Goal: Task Accomplishment & Management: Complete application form

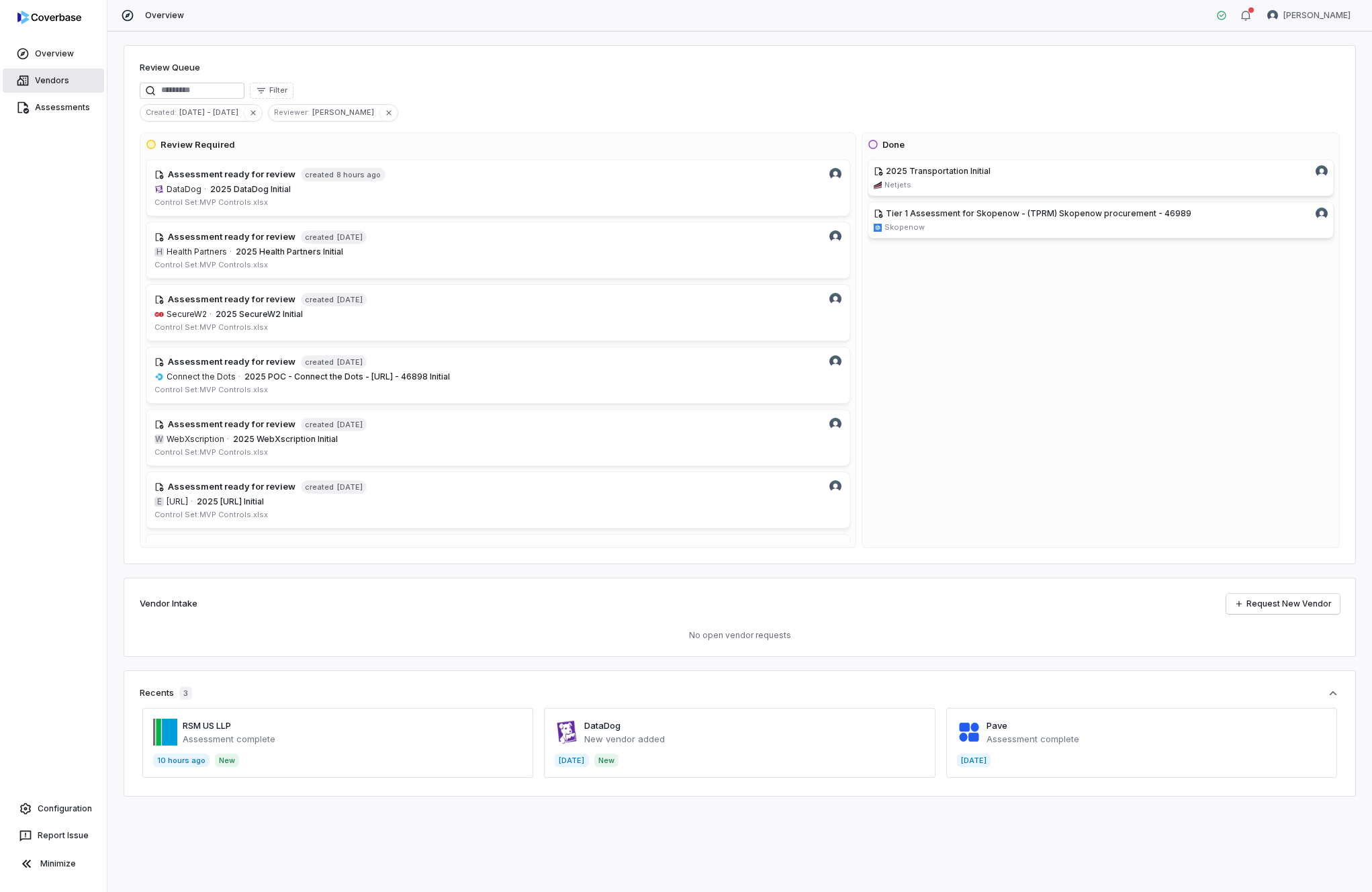
click at [66, 83] on link "Vendors" at bounding box center [53, 81] width 101 height 24
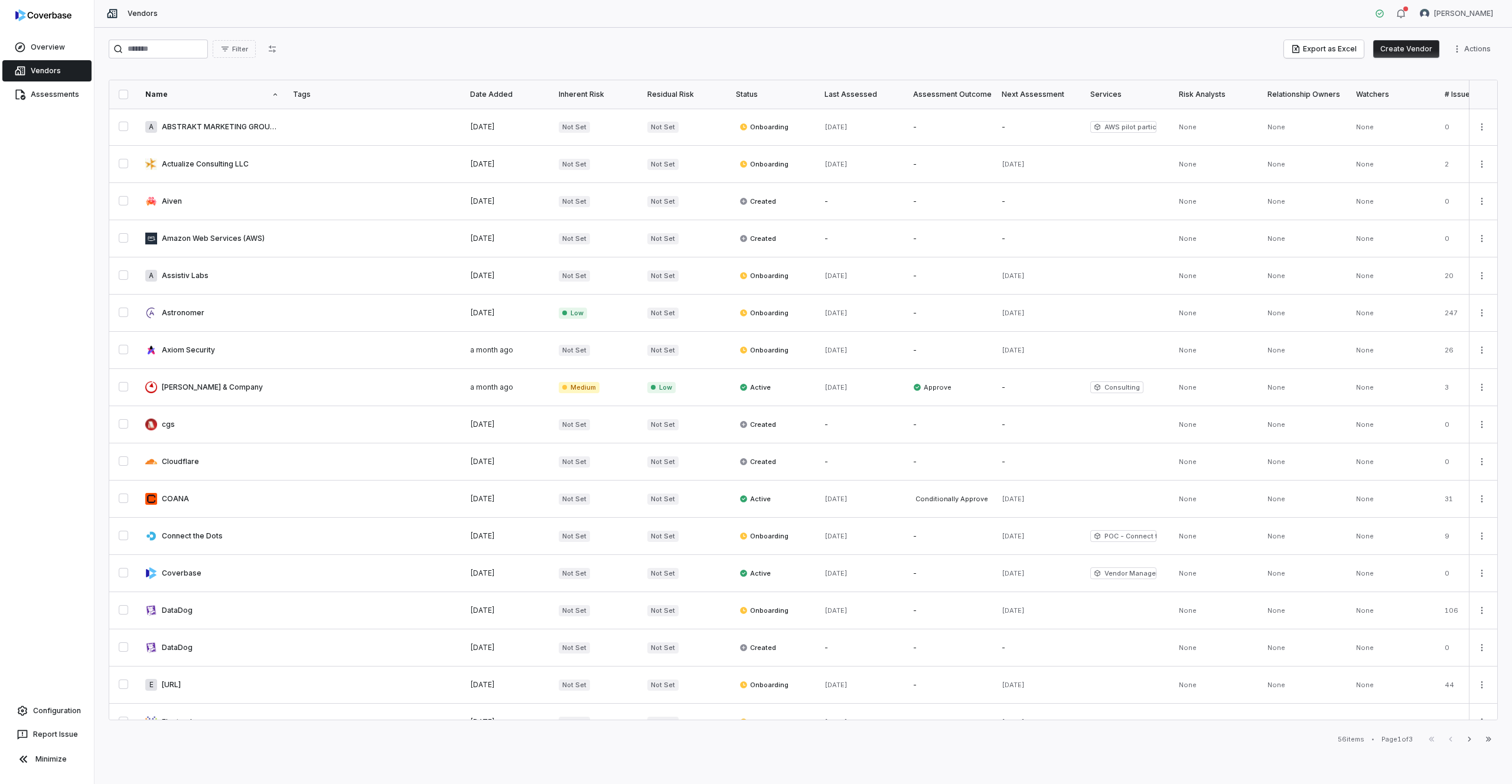
click at [45, 69] on link "Vendors" at bounding box center [46, 71] width 89 height 21
click at [182, 56] on input "search" at bounding box center [158, 48] width 100 height 19
type input "*********"
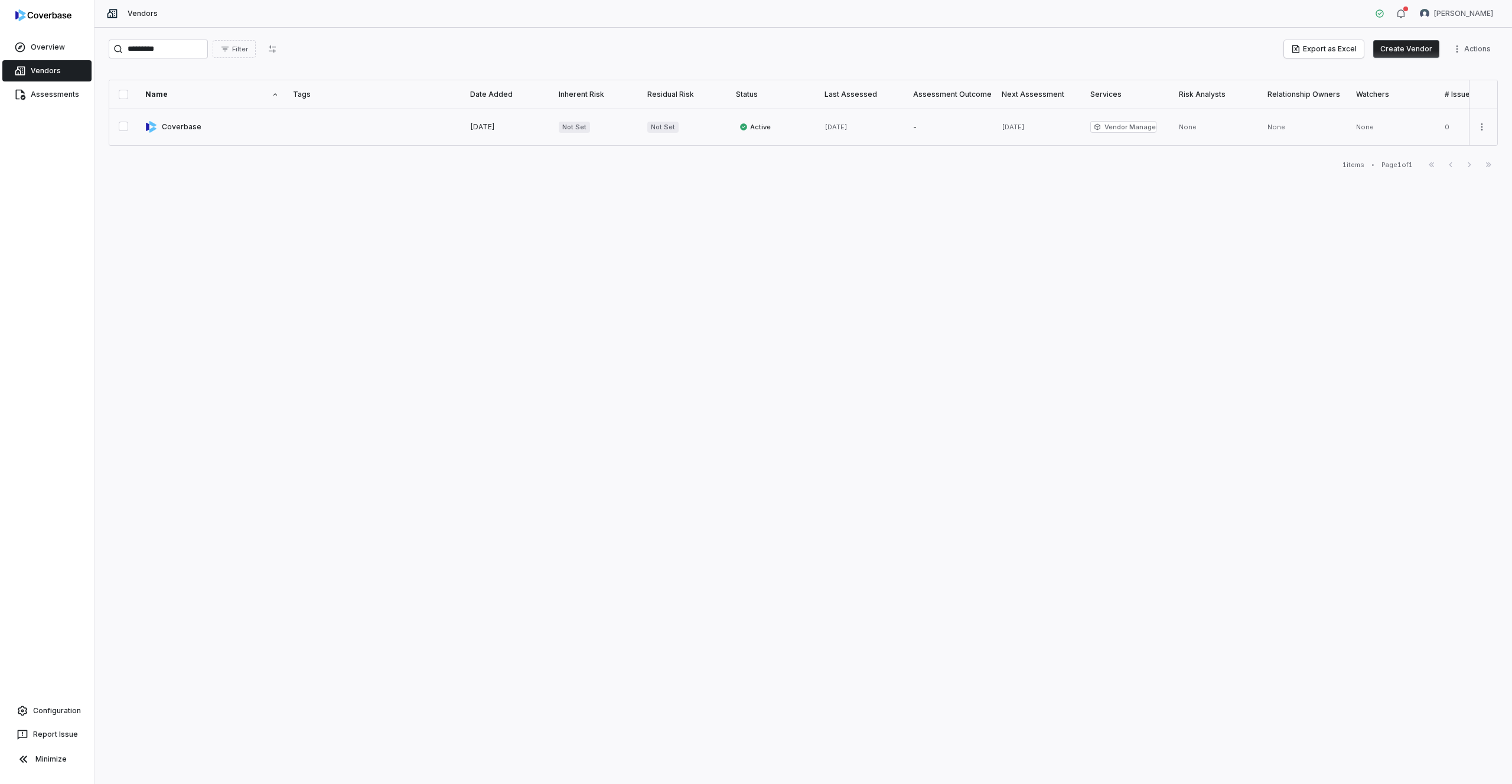
click at [185, 130] on link at bounding box center [212, 127] width 148 height 36
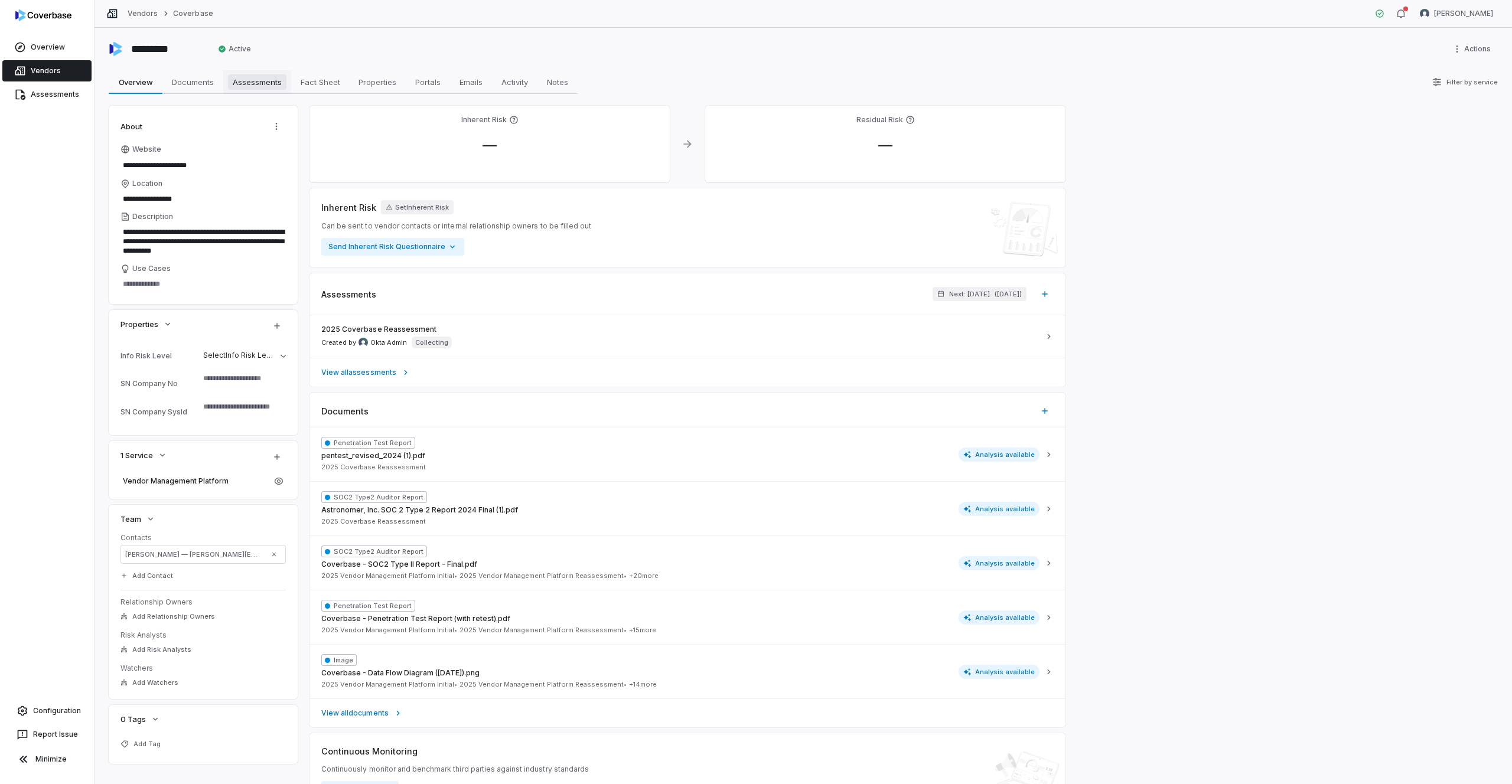
click at [254, 81] on span "Assessments" at bounding box center [257, 82] width 58 height 15
type textarea "*"
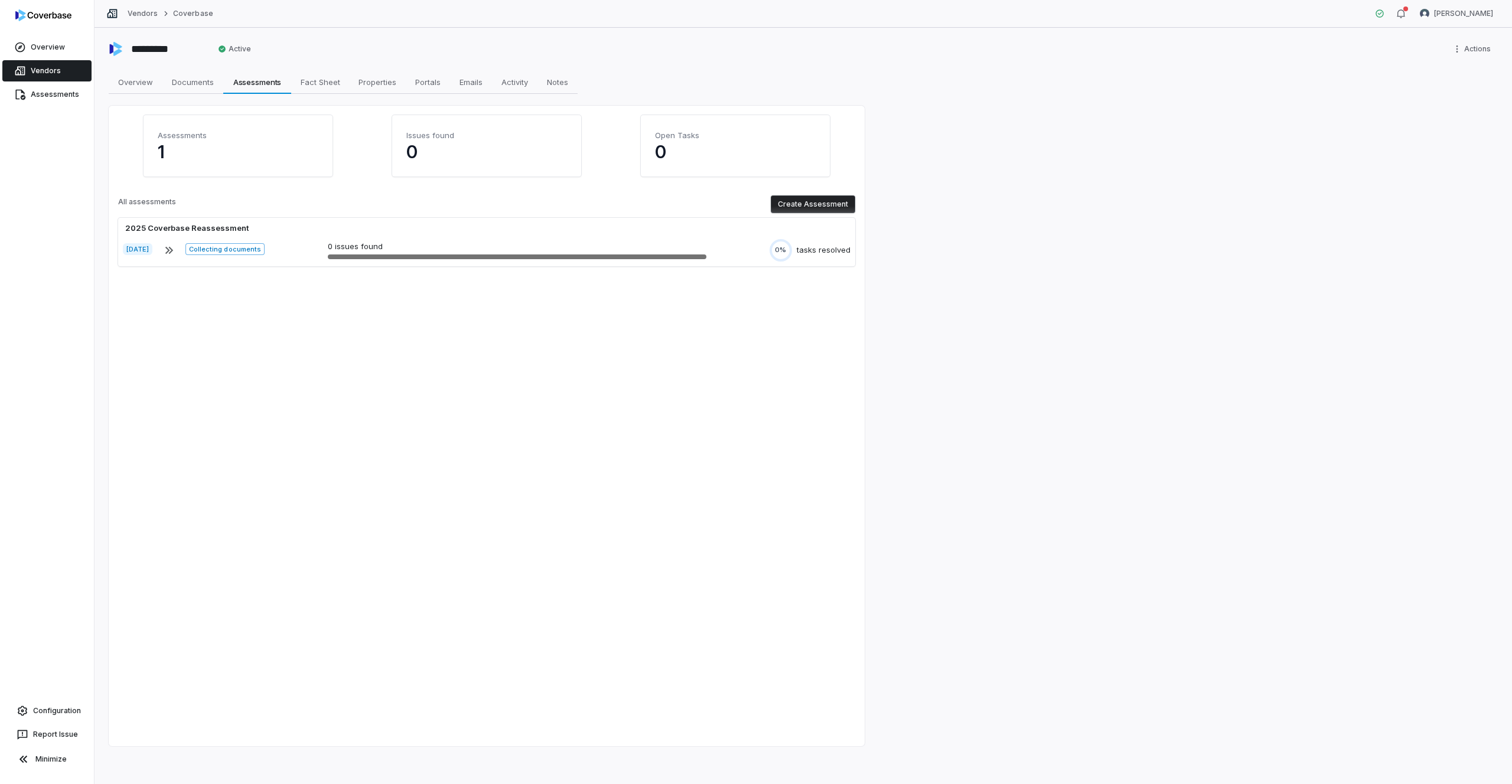
click at [837, 202] on button "Create Assessment" at bounding box center [813, 204] width 85 height 18
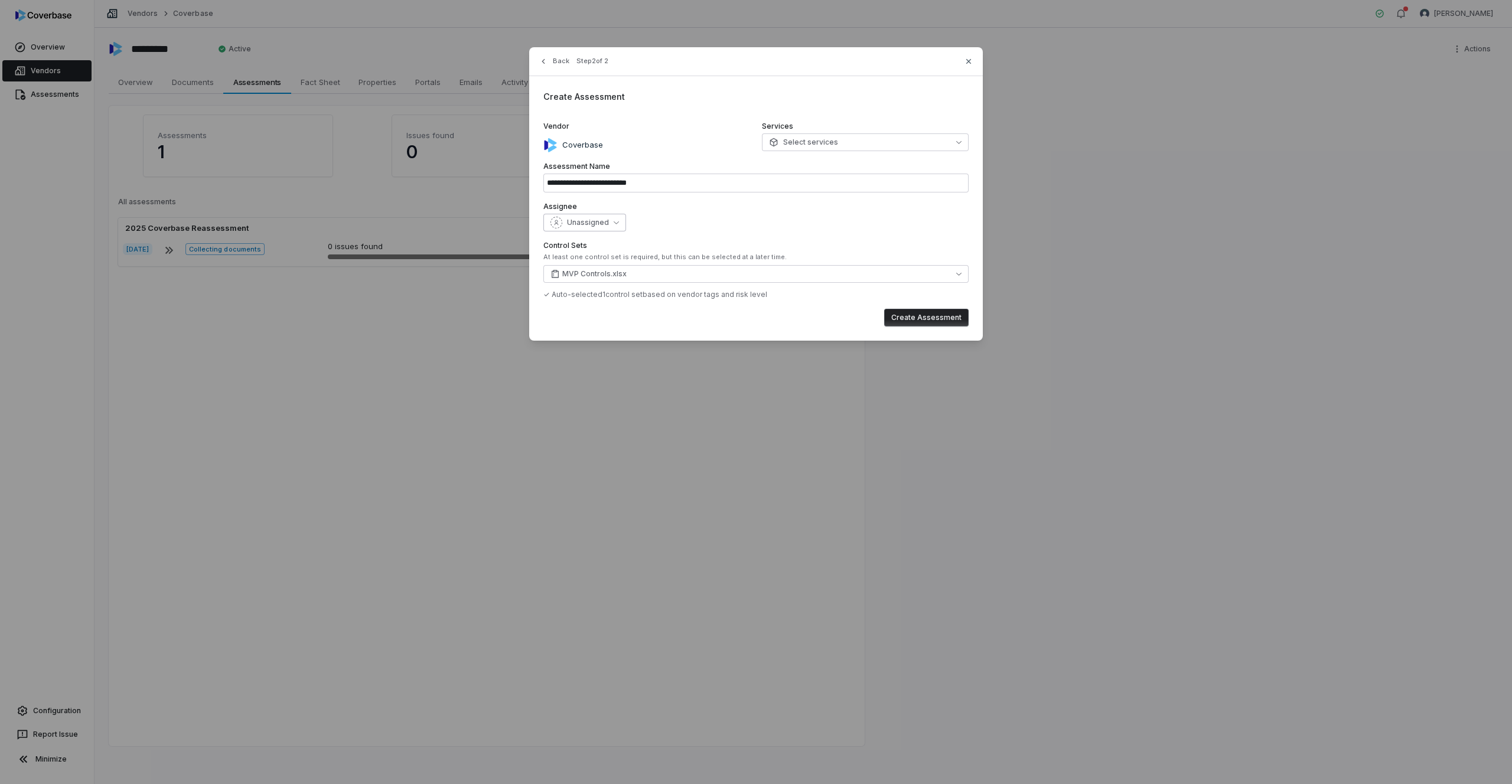
click at [604, 221] on span "Unassigned" at bounding box center [588, 222] width 42 height 9
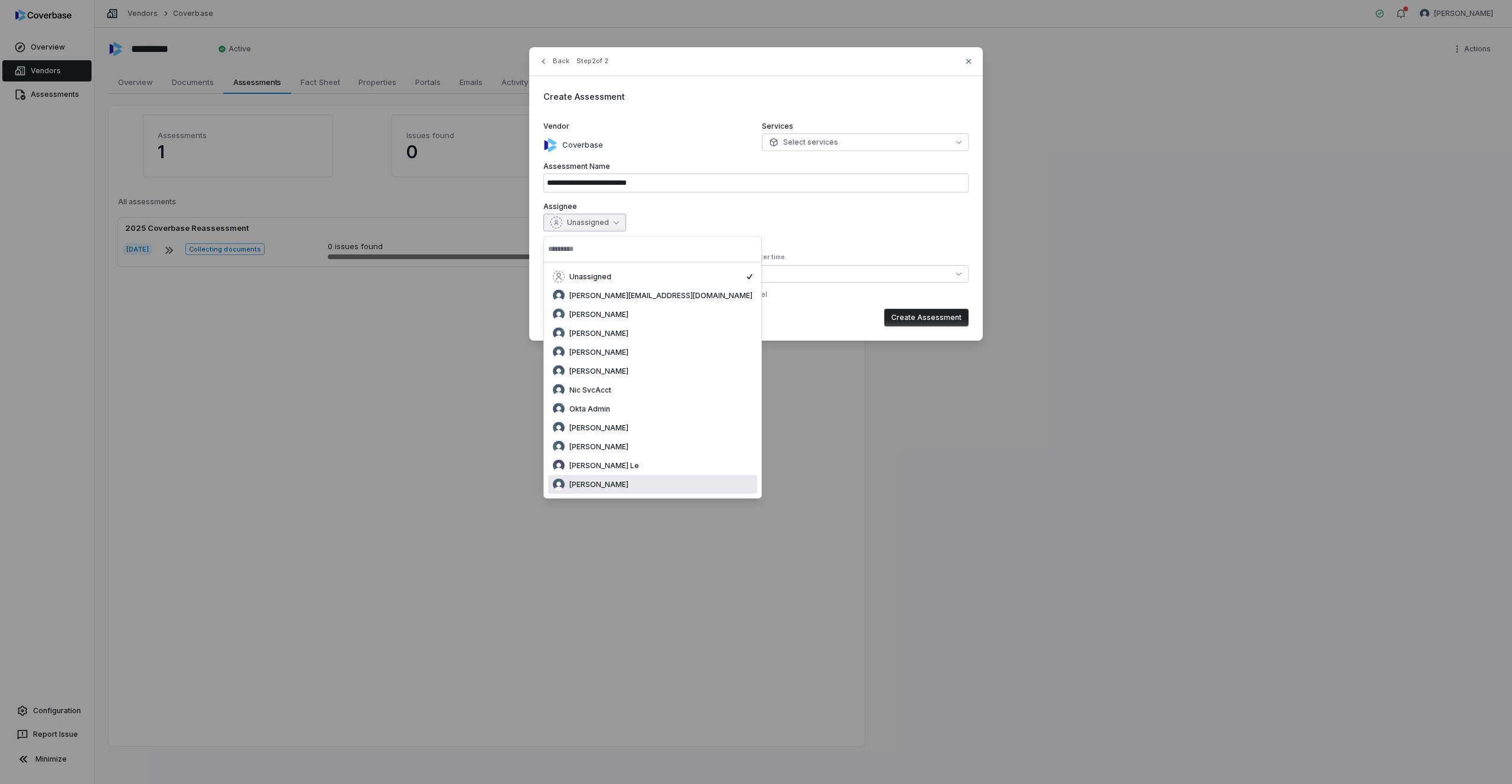
click at [593, 480] on span "[PERSON_NAME]" at bounding box center [599, 484] width 59 height 9
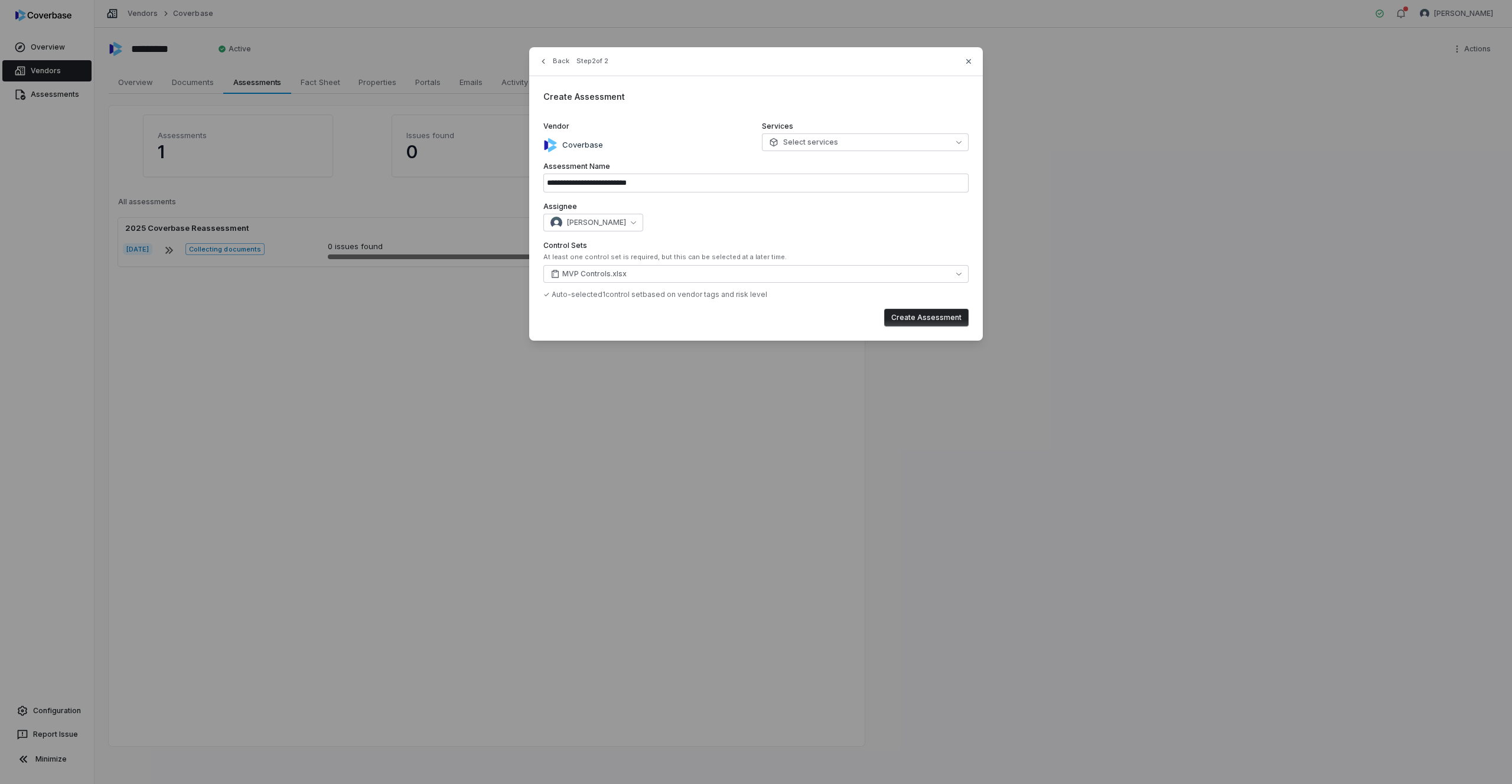
click at [757, 212] on div "Assignee [PERSON_NAME]" at bounding box center [756, 216] width 425 height 29
click at [793, 282] on button "MVP Controls.xlsx" at bounding box center [756, 273] width 425 height 18
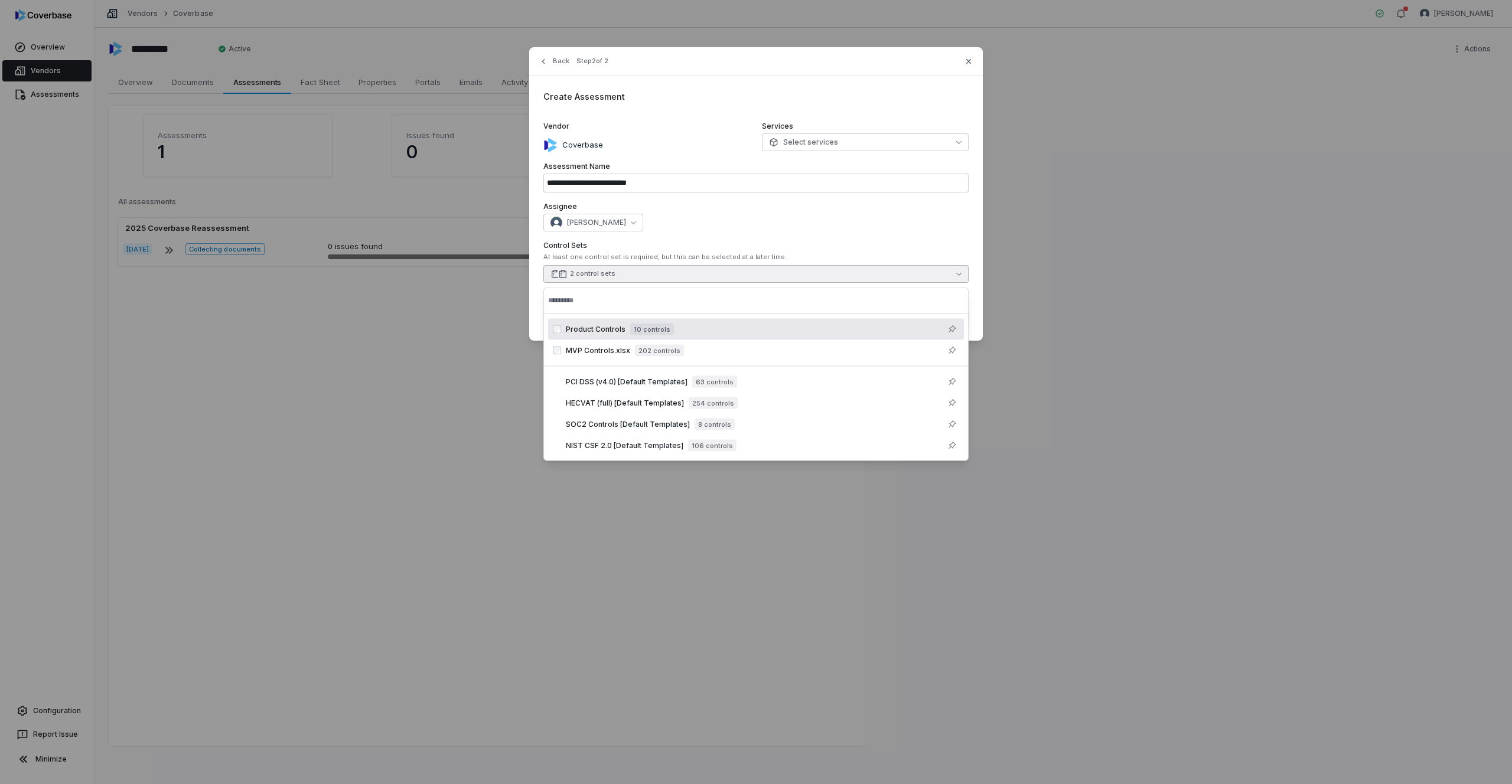
click at [801, 197] on div "**********" at bounding box center [756, 193] width 454 height 294
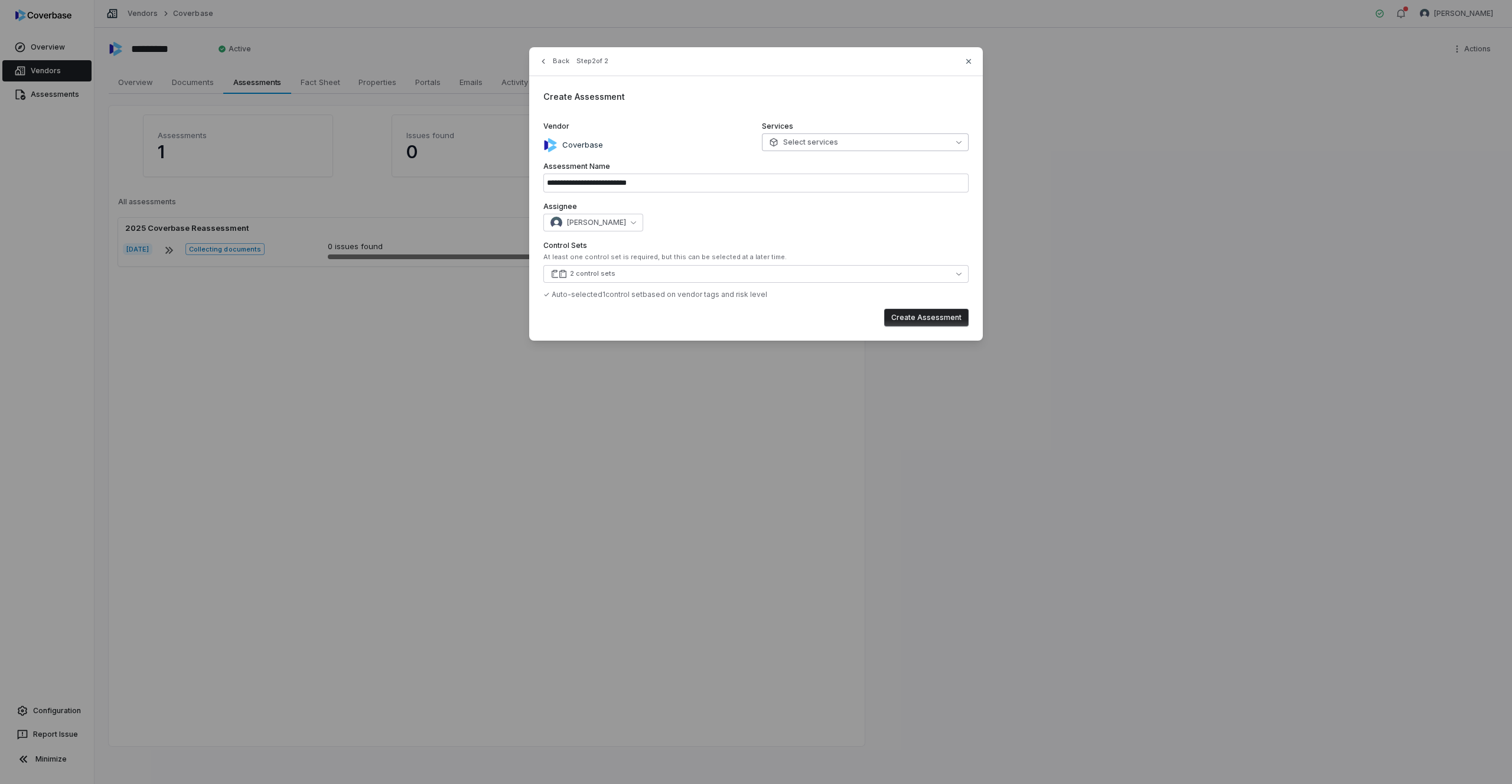
click at [897, 135] on button "Select services" at bounding box center [865, 142] width 207 height 18
click at [880, 193] on span "Vendor Management Platform" at bounding box center [837, 196] width 106 height 9
type input "**********"
click at [863, 232] on div "**********" at bounding box center [756, 193] width 454 height 294
click at [945, 324] on button "Create Assessment" at bounding box center [927, 317] width 85 height 18
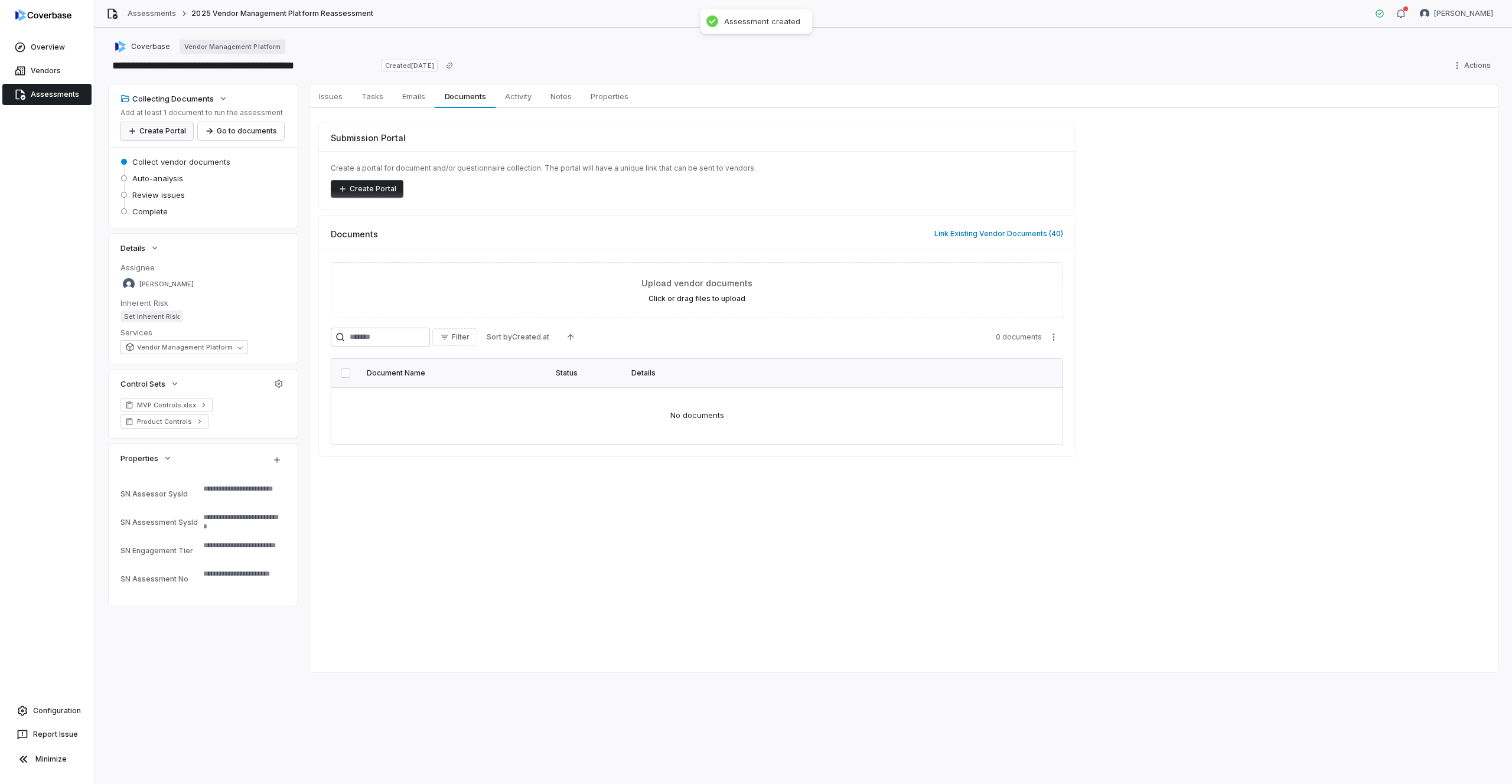
click at [147, 125] on button "Create Portal" at bounding box center [157, 130] width 73 height 18
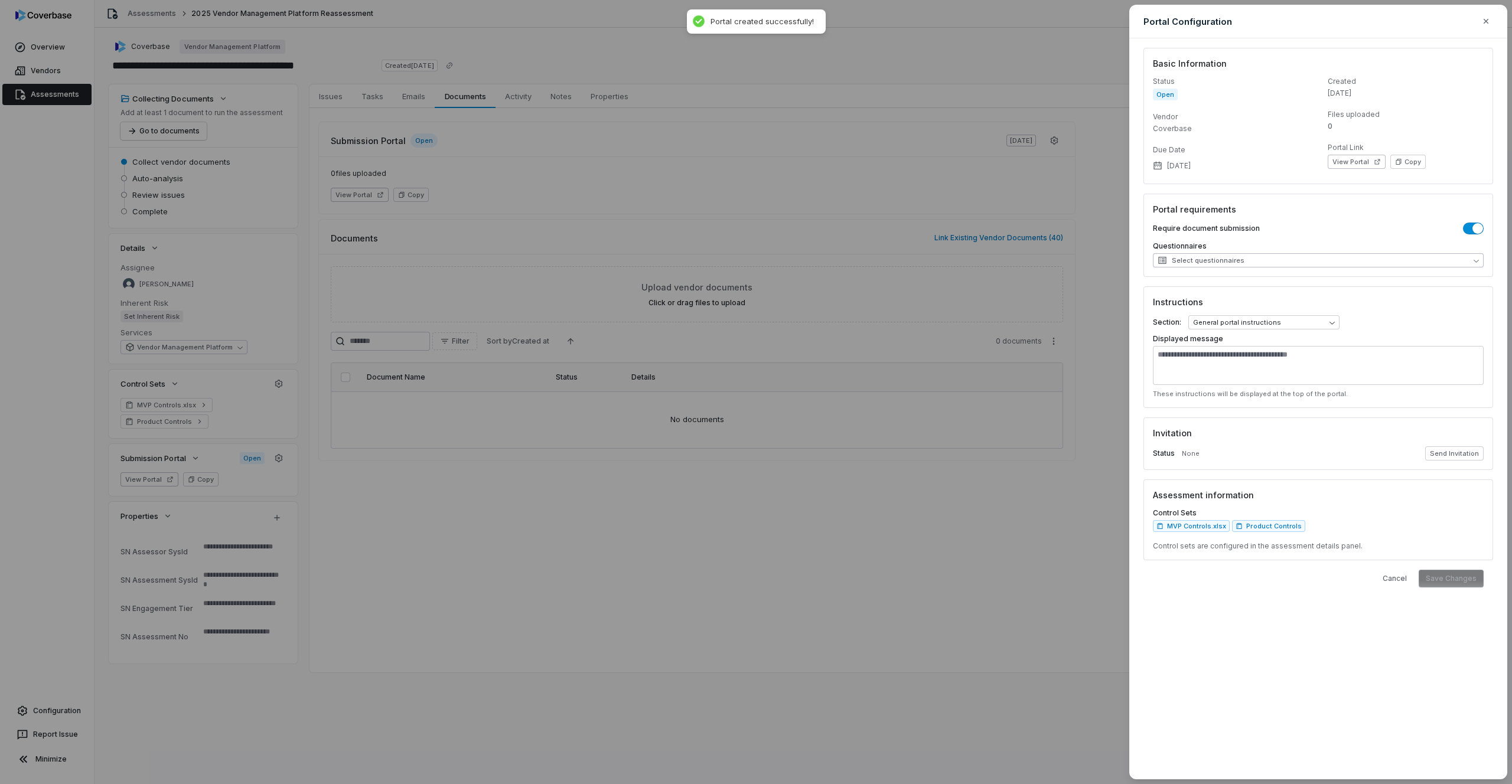
click at [1206, 257] on button "Select questionnaires" at bounding box center [1319, 261] width 331 height 14
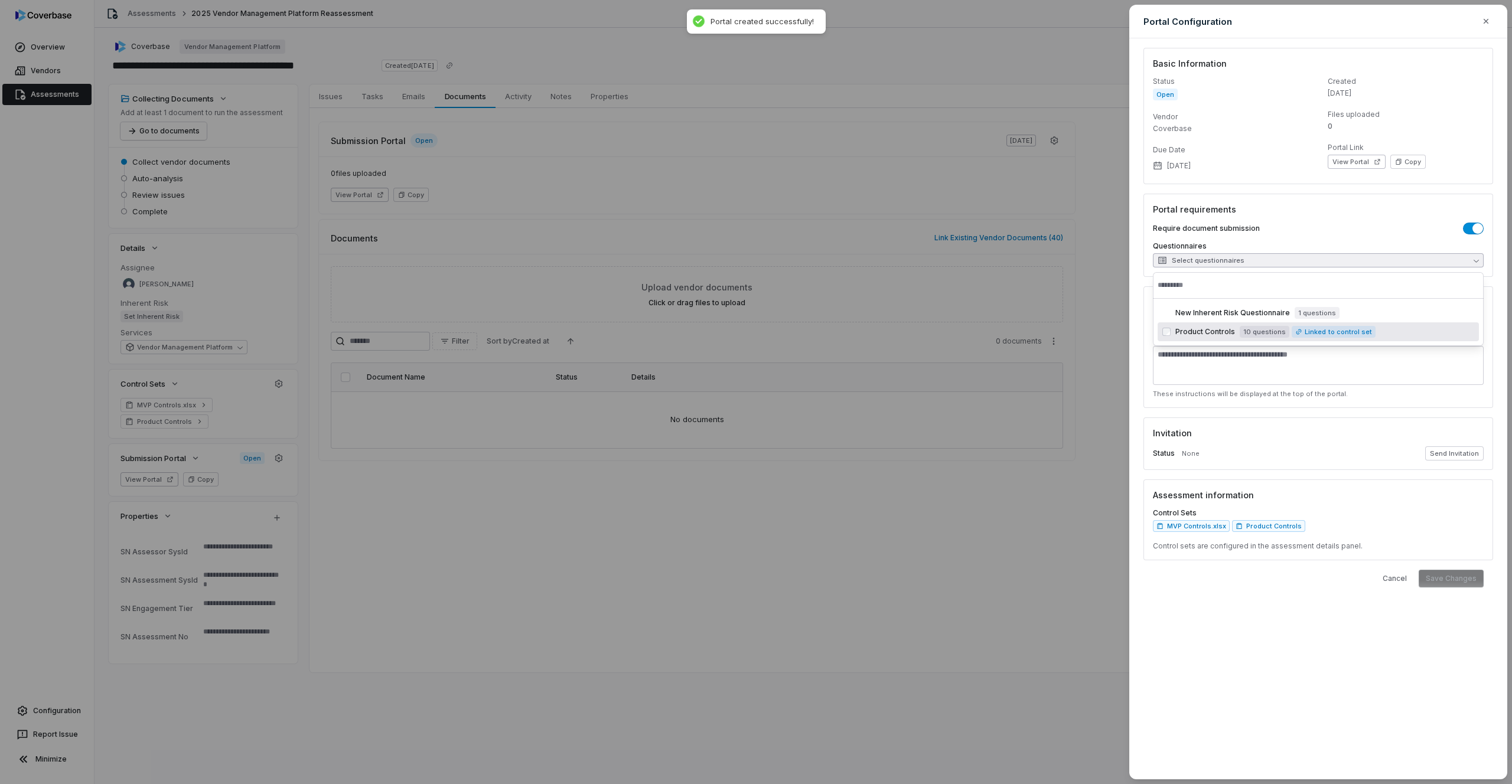
click at [1187, 335] on span "Product Controls" at bounding box center [1205, 331] width 60 height 9
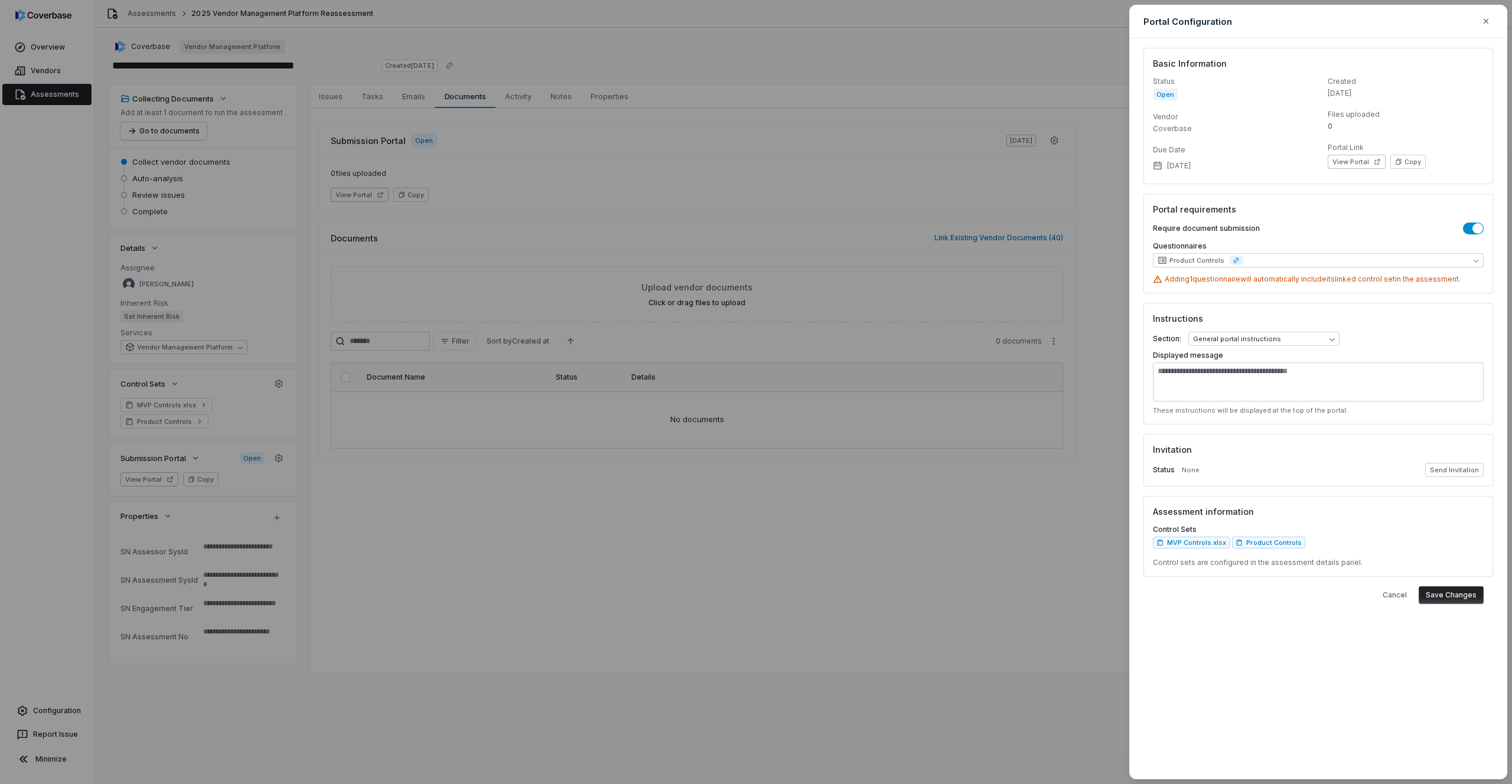
click at [1206, 207] on h3 "Portal requirements" at bounding box center [1319, 209] width 331 height 13
drag, startPoint x: 1195, startPoint y: 282, endPoint x: 1461, endPoint y: 280, distance: 266.0
click at [1206, 280] on div "Adding 1 questionnaire will automatically include its linked control set in the…" at bounding box center [1319, 279] width 331 height 9
click at [1206, 263] on button "Product Controls" at bounding box center [1319, 261] width 331 height 14
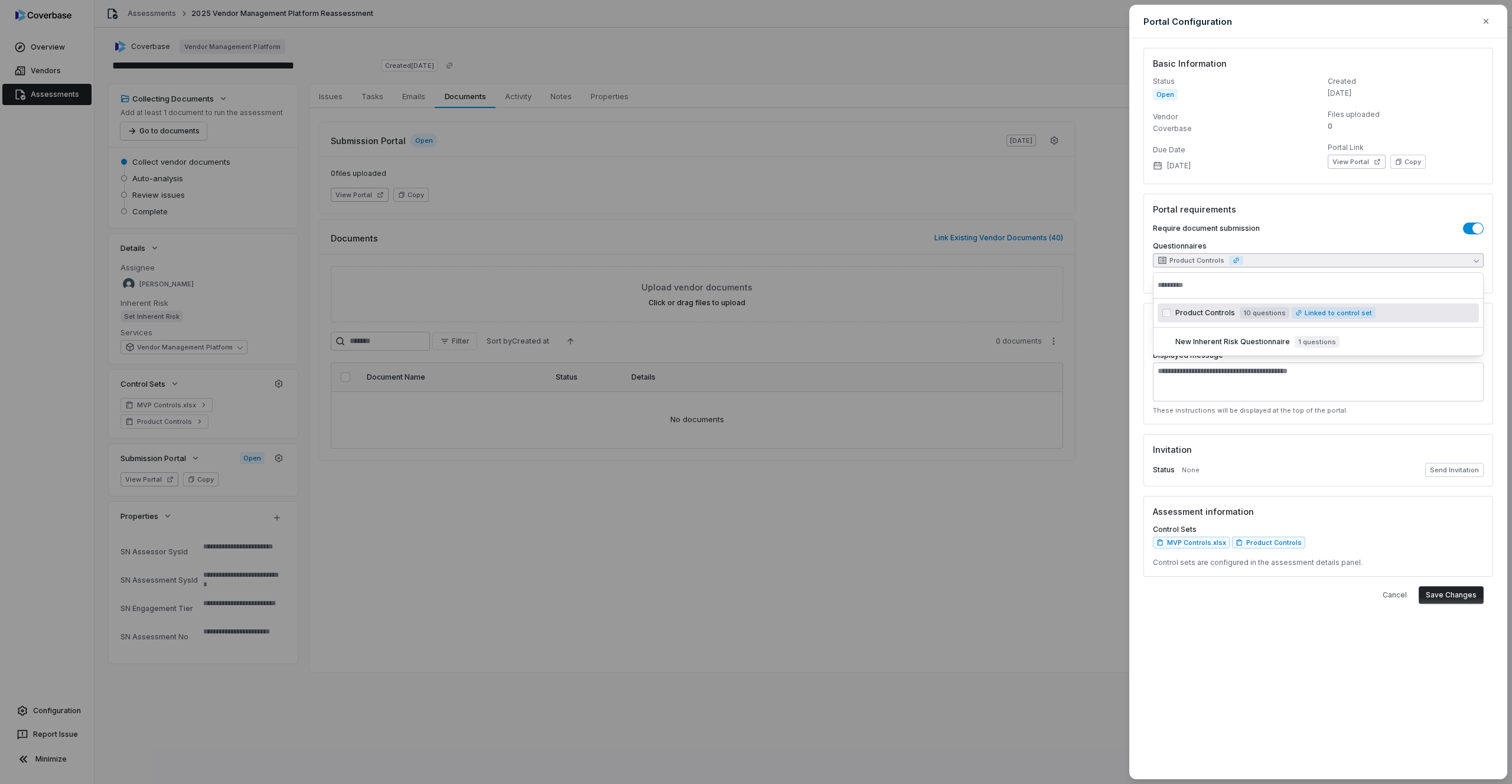
type textarea "*"
click at [1206, 226] on div "Require document submission" at bounding box center [1319, 228] width 331 height 12
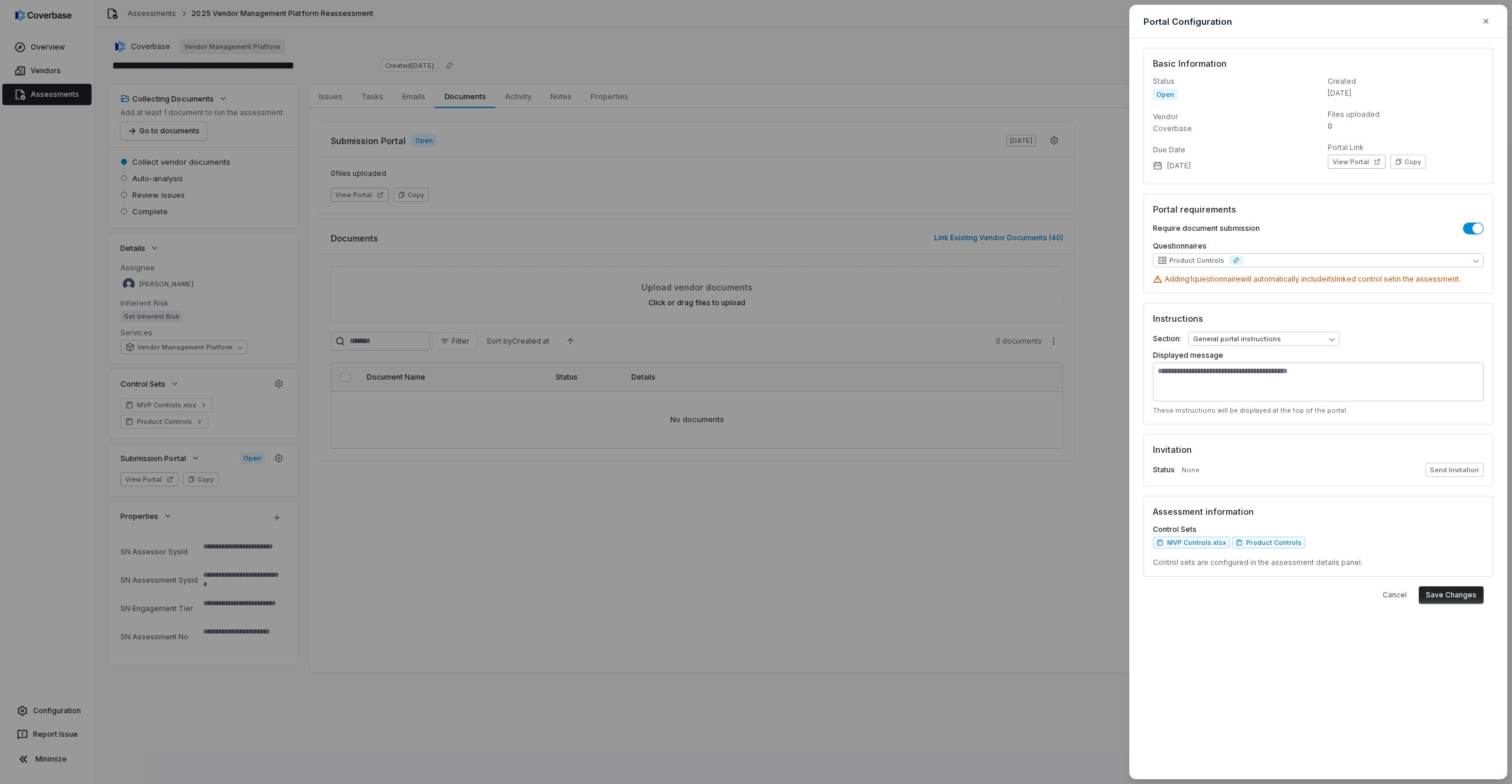
click at [1206, 341] on div "**********" at bounding box center [1319, 339] width 331 height 14
click at [1206, 370] on textarea at bounding box center [1319, 382] width 331 height 39
type textarea "**********"
click at [1206, 692] on div "**********" at bounding box center [1318, 409] width 378 height 741
click at [1206, 474] on button "Send Invitation" at bounding box center [1454, 474] width 58 height 14
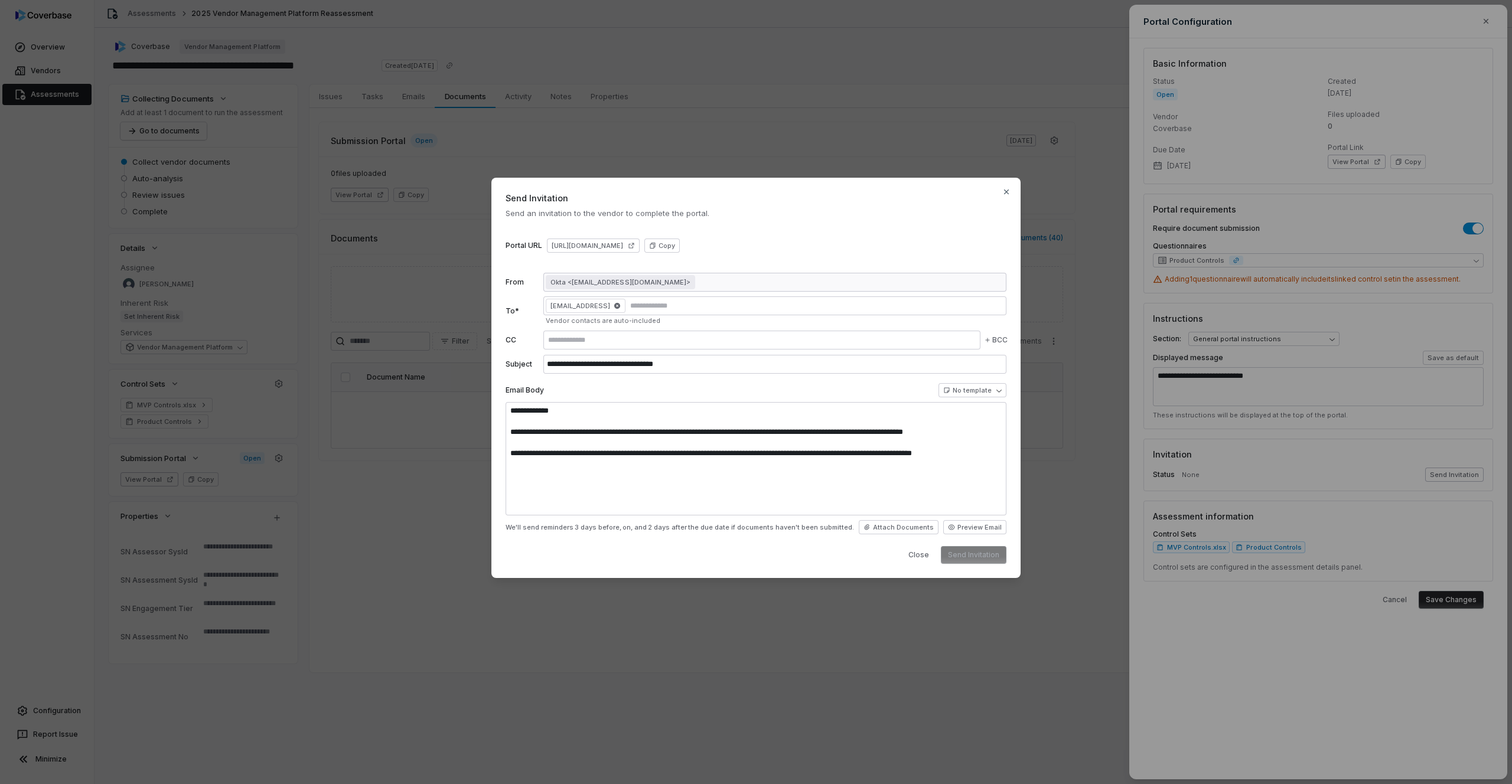
type textarea "**********"
click at [617, 308] on icon "button" at bounding box center [617, 305] width 6 height 6
click at [608, 305] on input "text" at bounding box center [775, 305] width 458 height 9
type input "**********"
click at [592, 340] on input "text" at bounding box center [762, 340] width 433 height 9
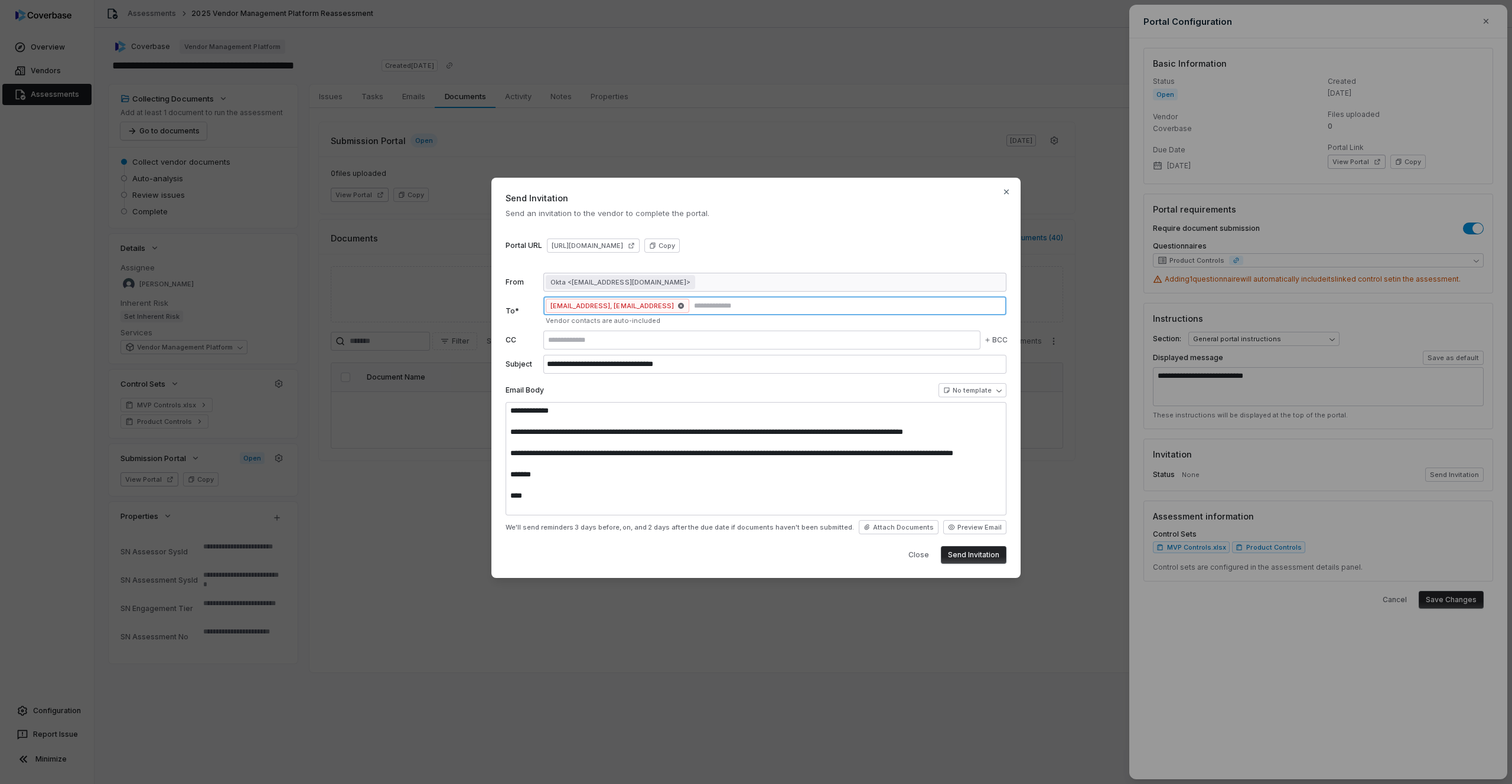
click at [693, 305] on input "text" at bounding box center [848, 305] width 313 height 9
click at [678, 306] on icon "button" at bounding box center [681, 305] width 6 height 6
type textarea "*"
click at [632, 306] on input "text" at bounding box center [775, 305] width 458 height 9
type input "**********"
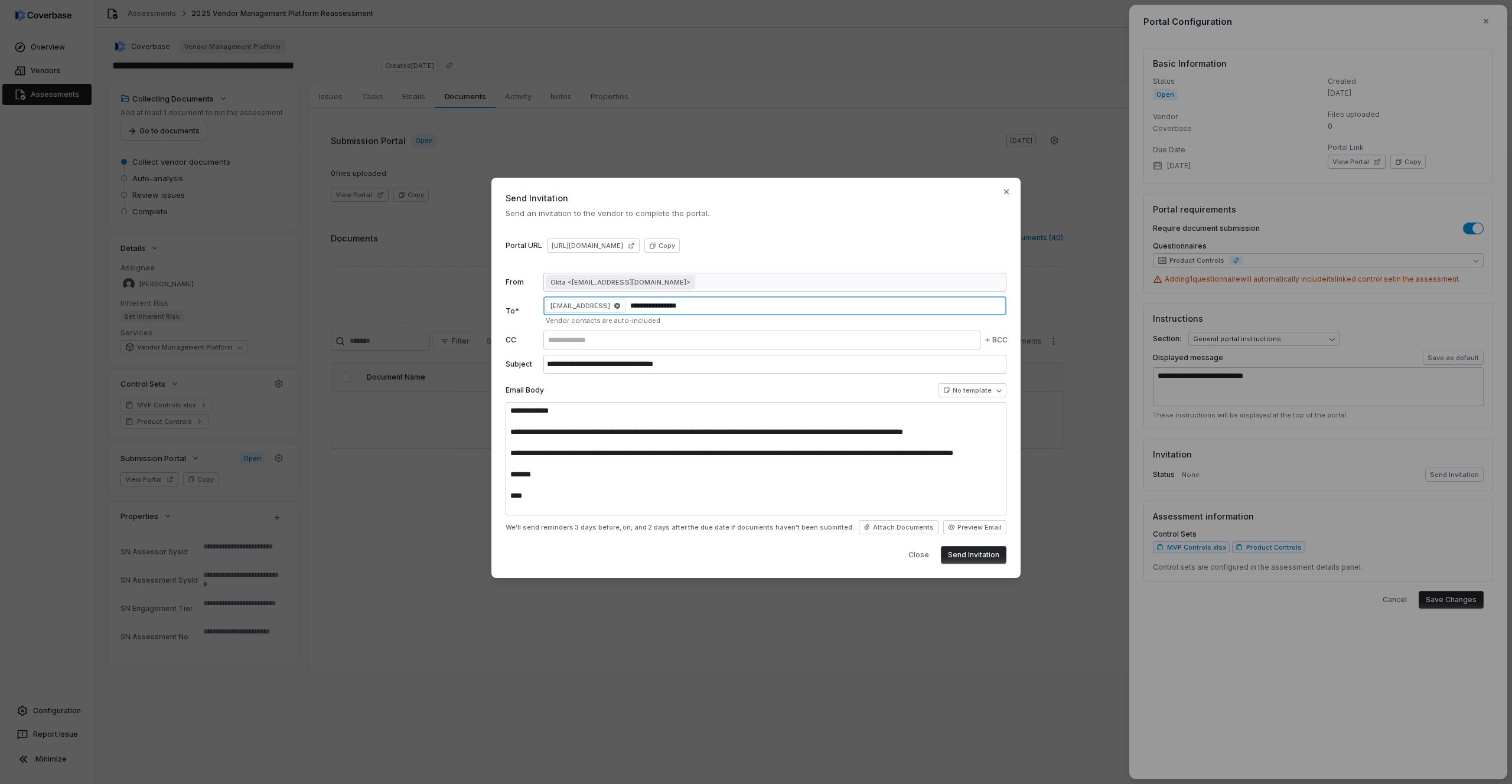
type input "**********"
click at [620, 343] on input "text" at bounding box center [762, 340] width 433 height 9
type input "*"
click at [592, 453] on textarea "**********" at bounding box center [756, 459] width 501 height 114
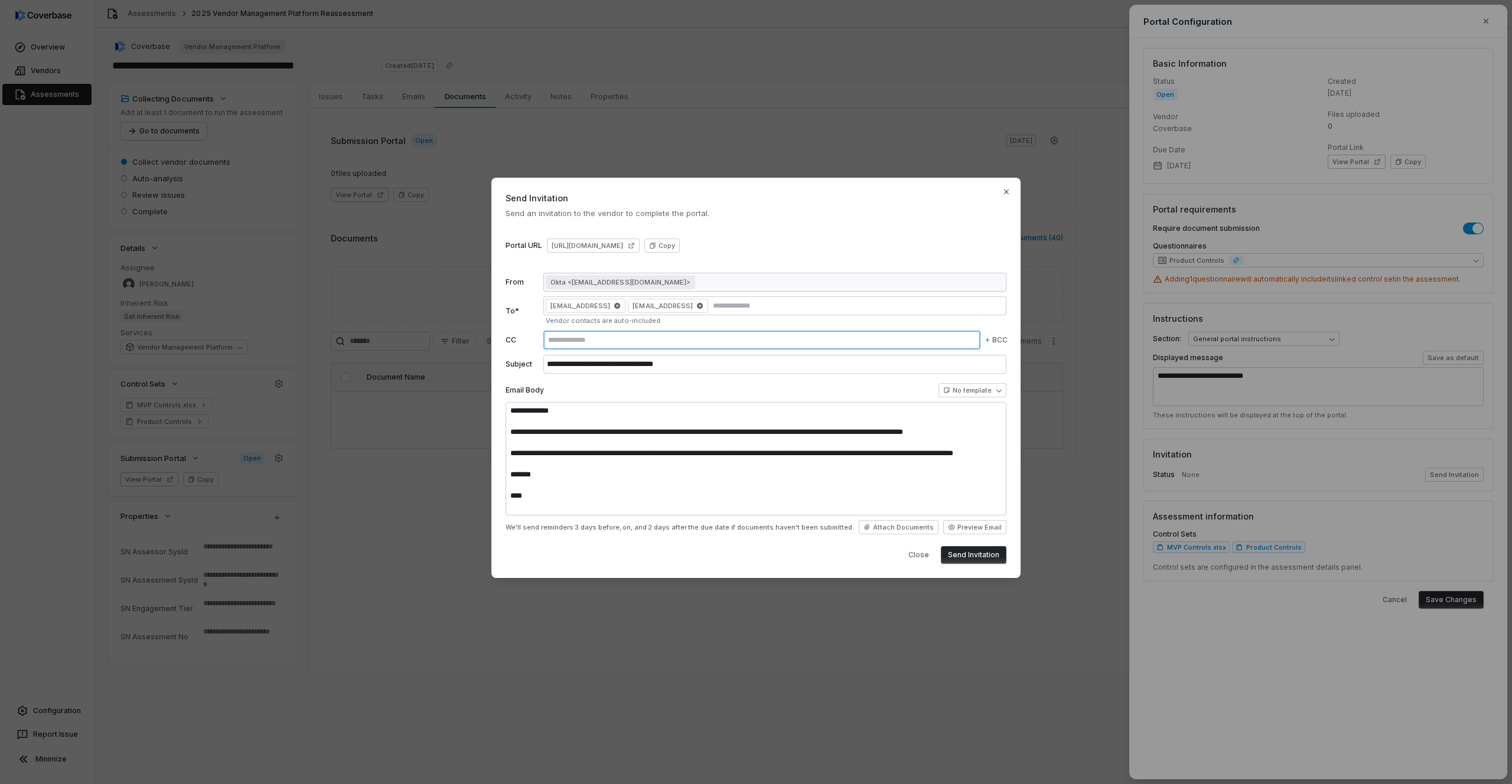
click at [732, 343] on input "text" at bounding box center [762, 340] width 433 height 9
type input "**********"
click at [797, 432] on textarea "**********" at bounding box center [756, 459] width 501 height 114
click at [992, 557] on button "Send Invitation" at bounding box center [974, 555] width 66 height 18
click at [697, 303] on icon "button" at bounding box center [700, 305] width 7 height 7
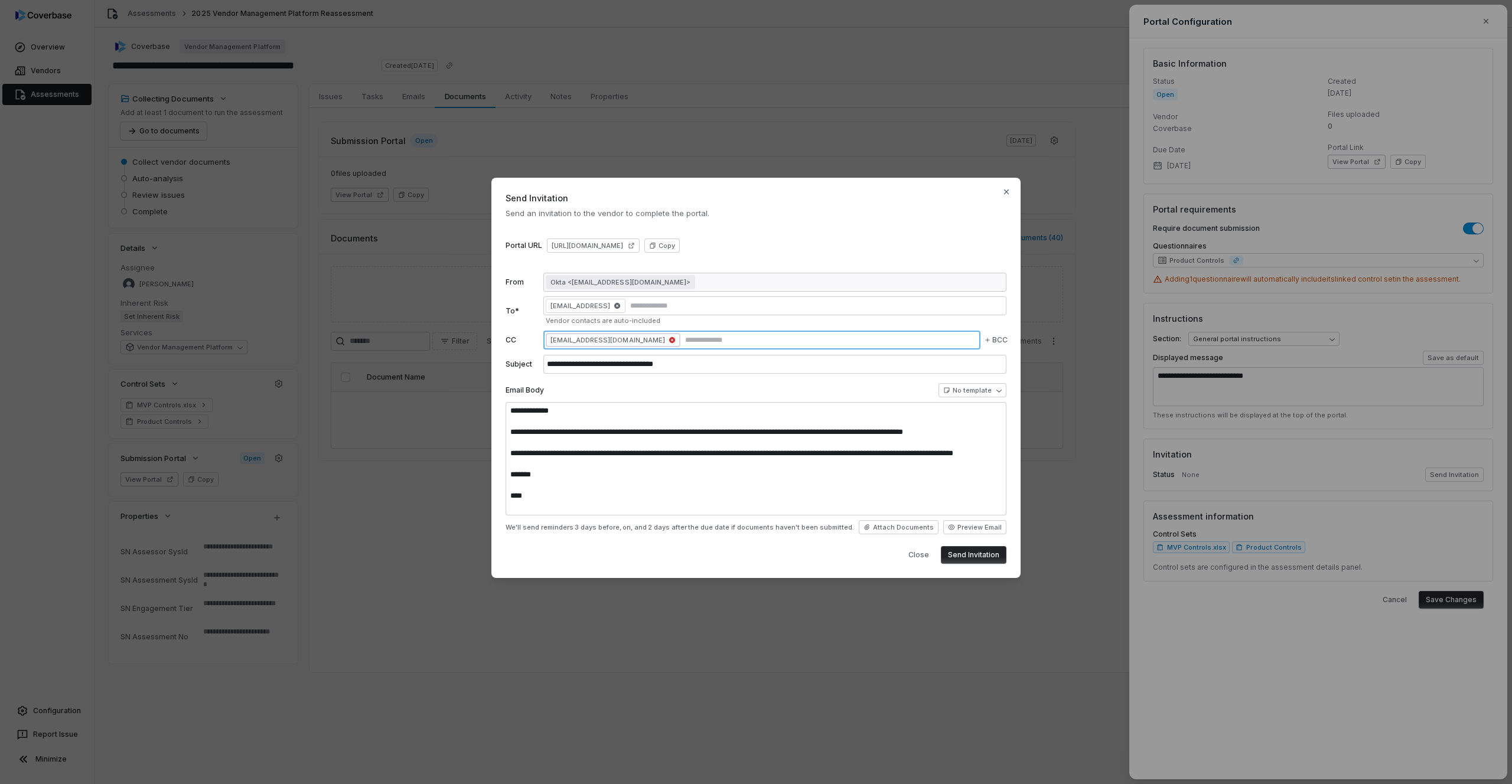
click at [669, 341] on icon "button" at bounding box center [672, 340] width 7 height 7
type textarea "*"
click at [985, 559] on button "Send Invitation" at bounding box center [974, 555] width 66 height 18
click at [621, 307] on icon "button" at bounding box center [618, 305] width 7 height 7
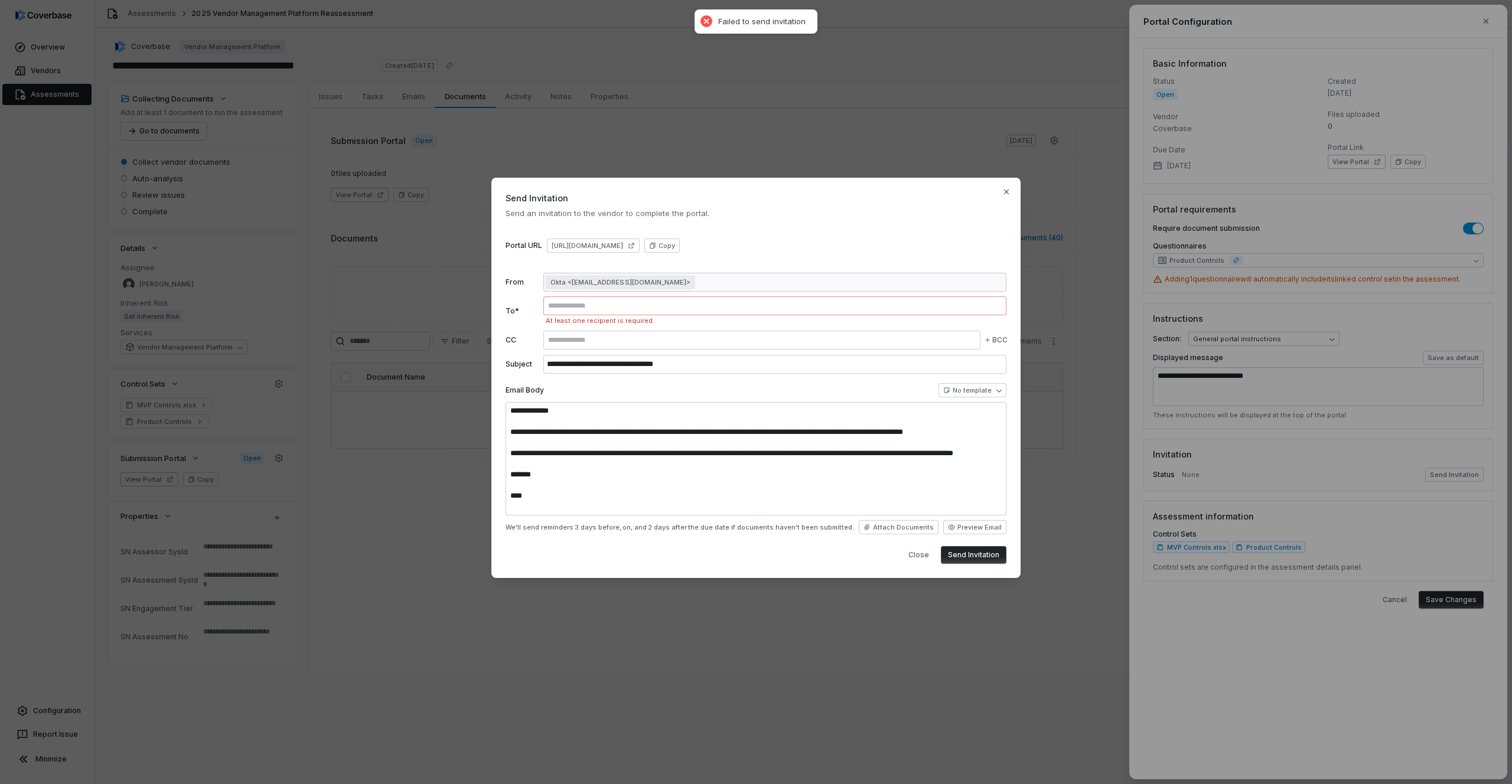
click at [756, 310] on div at bounding box center [775, 305] width 463 height 19
click at [757, 305] on input "text" at bounding box center [775, 305] width 458 height 9
type input "**********"
click at [989, 563] on div "**********" at bounding box center [756, 378] width 529 height 400
click at [988, 561] on button "Send Invitation" at bounding box center [974, 555] width 66 height 18
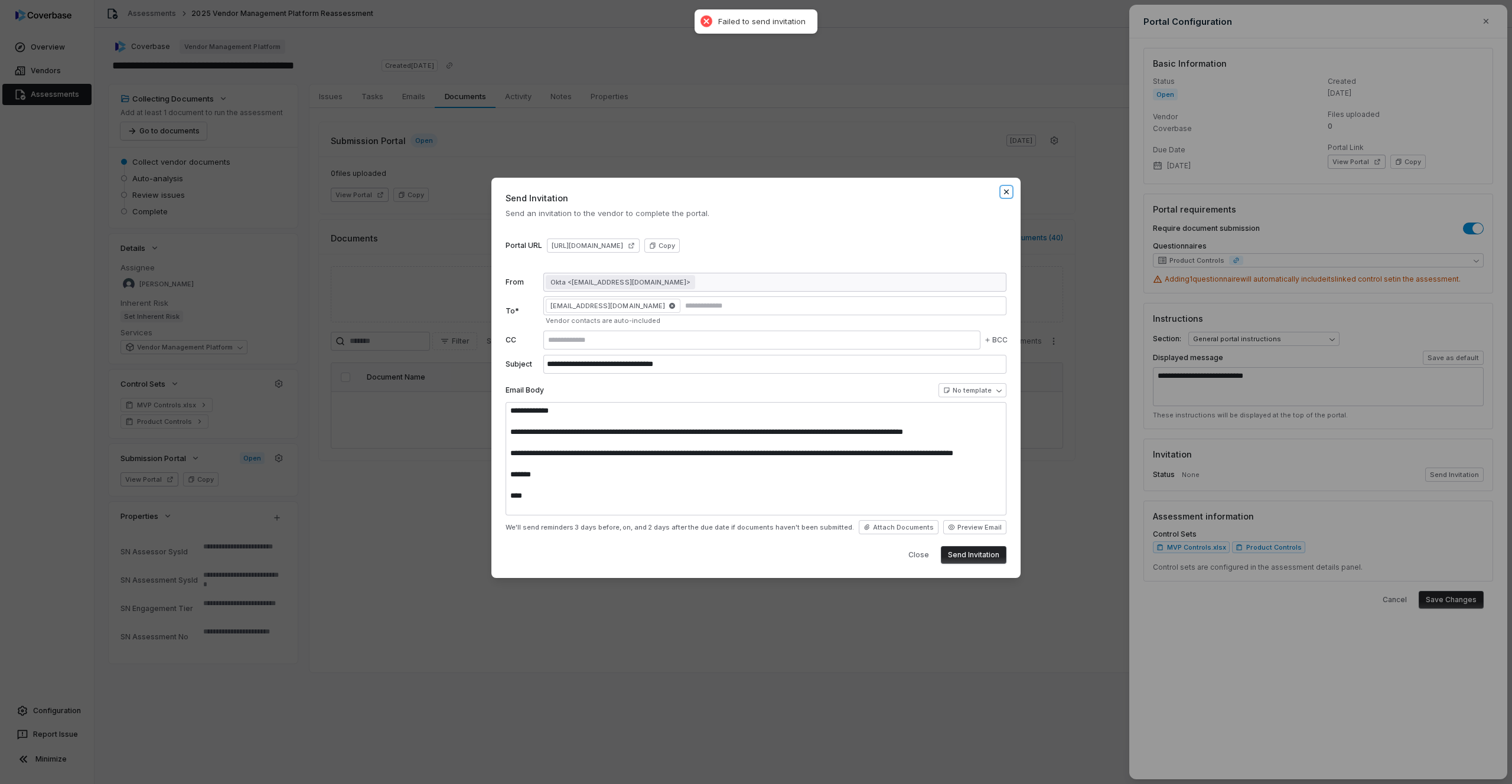
click at [1004, 191] on icon "button" at bounding box center [1006, 191] width 9 height 9
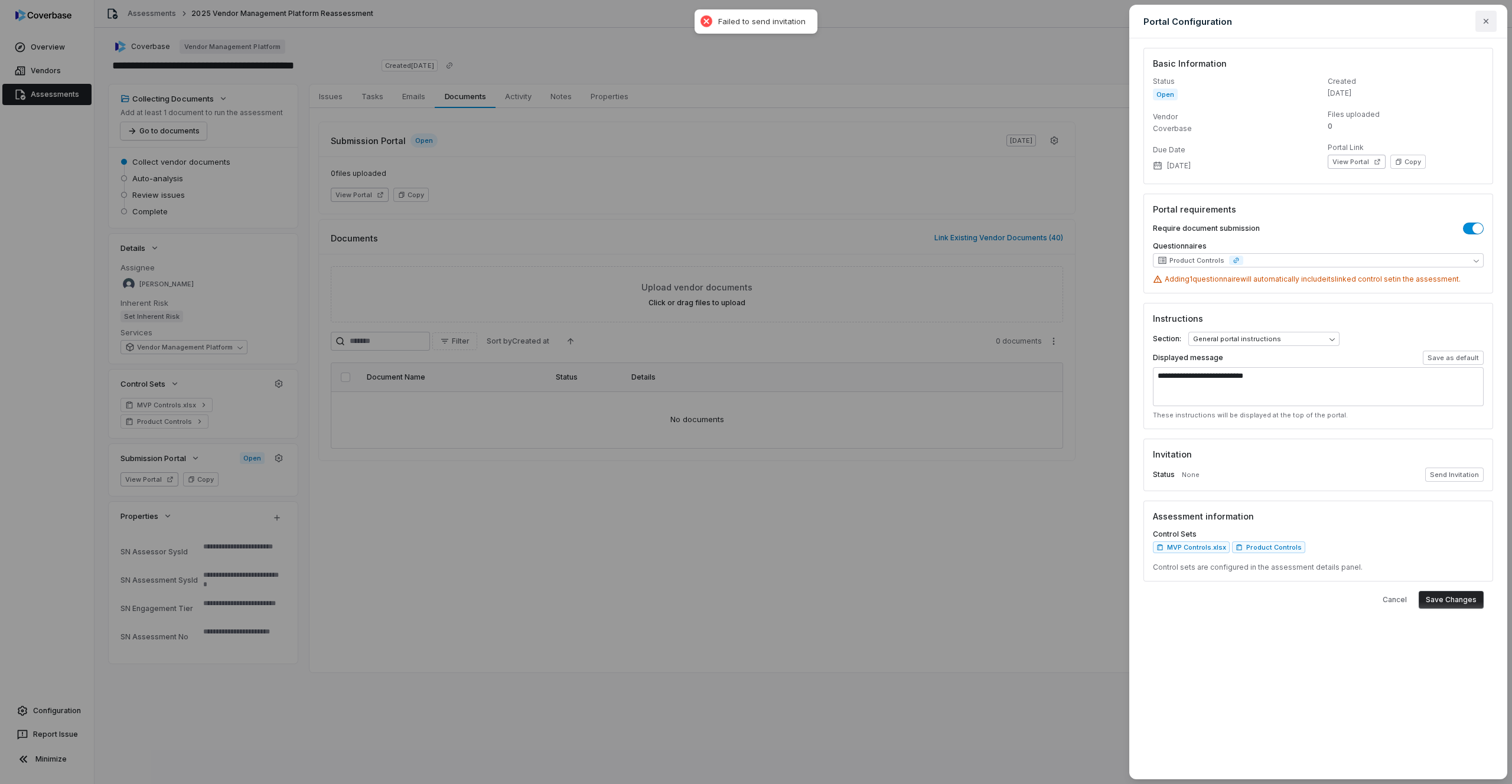
click at [1206, 25] on icon "button" at bounding box center [1486, 21] width 9 height 9
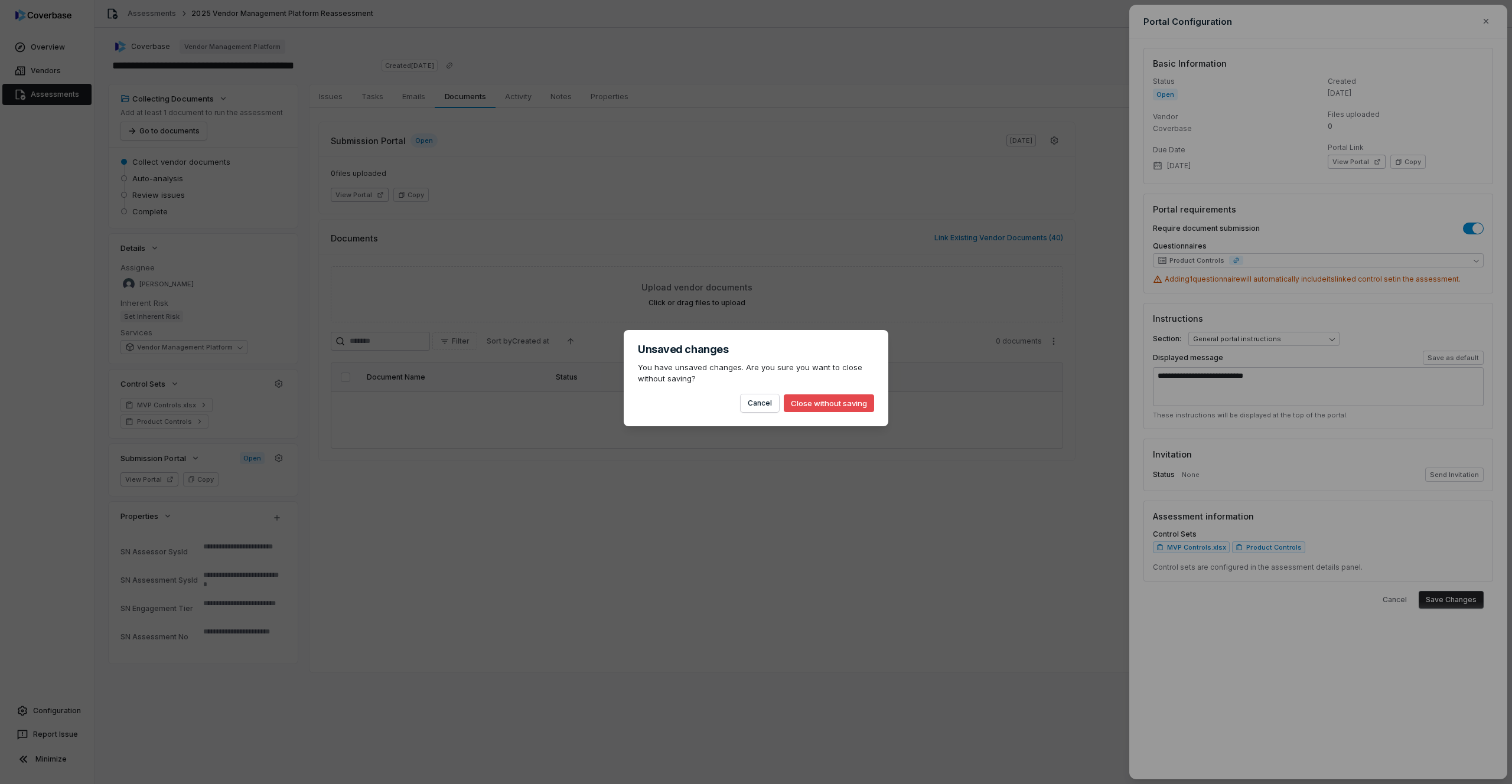
click at [849, 407] on button "Close without saving" at bounding box center [829, 403] width 90 height 18
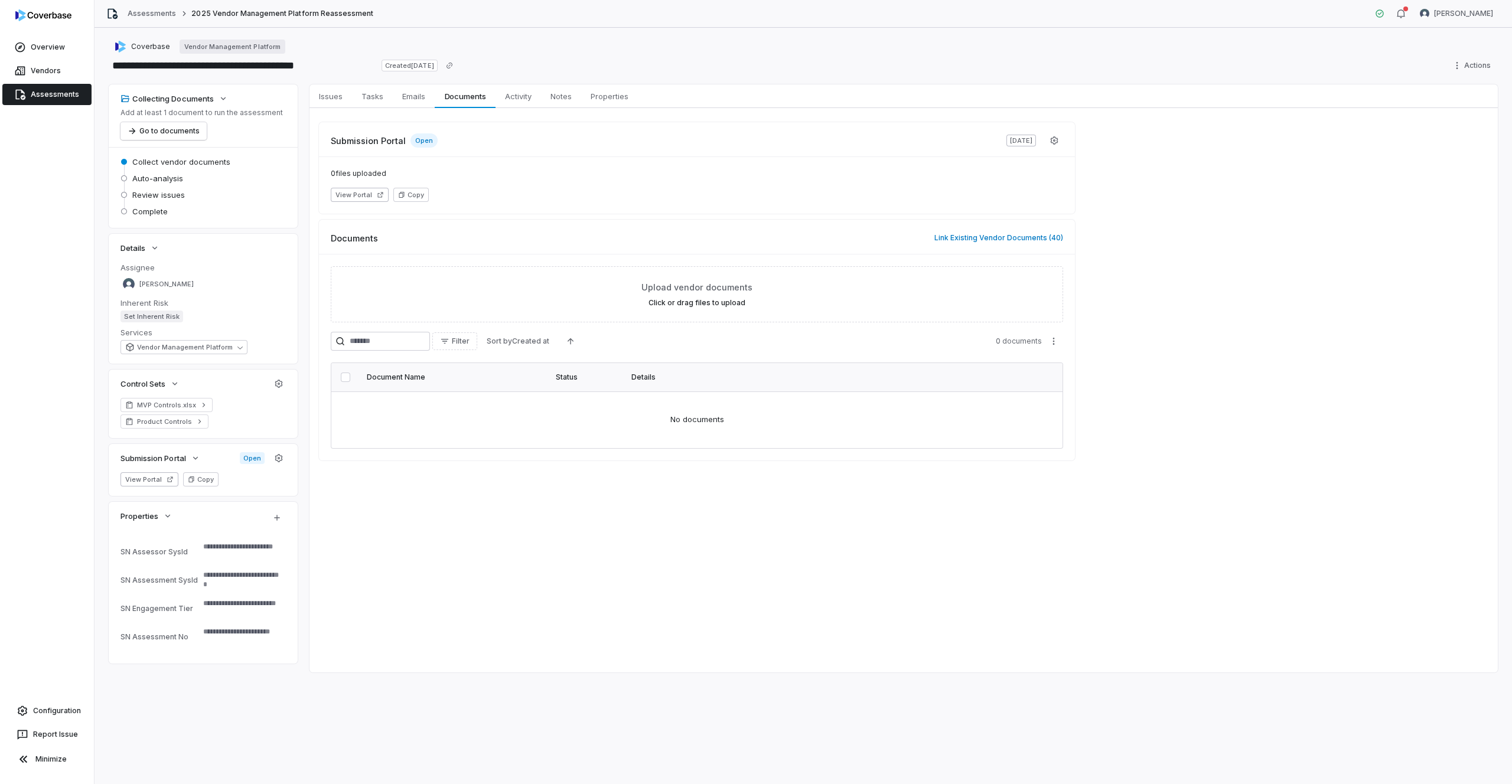
click at [835, 202] on div "0 files uploaded View Portal Copy" at bounding box center [697, 185] width 756 height 57
click at [210, 422] on div "Product Controls" at bounding box center [203, 422] width 165 height 14
click at [198, 423] on icon at bounding box center [200, 421] width 3 height 4
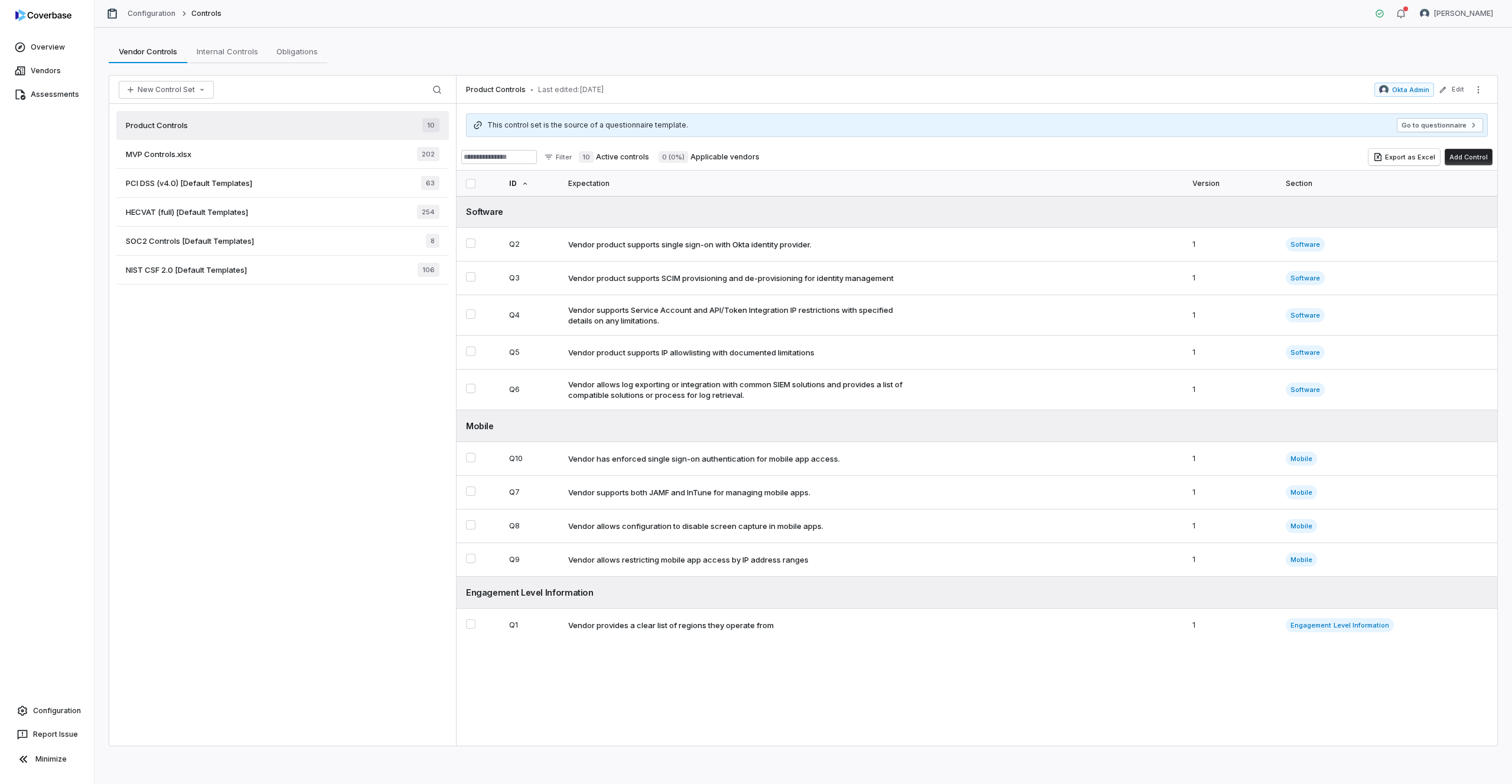
click at [196, 150] on div "MVP Controls.xlsx 202" at bounding box center [282, 154] width 332 height 29
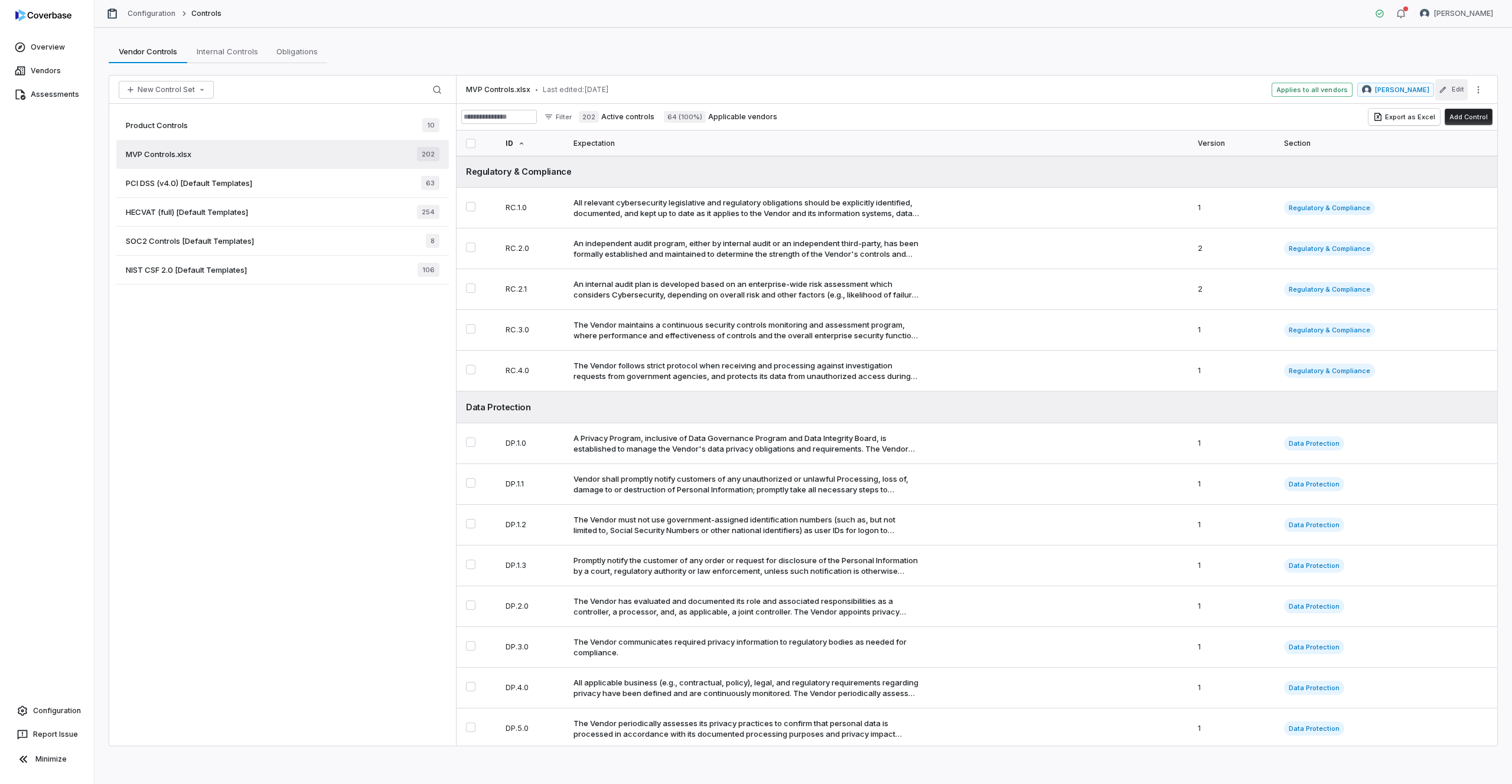
click at [1206, 90] on button "Edit" at bounding box center [1452, 90] width 32 height 21
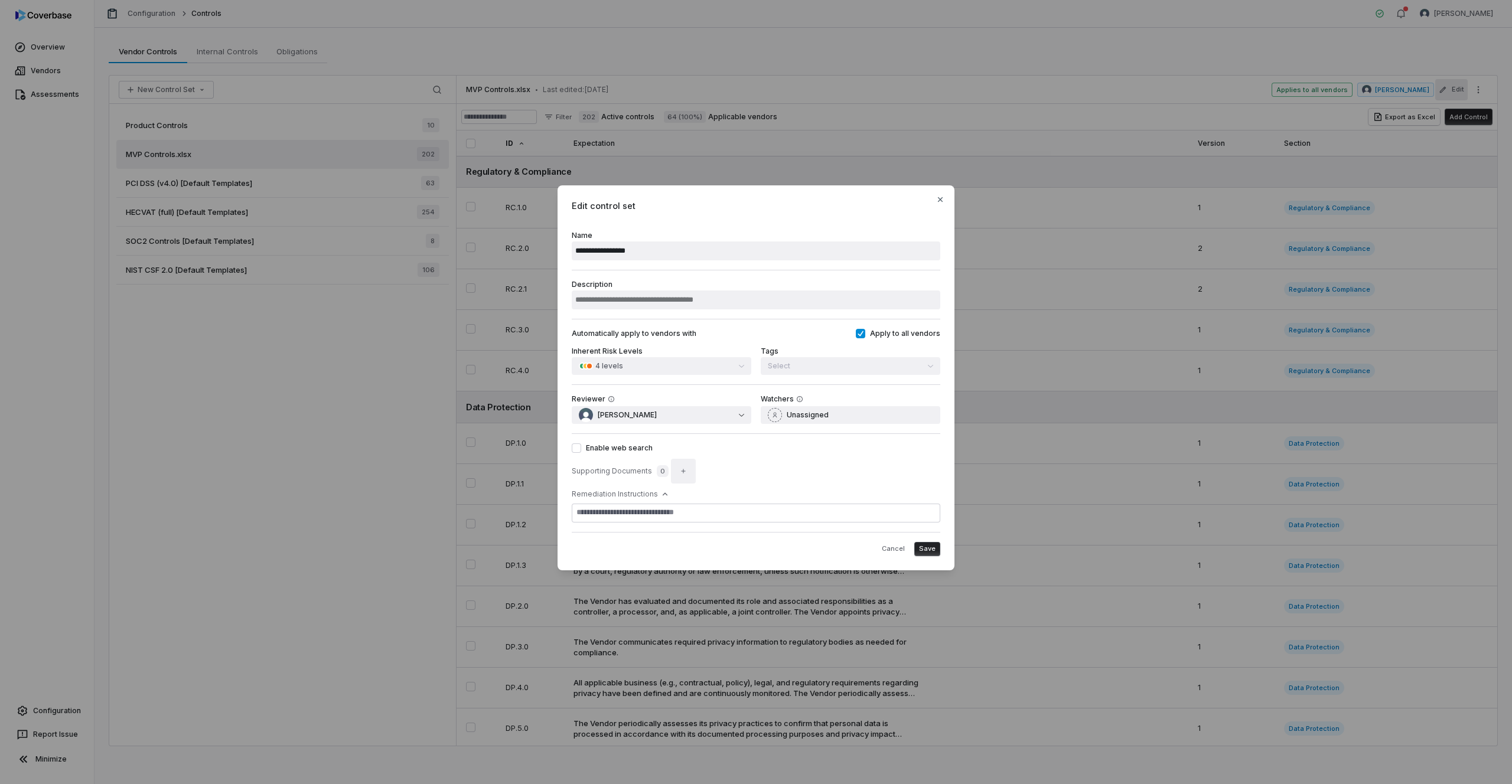
click at [680, 474] on icon "button" at bounding box center [683, 471] width 7 height 7
click at [794, 468] on div "Supporting Documents 0" at bounding box center [756, 471] width 369 height 18
click at [941, 200] on icon "button" at bounding box center [940, 199] width 9 height 9
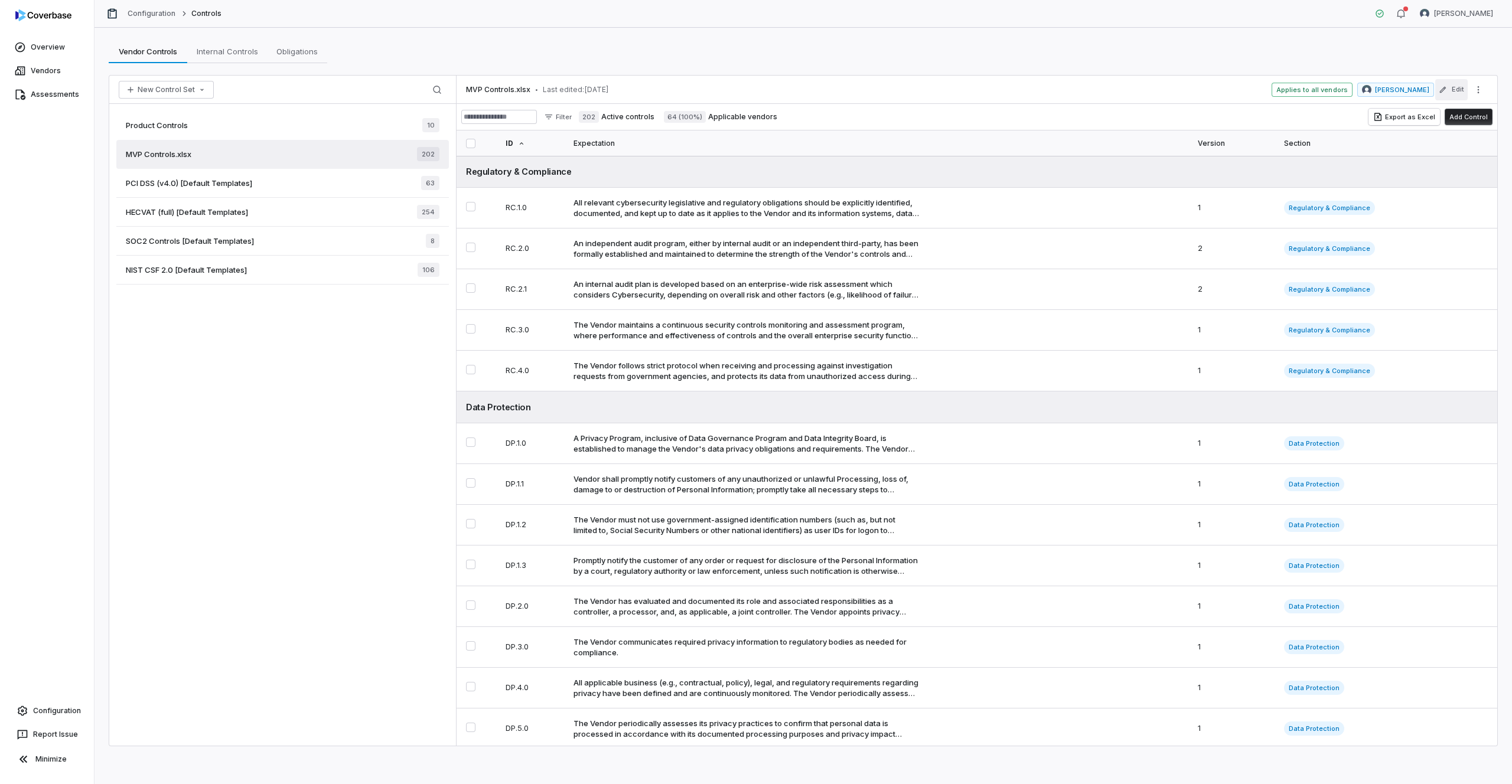
click at [1206, 90] on button "Edit" at bounding box center [1452, 90] width 32 height 21
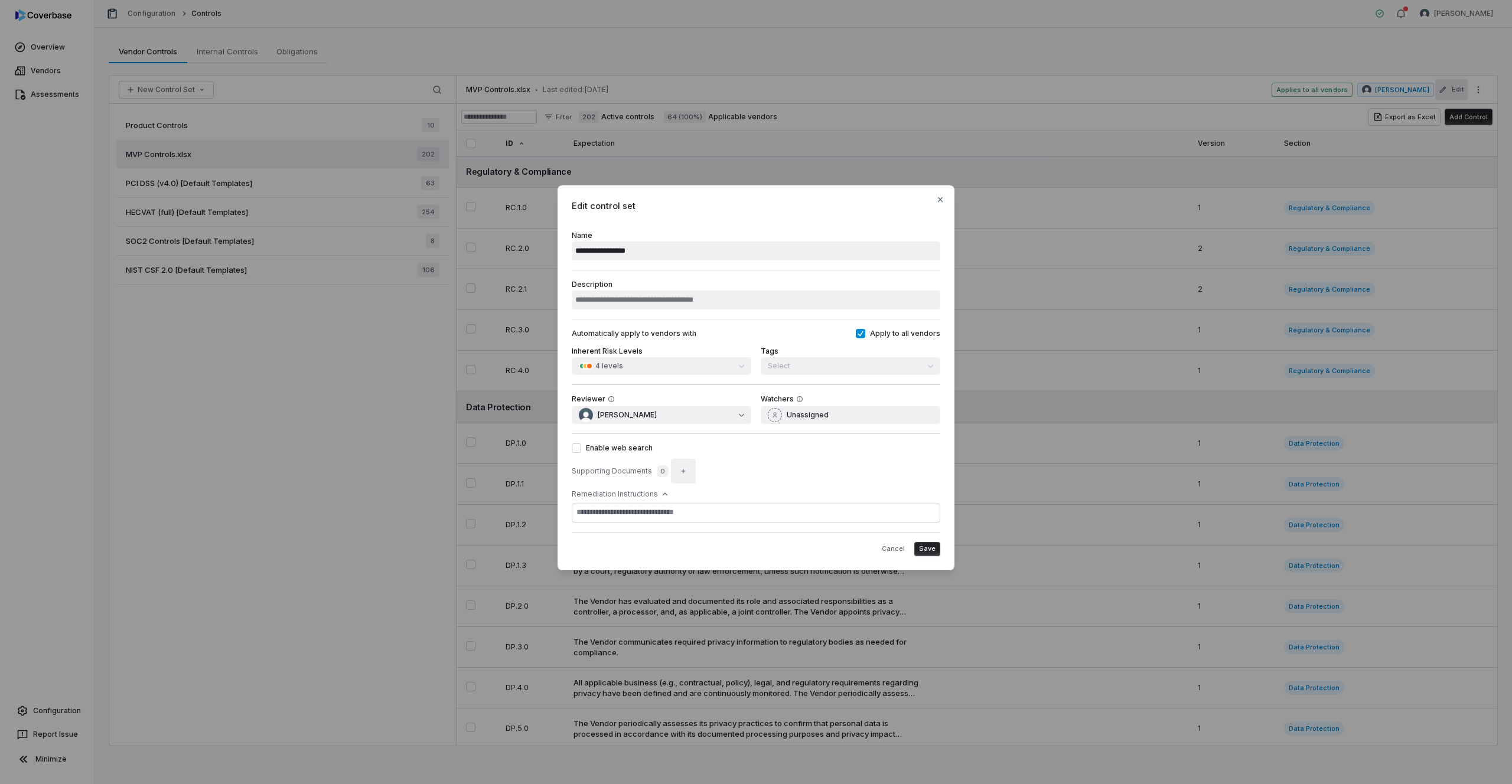
click at [685, 469] on button "button" at bounding box center [683, 471] width 25 height 25
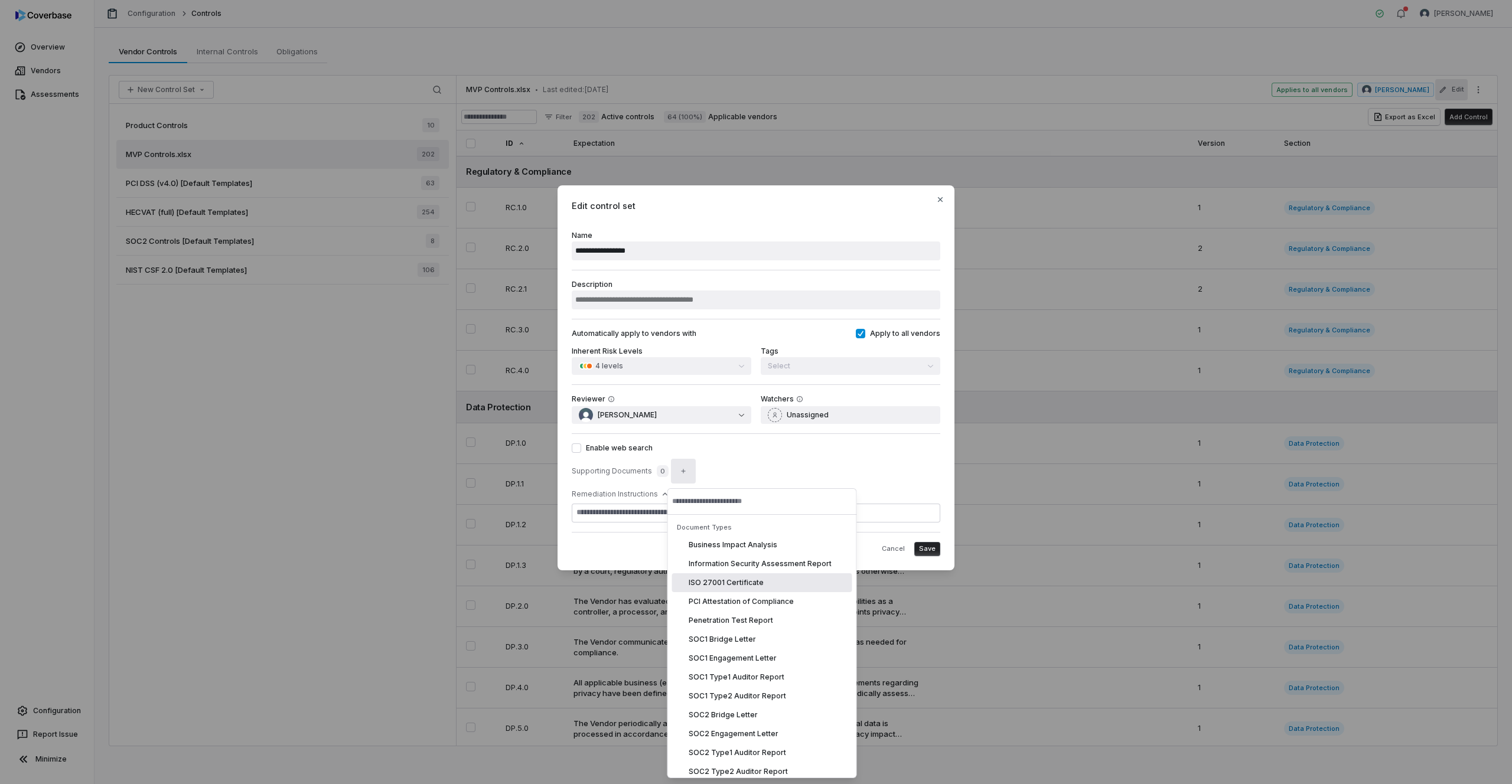
click at [740, 582] on span "ISO 27001 Certificate" at bounding box center [726, 582] width 75 height 9
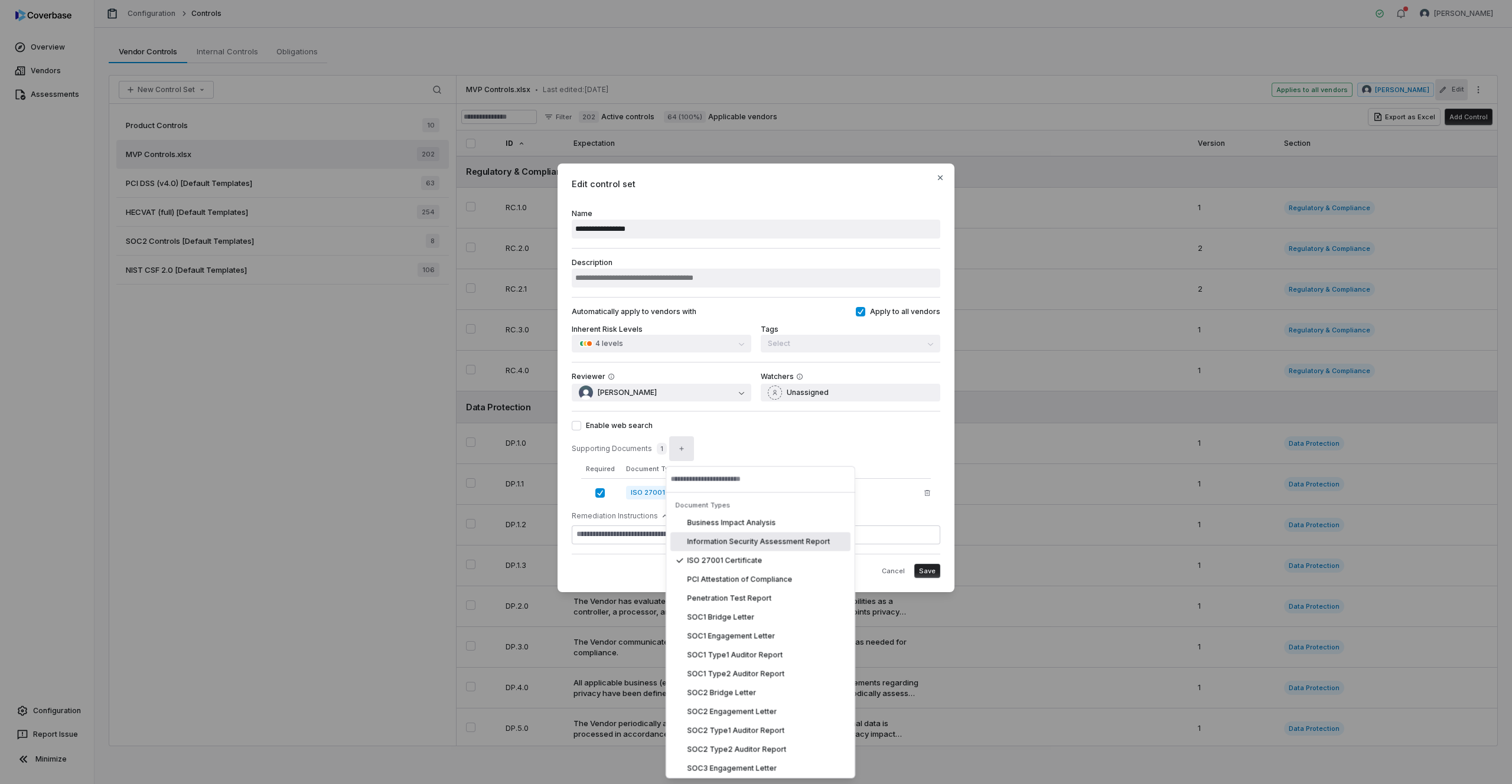
click at [595, 493] on button "button" at bounding box center [599, 493] width 9 height 9
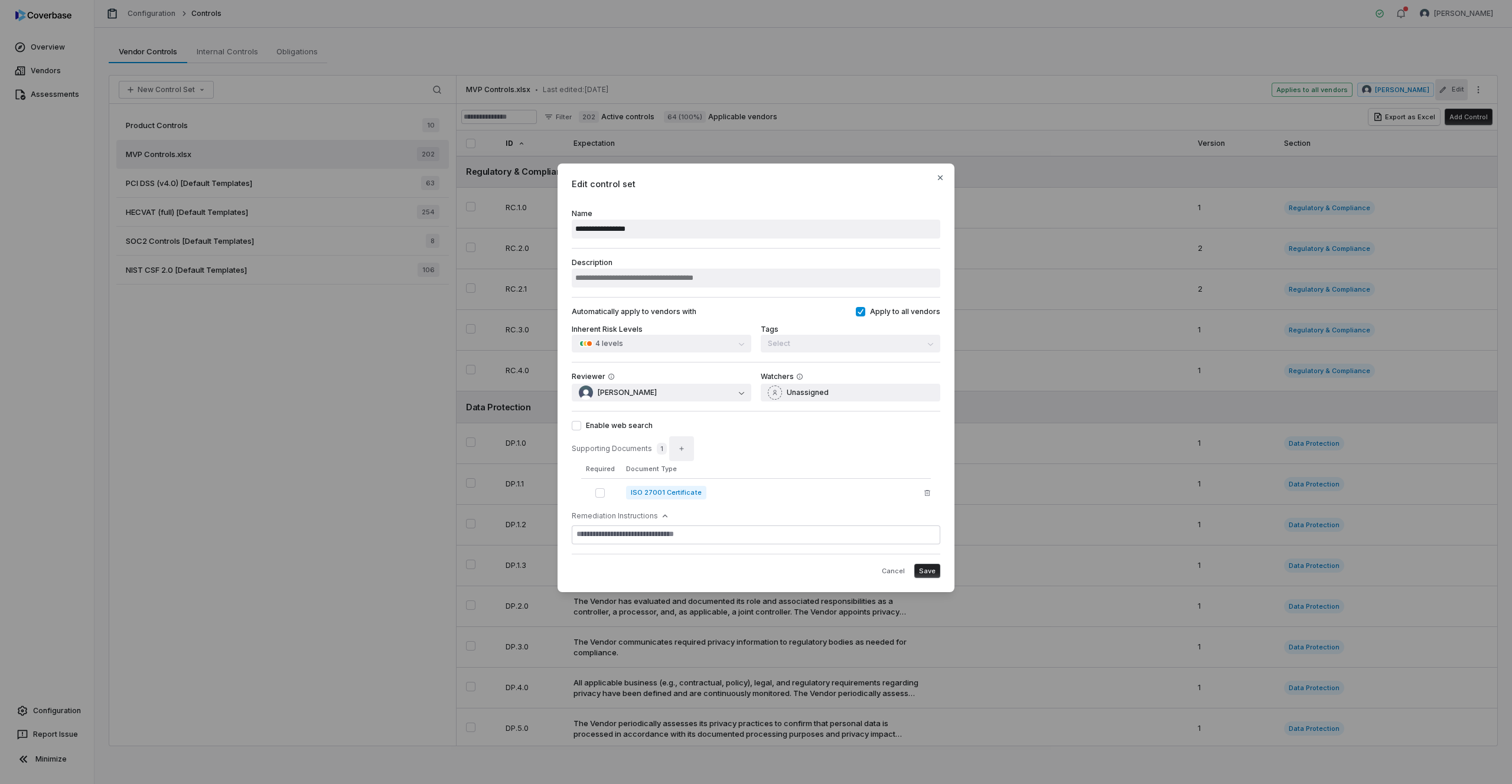
click at [680, 454] on button "button" at bounding box center [681, 448] width 25 height 25
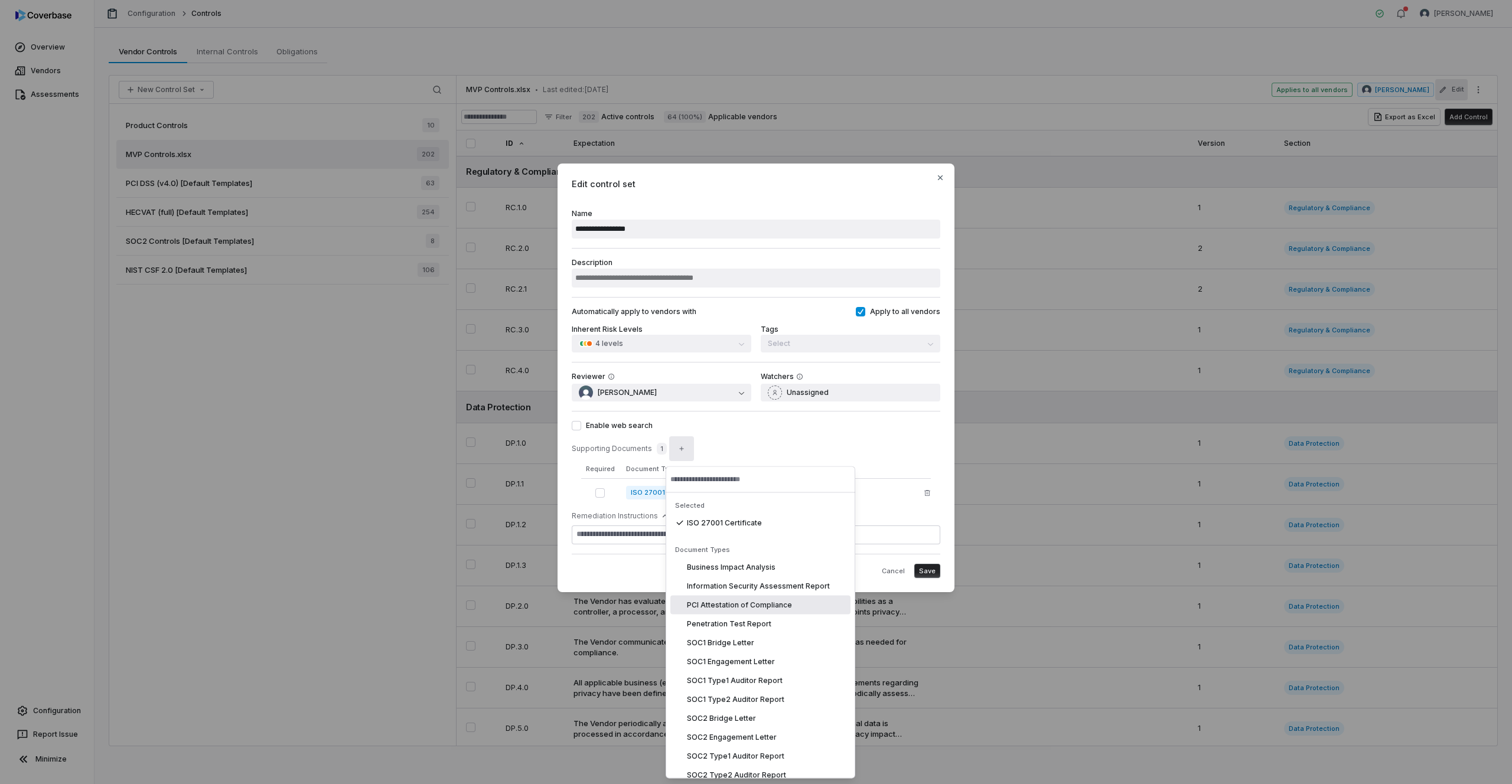
click at [765, 607] on span "PCI Attestation of Compliance" at bounding box center [740, 605] width 105 height 9
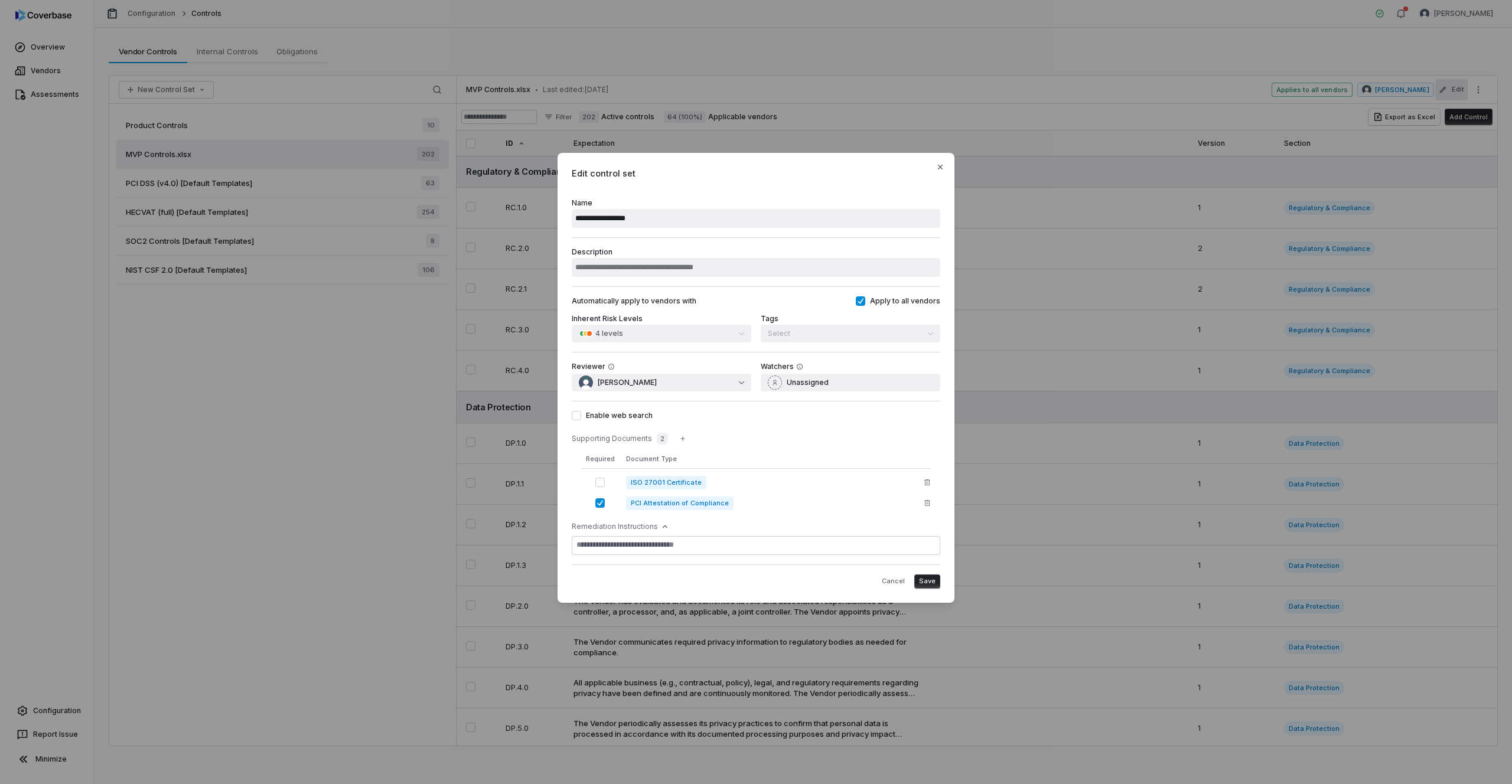
click at [602, 504] on button "button" at bounding box center [599, 502] width 9 height 9
click at [685, 439] on button "button" at bounding box center [682, 438] width 25 height 25
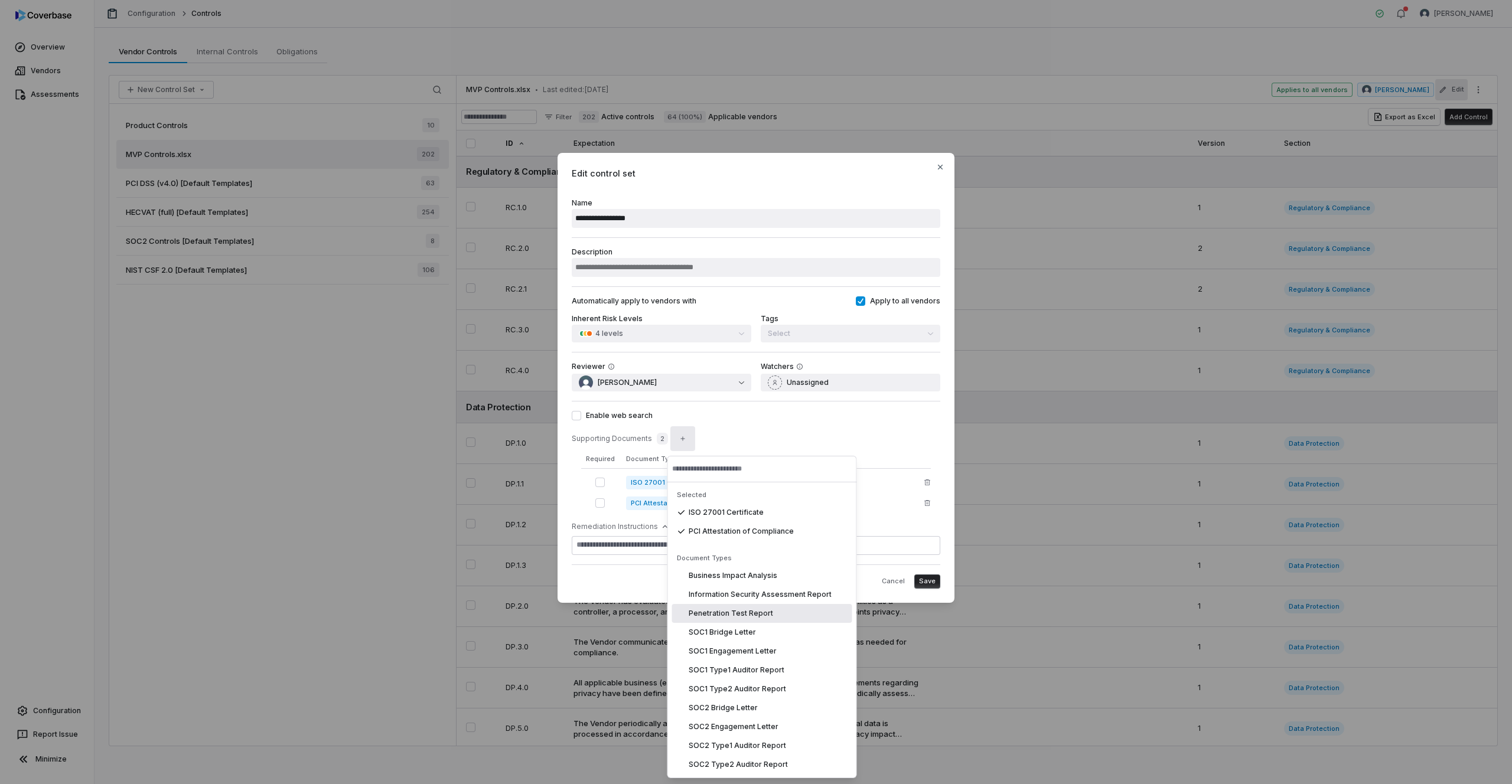
click at [784, 616] on div "Penetration Test Report" at bounding box center [762, 613] width 180 height 19
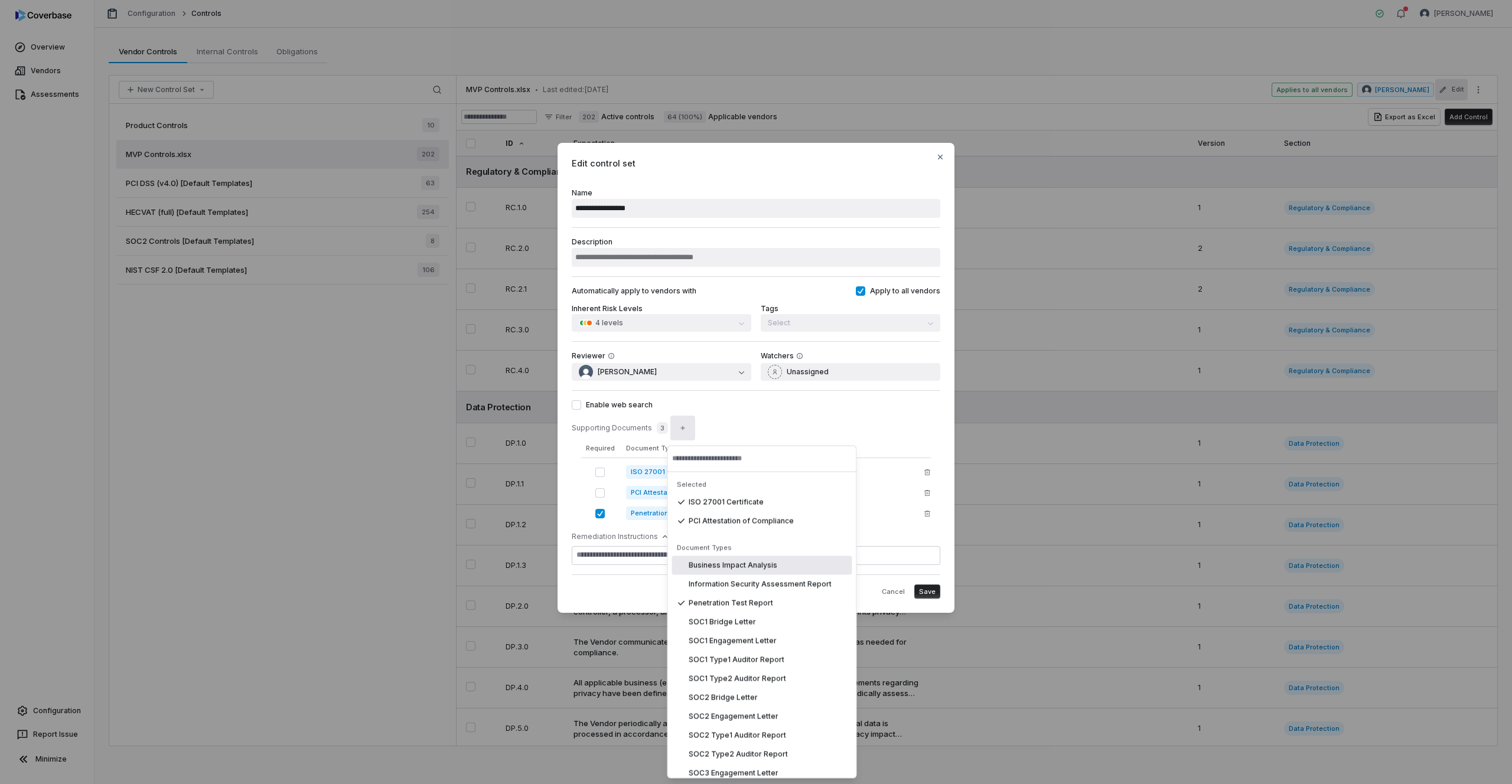
click at [602, 516] on button "button" at bounding box center [599, 513] width 9 height 9
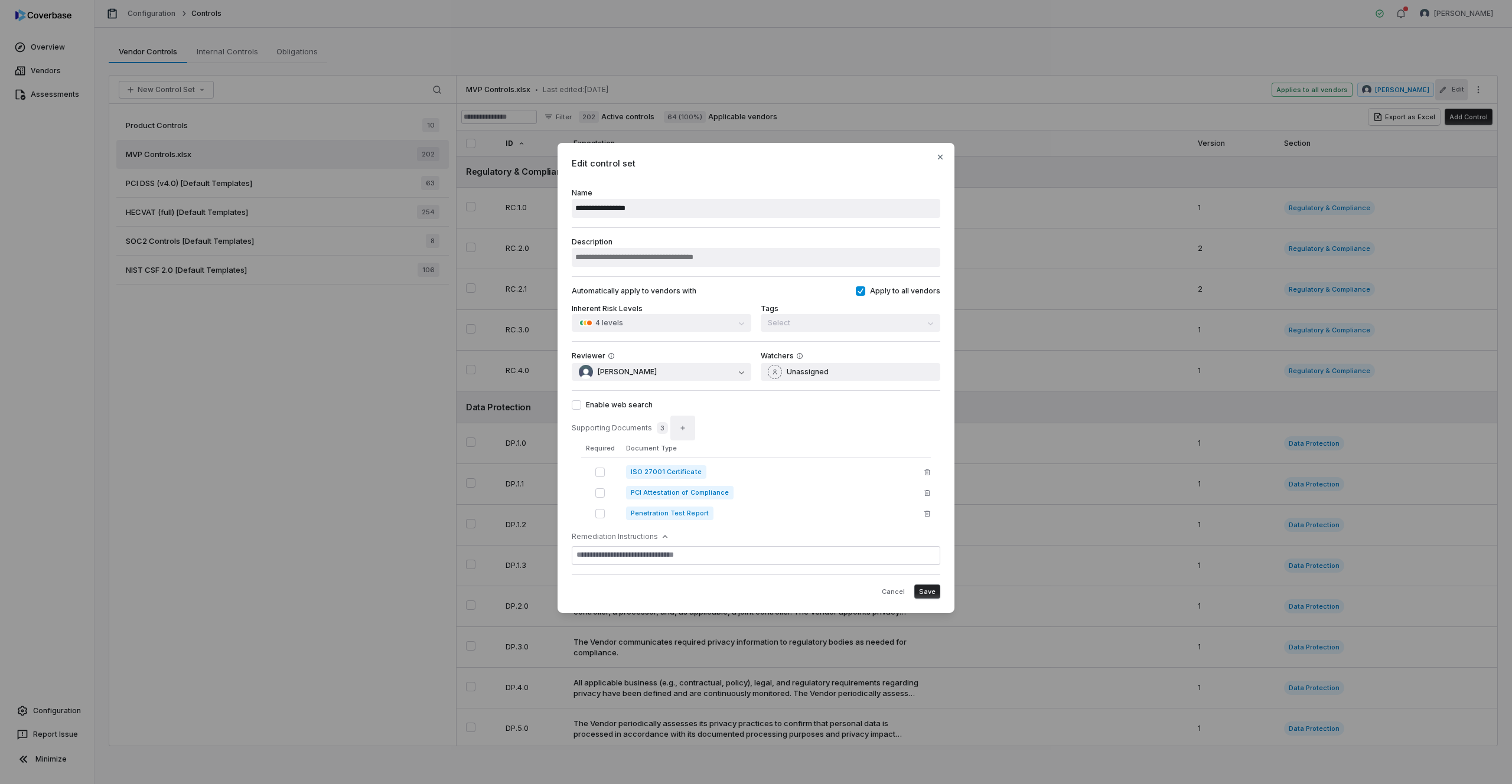
click at [681, 429] on icon "button" at bounding box center [683, 428] width 7 height 7
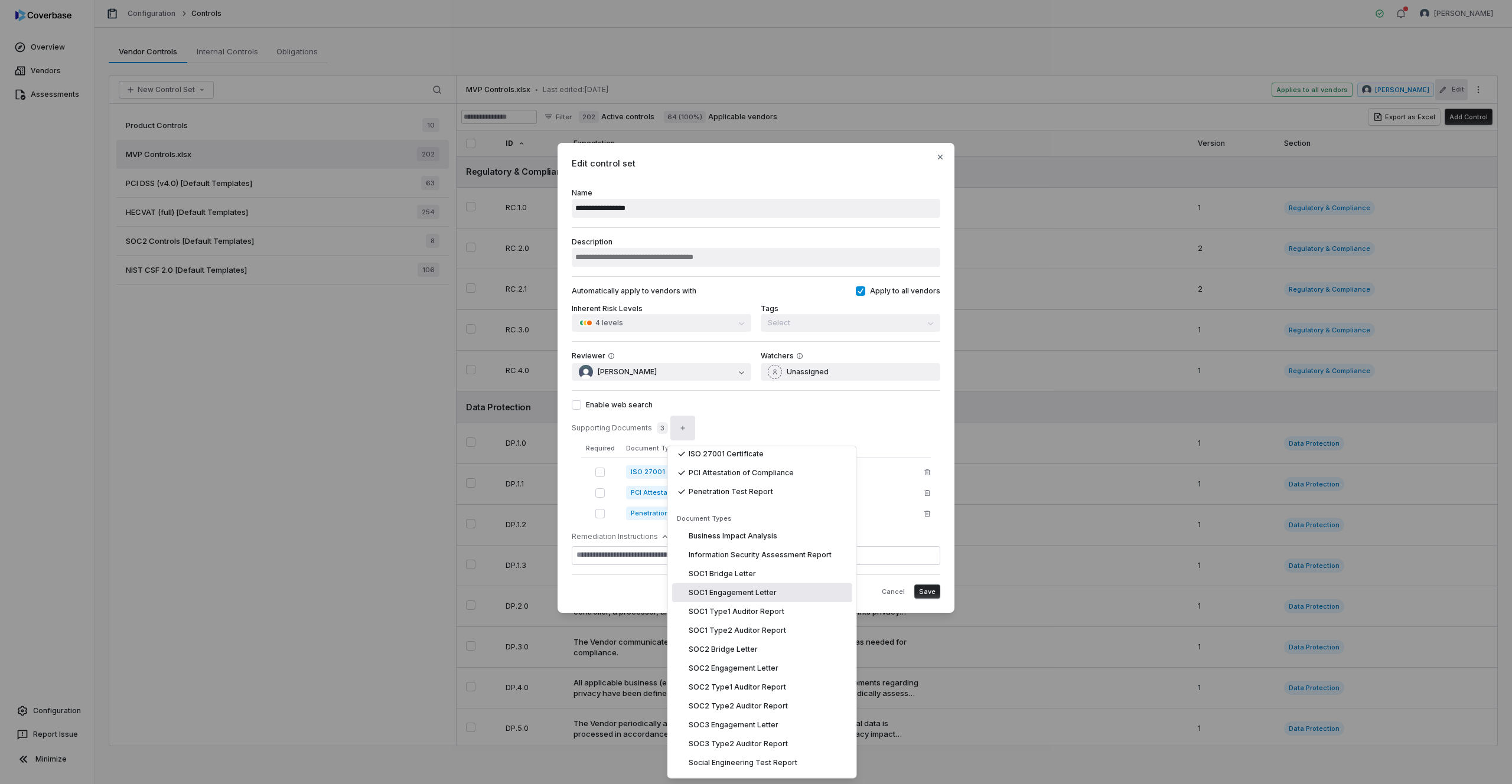
scroll to position [57, 0]
click at [738, 700] on span "SOC2 Type2 Auditor Report" at bounding box center [739, 697] width 100 height 9
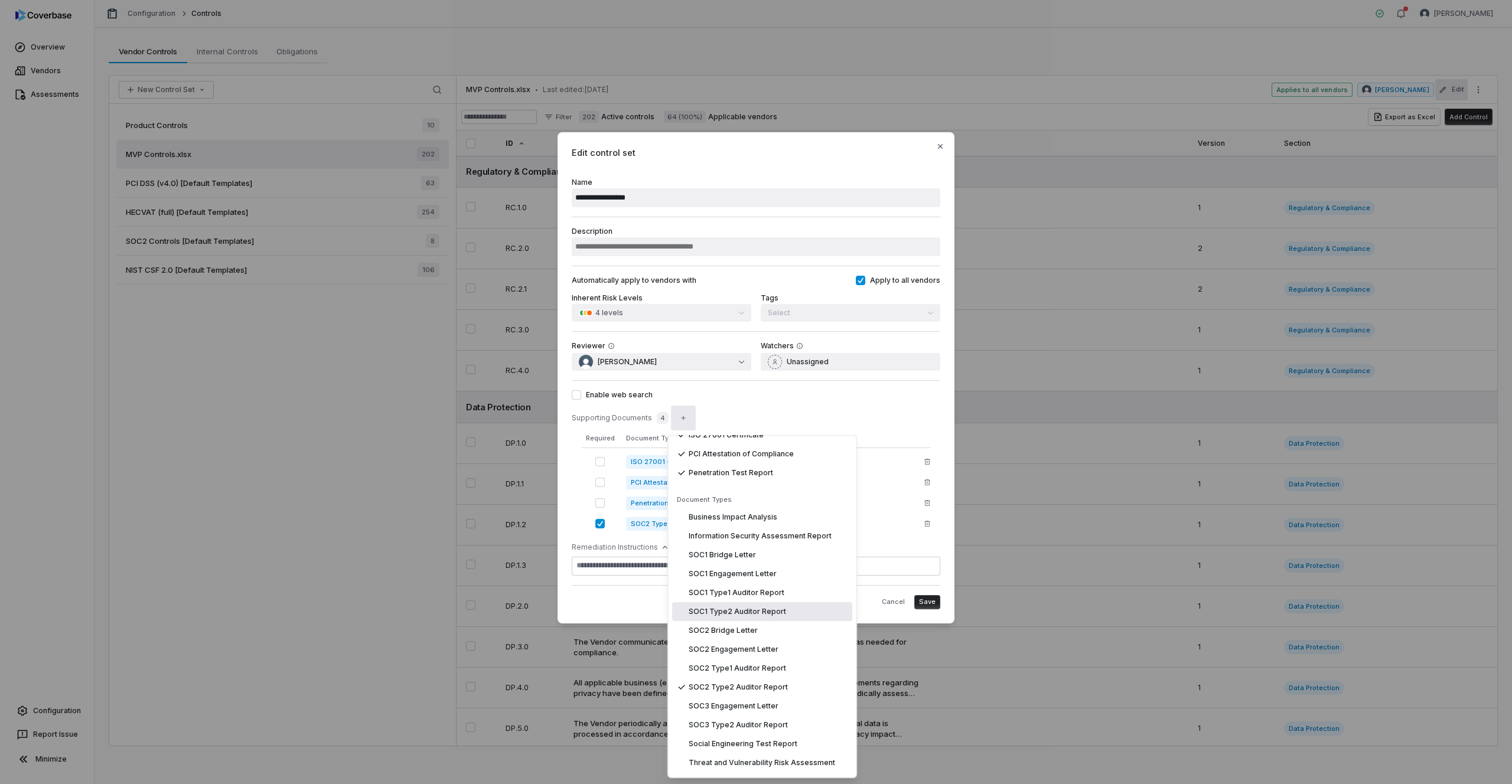
click at [597, 522] on button "button" at bounding box center [599, 523] width 9 height 9
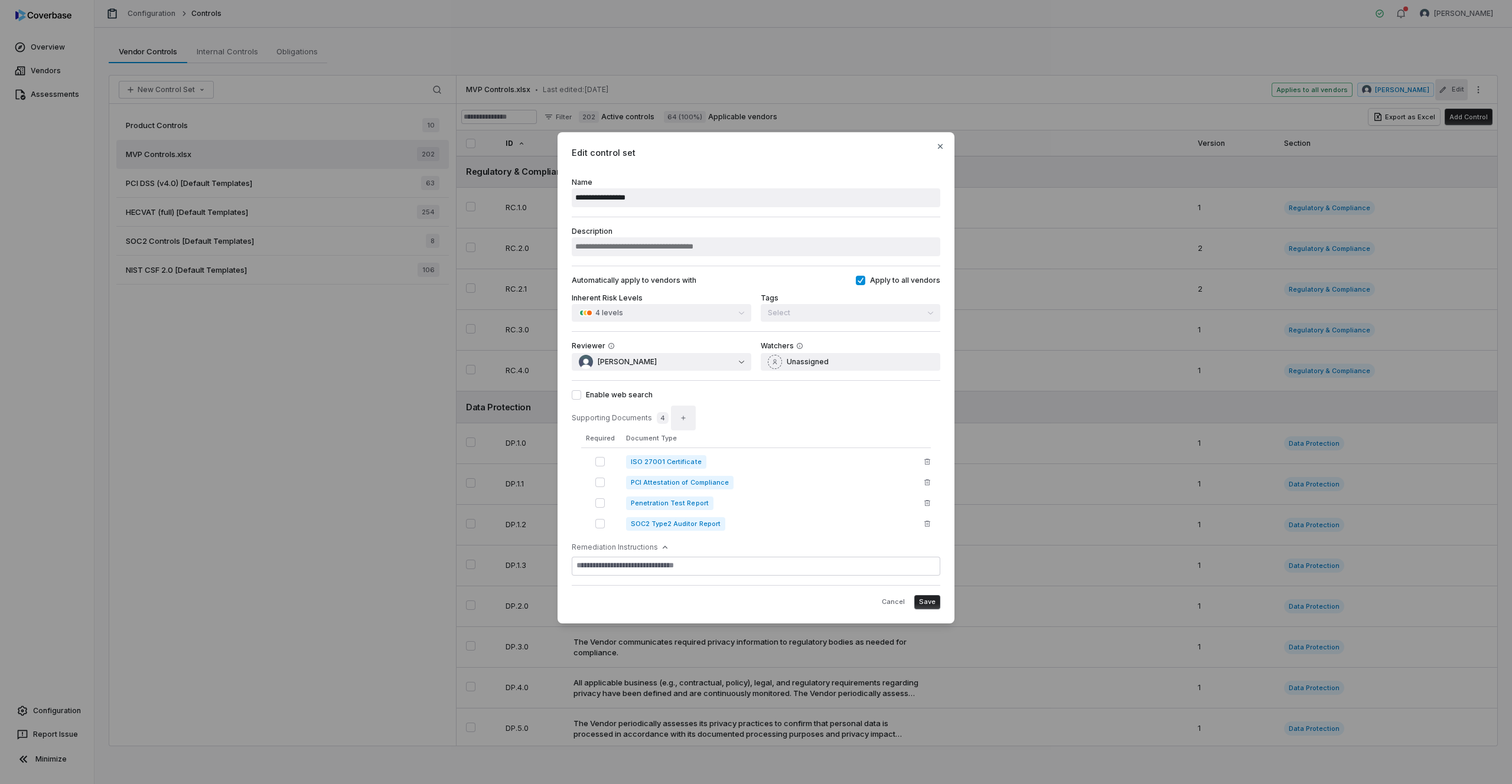
click at [681, 420] on icon "button" at bounding box center [683, 418] width 4 height 4
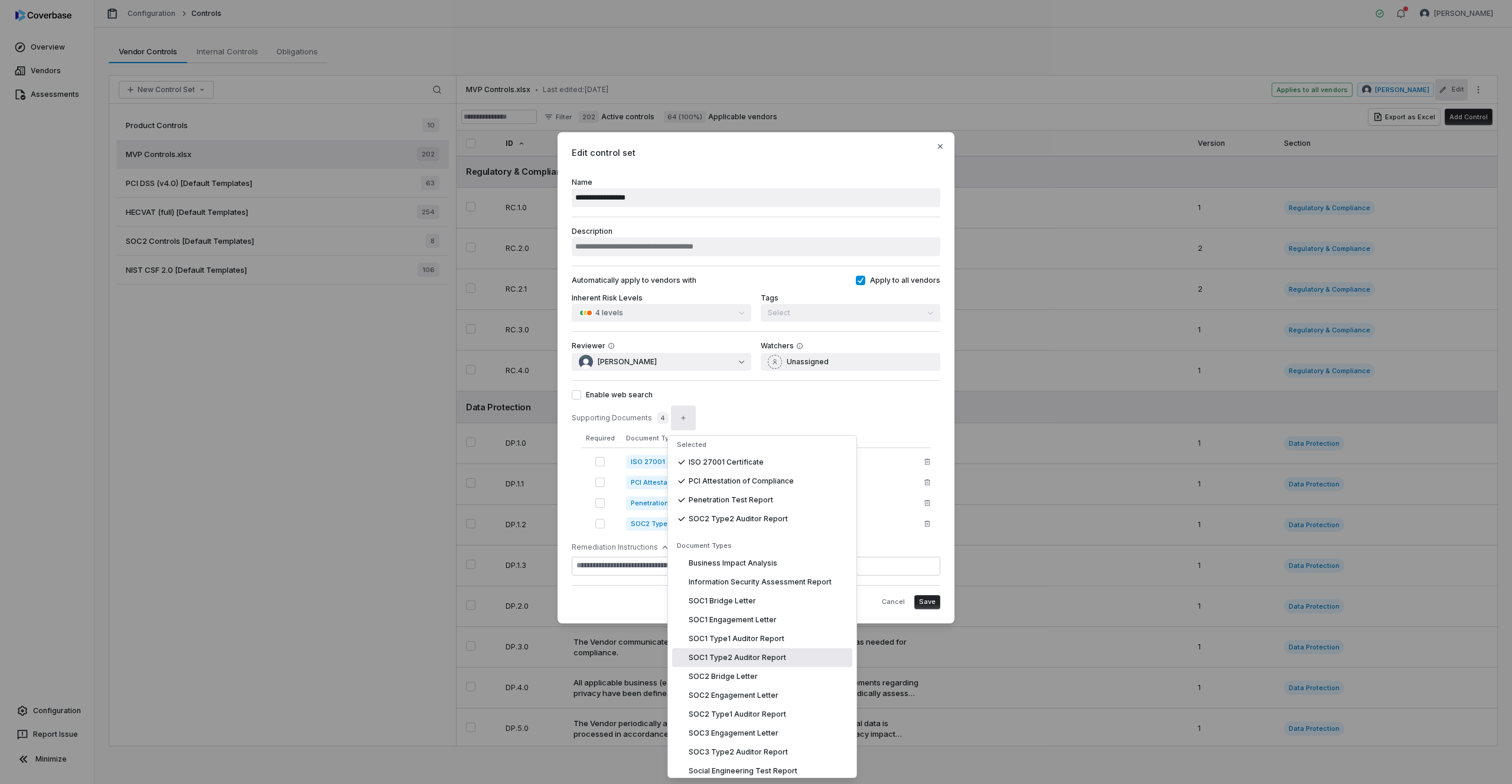
scroll to position [34, 0]
click at [735, 713] on span "SOC2 Type1 Auditor Report" at bounding box center [737, 709] width 97 height 9
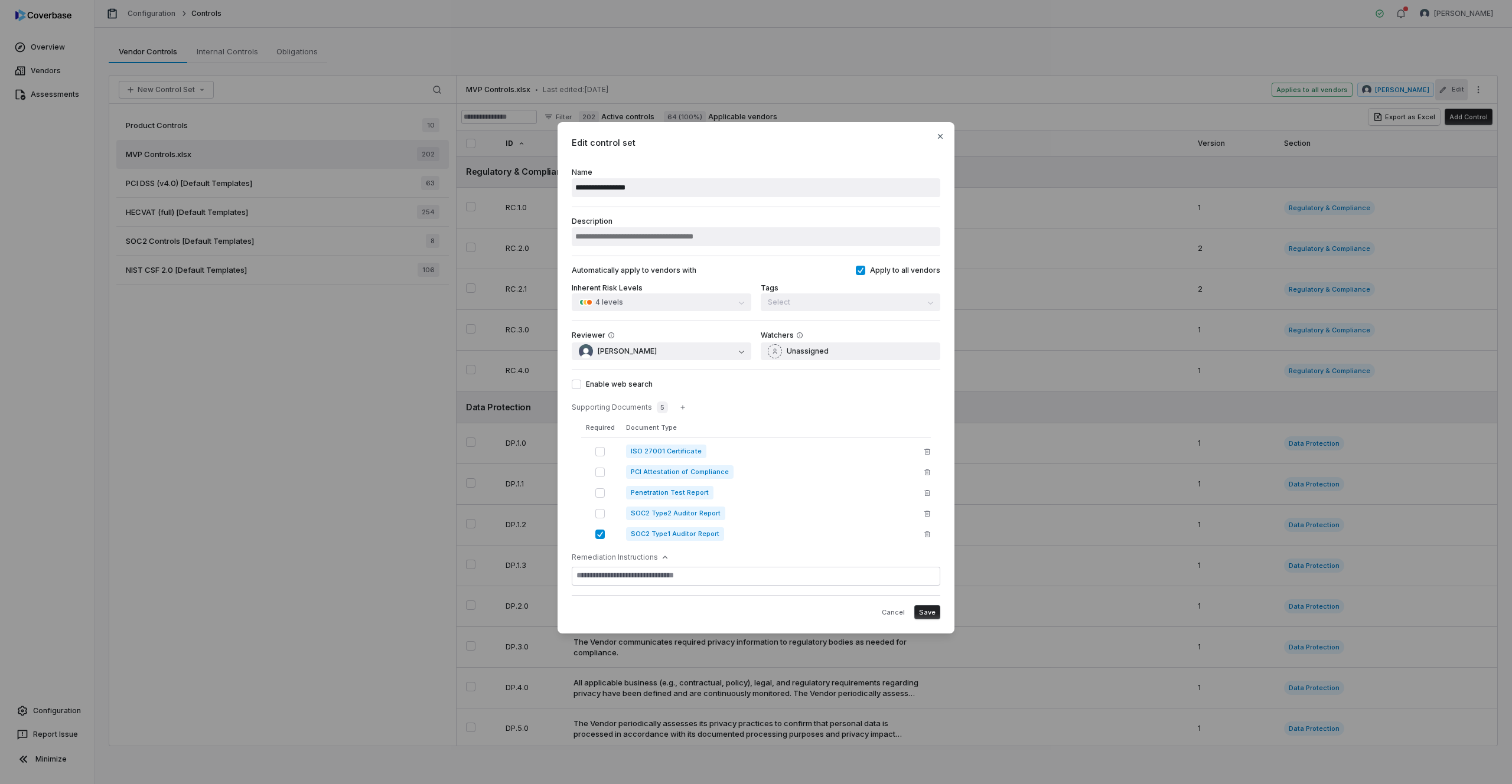
click at [599, 532] on button "button" at bounding box center [599, 534] width 9 height 9
click at [679, 410] on icon "button" at bounding box center [683, 407] width 7 height 7
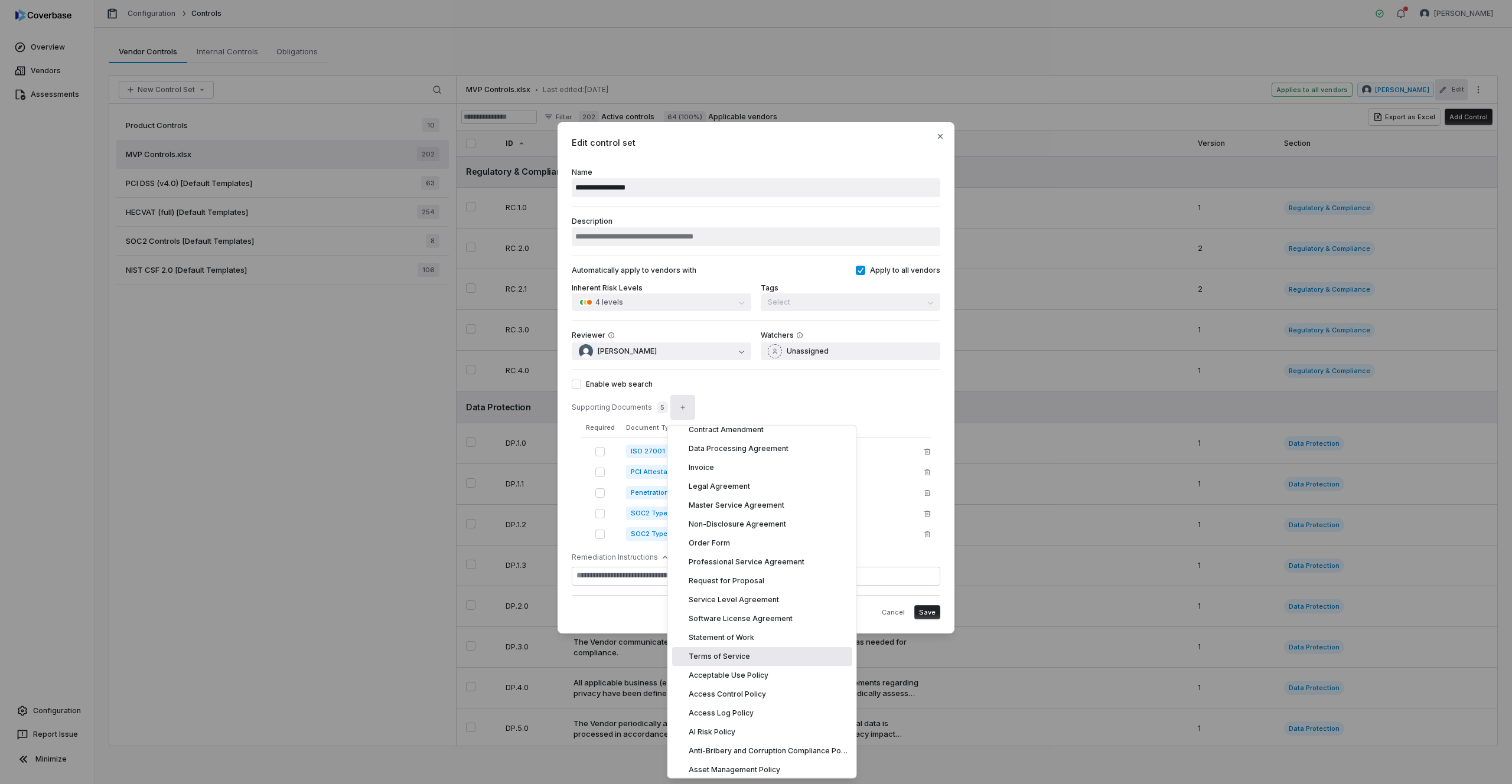
scroll to position [584, 0]
click at [765, 586] on div "Acceptable Use Policy" at bounding box center [762, 584] width 180 height 19
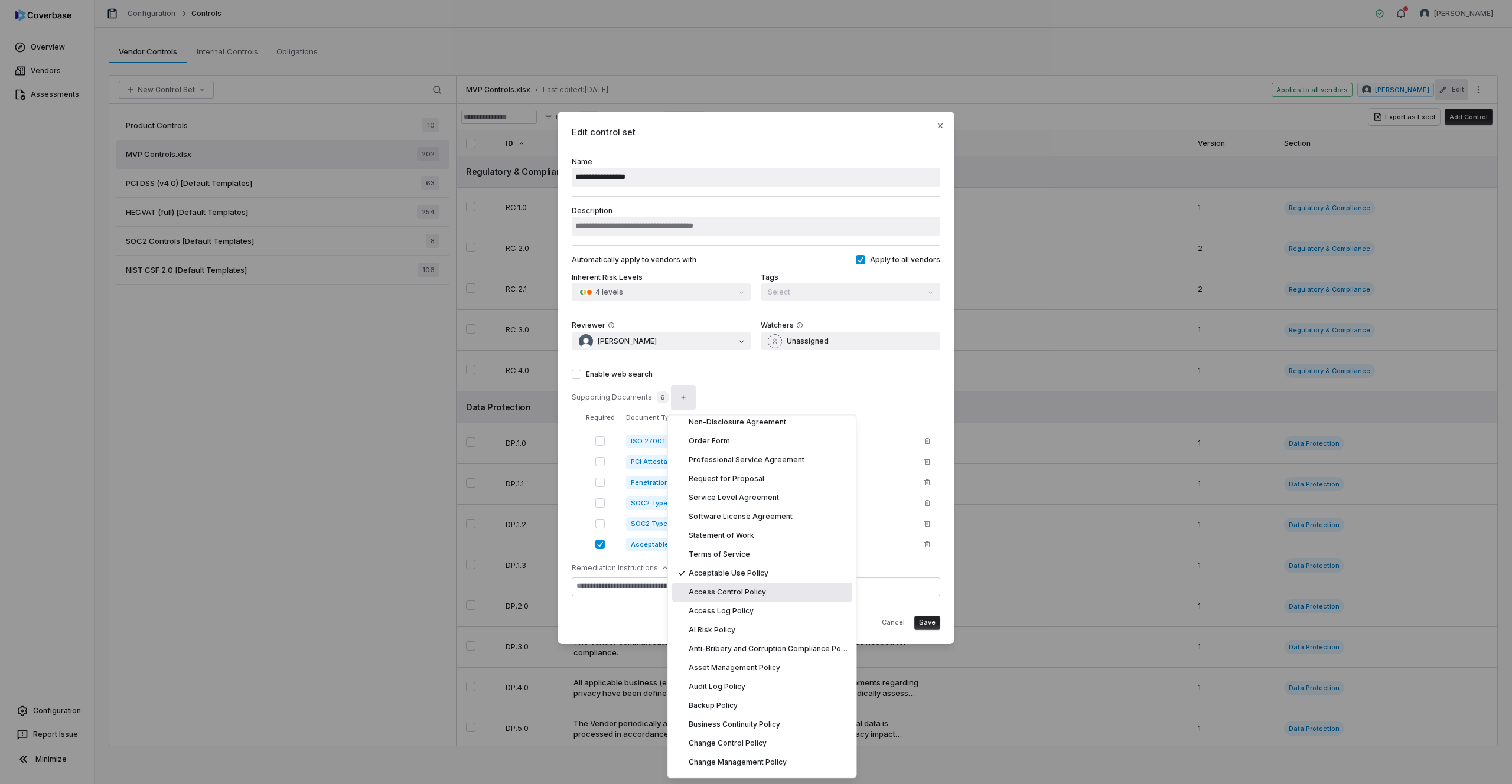
click at [704, 596] on span "Access Control Policy" at bounding box center [728, 591] width 77 height 9
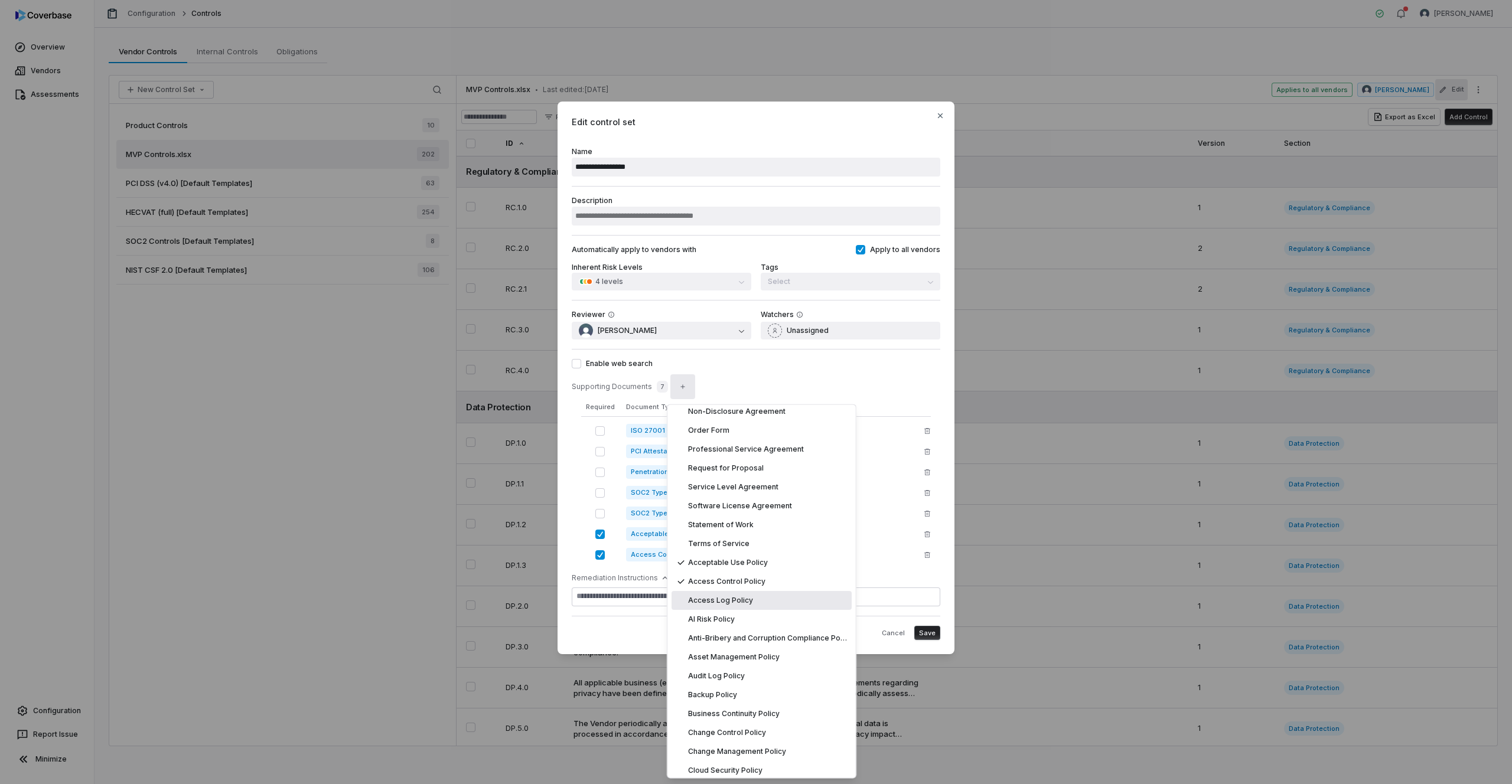
click at [705, 603] on span "Access Log Policy" at bounding box center [721, 600] width 65 height 9
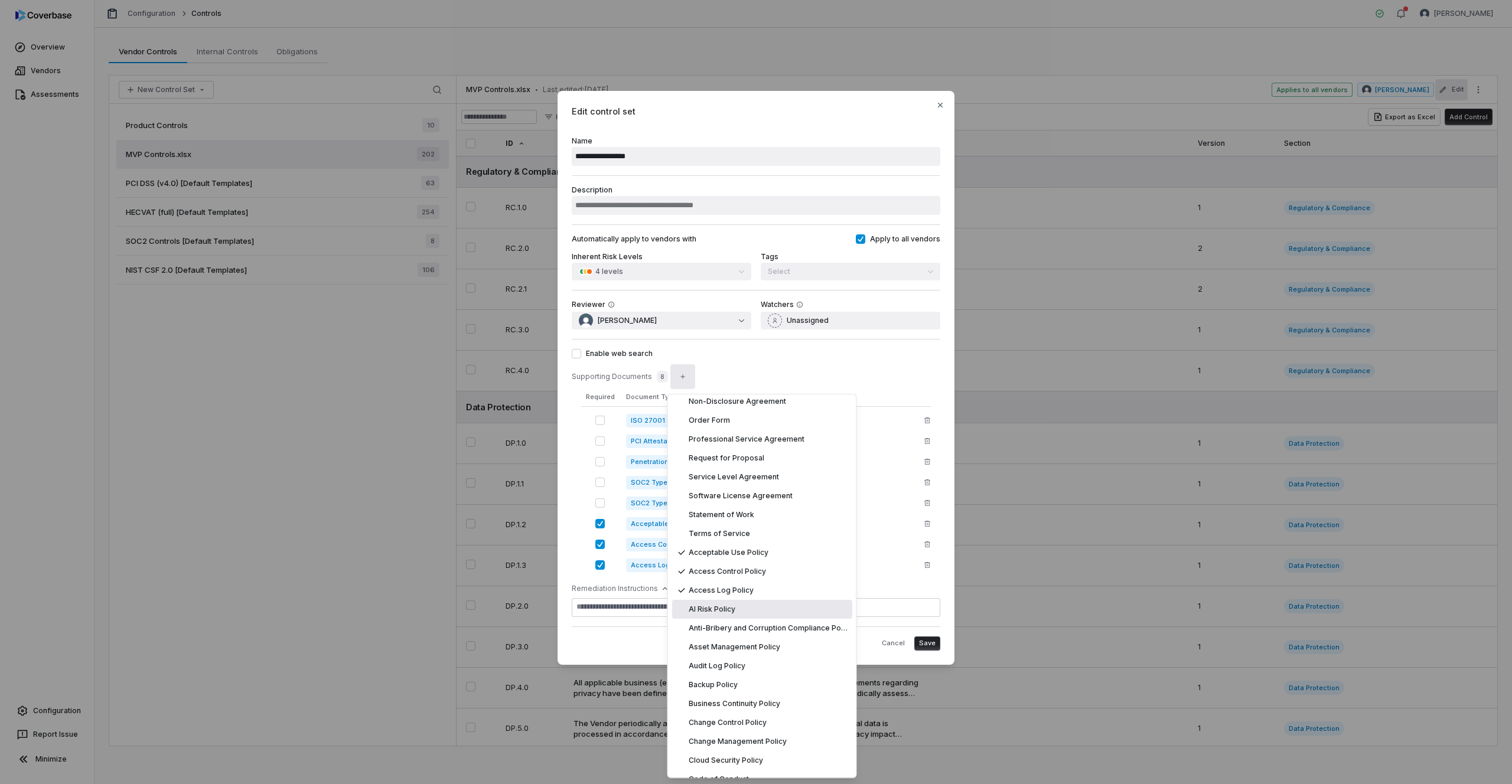
click at [707, 608] on span "AI Risk Policy" at bounding box center [712, 609] width 47 height 9
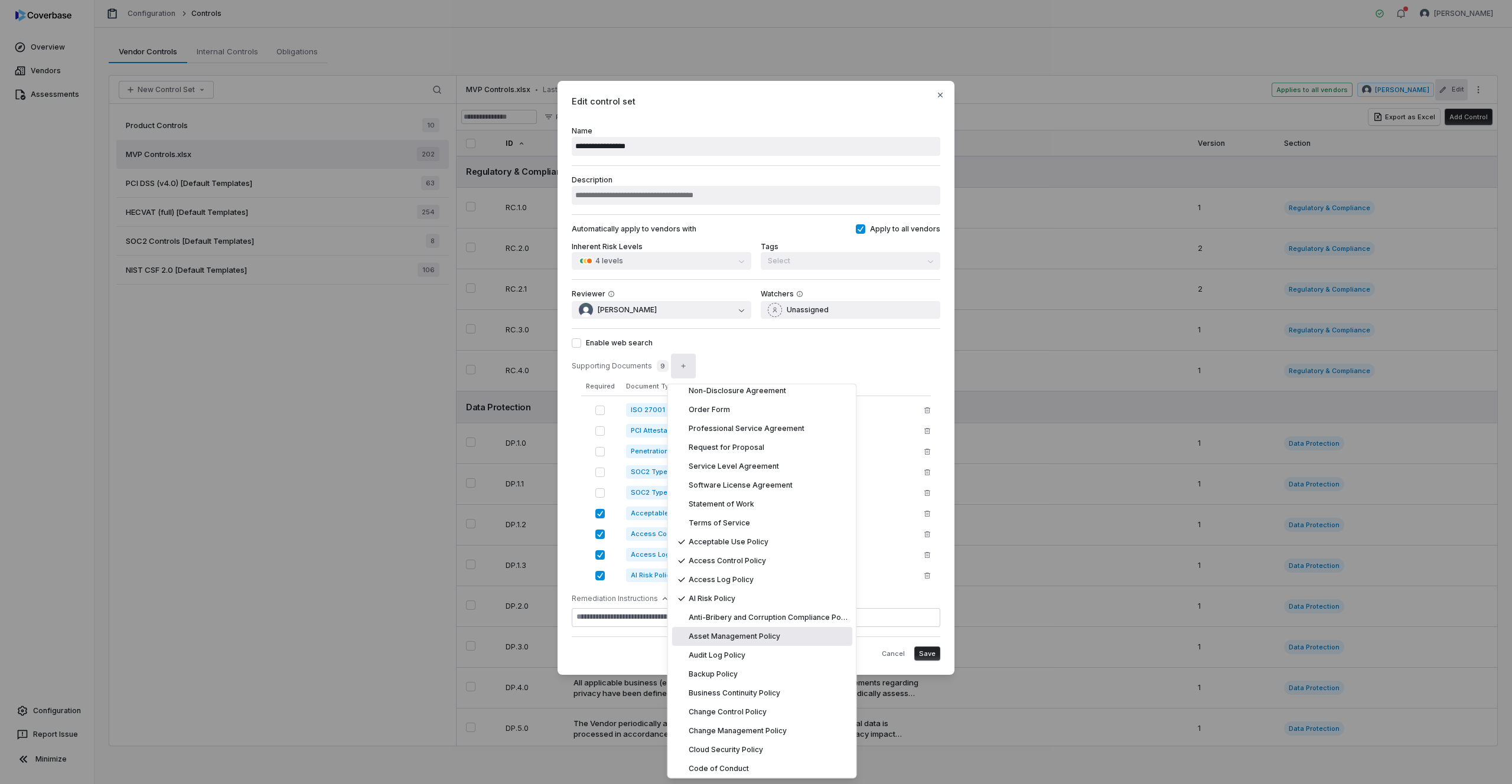
click at [708, 636] on span "Asset Management Policy" at bounding box center [735, 637] width 92 height 9
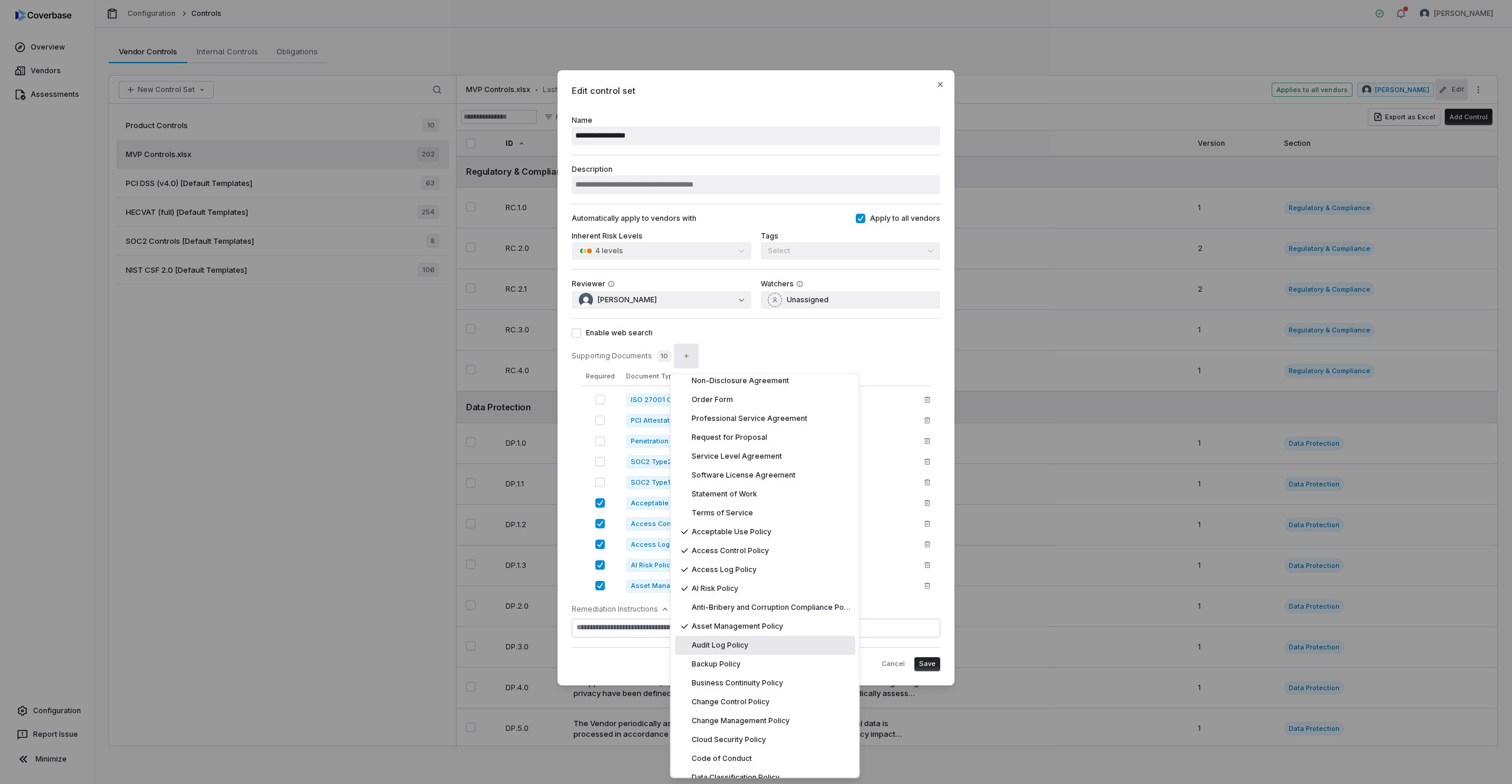
click at [708, 645] on span "Audit Log Policy" at bounding box center [720, 645] width 57 height 9
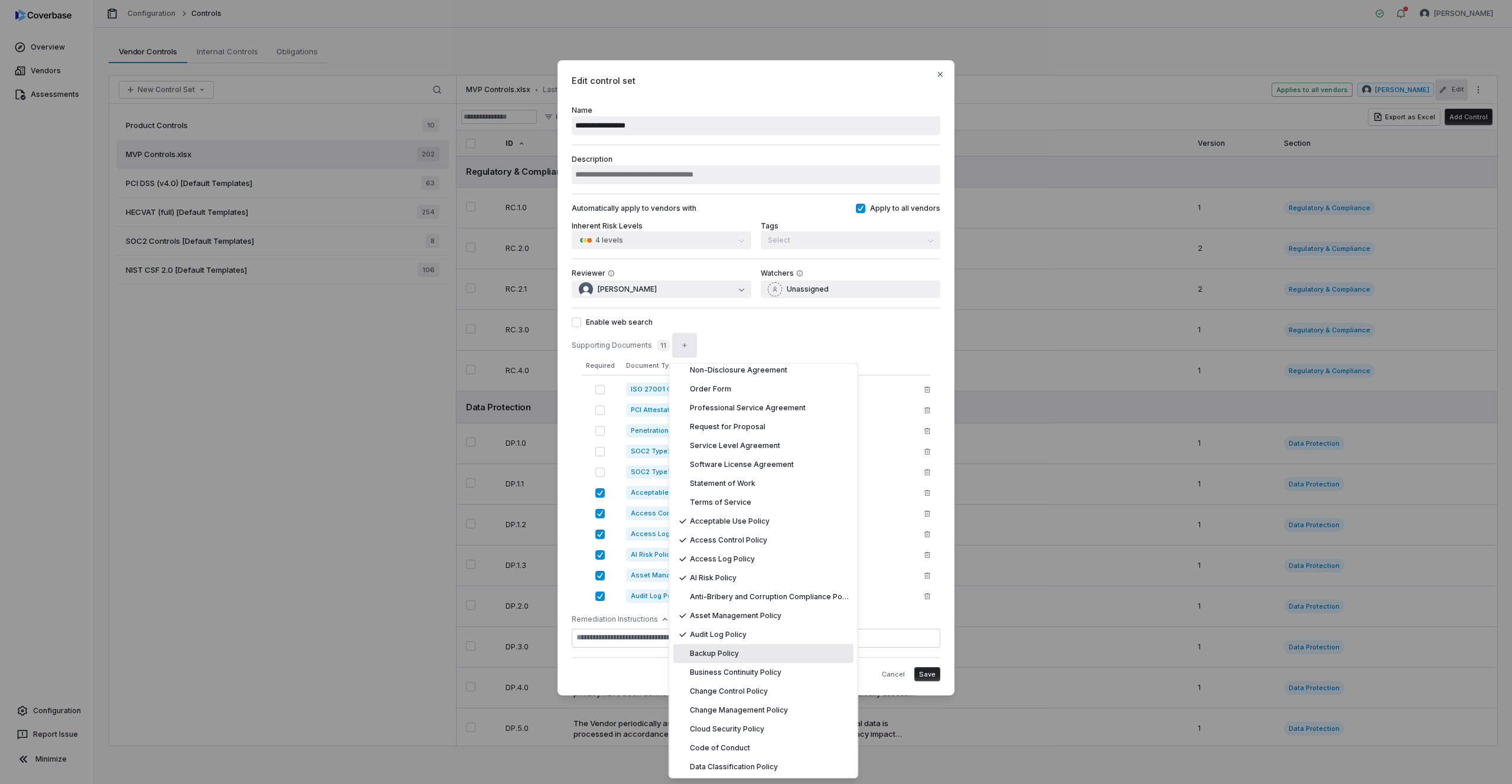
click at [710, 653] on span "Backup Policy" at bounding box center [714, 654] width 49 height 9
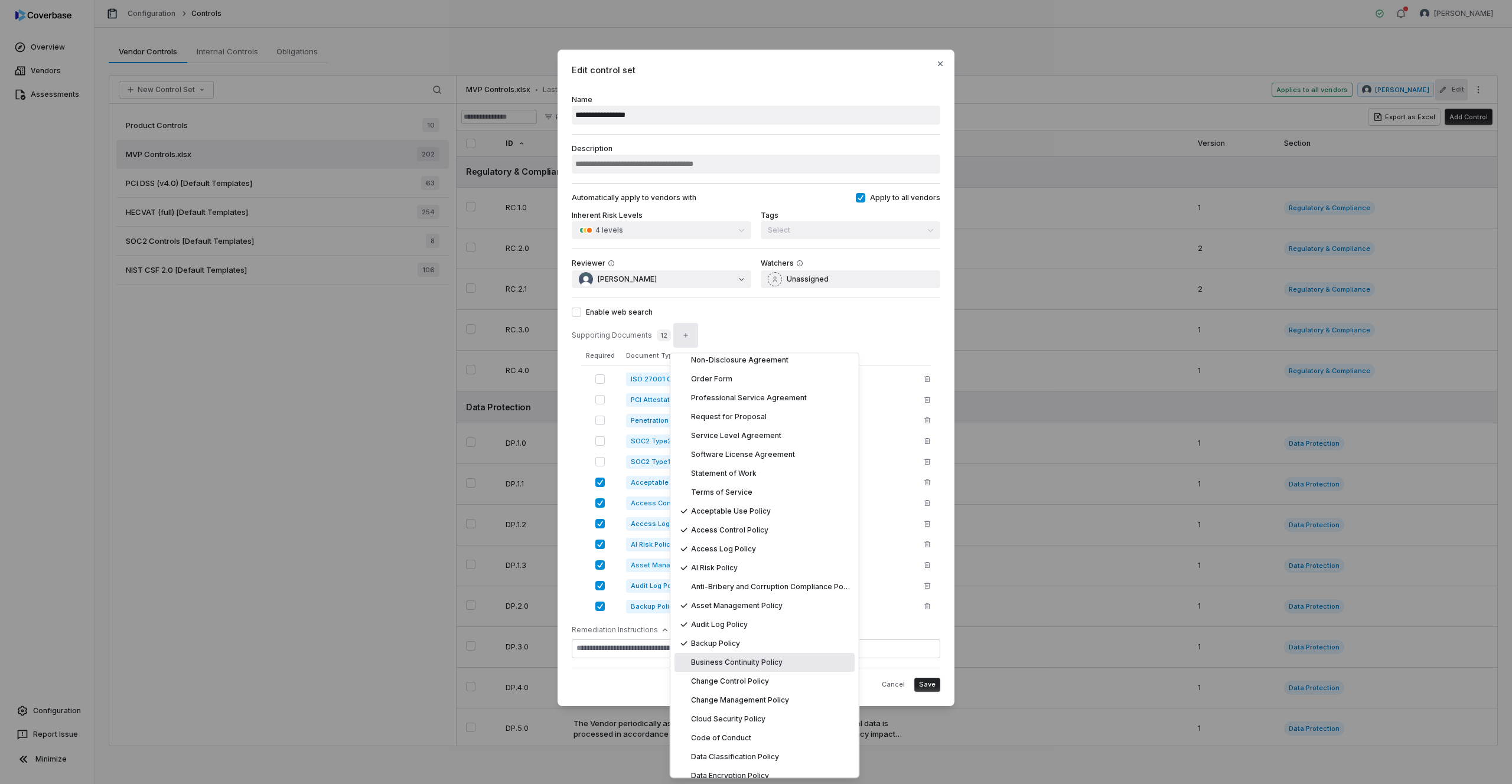
click at [714, 663] on span "Business Continuity Policy" at bounding box center [737, 662] width 92 height 9
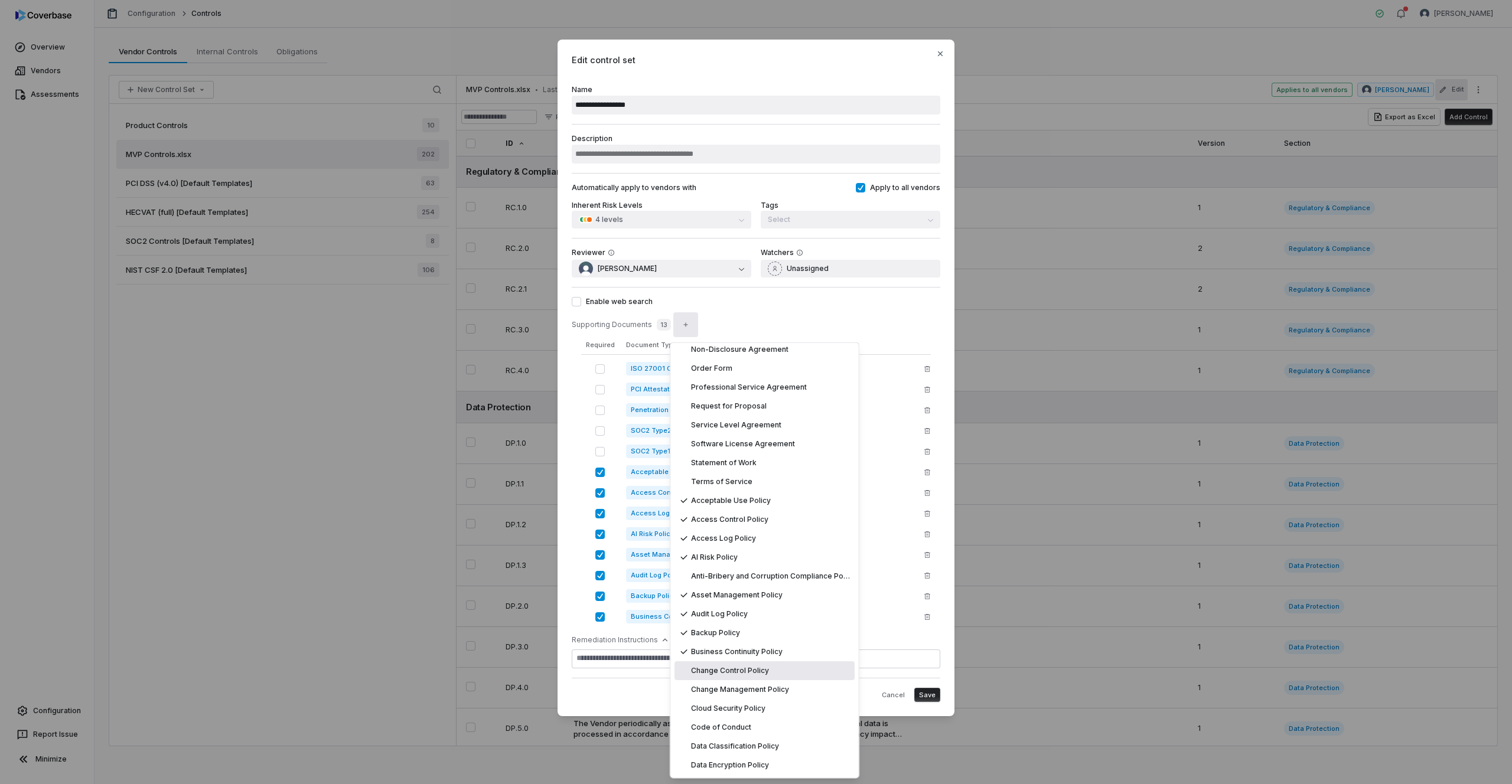
click at [716, 673] on span "Change Control Policy" at bounding box center [730, 670] width 78 height 9
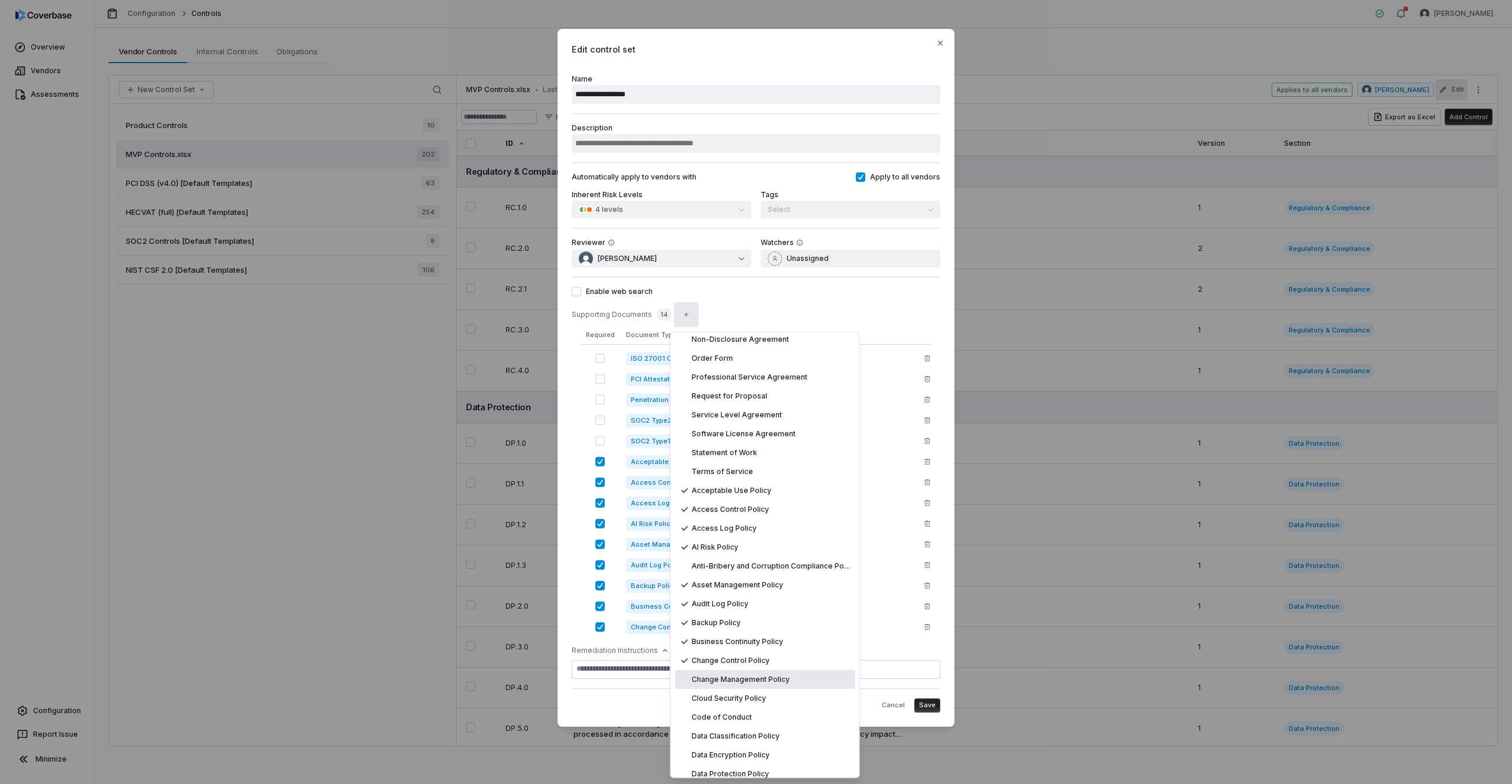
drag, startPoint x: 719, startPoint y: 680, endPoint x: 723, endPoint y: 687, distance: 8.1
click at [719, 681] on span "Change Management Policy" at bounding box center [741, 679] width 98 height 9
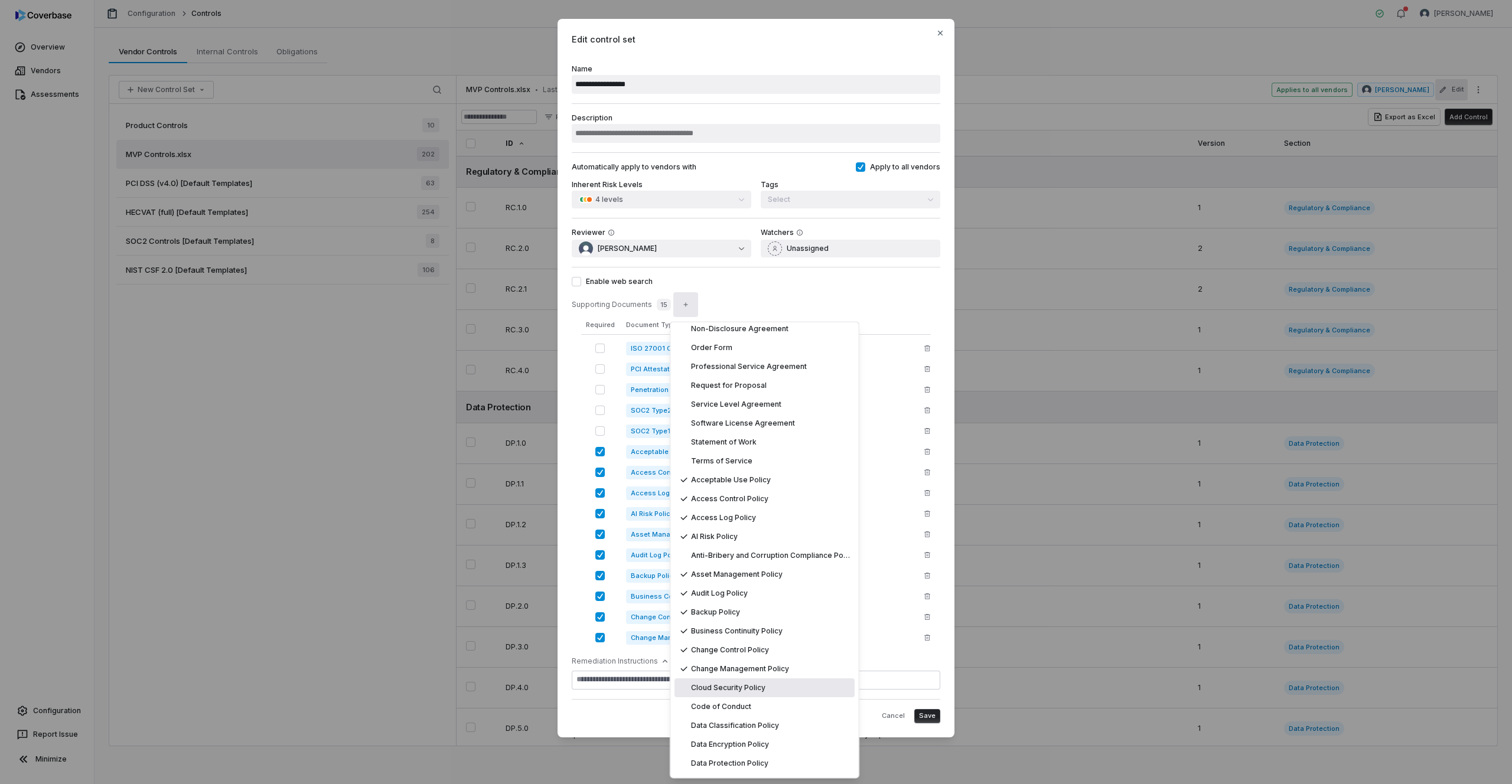
click at [723, 692] on span "Cloud Security Policy" at bounding box center [728, 688] width 74 height 9
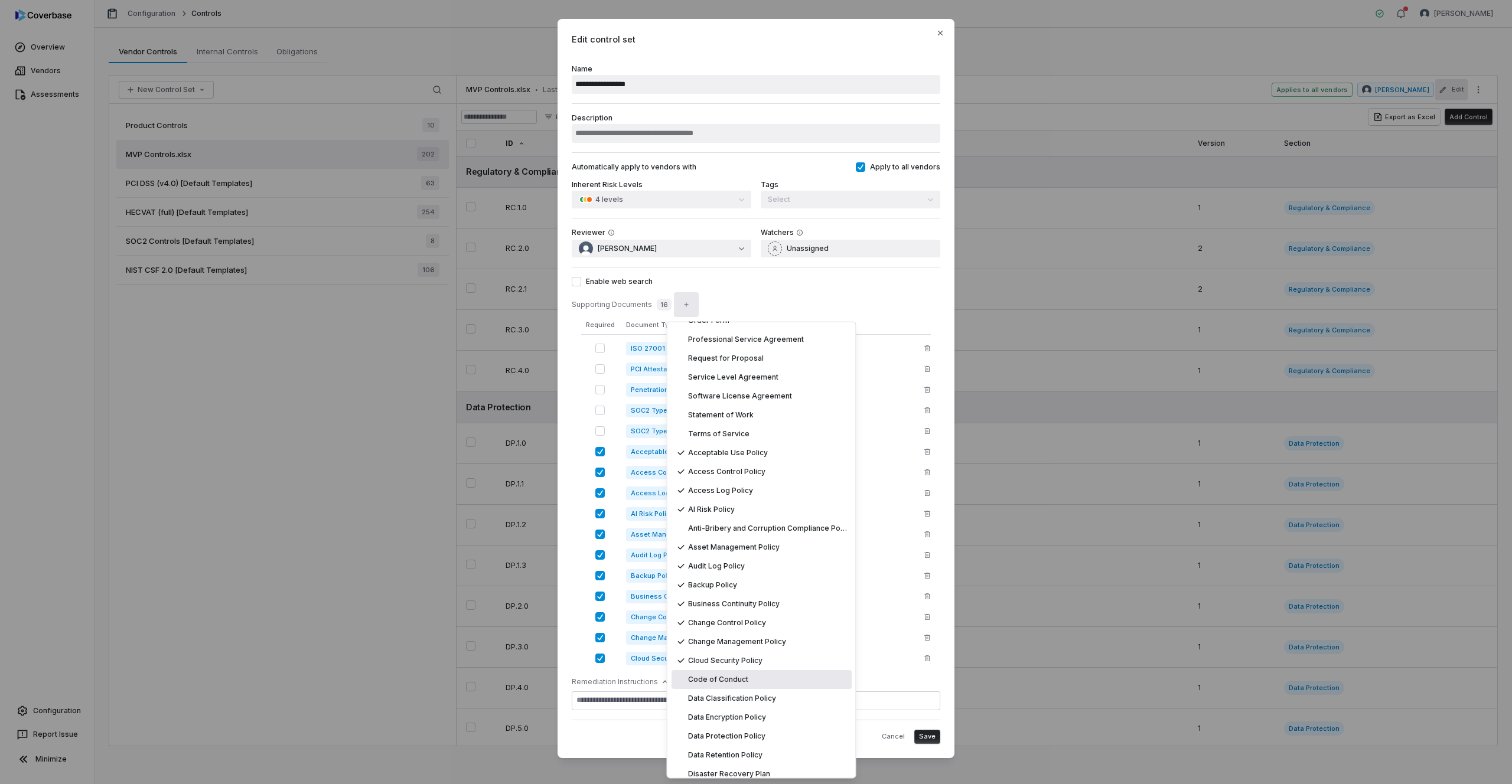
click at [726, 684] on span "Code of Conduct" at bounding box center [718, 680] width 60 height 9
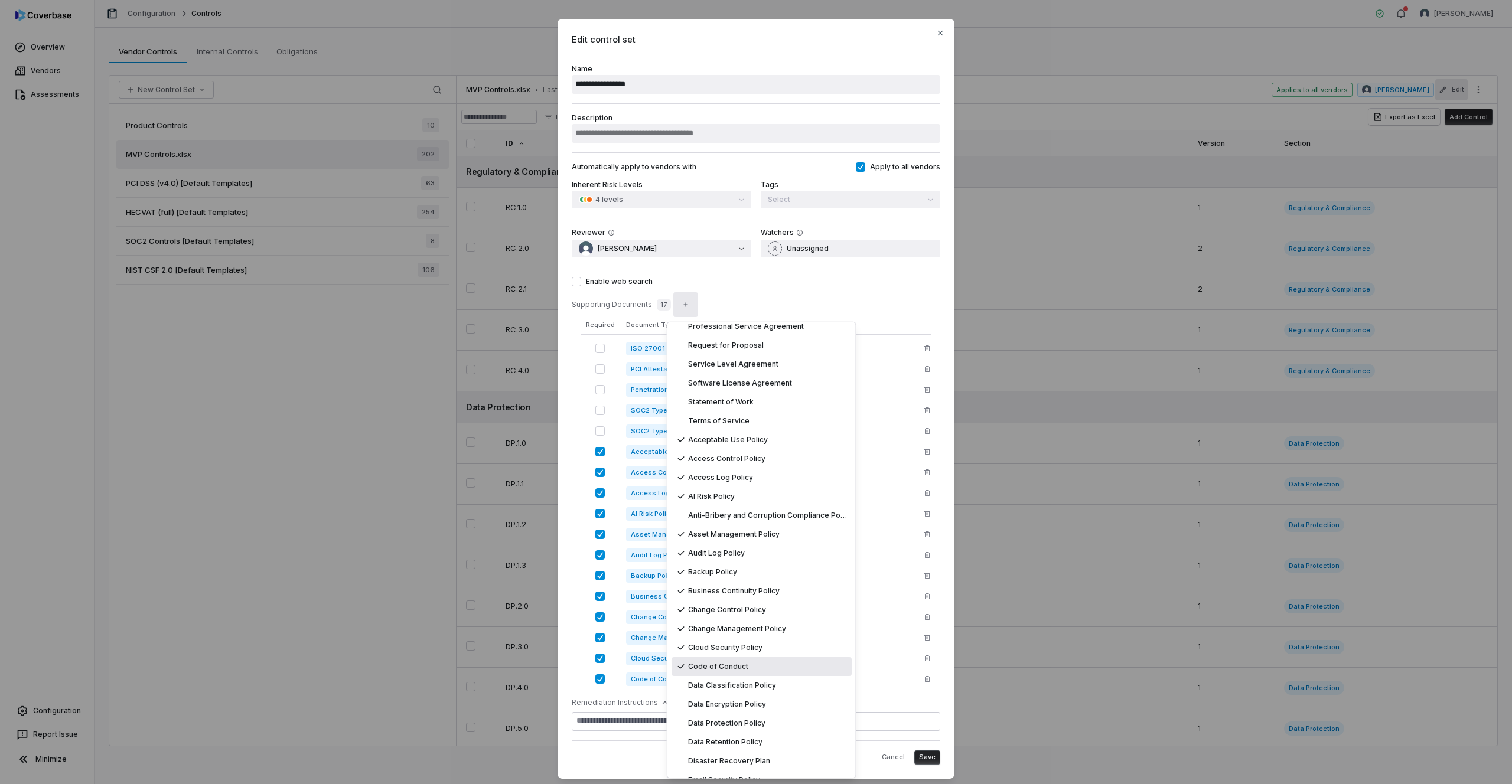
scroll to position [648, 0]
click at [734, 667] on div "Data Classification Policy" at bounding box center [761, 662] width 180 height 19
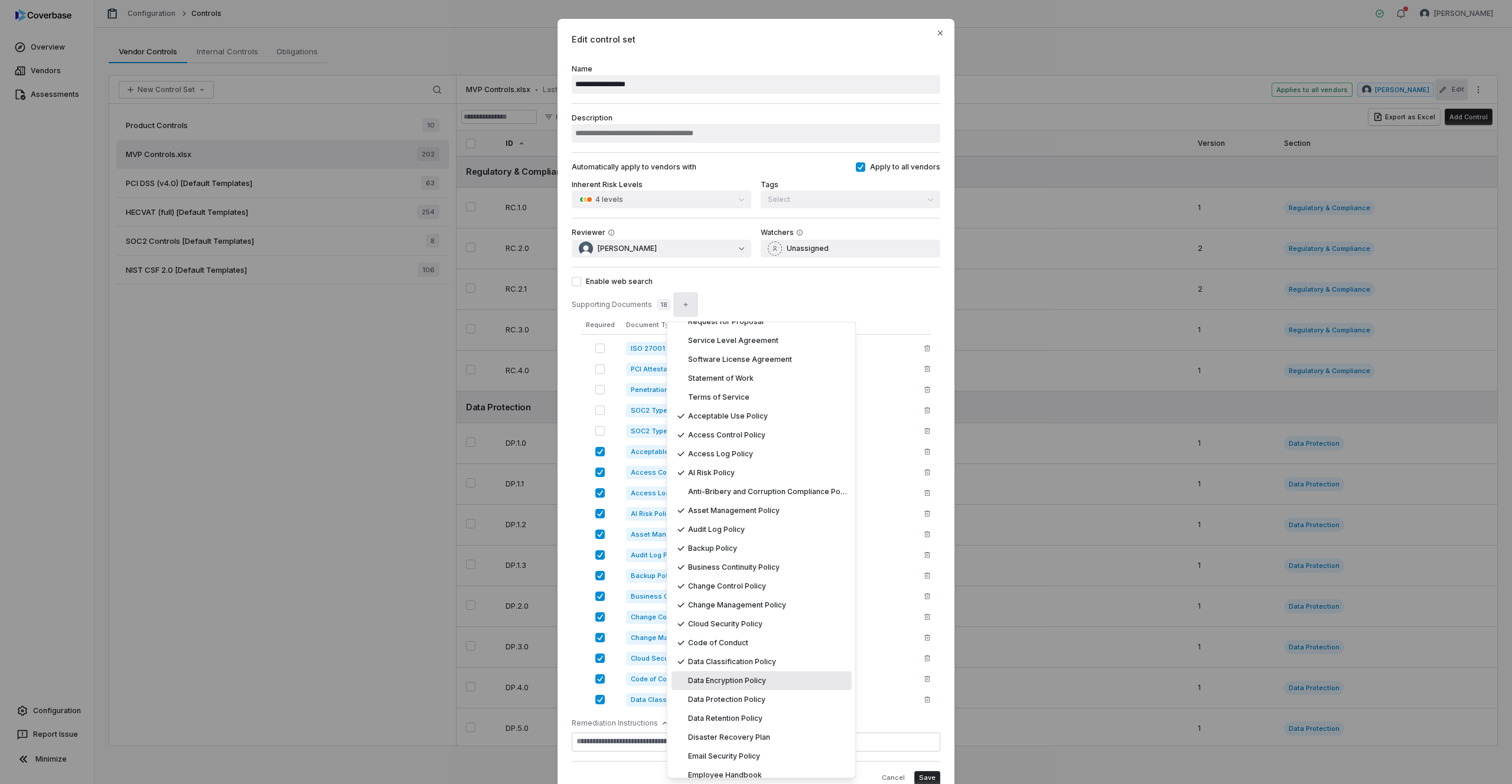
click at [734, 678] on span "Data Encryption Policy" at bounding box center [727, 681] width 78 height 9
click at [735, 697] on span "Data Protection Policy" at bounding box center [727, 700] width 77 height 9
click at [732, 715] on span "Data Retention Policy" at bounding box center [726, 719] width 74 height 9
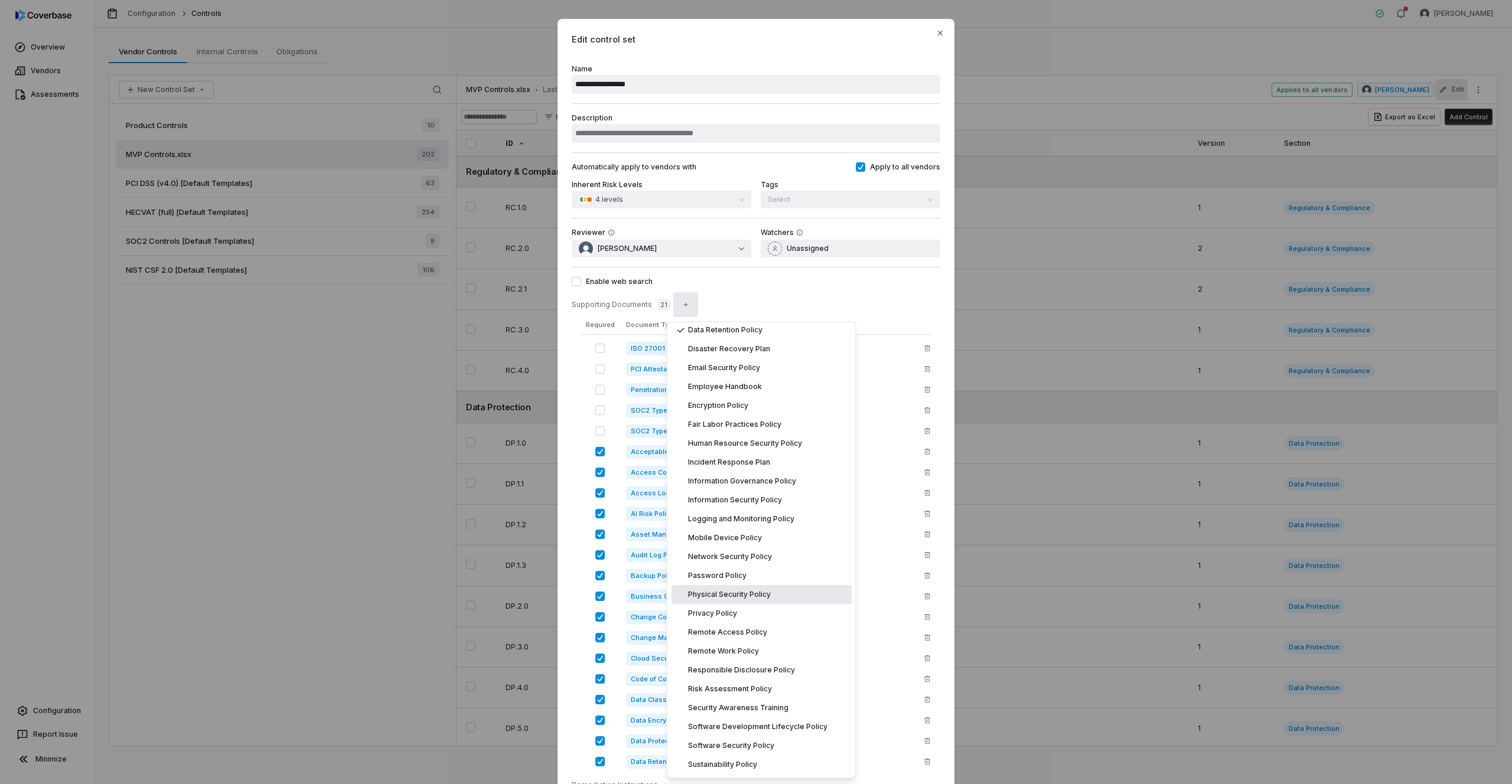
scroll to position [1036, 0]
click at [779, 357] on div "Disaster Recovery Plan" at bounding box center [761, 350] width 180 height 19
drag, startPoint x: 775, startPoint y: 367, endPoint x: 770, endPoint y: 377, distance: 11.2
click at [774, 367] on div "Email Security Policy" at bounding box center [763, 369] width 180 height 19
click at [768, 385] on div "Employee Handbook" at bounding box center [763, 388] width 180 height 19
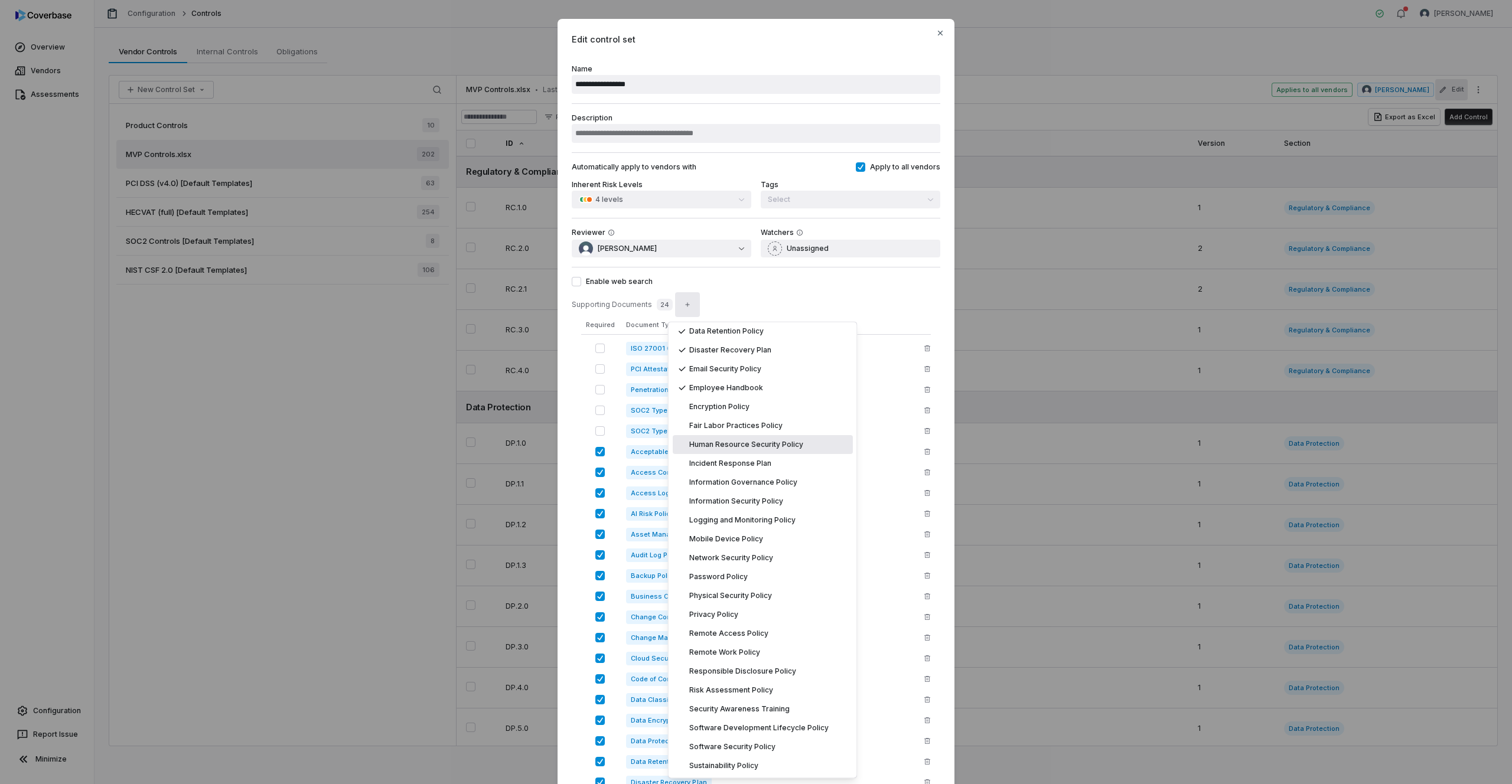
click at [595, 453] on button "button" at bounding box center [599, 451] width 9 height 9
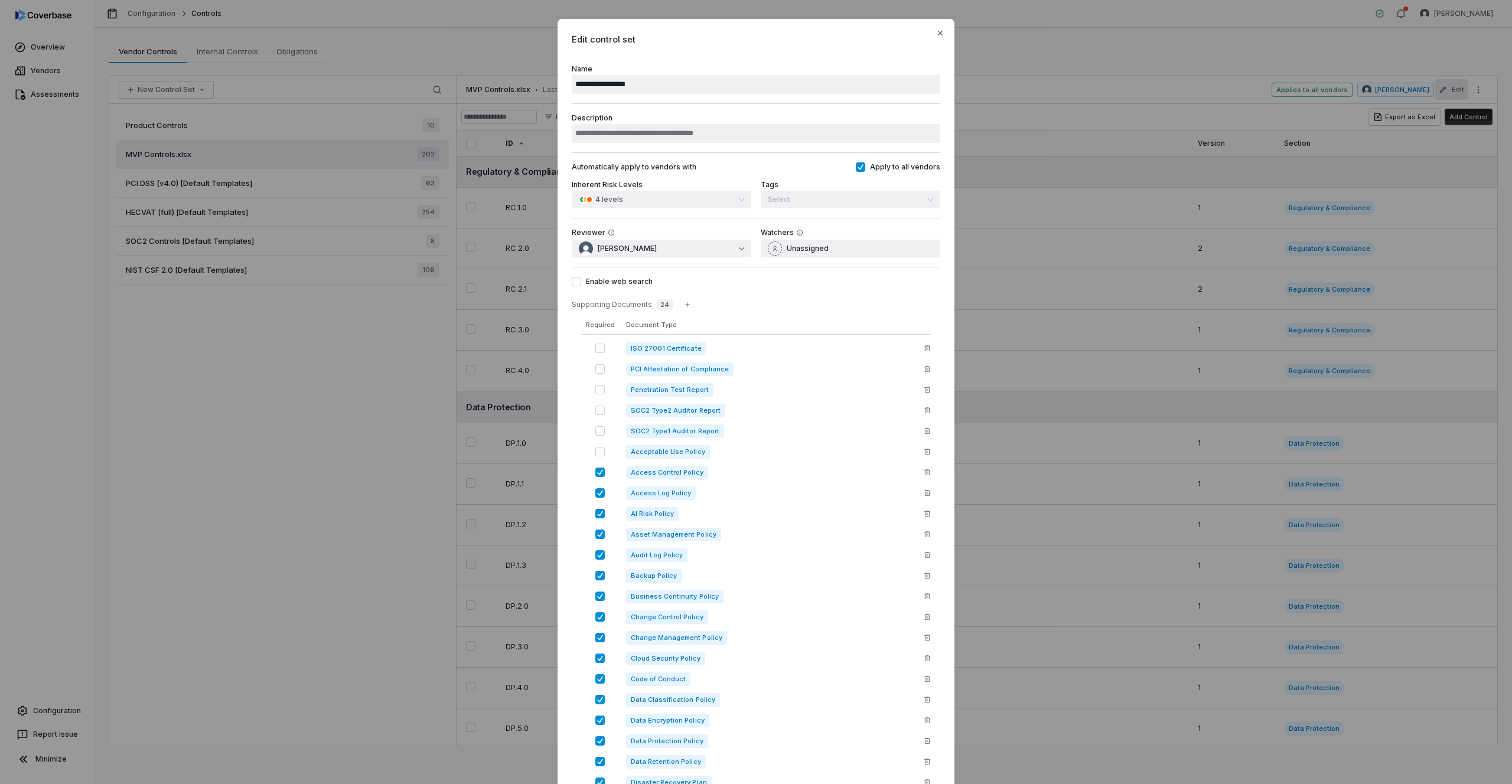
click at [595, 470] on button "button" at bounding box center [599, 472] width 9 height 9
click at [599, 495] on button "button" at bounding box center [599, 493] width 9 height 9
click at [595, 510] on button "button" at bounding box center [599, 513] width 9 height 9
click at [597, 534] on button "button" at bounding box center [599, 534] width 9 height 9
click at [599, 553] on button "button" at bounding box center [599, 554] width 9 height 9
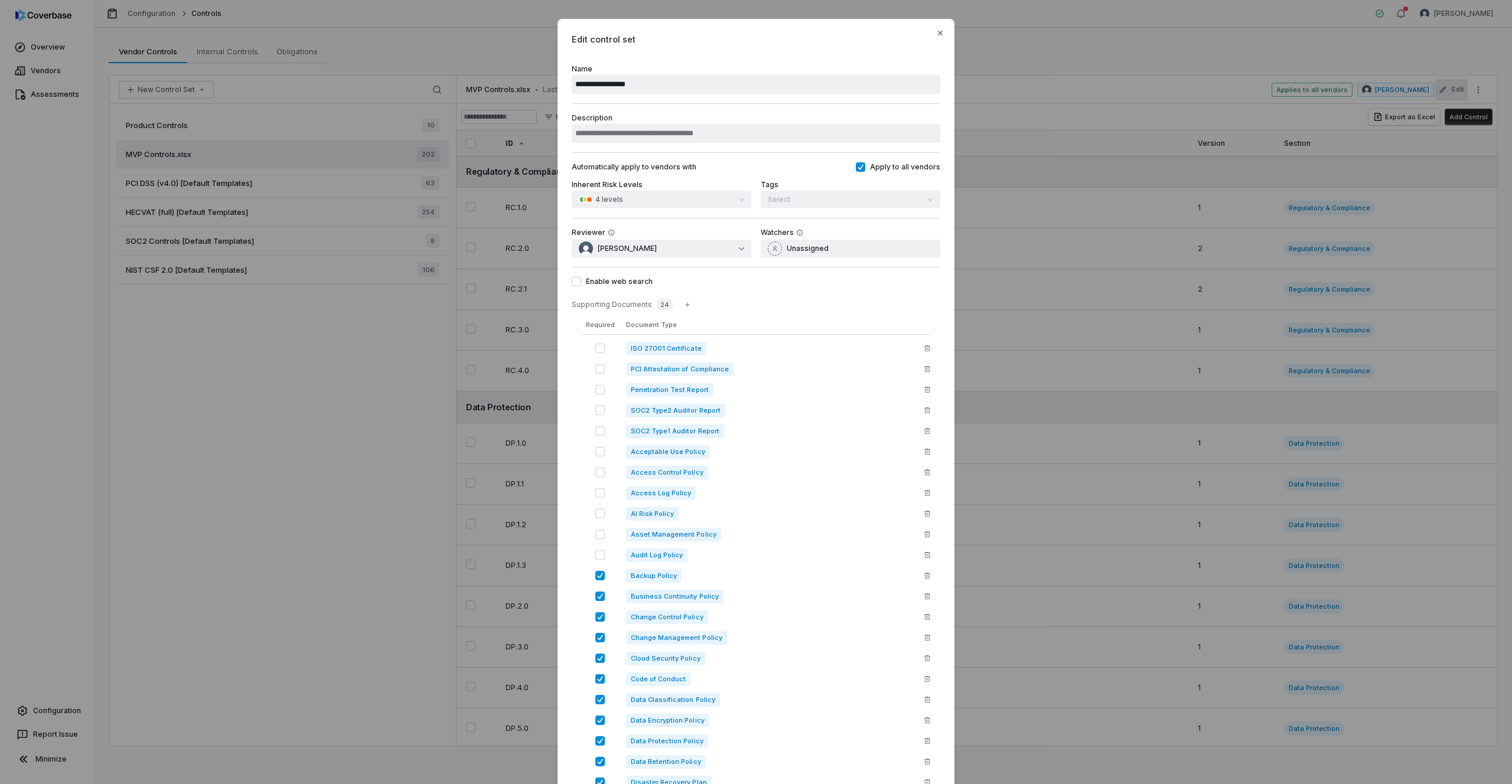
click at [599, 575] on button "button" at bounding box center [599, 575] width 9 height 9
click at [597, 598] on button "button" at bounding box center [599, 596] width 9 height 9
click at [595, 617] on button "button" at bounding box center [599, 617] width 9 height 9
click at [596, 638] on button "button" at bounding box center [599, 637] width 9 height 9
click at [596, 659] on button "button" at bounding box center [599, 658] width 9 height 9
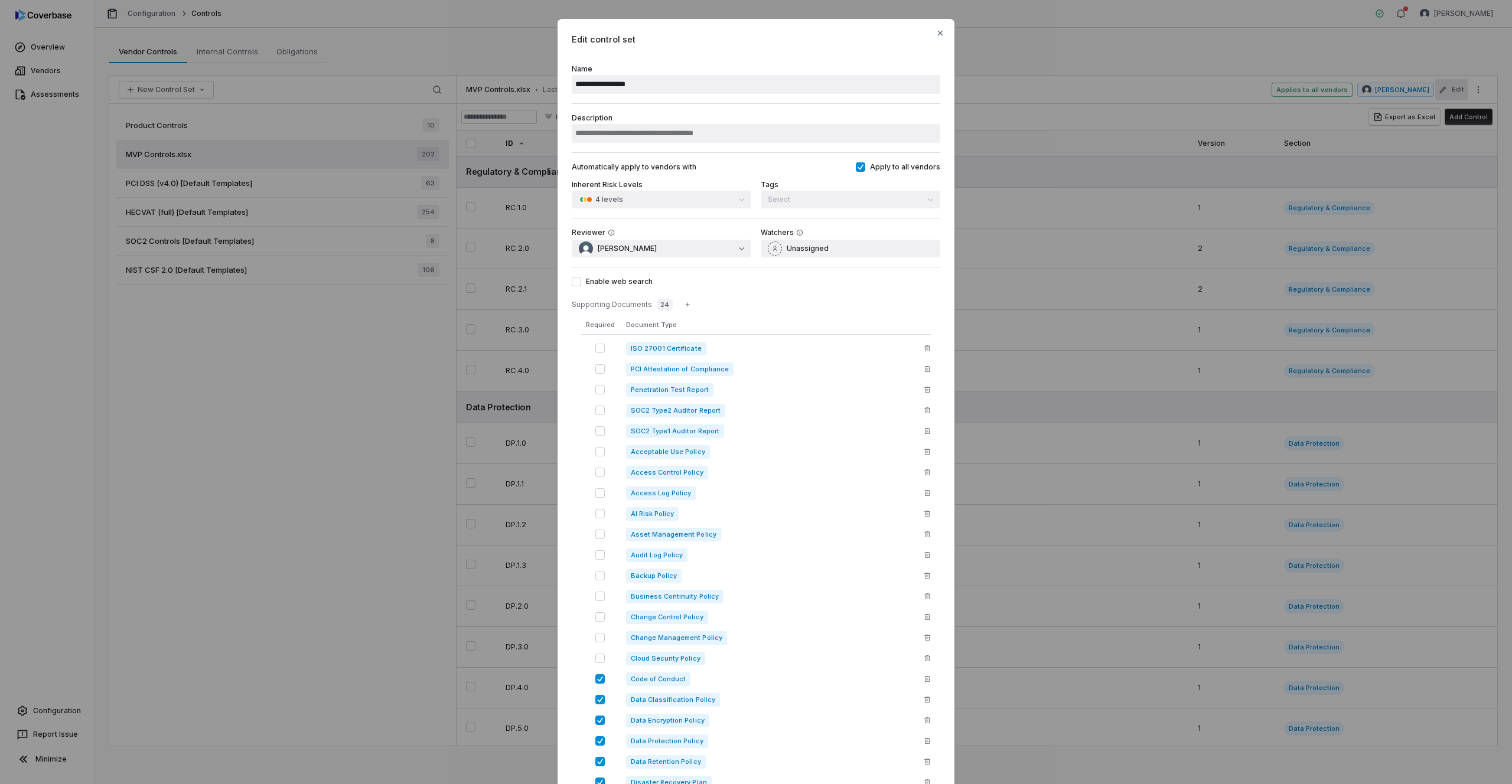
click at [597, 676] on button "button" at bounding box center [599, 678] width 9 height 9
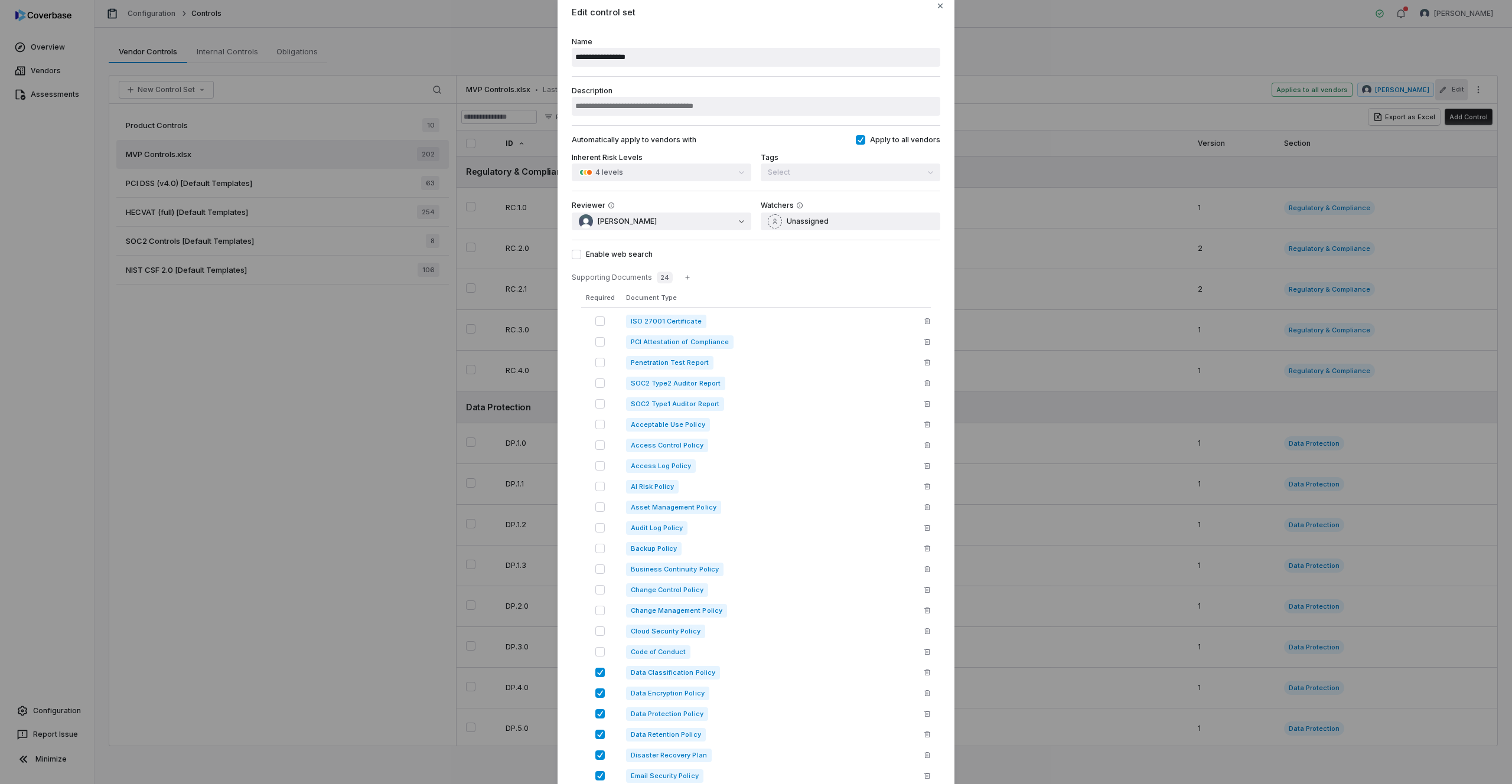
scroll to position [32, 0]
click at [597, 672] on div "Data Classification Policy" at bounding box center [756, 668] width 350 height 18
click at [599, 666] on button "button" at bounding box center [599, 667] width 9 height 9
click at [597, 686] on button "button" at bounding box center [599, 687] width 9 height 9
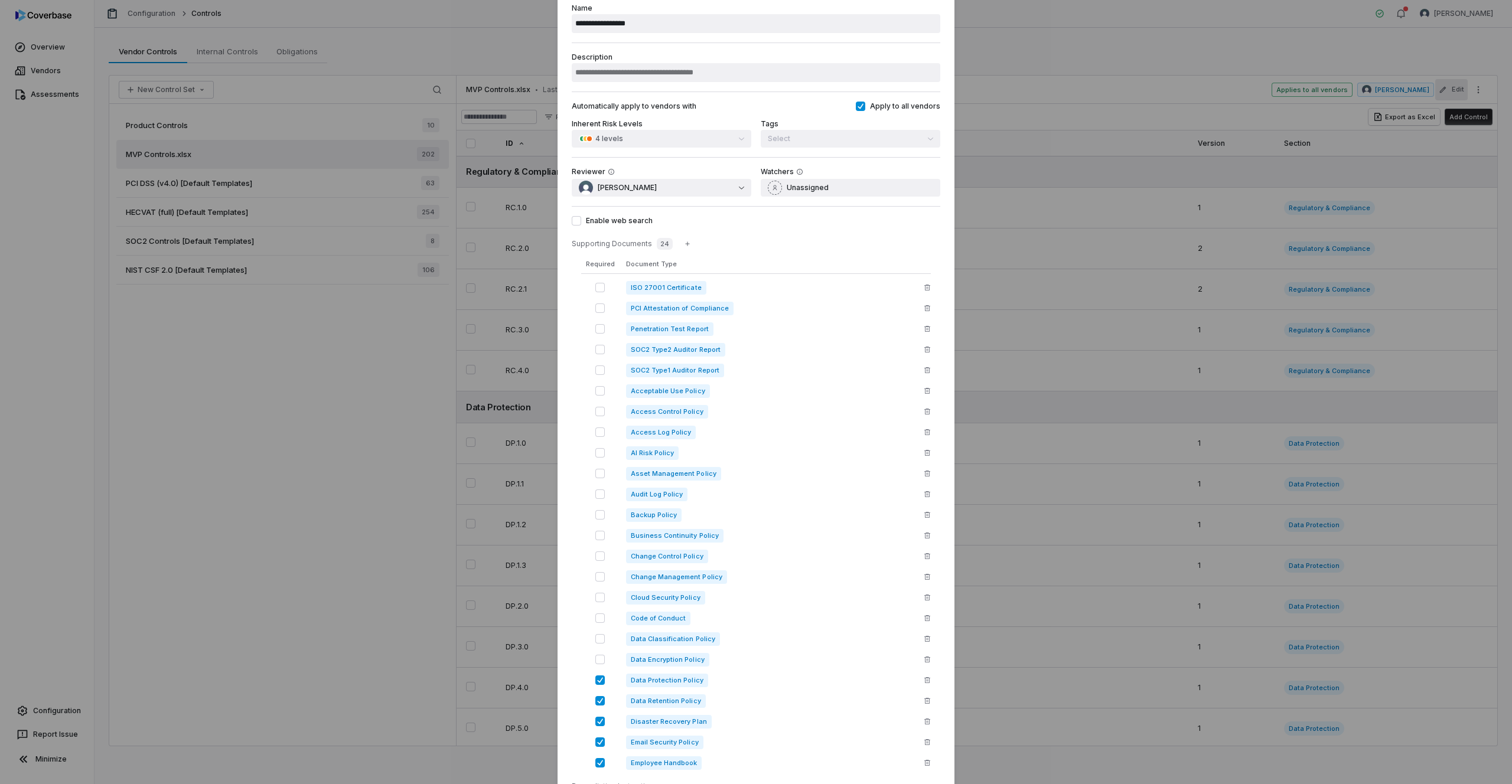
scroll to position [64, 0]
click at [597, 678] on button "button" at bounding box center [599, 676] width 9 height 9
click at [596, 696] on button "button" at bounding box center [599, 696] width 9 height 9
click at [597, 717] on button "button" at bounding box center [599, 717] width 9 height 9
click at [595, 736] on button "button" at bounding box center [599, 738] width 9 height 9
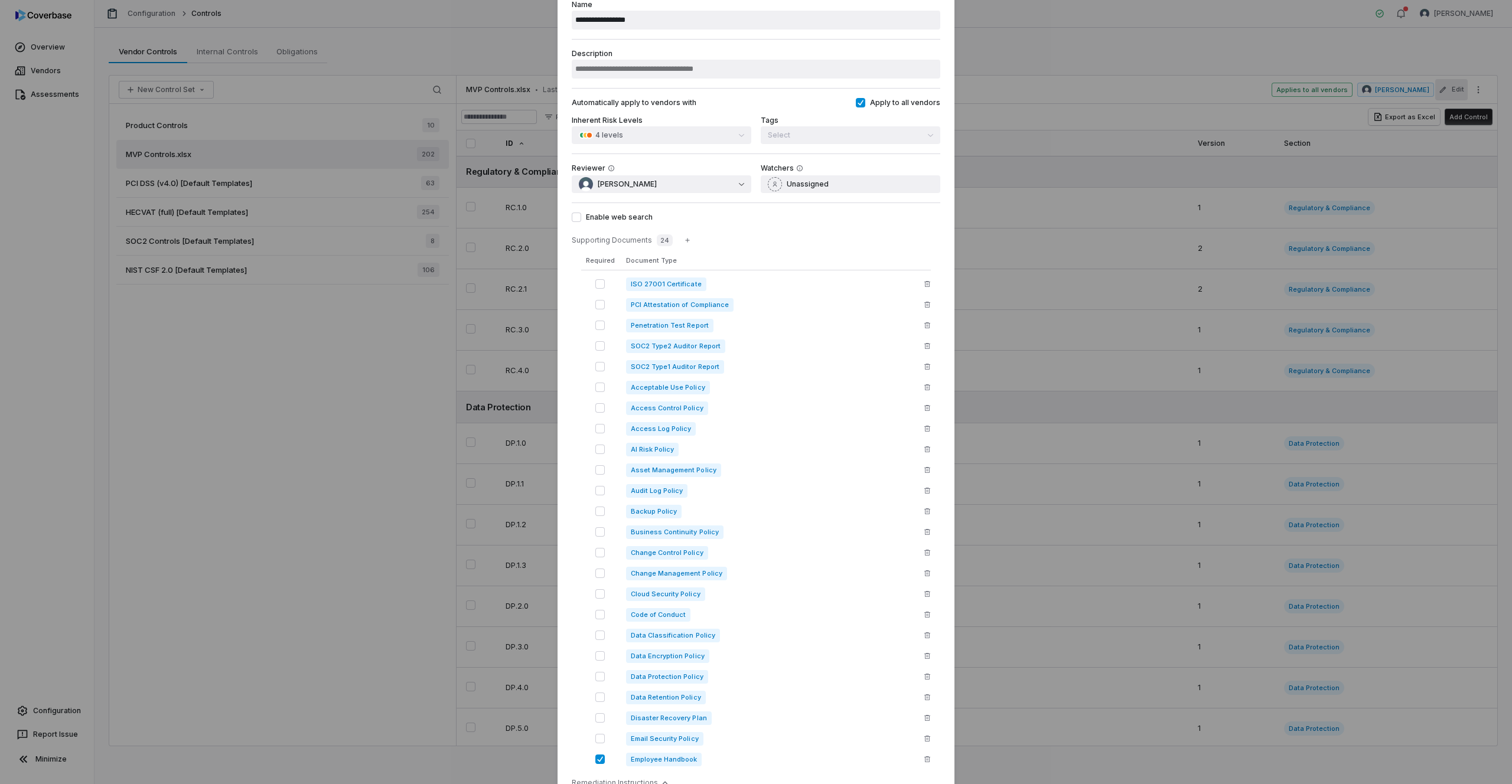
click at [595, 757] on button "button" at bounding box center [599, 759] width 9 height 9
click at [924, 384] on icon "button" at bounding box center [927, 387] width 7 height 7
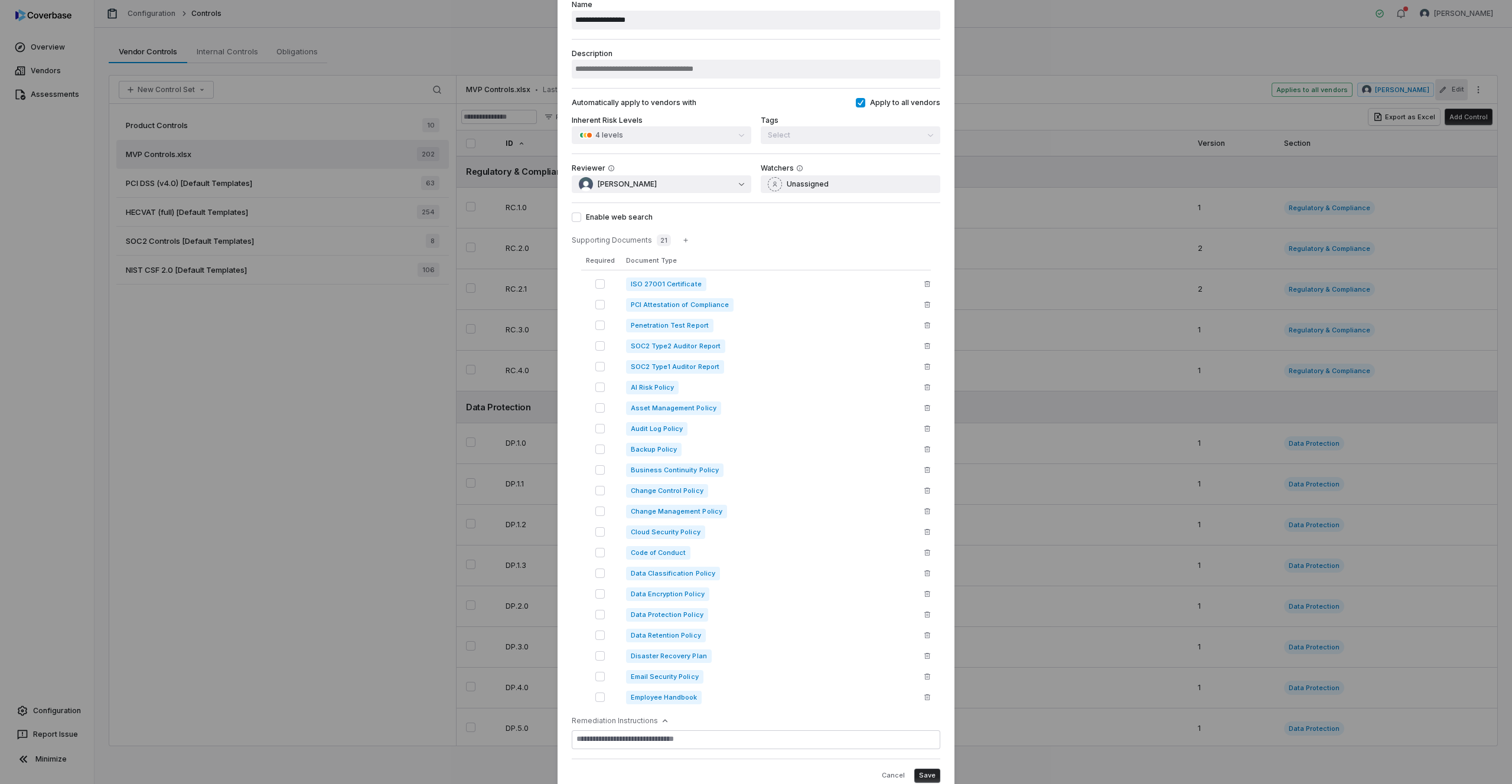
click at [924, 404] on icon "button" at bounding box center [927, 408] width 7 height 7
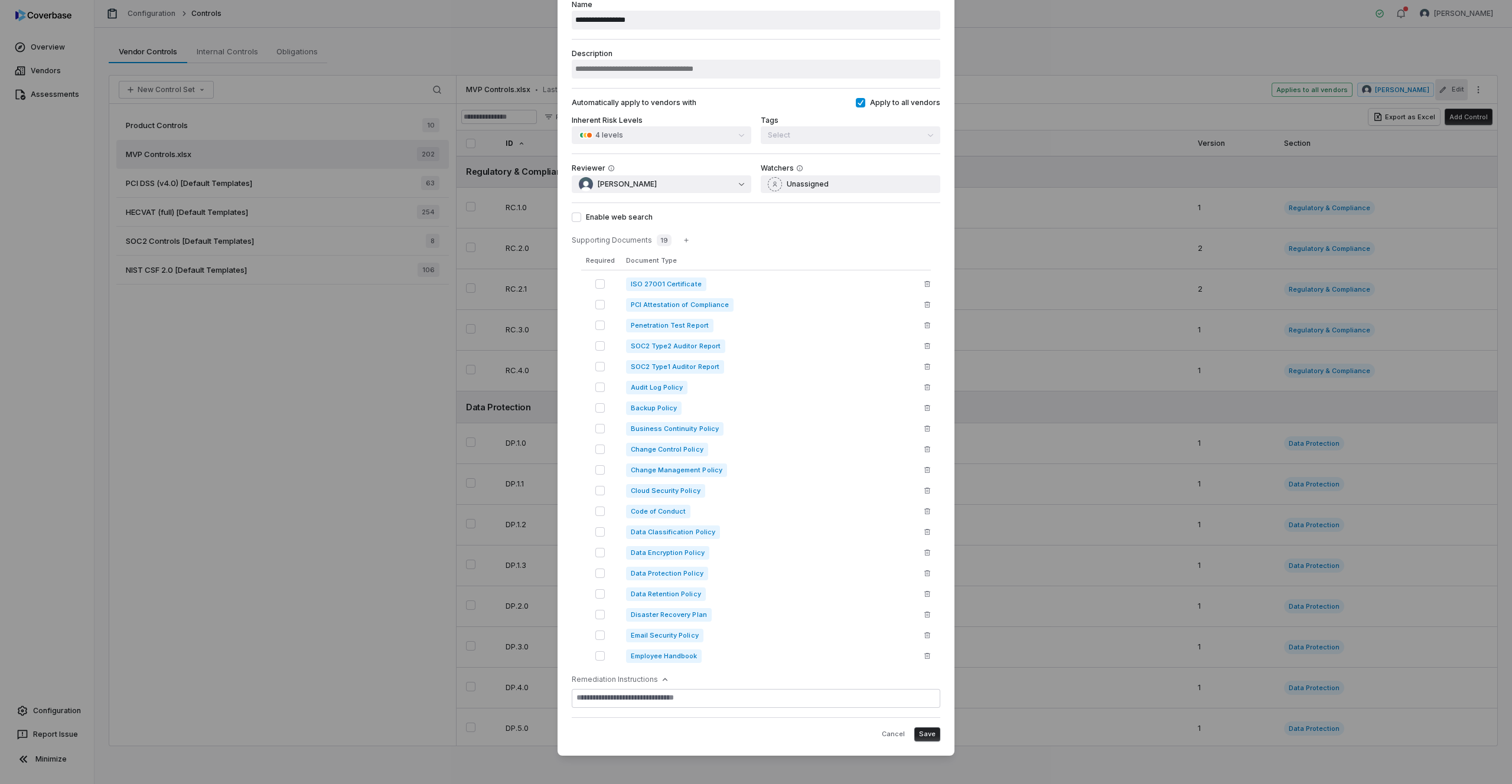
click at [924, 384] on icon "button" at bounding box center [927, 387] width 7 height 7
click at [922, 404] on button "button" at bounding box center [927, 411] width 14 height 14
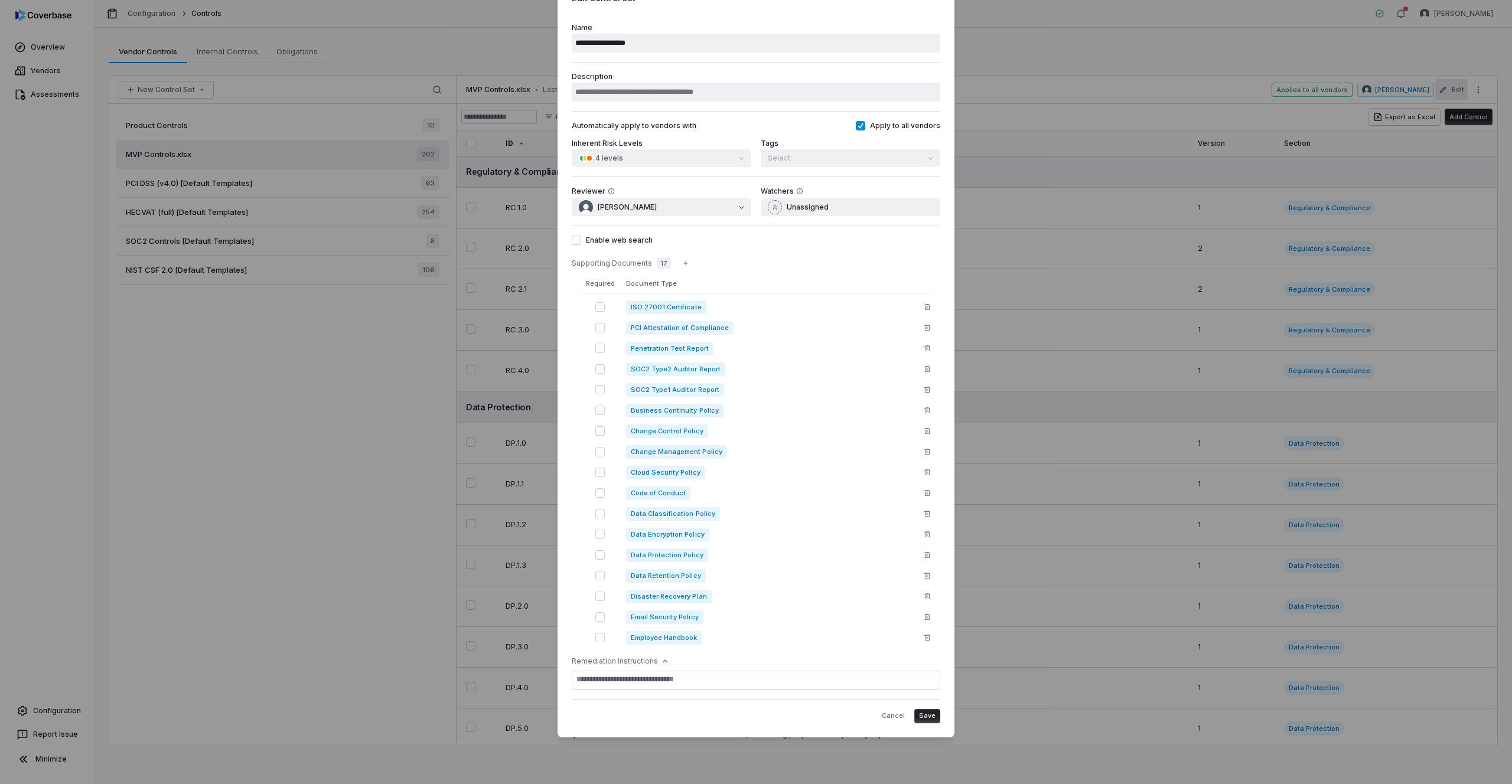
scroll to position [20, 0]
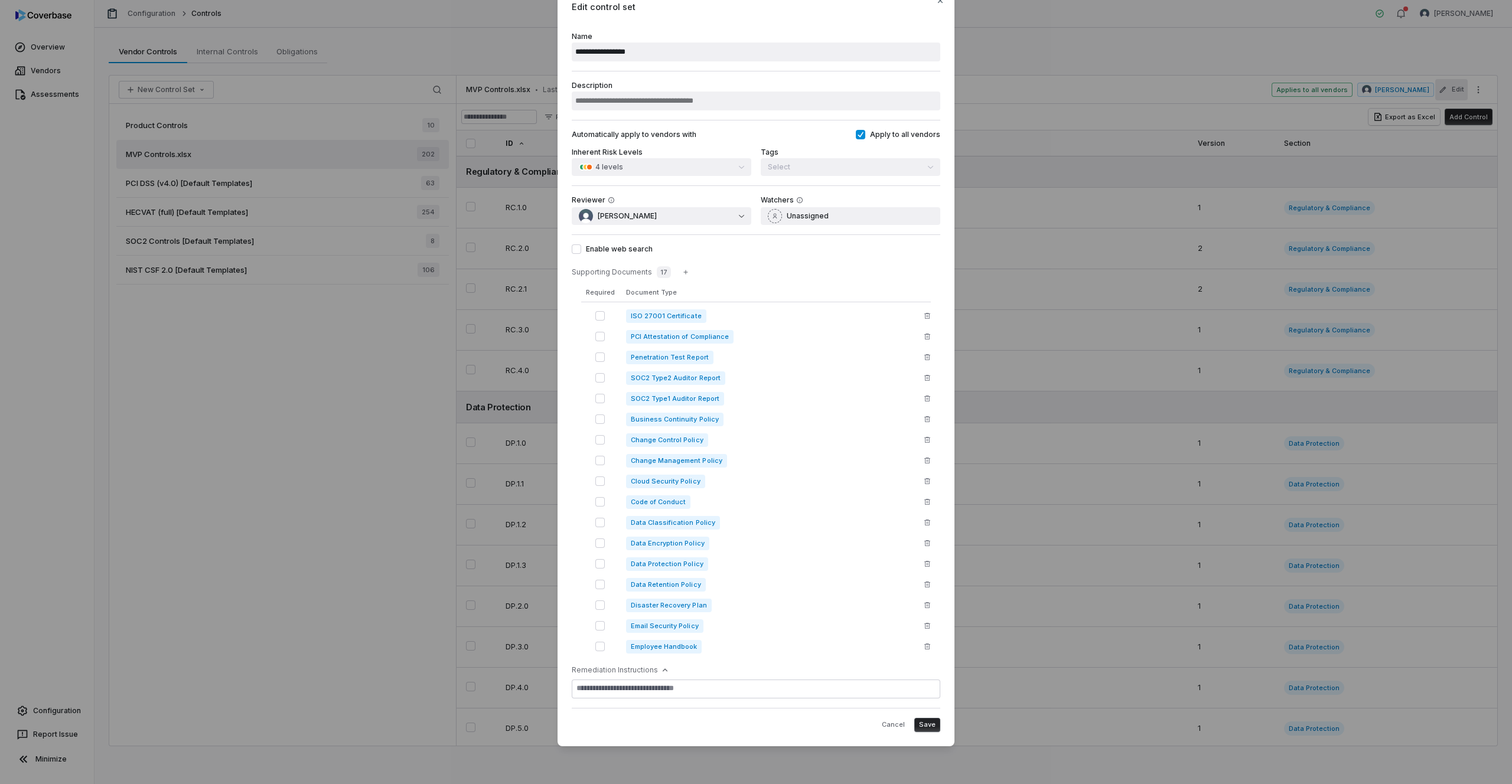
click at [922, 392] on button "button" at bounding box center [927, 399] width 14 height 14
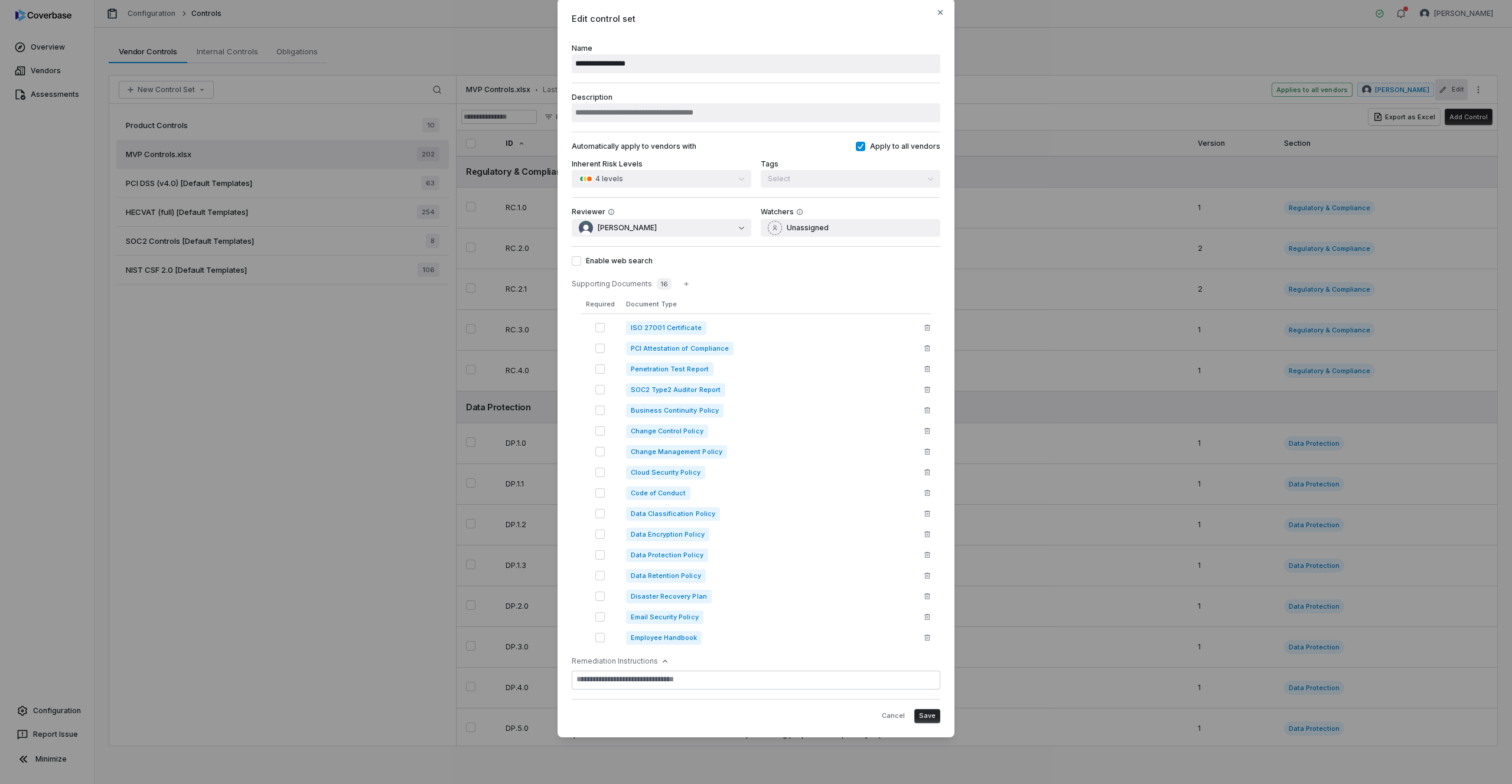
click at [920, 411] on button "button" at bounding box center [927, 411] width 14 height 14
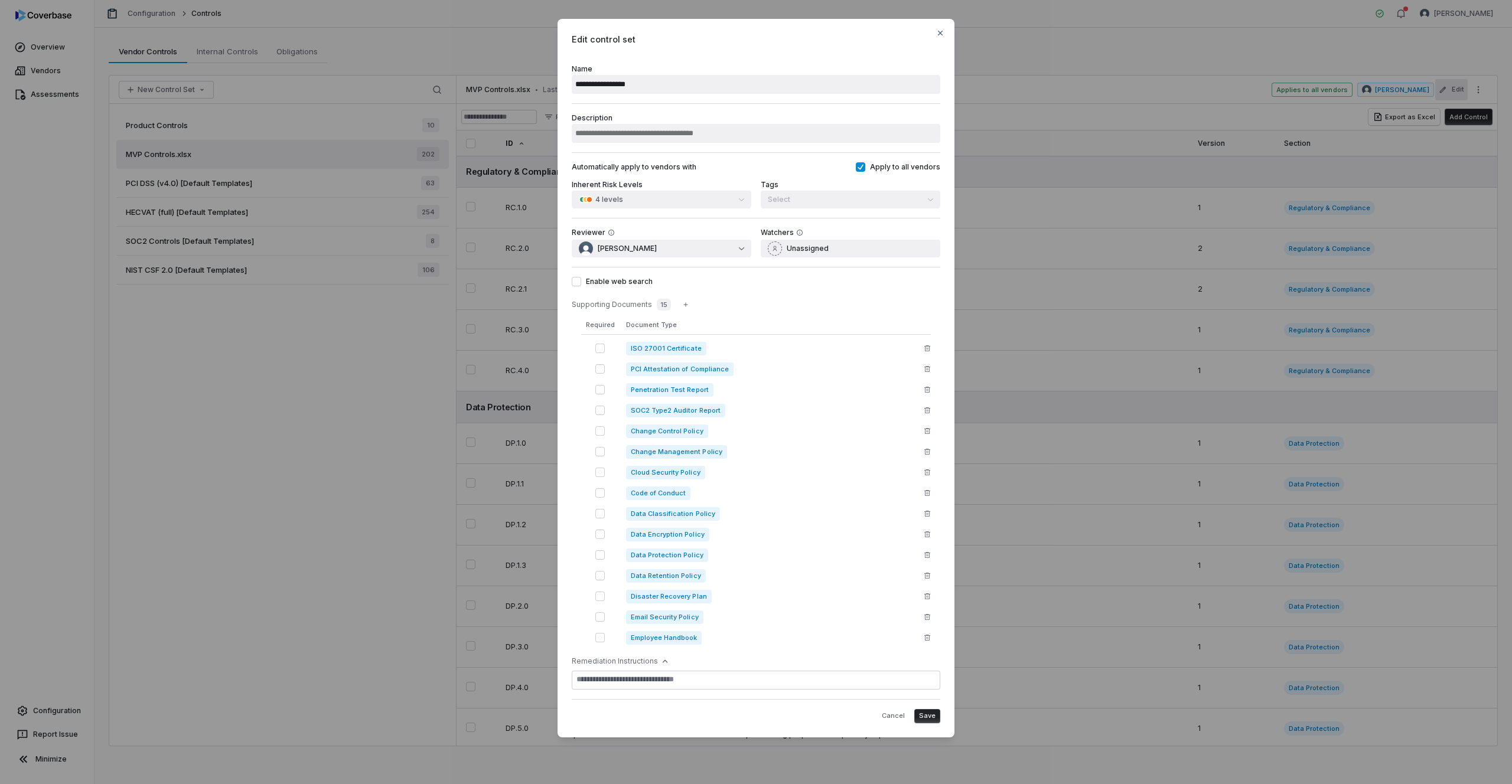
scroll to position [0, 0]
click at [927, 432] on icon "button" at bounding box center [927, 431] width 7 height 7
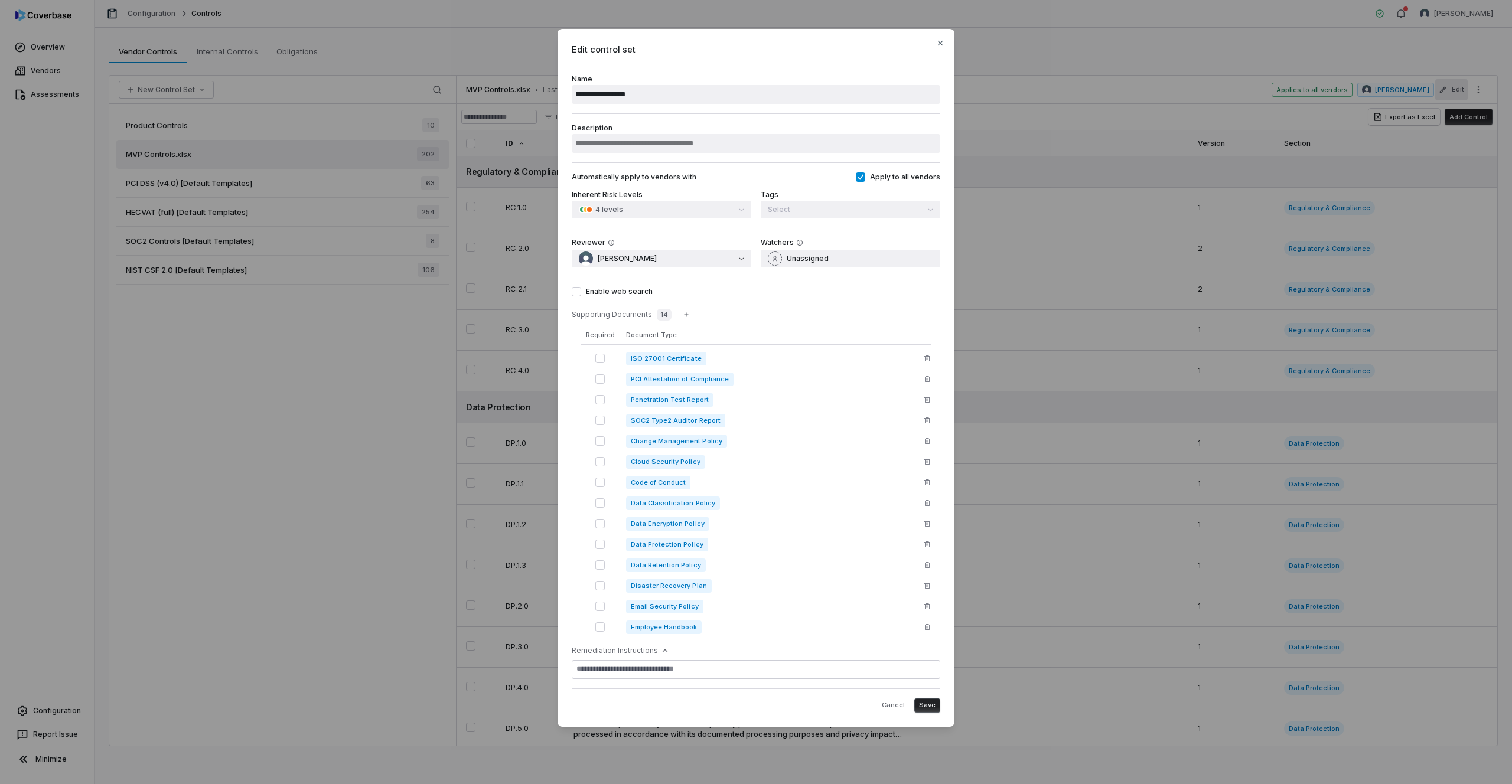
click at [926, 441] on icon "button" at bounding box center [927, 441] width 7 height 7
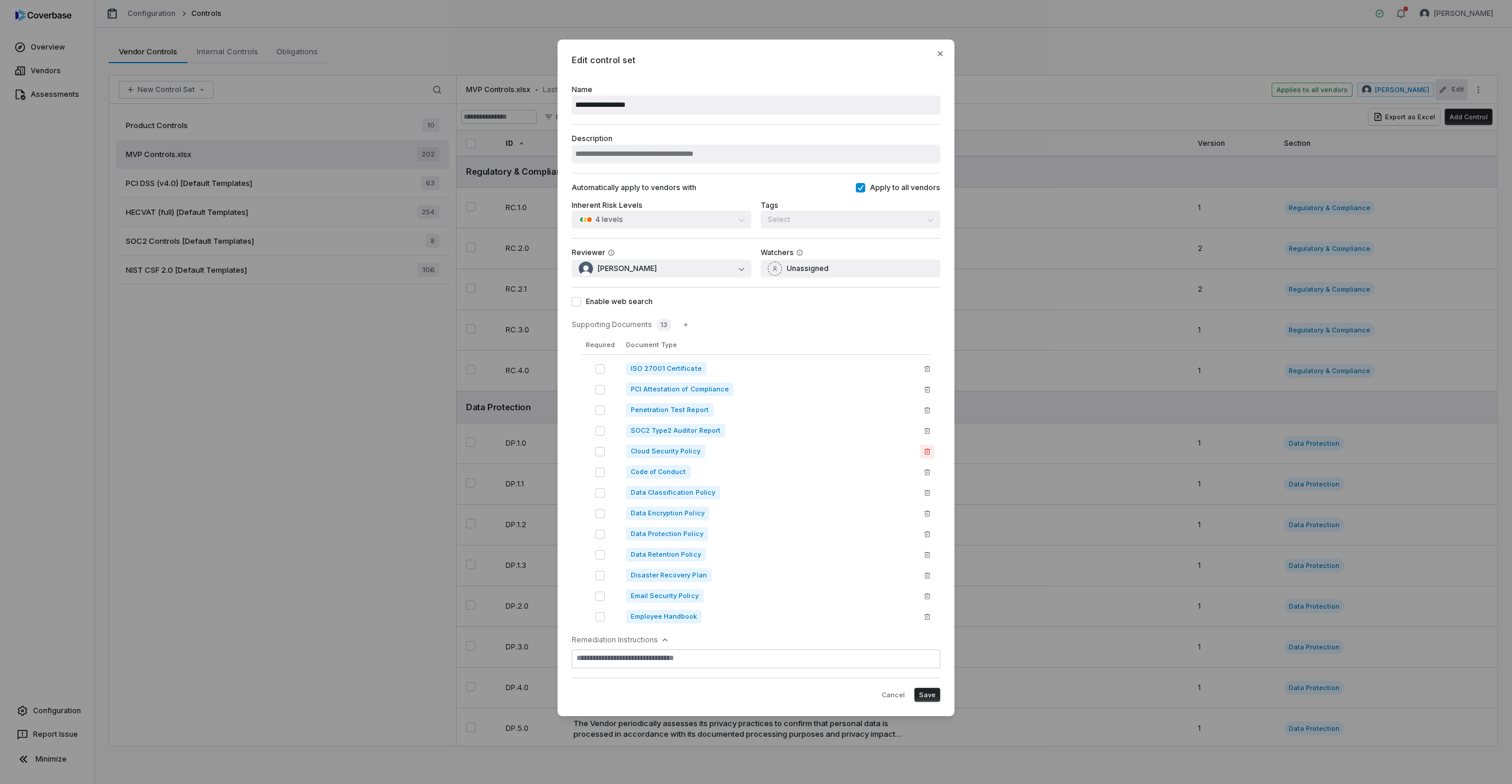
click at [923, 451] on button "button" at bounding box center [927, 452] width 14 height 14
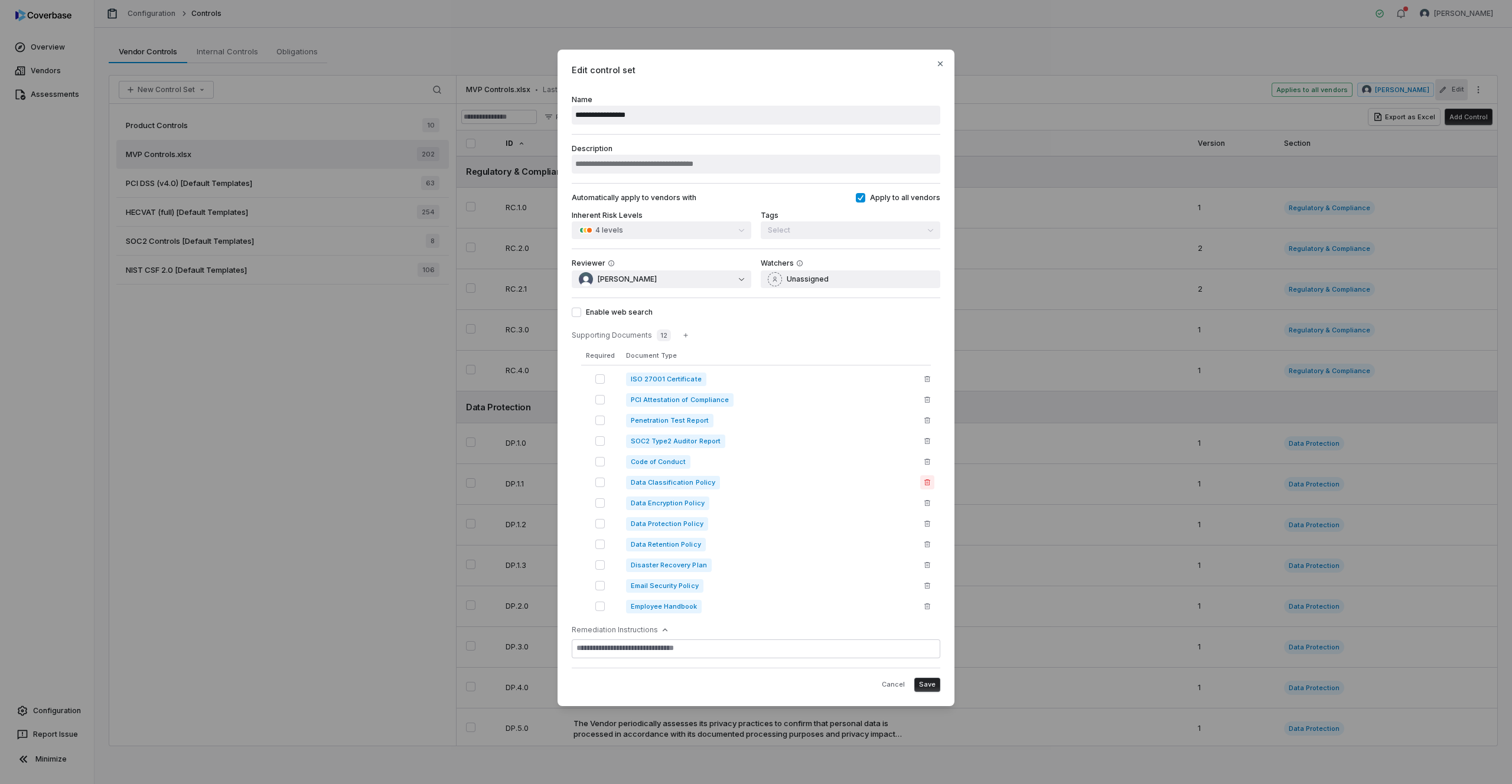
drag, startPoint x: 925, startPoint y: 464, endPoint x: 925, endPoint y: 471, distance: 7.0
click at [925, 464] on icon "button" at bounding box center [927, 462] width 6 height 6
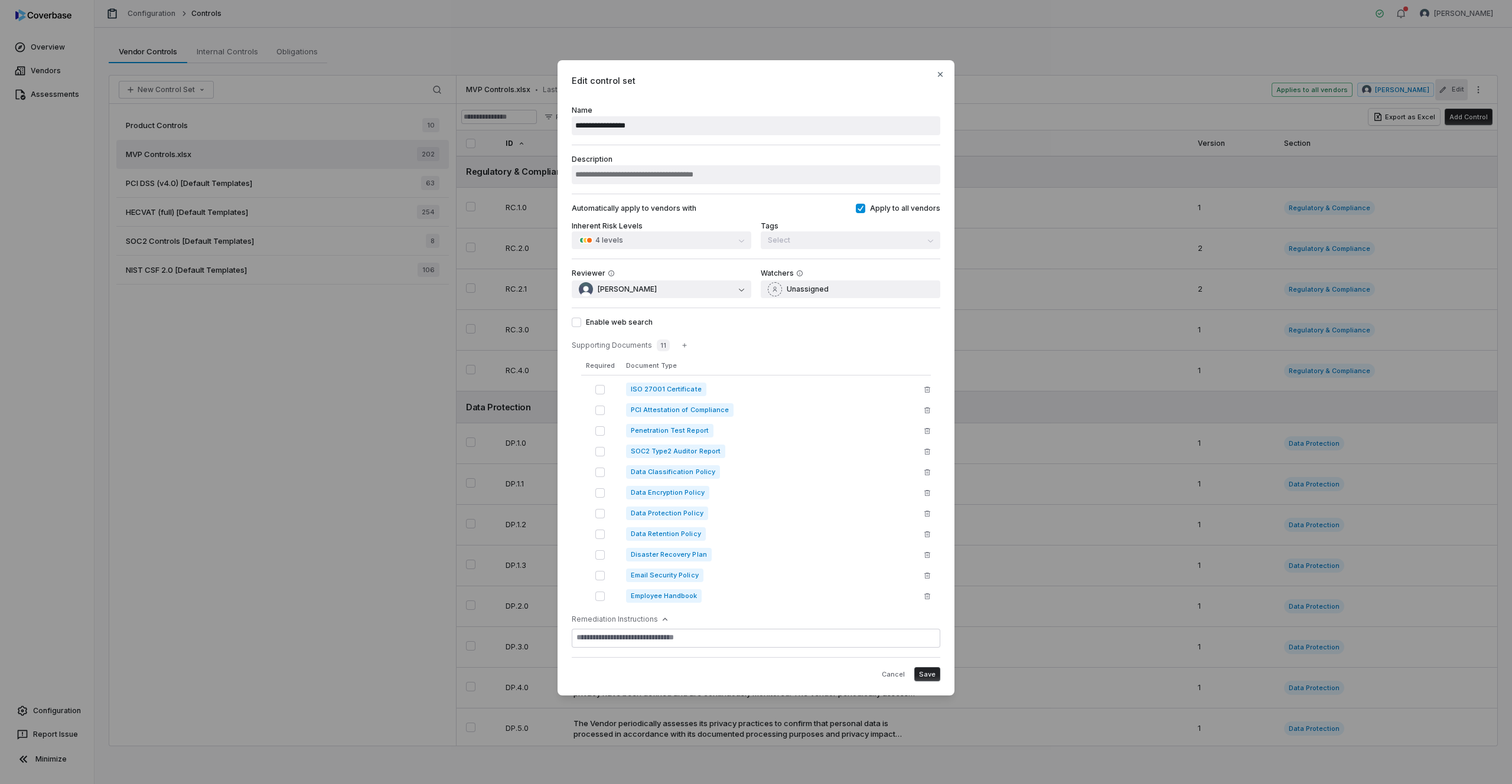
click at [925, 479] on div "Data Classification Policy" at bounding box center [756, 472] width 350 height 18
click at [928, 479] on button "button" at bounding box center [927, 472] width 14 height 14
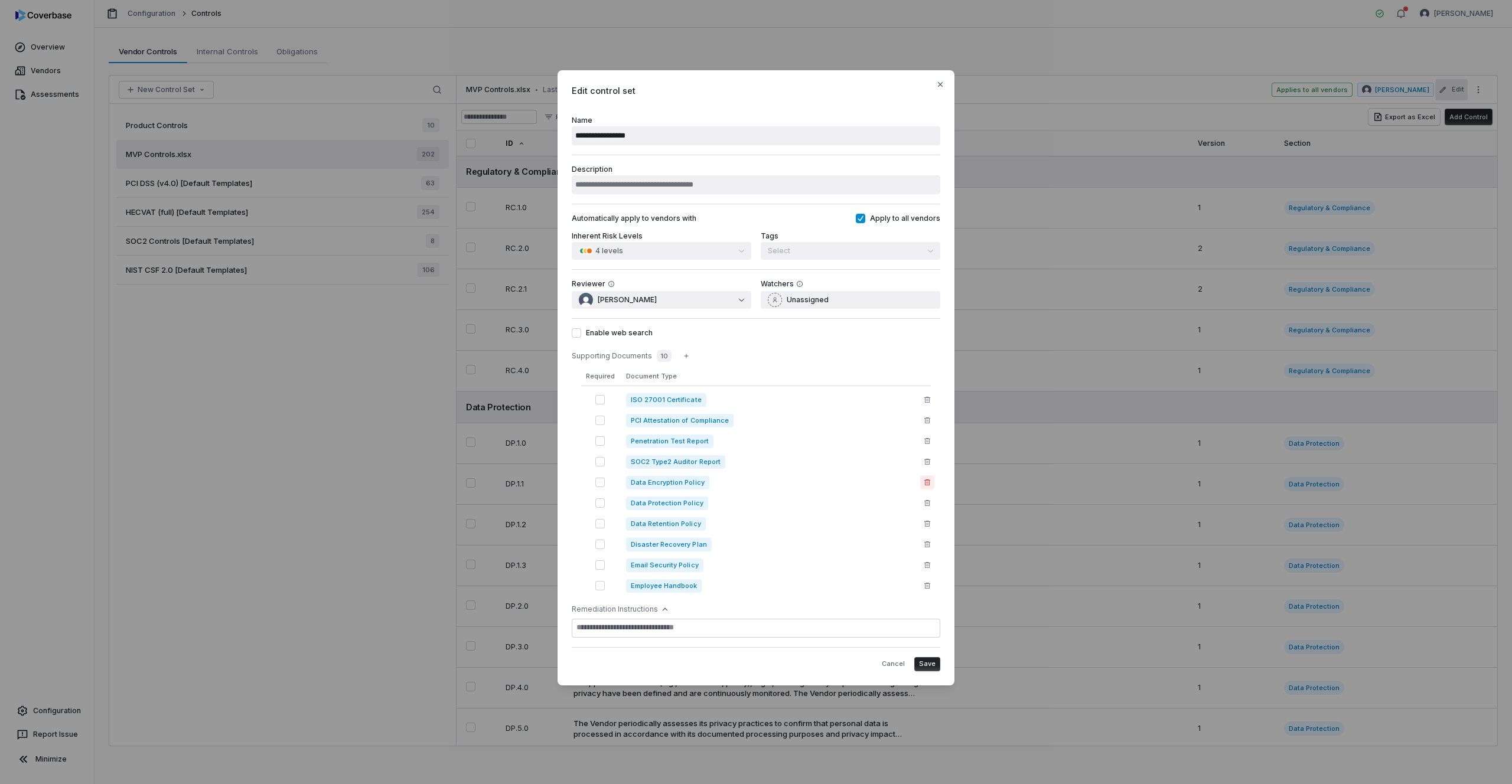
click at [927, 483] on icon "button" at bounding box center [927, 482] width 6 height 6
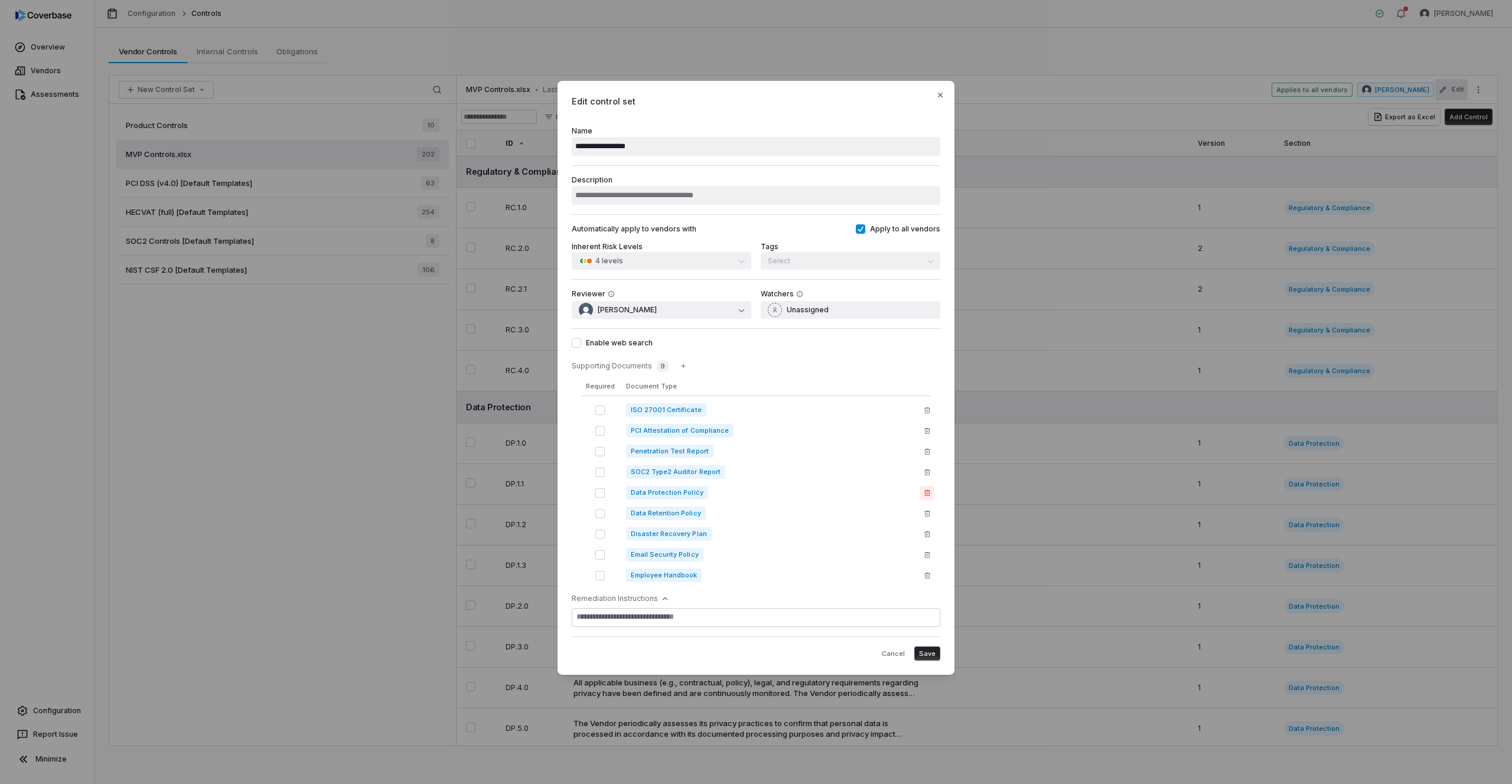
click at [925, 494] on icon "button" at bounding box center [927, 493] width 6 height 6
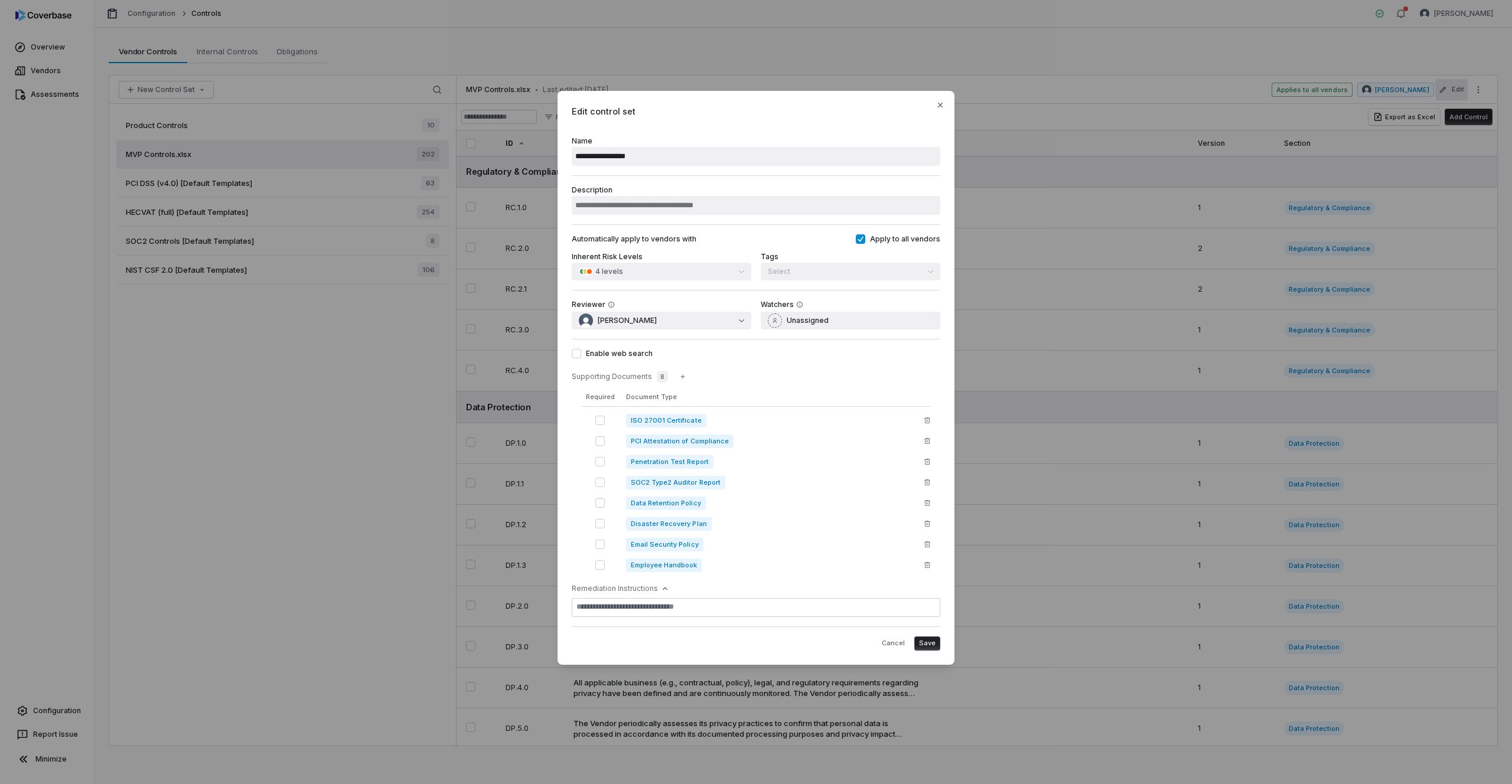
click at [925, 502] on icon "button" at bounding box center [927, 503] width 6 height 6
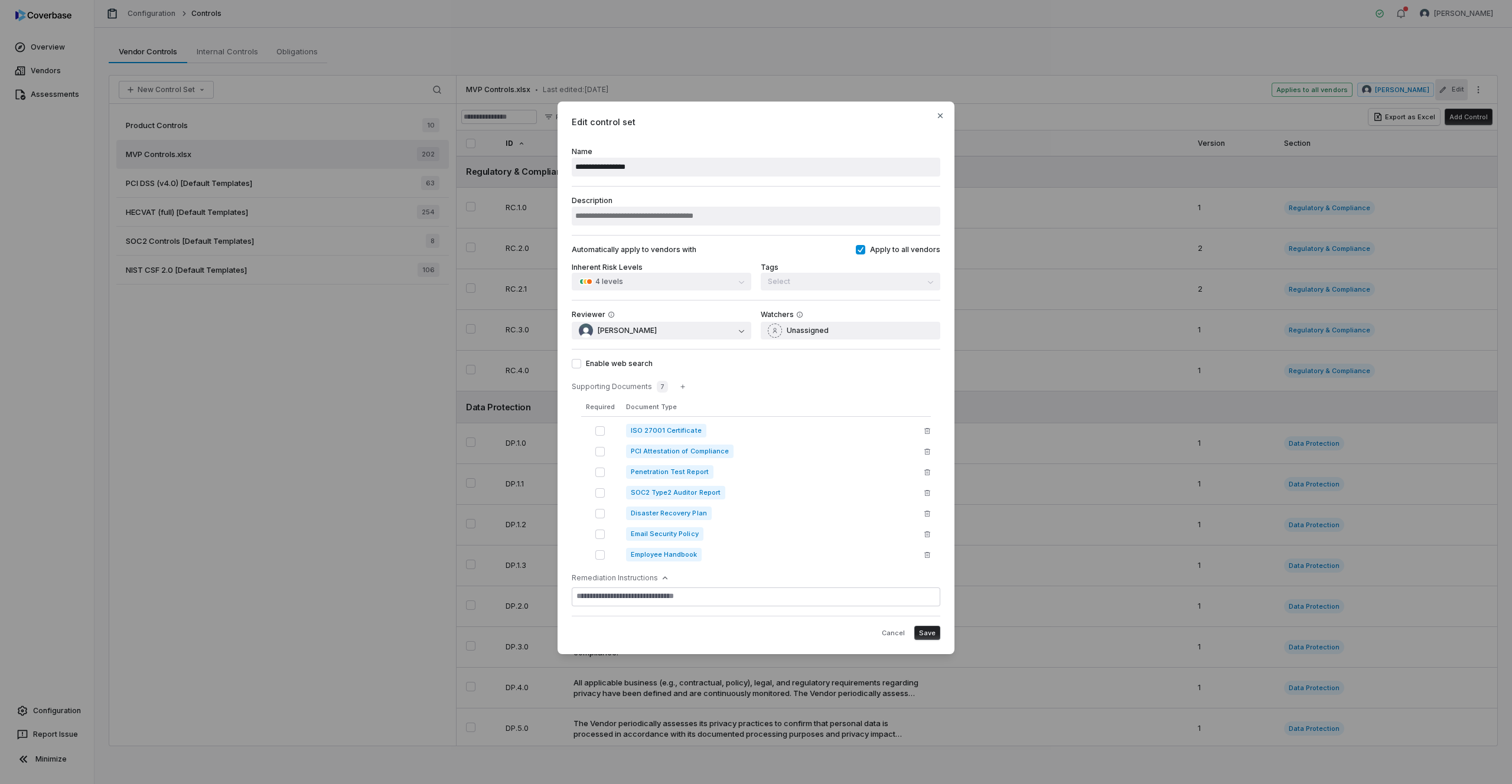
click at [926, 513] on icon "button" at bounding box center [927, 514] width 7 height 7
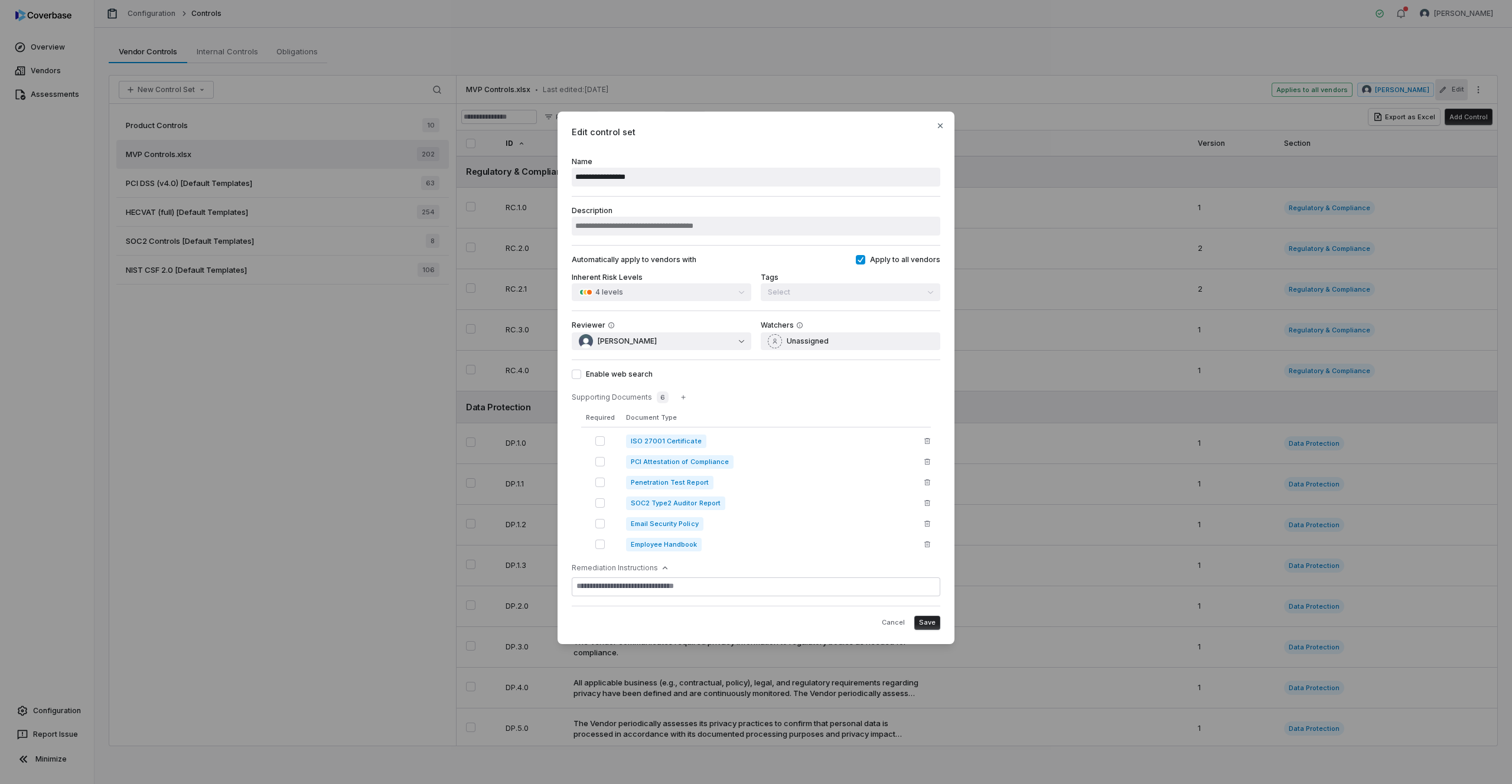
click at [926, 523] on icon "button" at bounding box center [927, 523] width 7 height 7
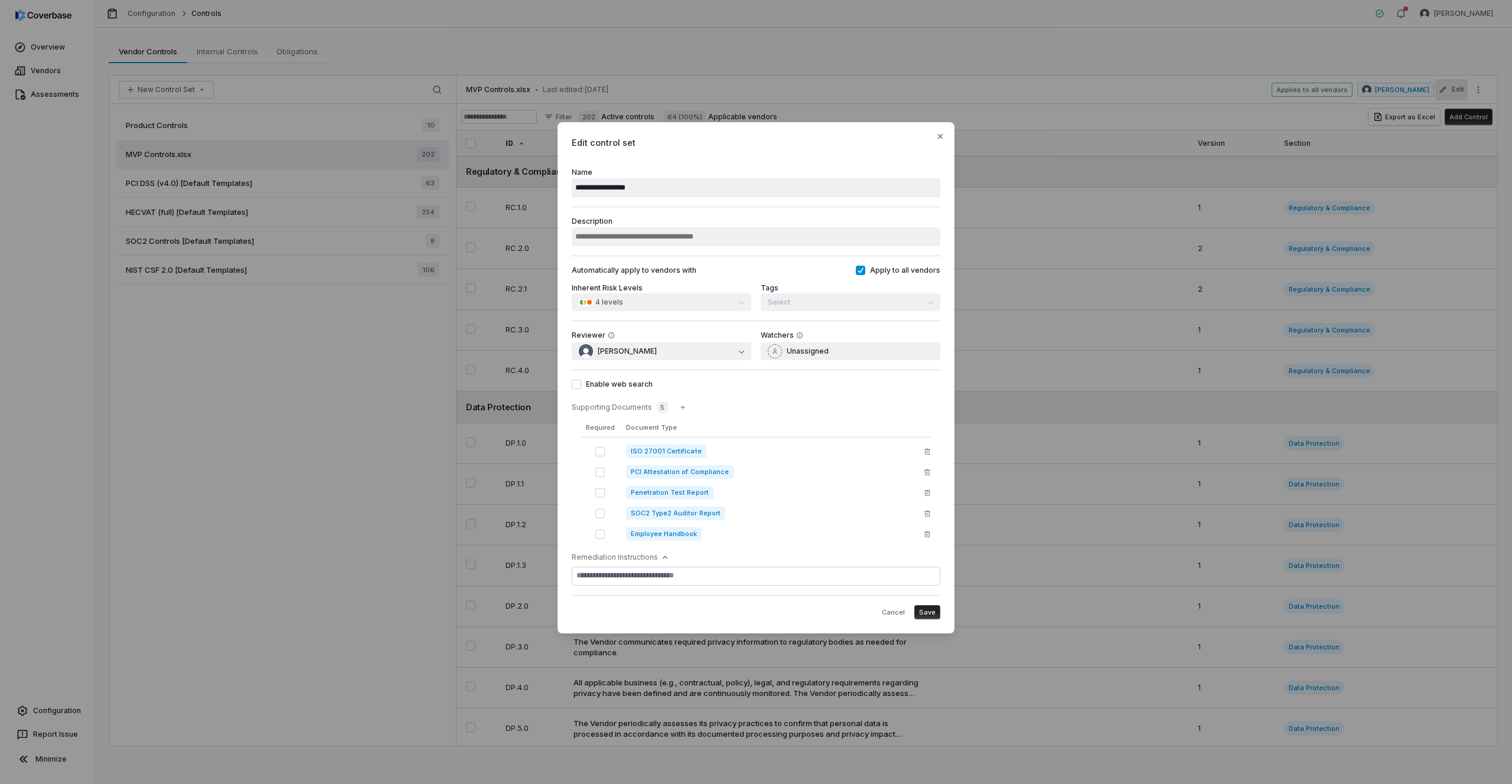
click at [925, 537] on icon "button" at bounding box center [927, 535] width 7 height 7
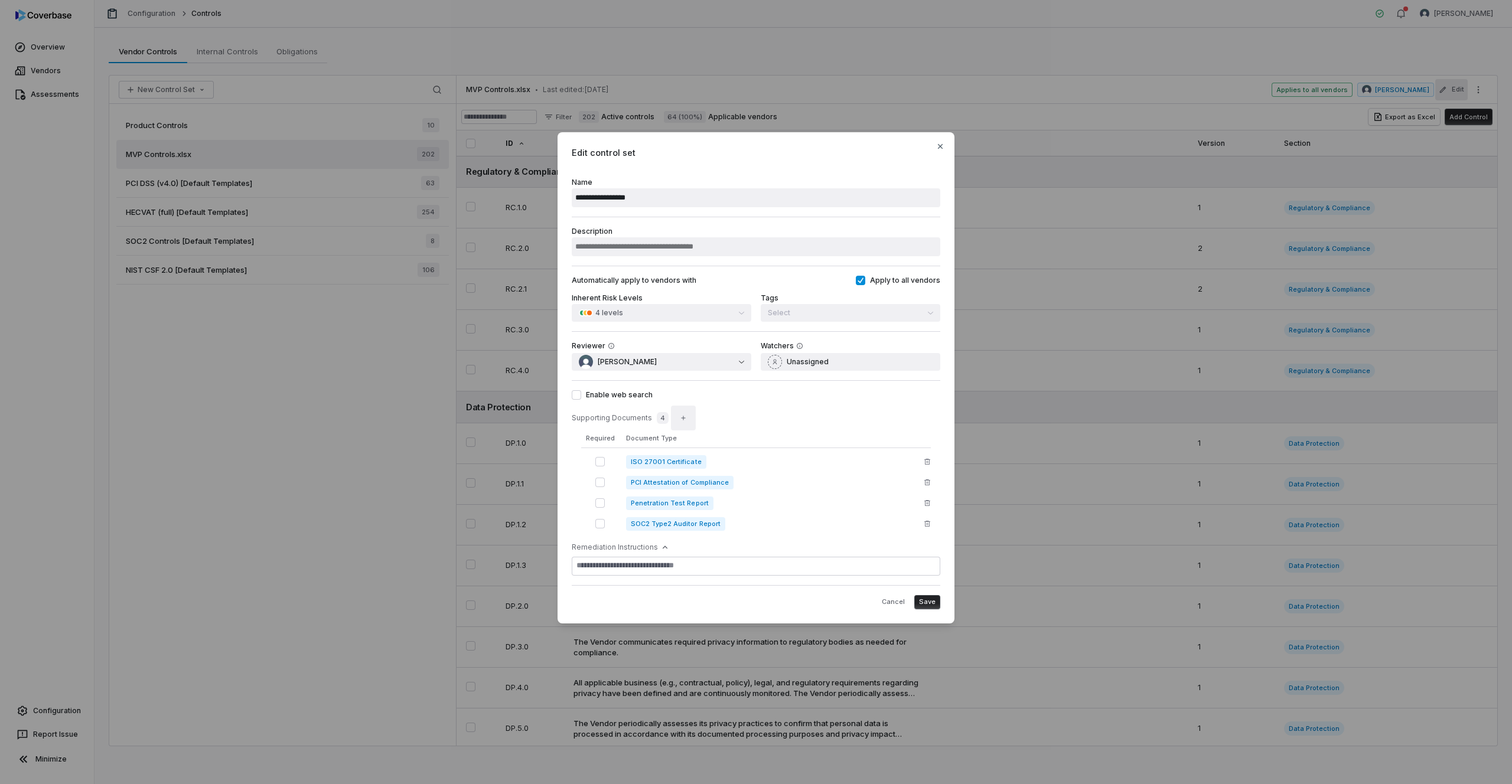
click at [680, 416] on icon "button" at bounding box center [683, 418] width 7 height 7
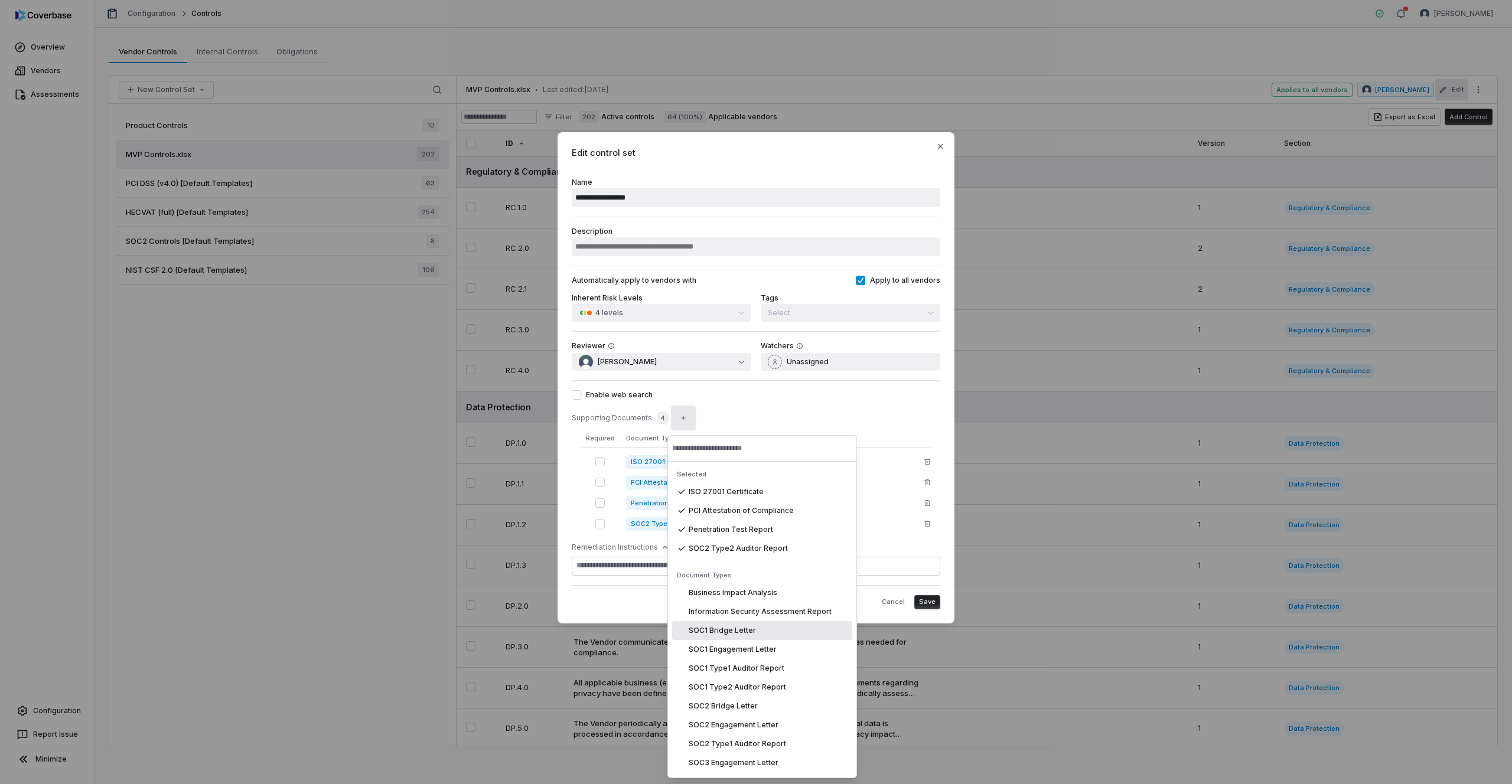
click at [740, 631] on span "SOC1 Bridge Letter" at bounding box center [723, 630] width 67 height 9
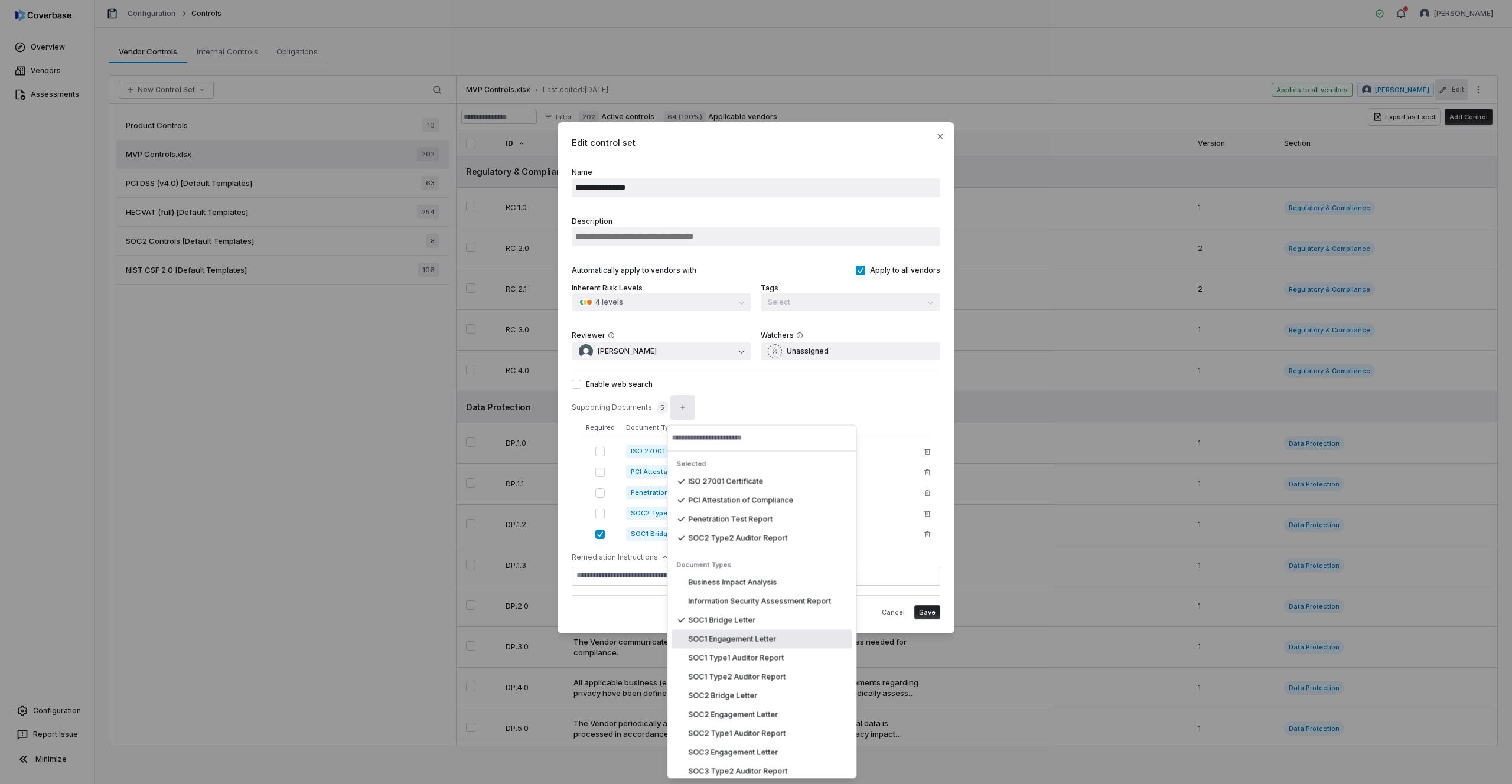
click at [738, 647] on div "SOC1 Engagement Letter" at bounding box center [762, 639] width 180 height 19
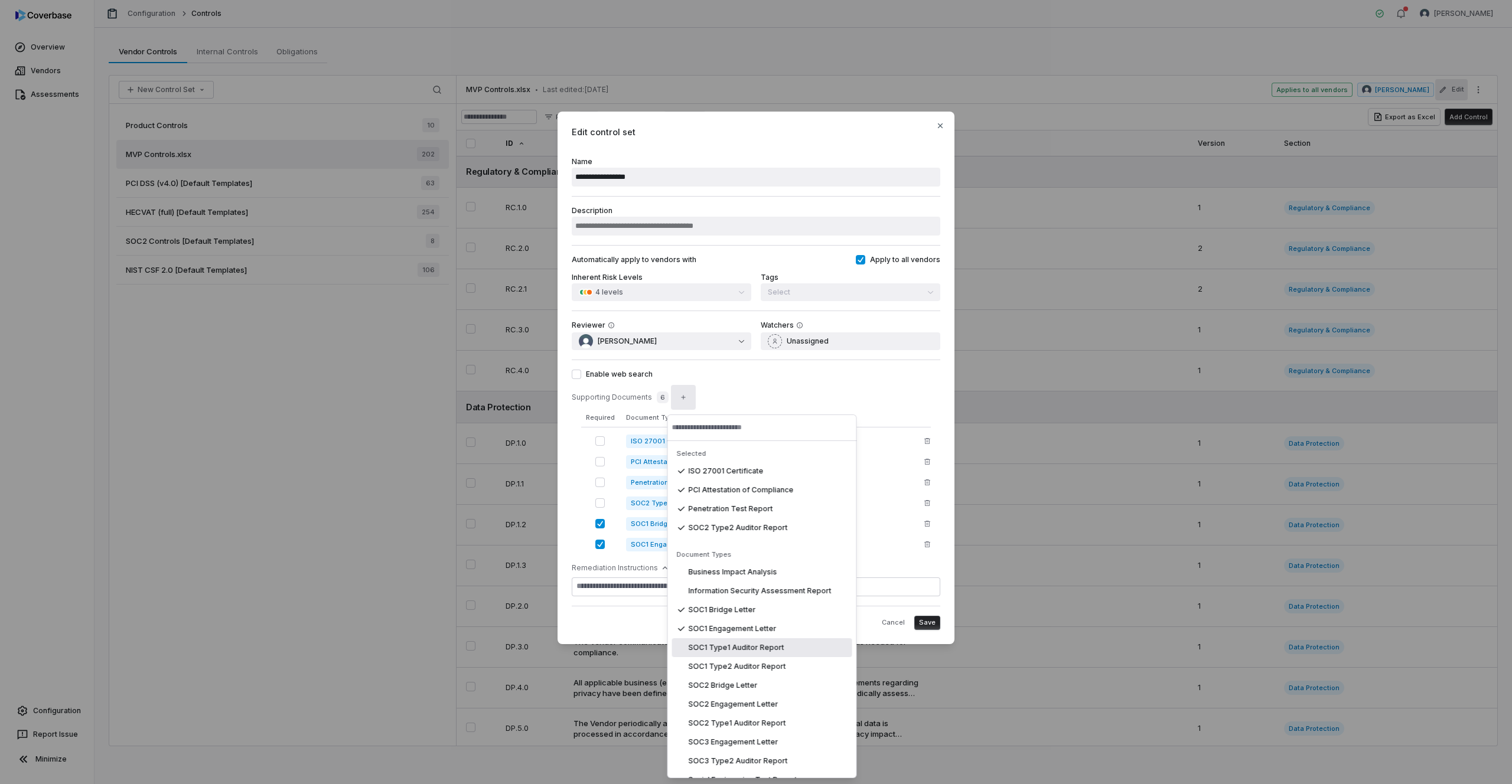
click at [738, 648] on span "SOC1 Type1 Auditor Report" at bounding box center [737, 647] width 96 height 9
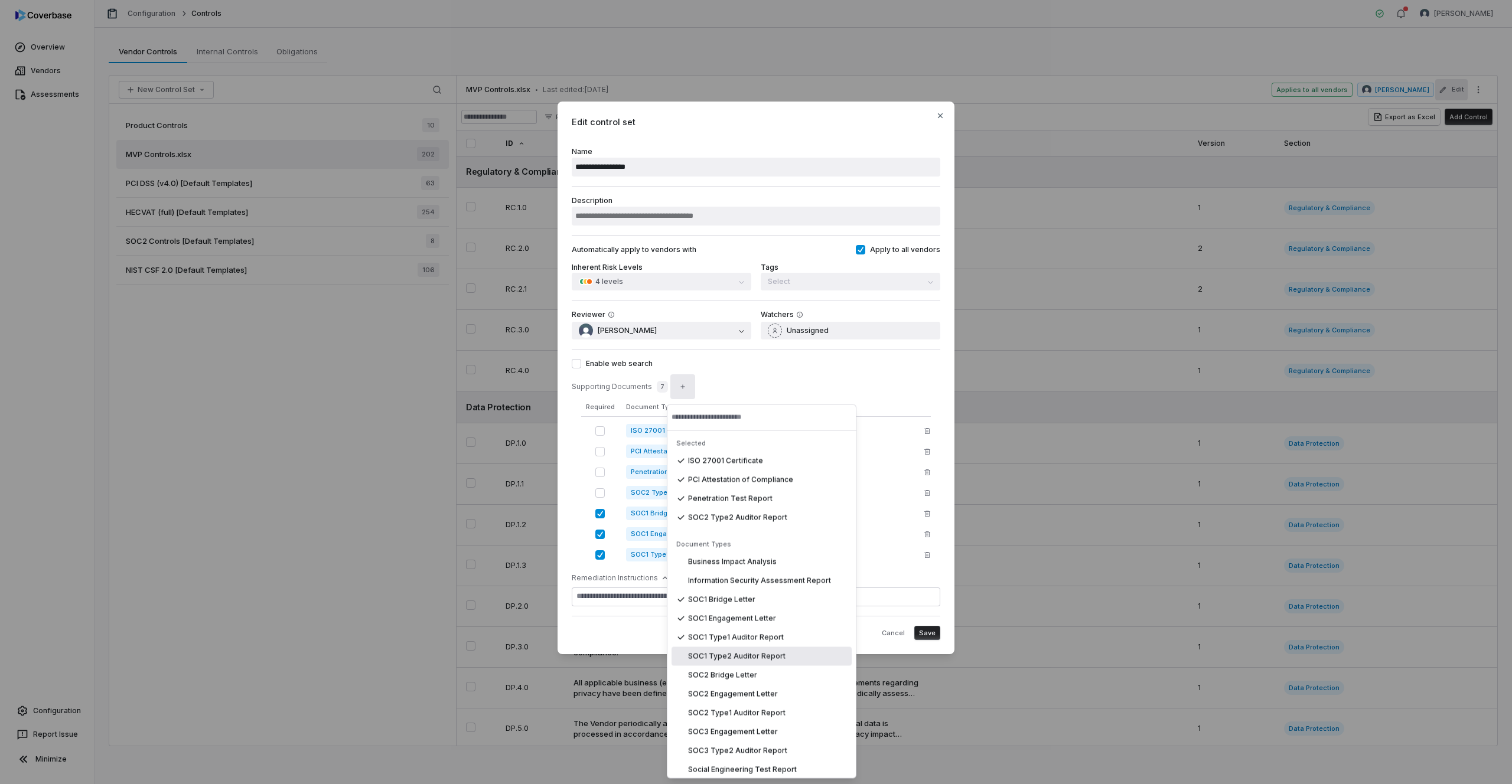
click at [738, 653] on span "SOC1 Type2 Auditor Report" at bounding box center [737, 656] width 97 height 9
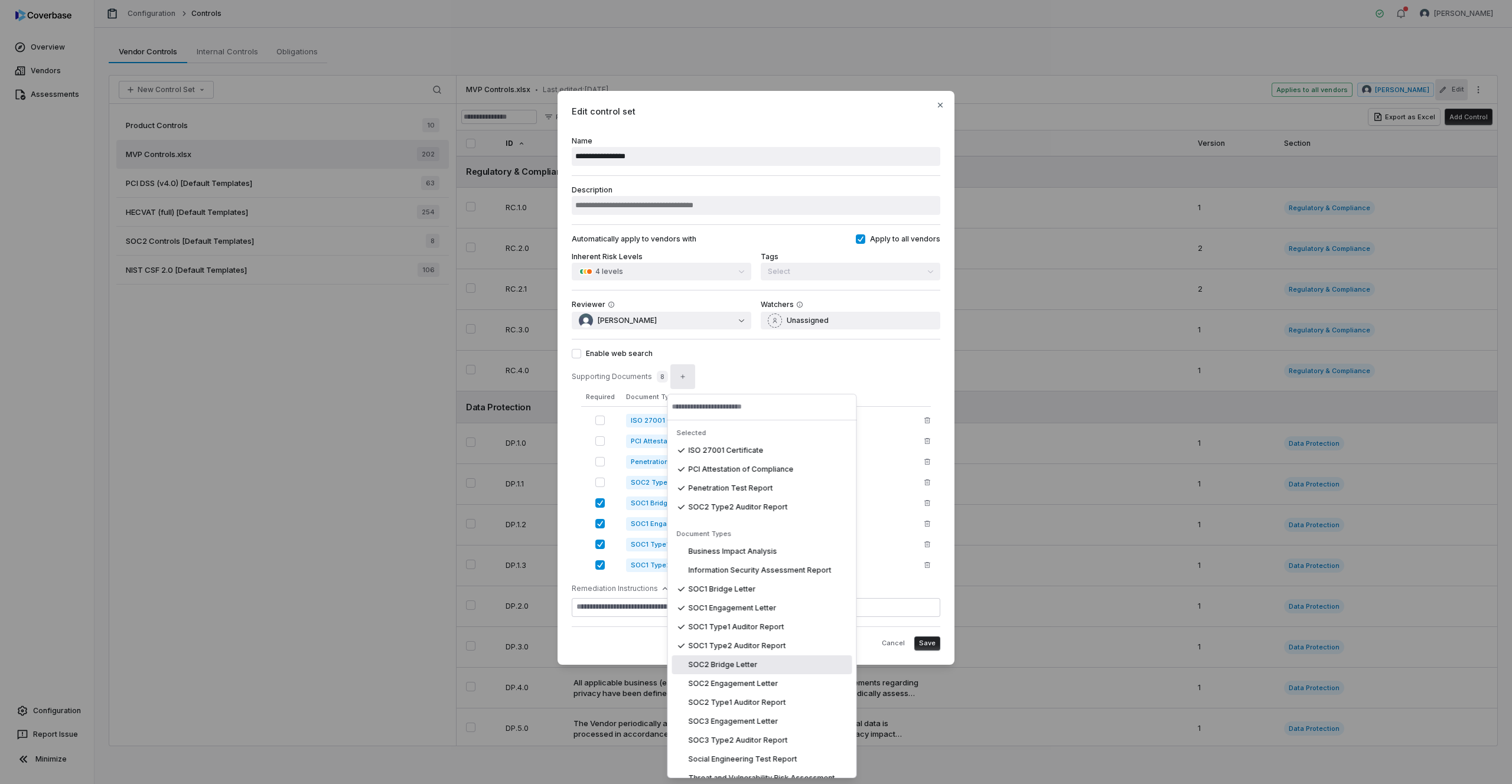
click at [735, 663] on span "SOC2 Bridge Letter" at bounding box center [723, 664] width 69 height 9
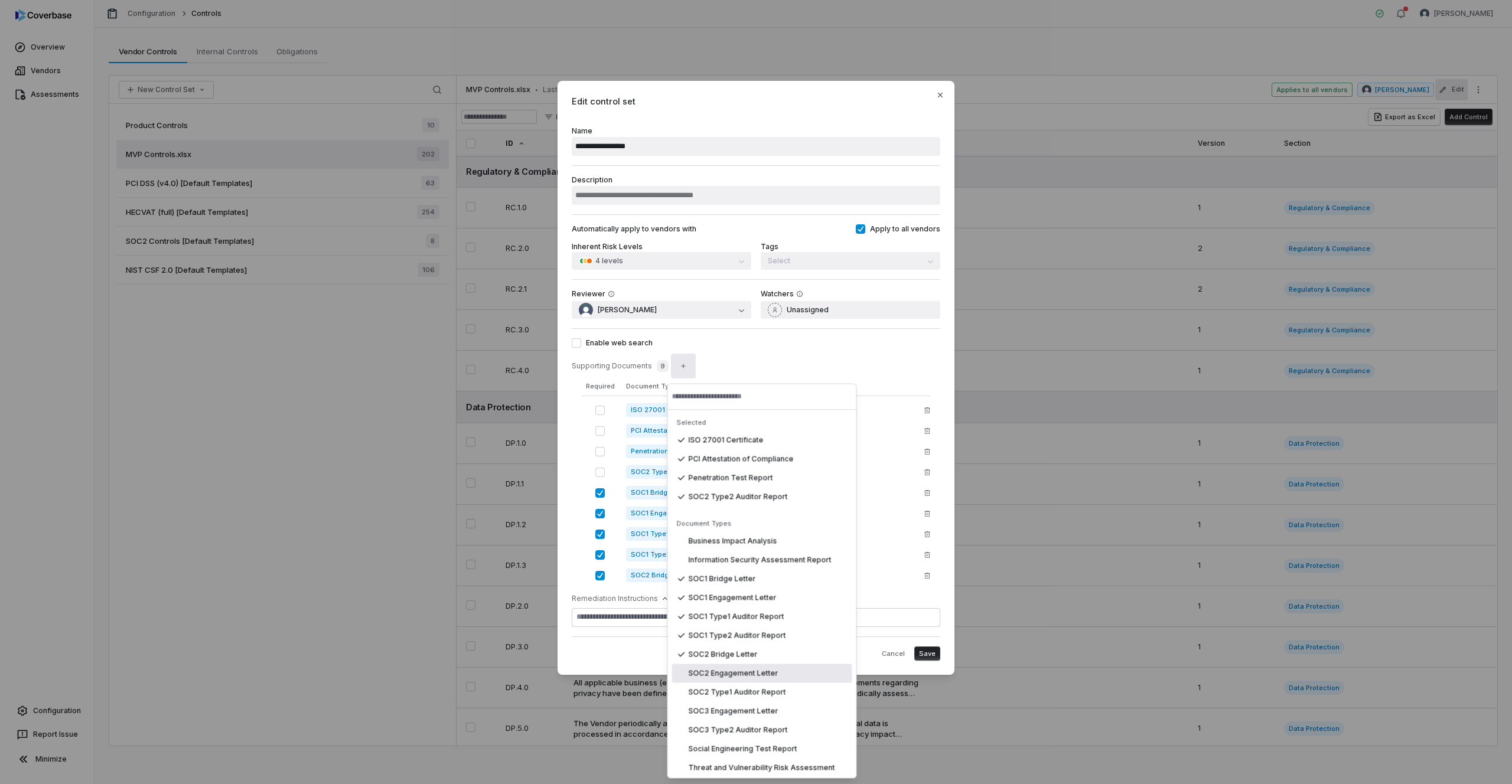
click at [735, 674] on span "SOC2 Engagement Letter" at bounding box center [734, 673] width 90 height 9
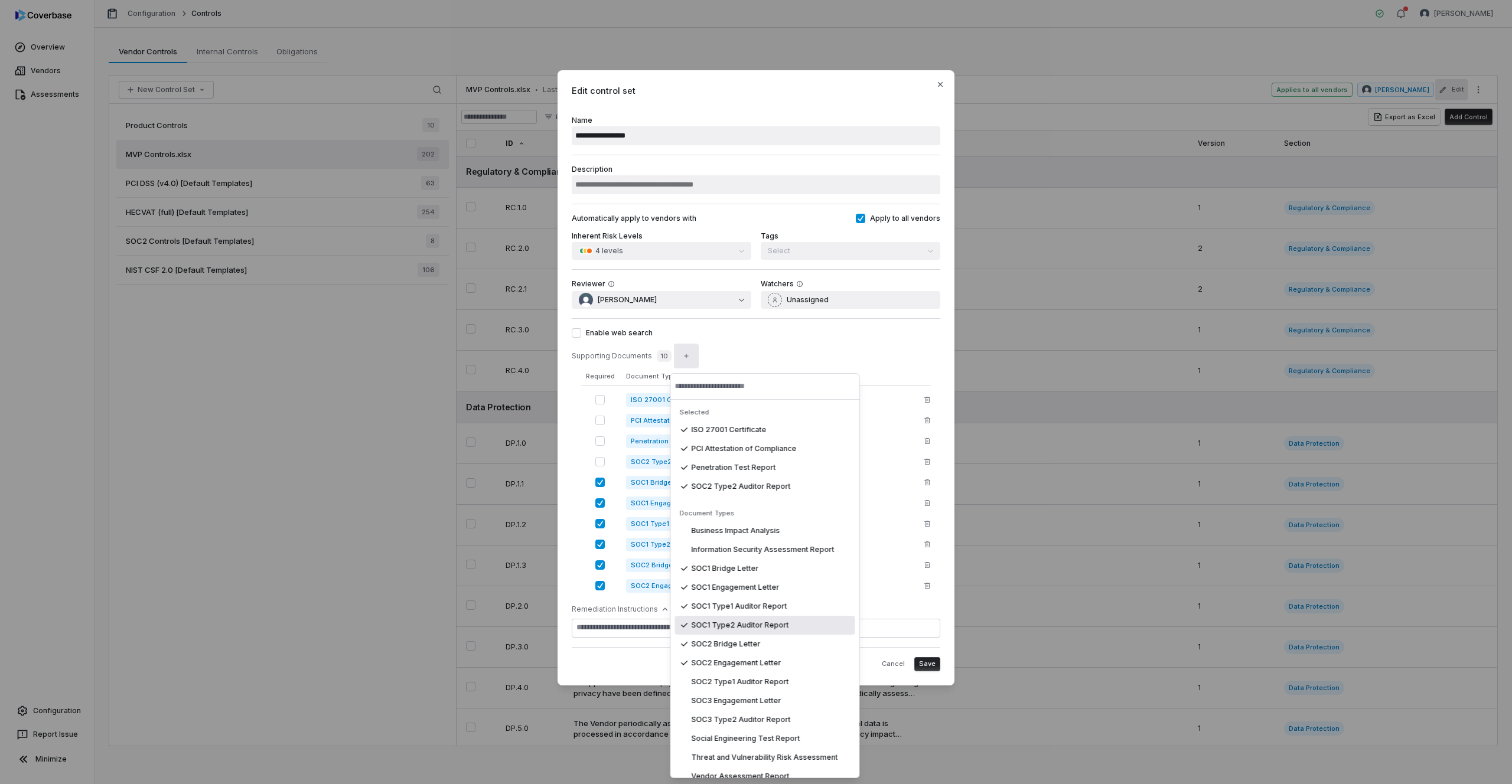
click at [601, 587] on button "button" at bounding box center [599, 585] width 9 height 9
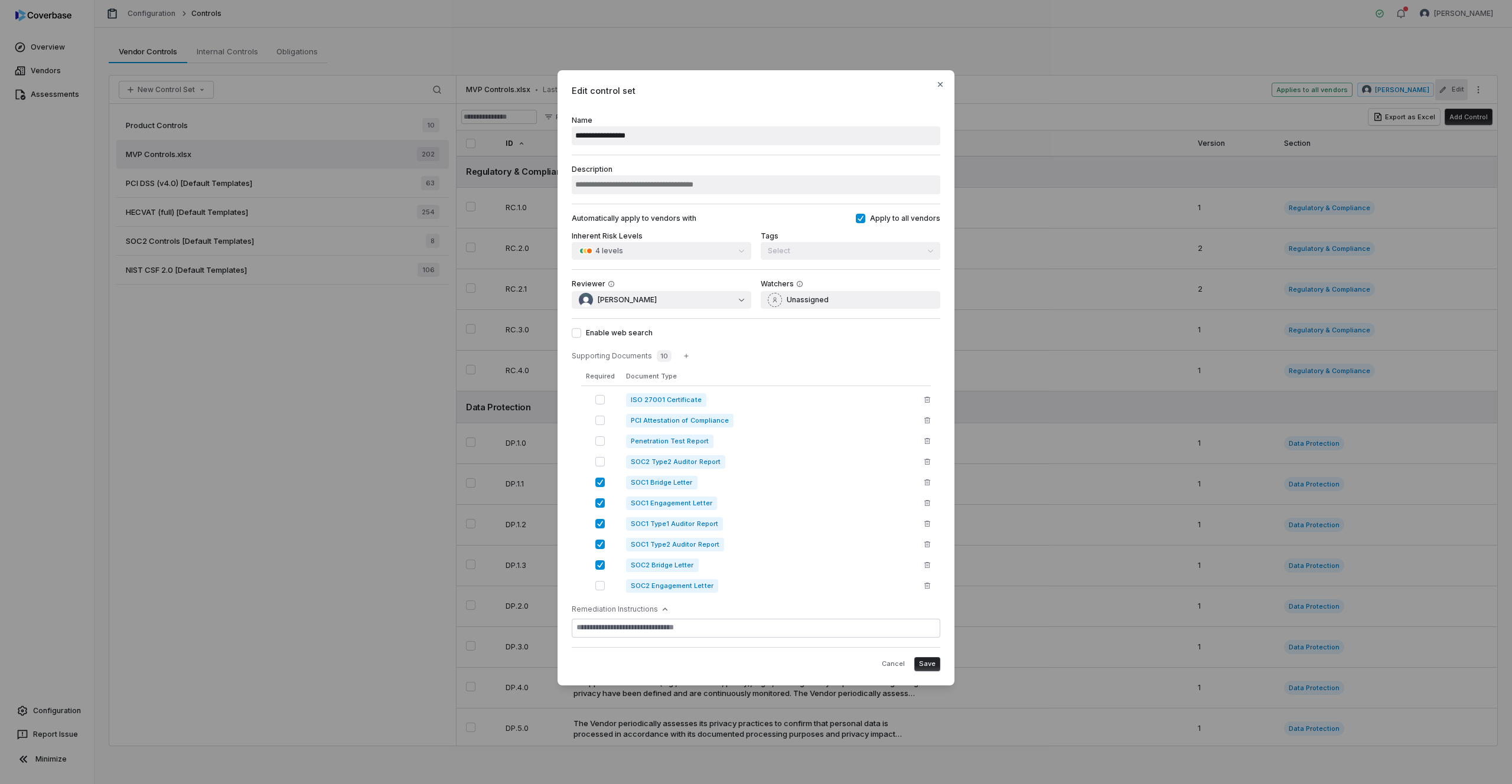
click at [600, 569] on button "button" at bounding box center [599, 565] width 9 height 9
click at [602, 544] on button "button" at bounding box center [599, 544] width 9 height 9
click at [602, 525] on button "button" at bounding box center [599, 523] width 9 height 9
click at [601, 507] on button "button" at bounding box center [599, 502] width 9 height 9
click at [601, 481] on button "button" at bounding box center [599, 482] width 9 height 9
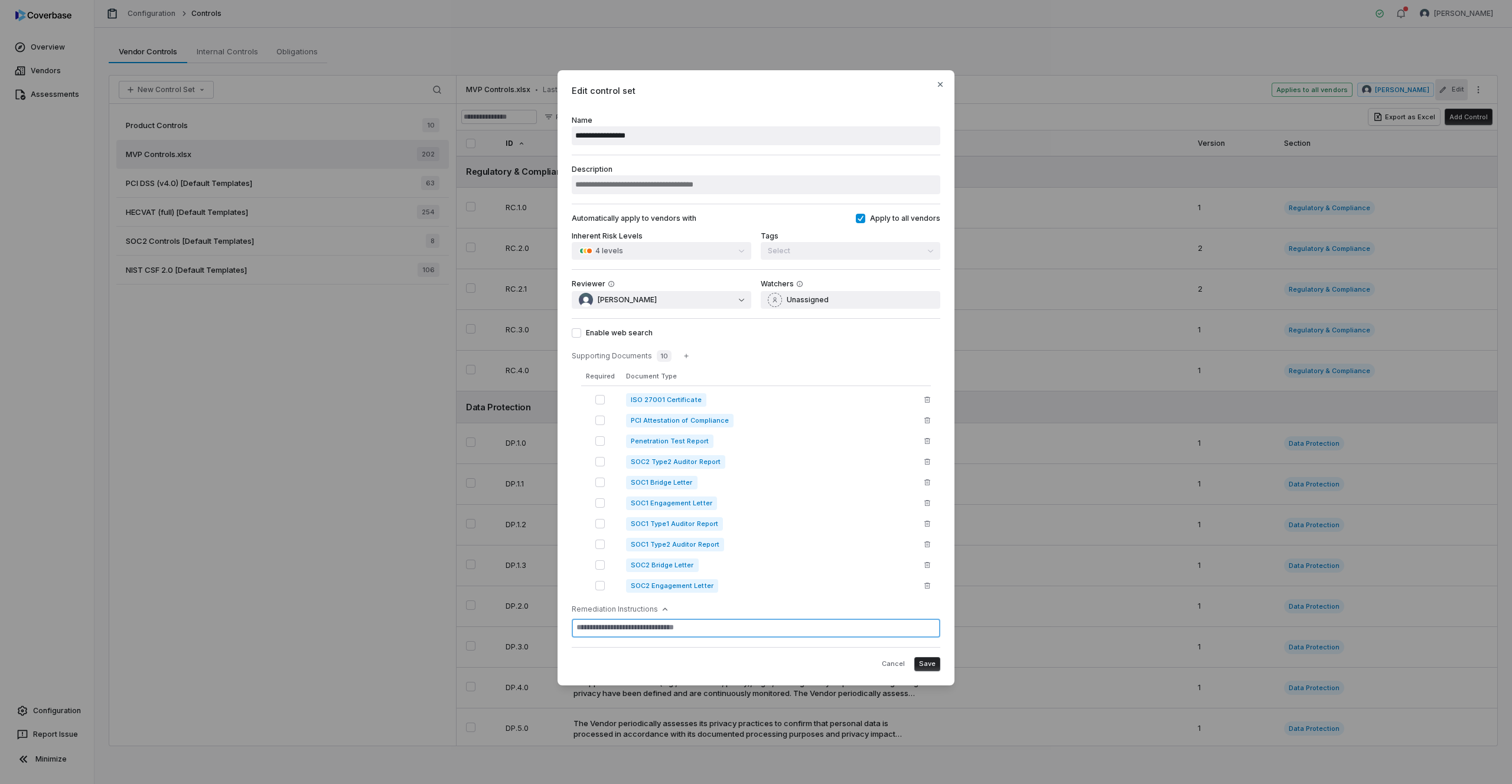
click at [608, 631] on textarea at bounding box center [756, 628] width 369 height 19
click at [746, 462] on div "SOC2 Type2 Auditor Report" at bounding box center [765, 462] width 279 height 13
click at [926, 460] on icon "button" at bounding box center [927, 462] width 7 height 7
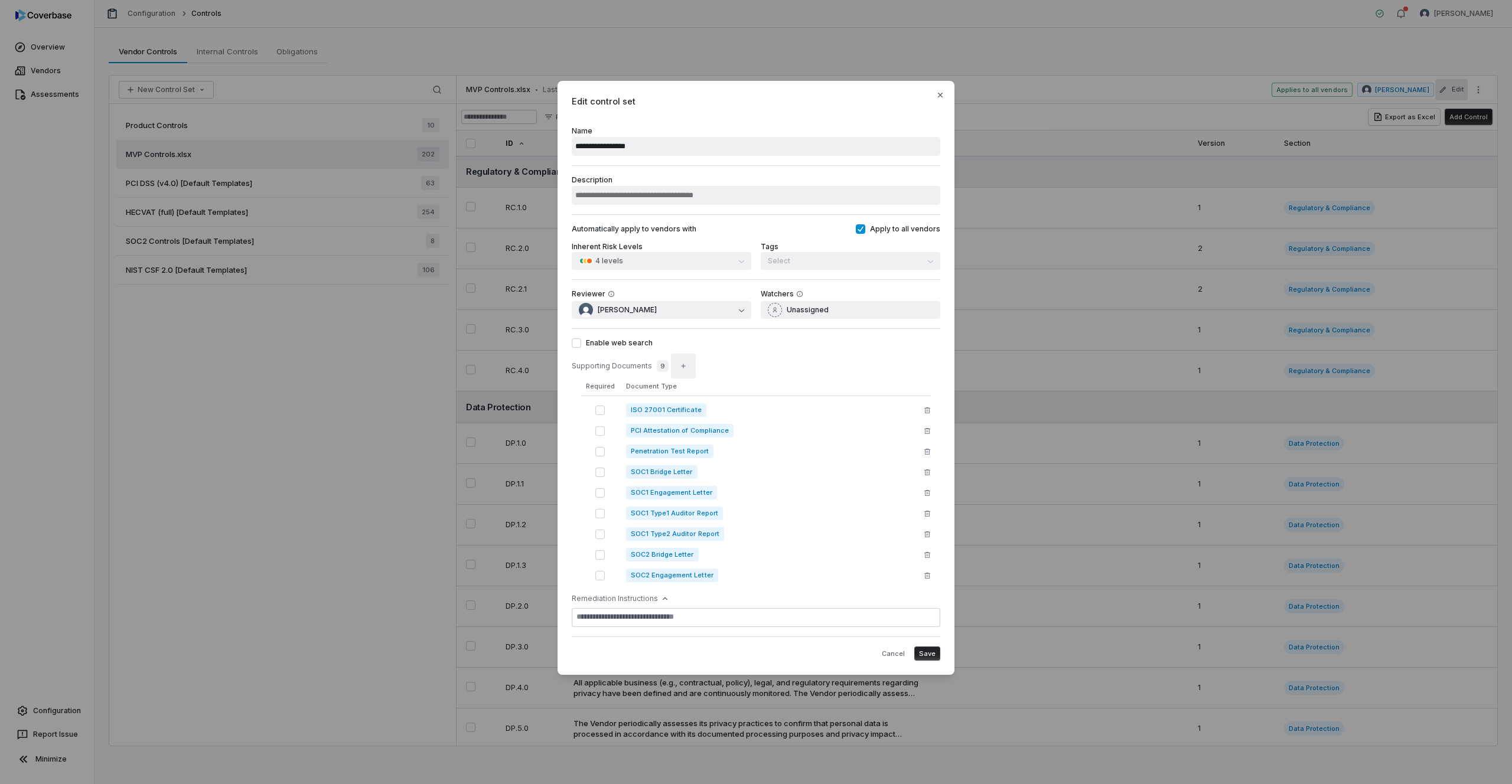
click at [674, 366] on button "button" at bounding box center [683, 366] width 25 height 25
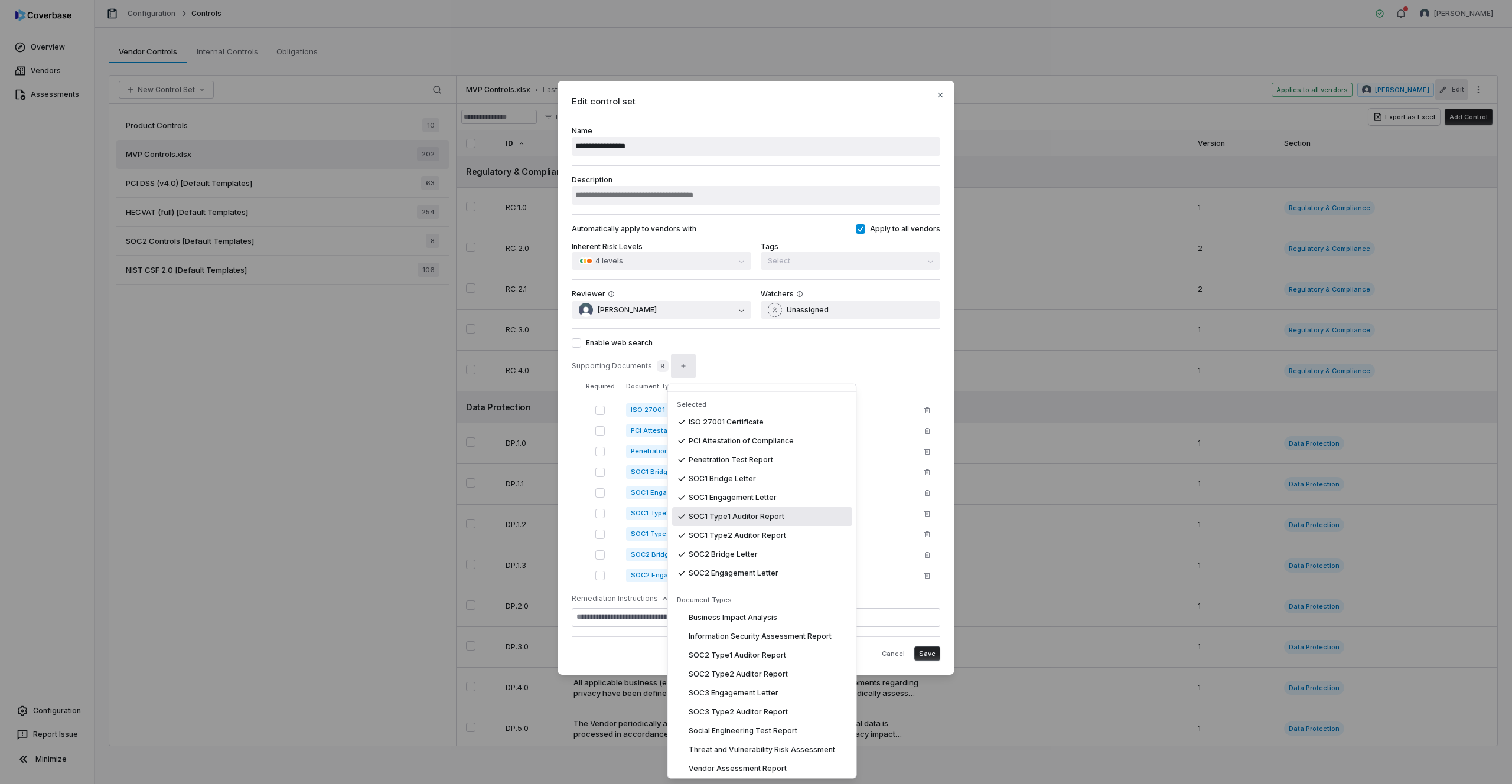
scroll to position [27, 0]
click at [753, 650] on span "SOC2 Type1 Auditor Report" at bounding box center [737, 647] width 97 height 9
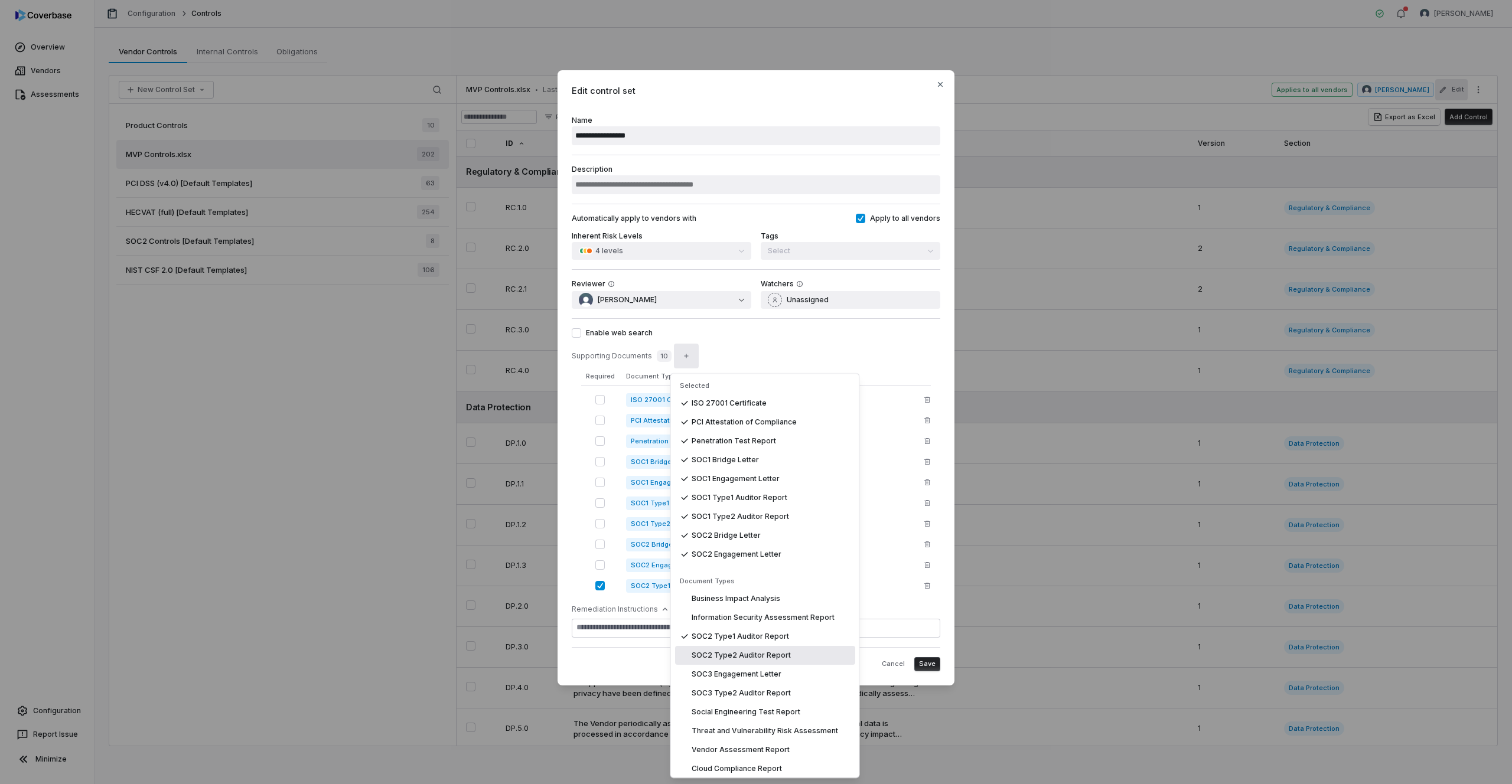
click at [752, 655] on span "SOC2 Type2 Auditor Report" at bounding box center [742, 655] width 100 height 9
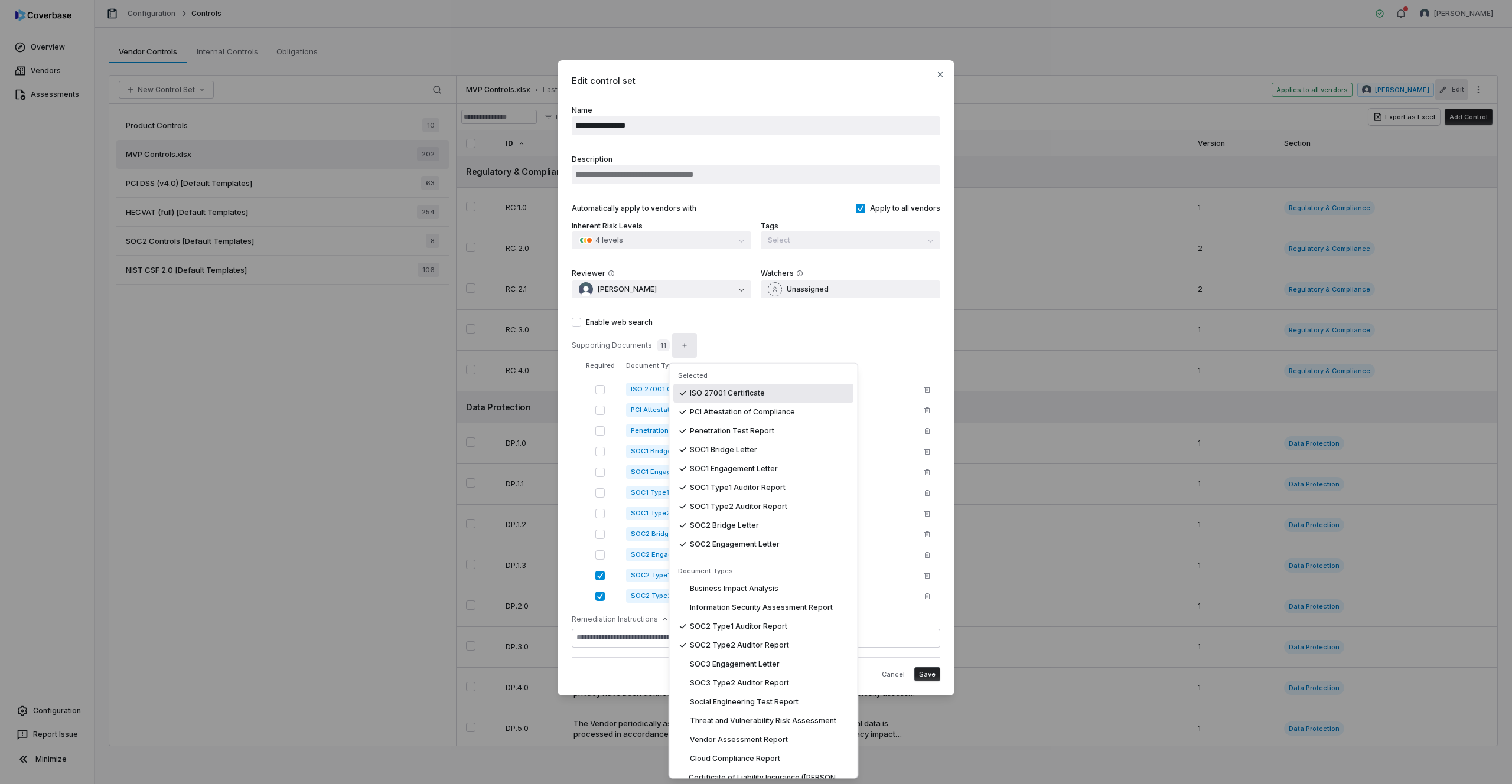
click at [833, 316] on div "Enable web search Supporting Documents 11 Required Document Type ISO 27001 Cert…" at bounding box center [756, 482] width 369 height 350
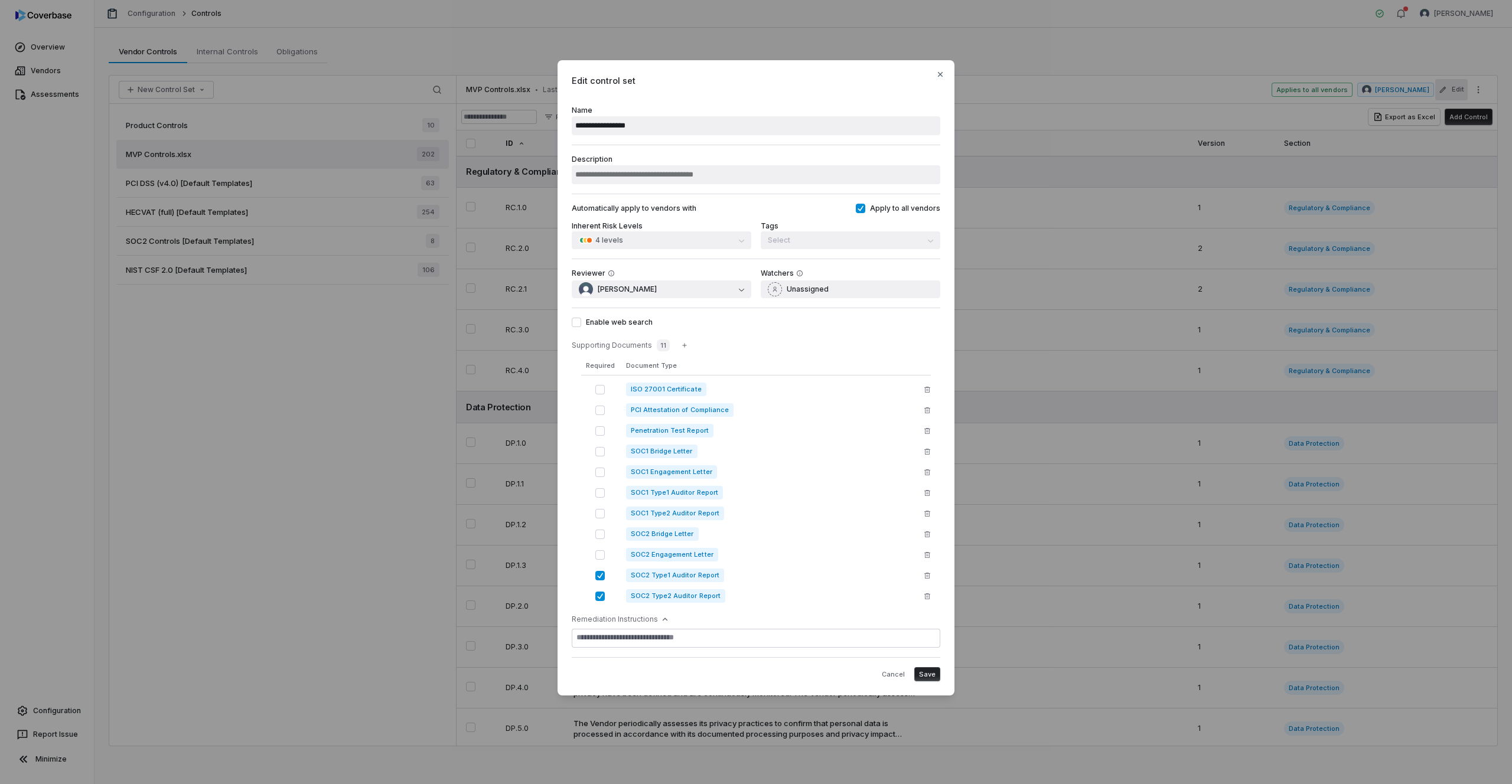
click at [597, 576] on button "button" at bounding box center [599, 575] width 9 height 9
click at [597, 596] on button "button" at bounding box center [599, 596] width 9 height 9
click at [937, 73] on icon "button" at bounding box center [940, 74] width 9 height 9
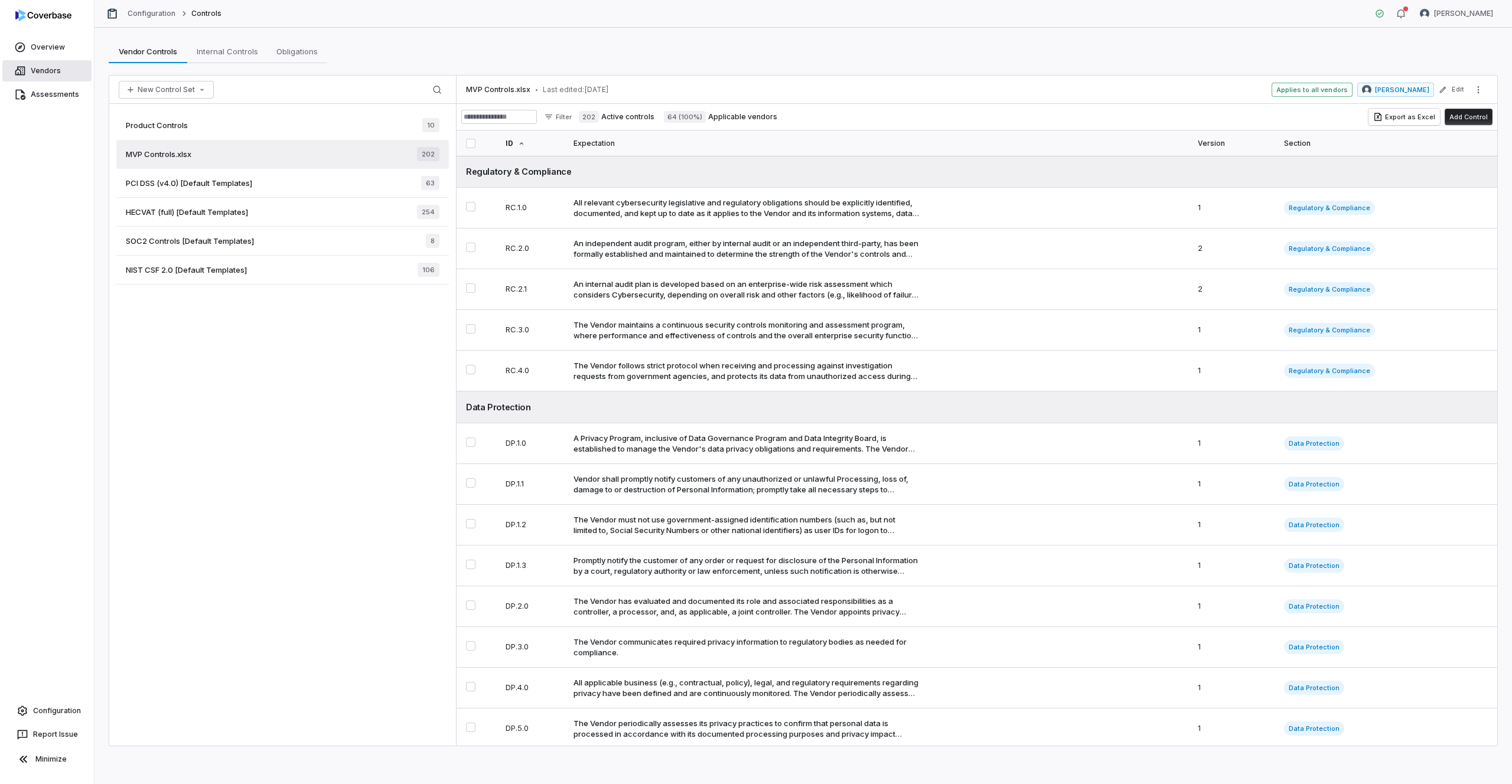
click at [57, 69] on link "Vendors" at bounding box center [46, 71] width 89 height 21
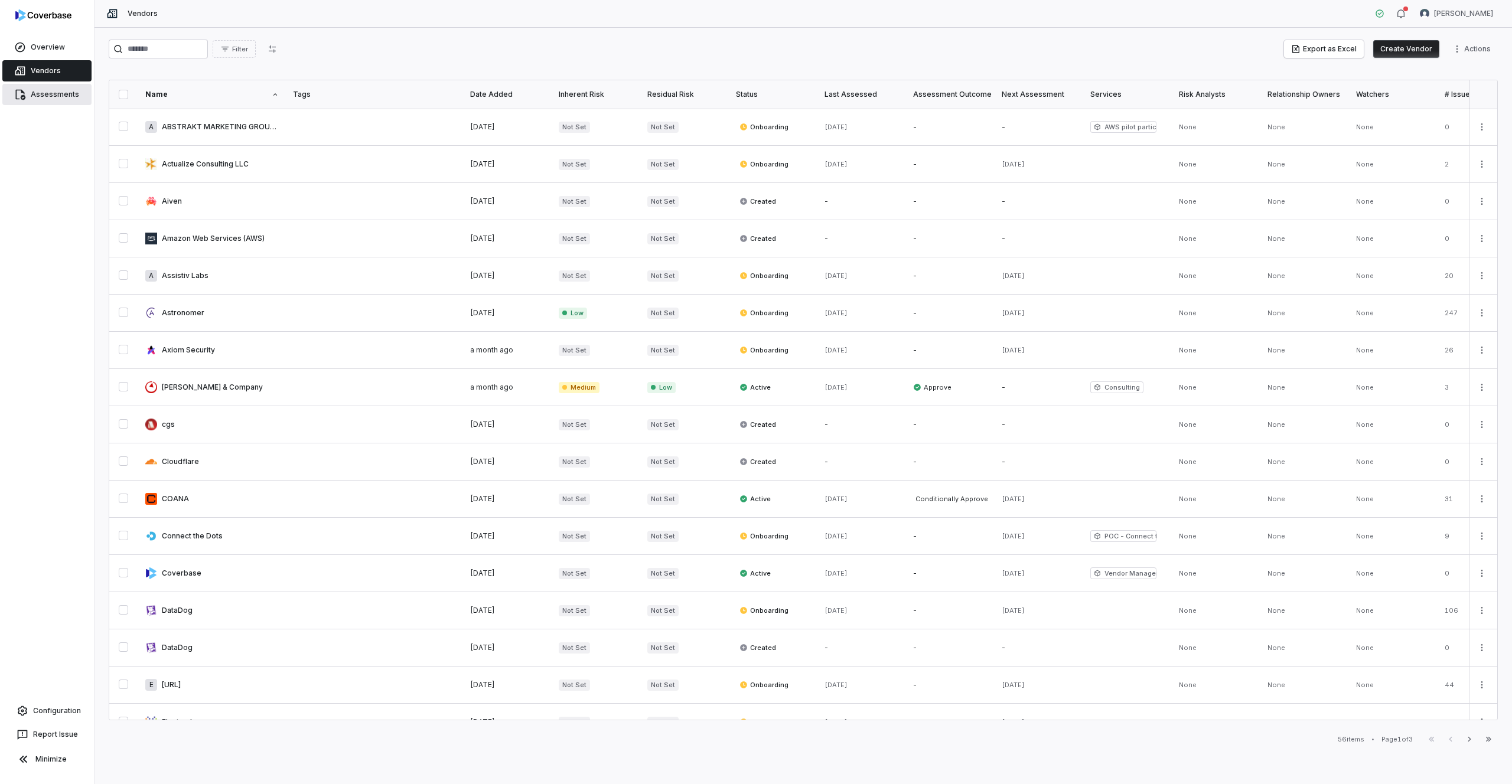
click at [38, 92] on link "Assessments" at bounding box center [46, 95] width 89 height 21
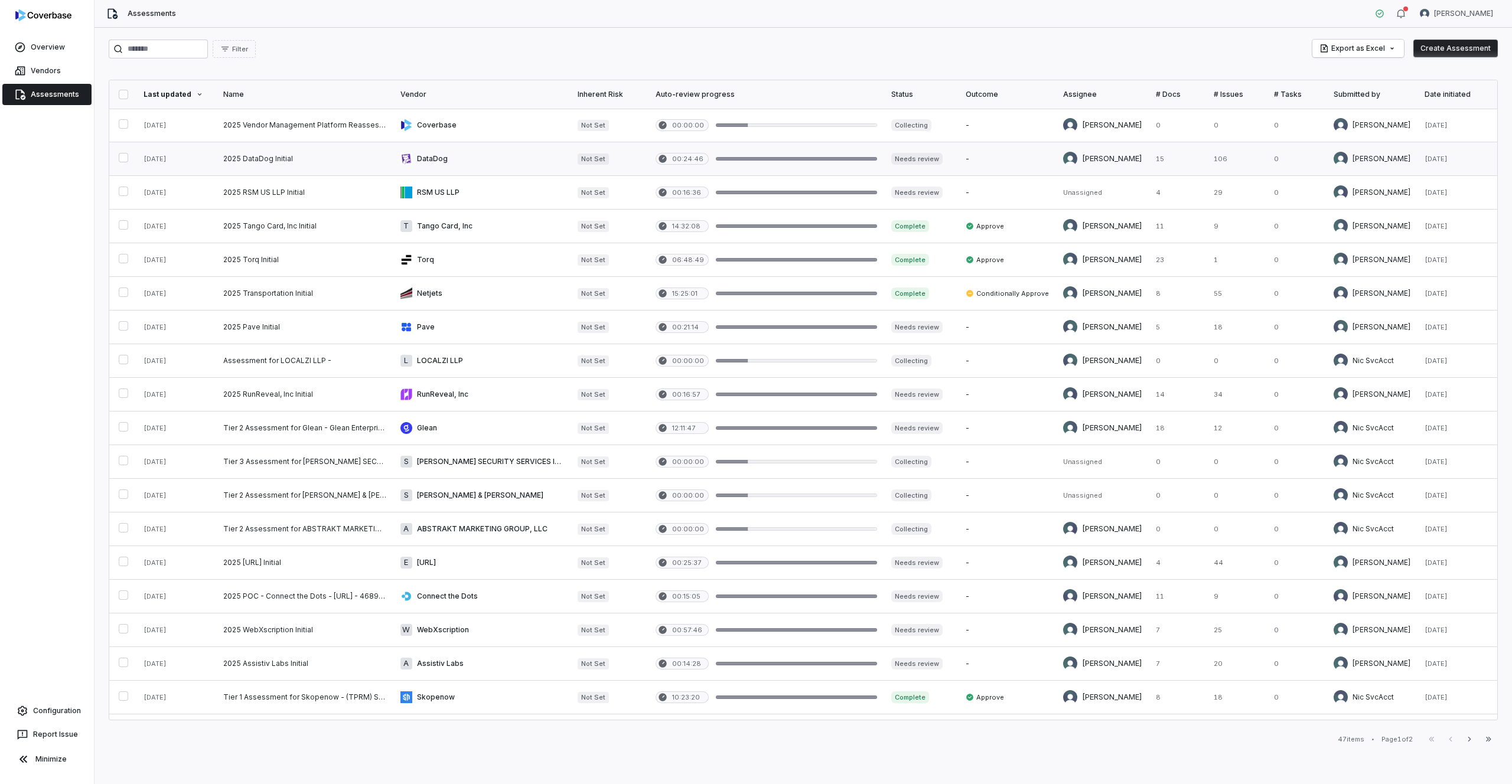
click at [282, 159] on link at bounding box center [304, 158] width 177 height 33
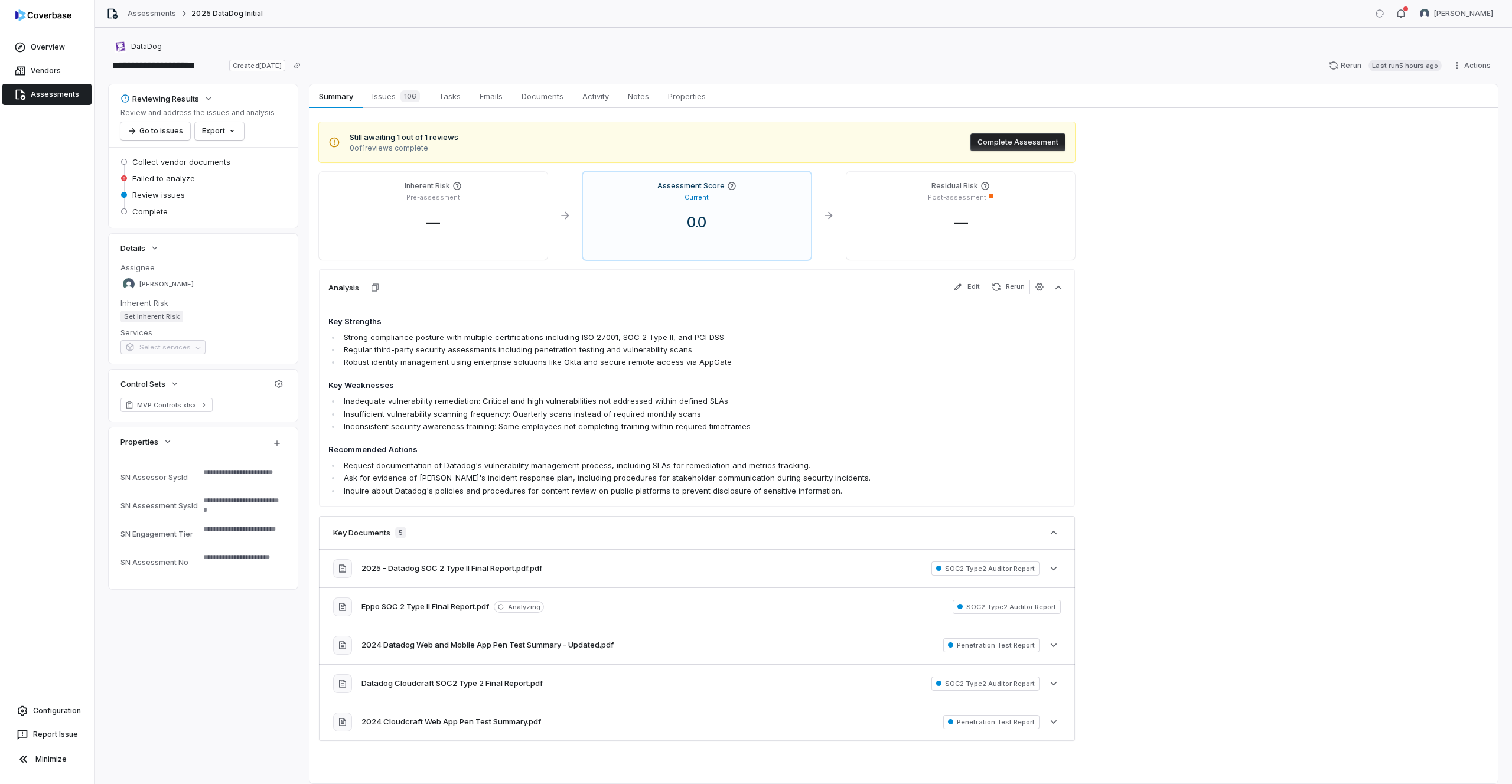
click at [384, 98] on span "Issues 106" at bounding box center [396, 97] width 57 height 17
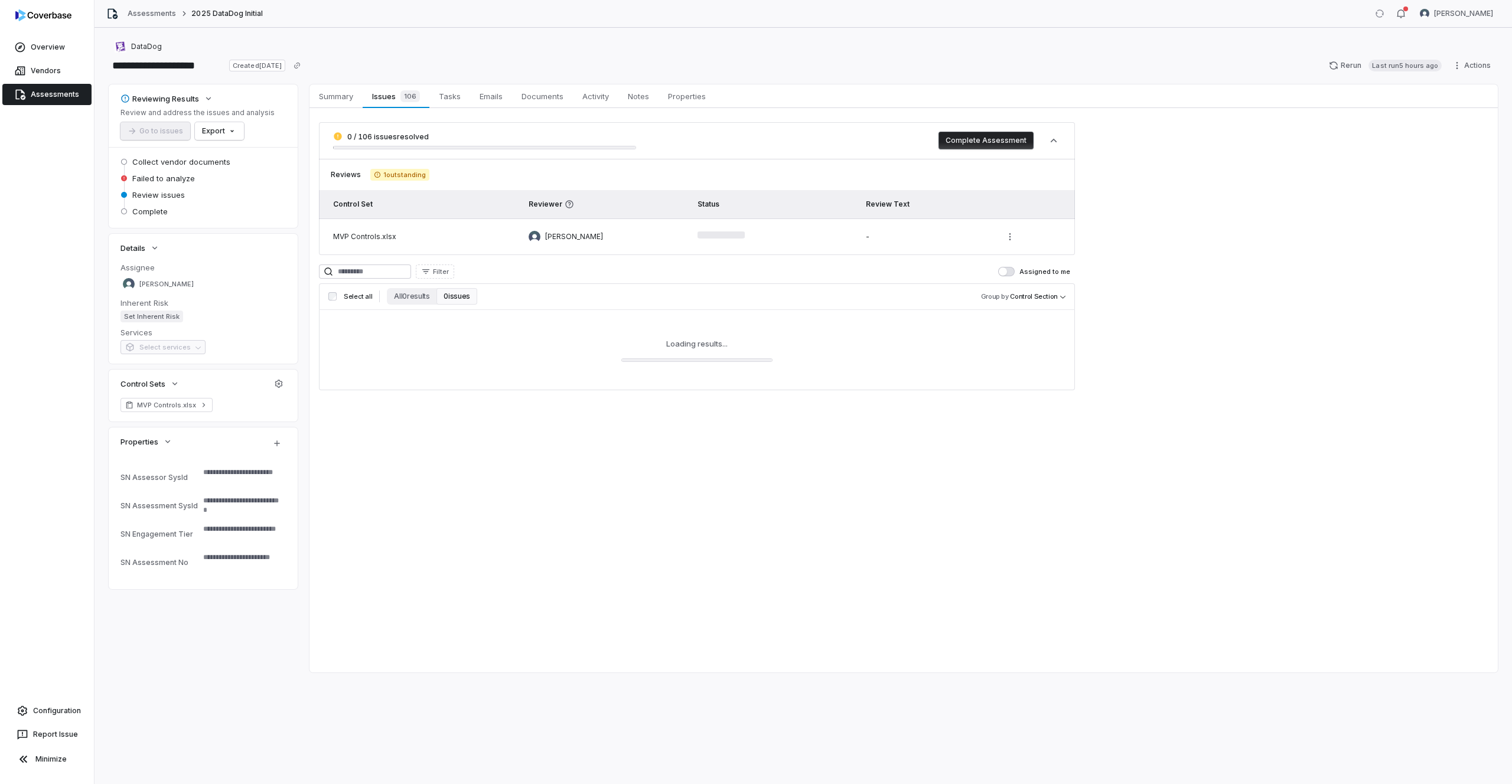
drag, startPoint x: 411, startPoint y: 139, endPoint x: 353, endPoint y: 139, distance: 58.0
click at [353, 139] on span "0 / 106 issues resolved" at bounding box center [484, 136] width 303 height 9
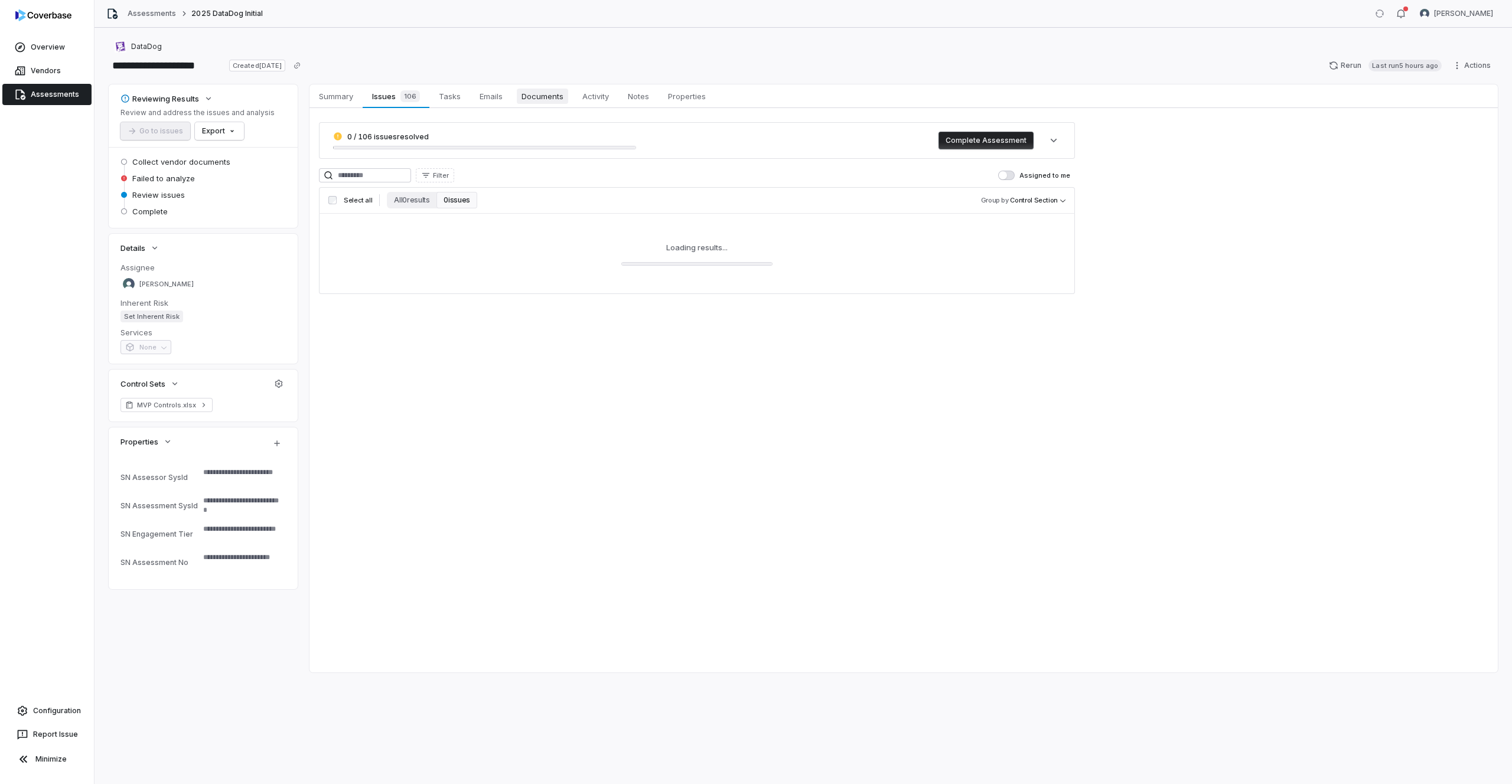
click at [554, 100] on span "Documents" at bounding box center [542, 96] width 51 height 15
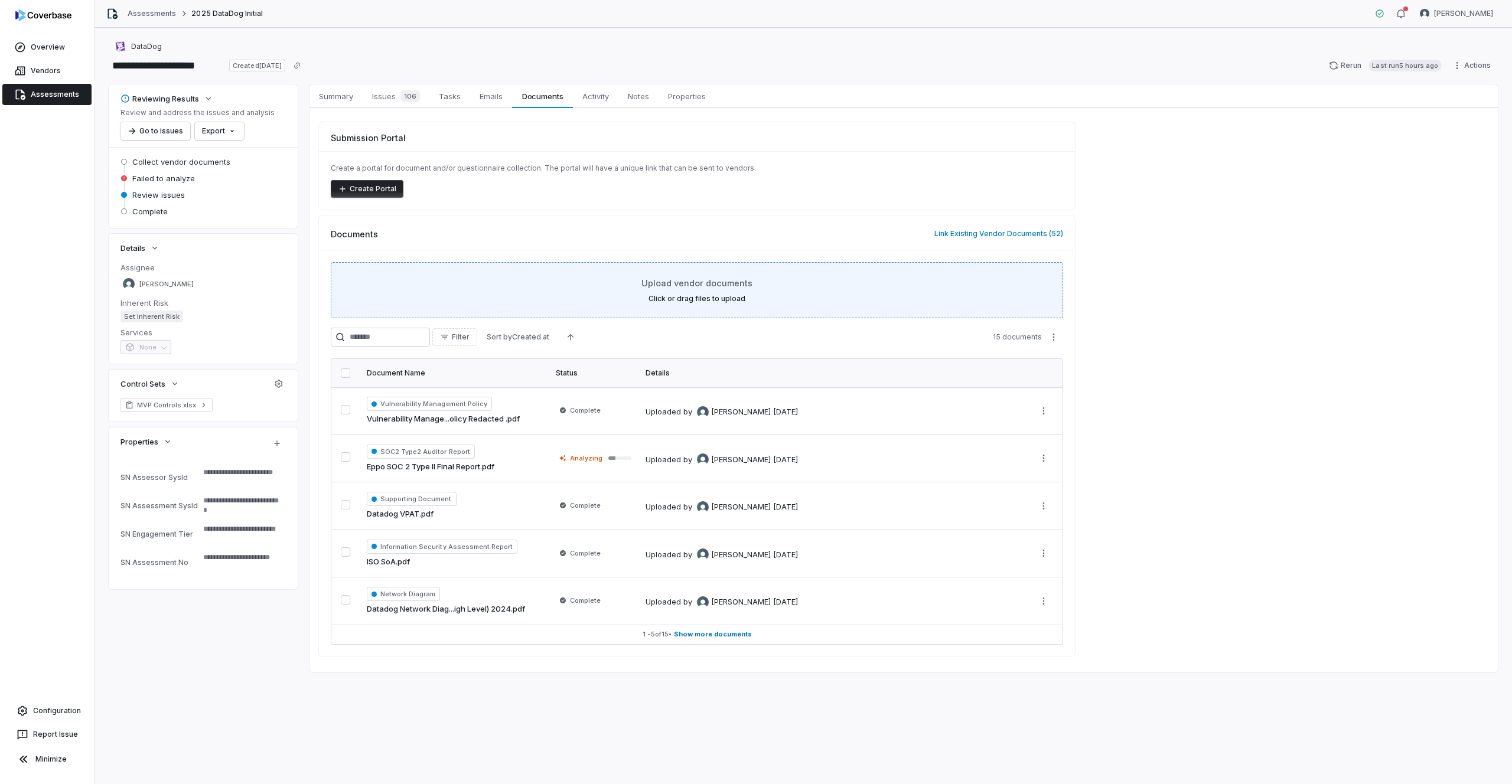
click at [807, 299] on div "Upload vendor documents Click or drag files to upload" at bounding box center [697, 290] width 703 height 27
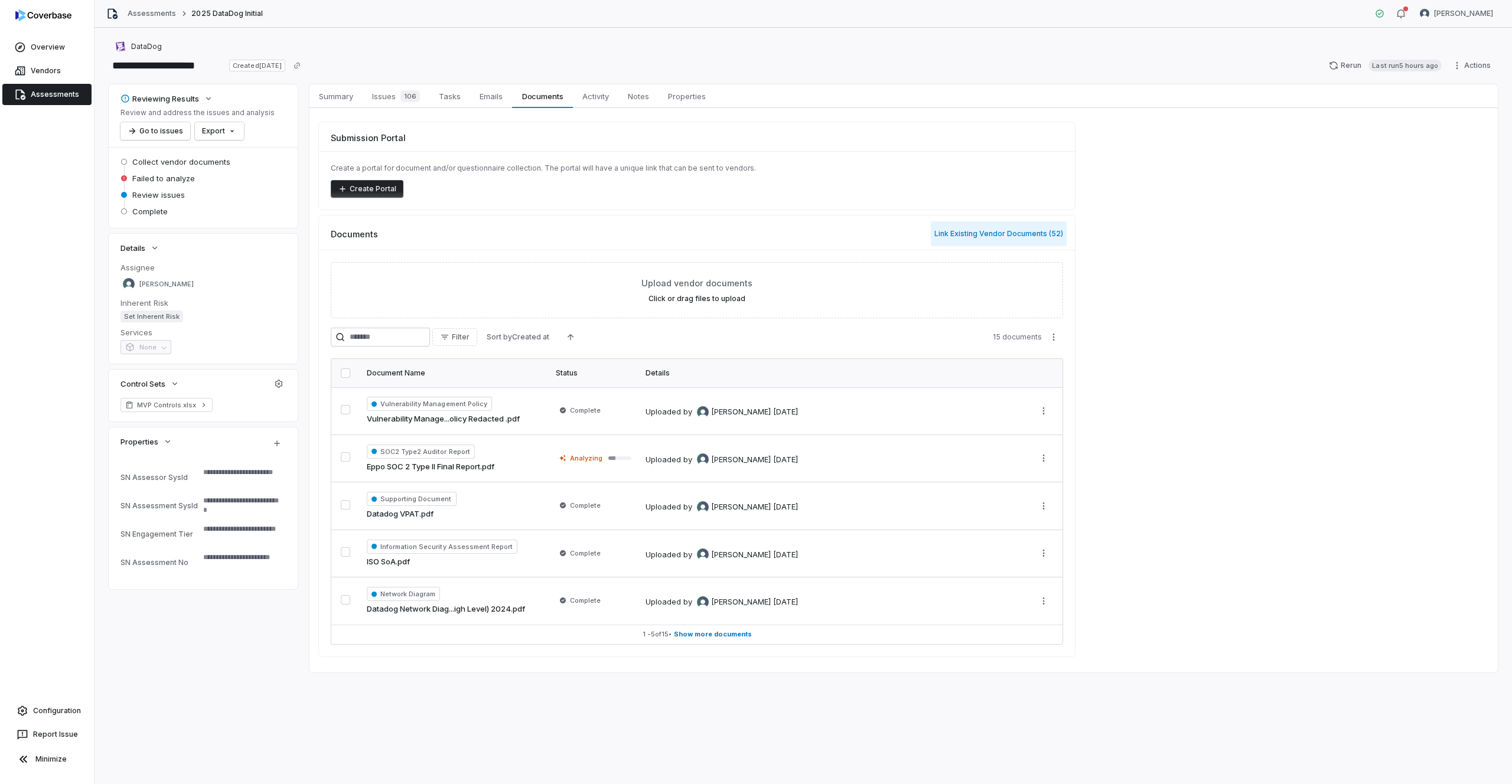
click at [1017, 233] on button "Link Existing Vendor Documents ( 52 )" at bounding box center [999, 233] width 136 height 25
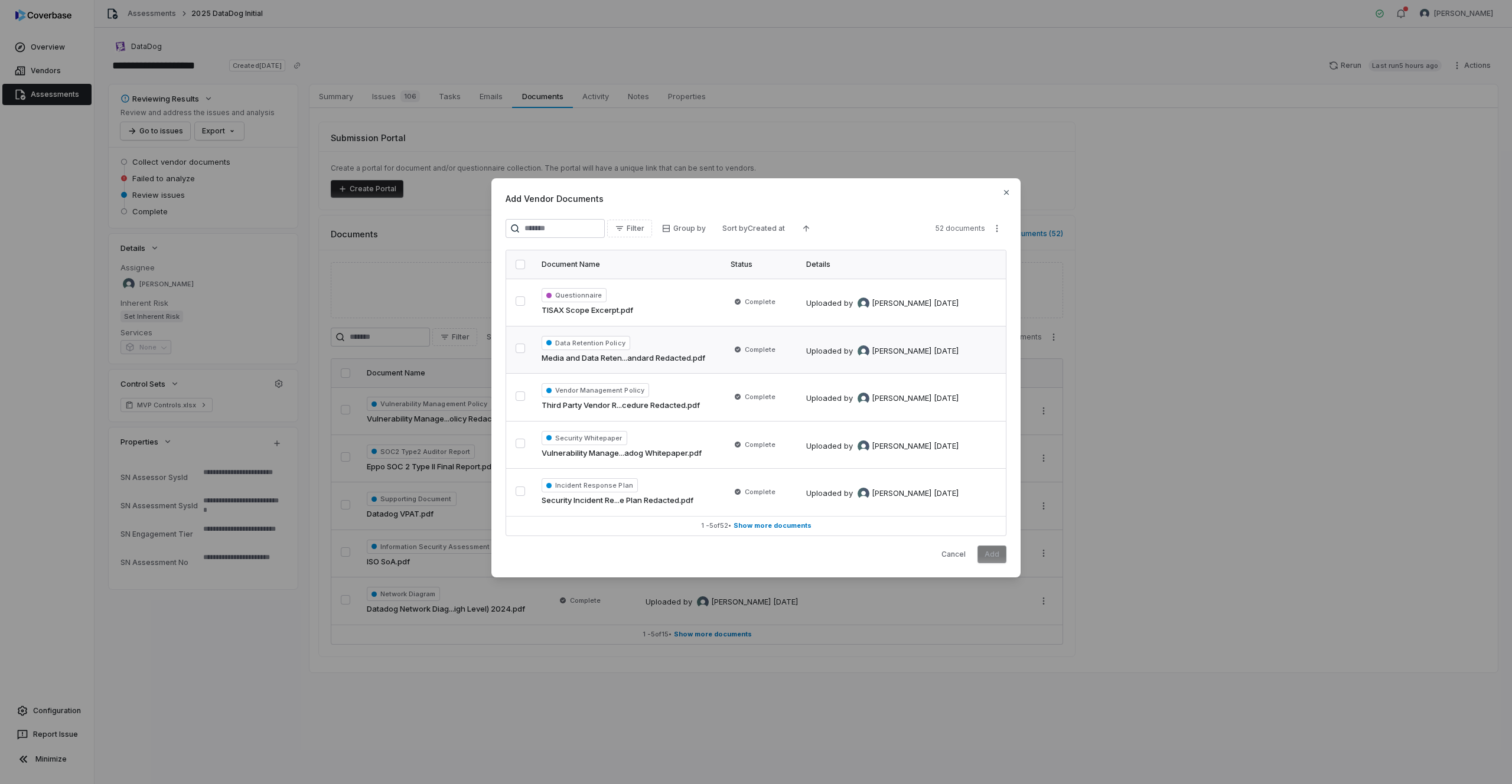
click at [519, 352] on button "button" at bounding box center [520, 348] width 9 height 9
click at [990, 550] on button "Add" at bounding box center [992, 554] width 29 height 18
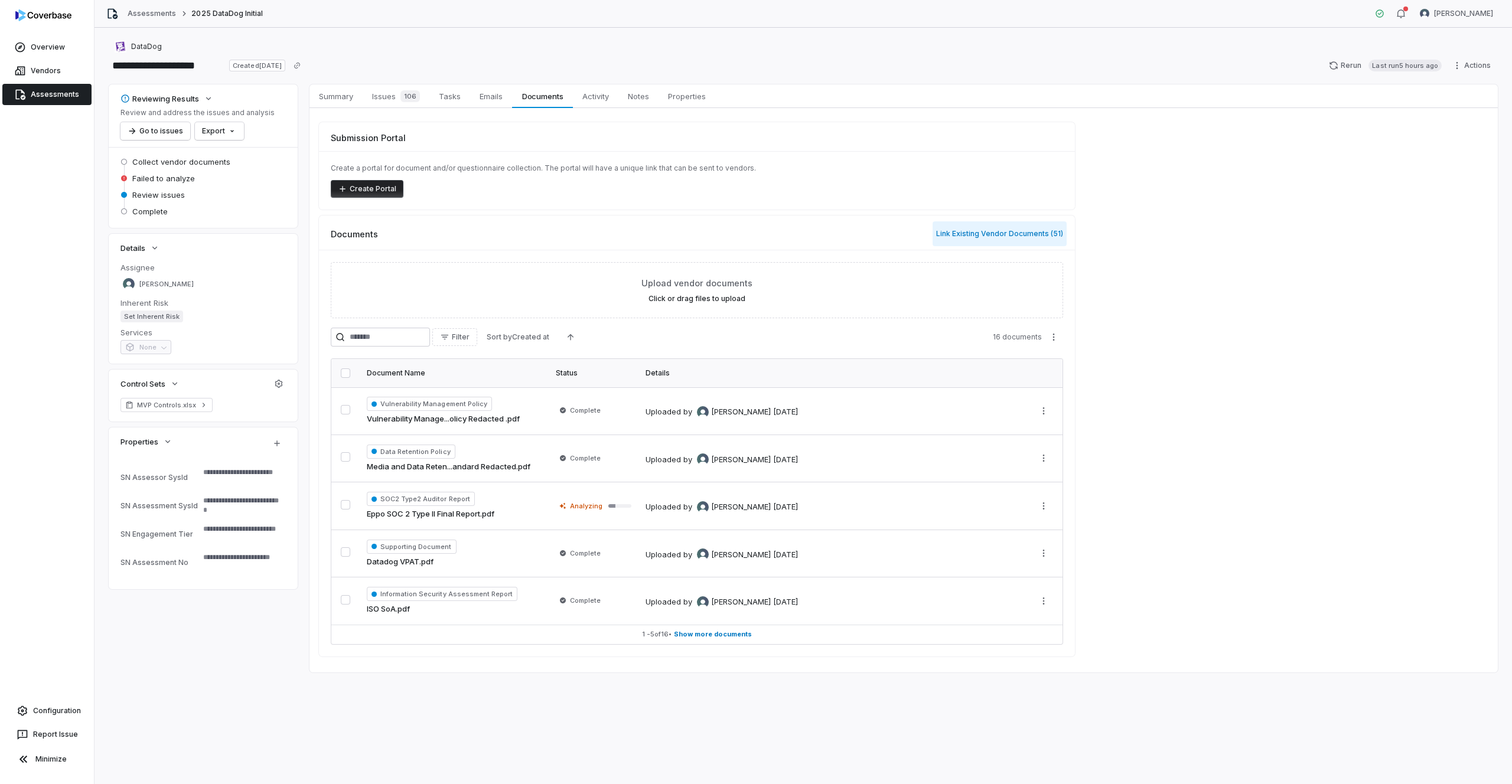
click at [1040, 228] on button "Link Existing Vendor Documents ( 51 )" at bounding box center [1000, 233] width 134 height 25
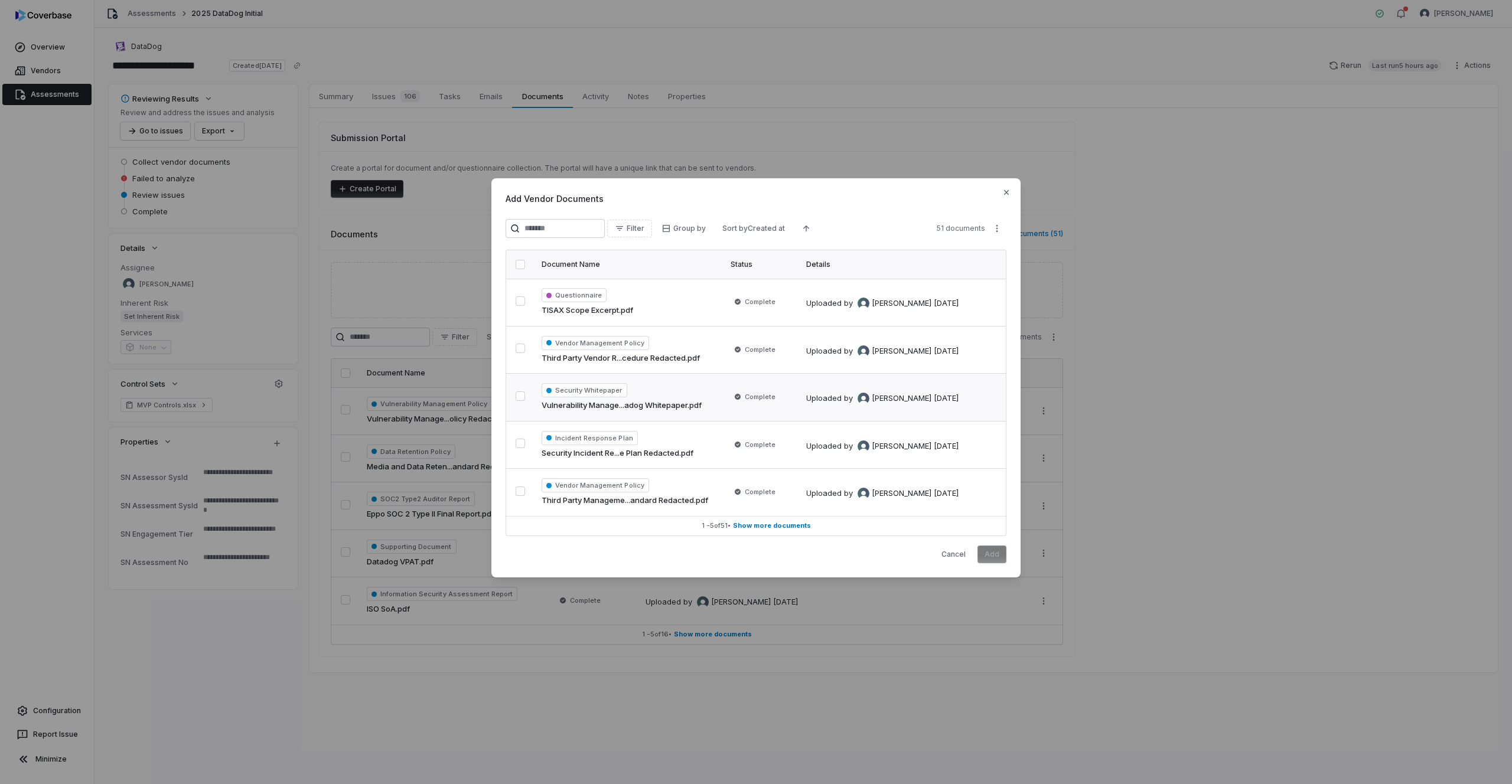
click at [522, 401] on button "button" at bounding box center [520, 396] width 9 height 9
click at [516, 439] on button "button" at bounding box center [520, 443] width 9 height 9
drag, startPoint x: 515, startPoint y: 493, endPoint x: 535, endPoint y: 493, distance: 20.0
click at [516, 493] on button "button" at bounding box center [520, 490] width 9 height 9
click at [993, 556] on button "Add" at bounding box center [992, 554] width 29 height 18
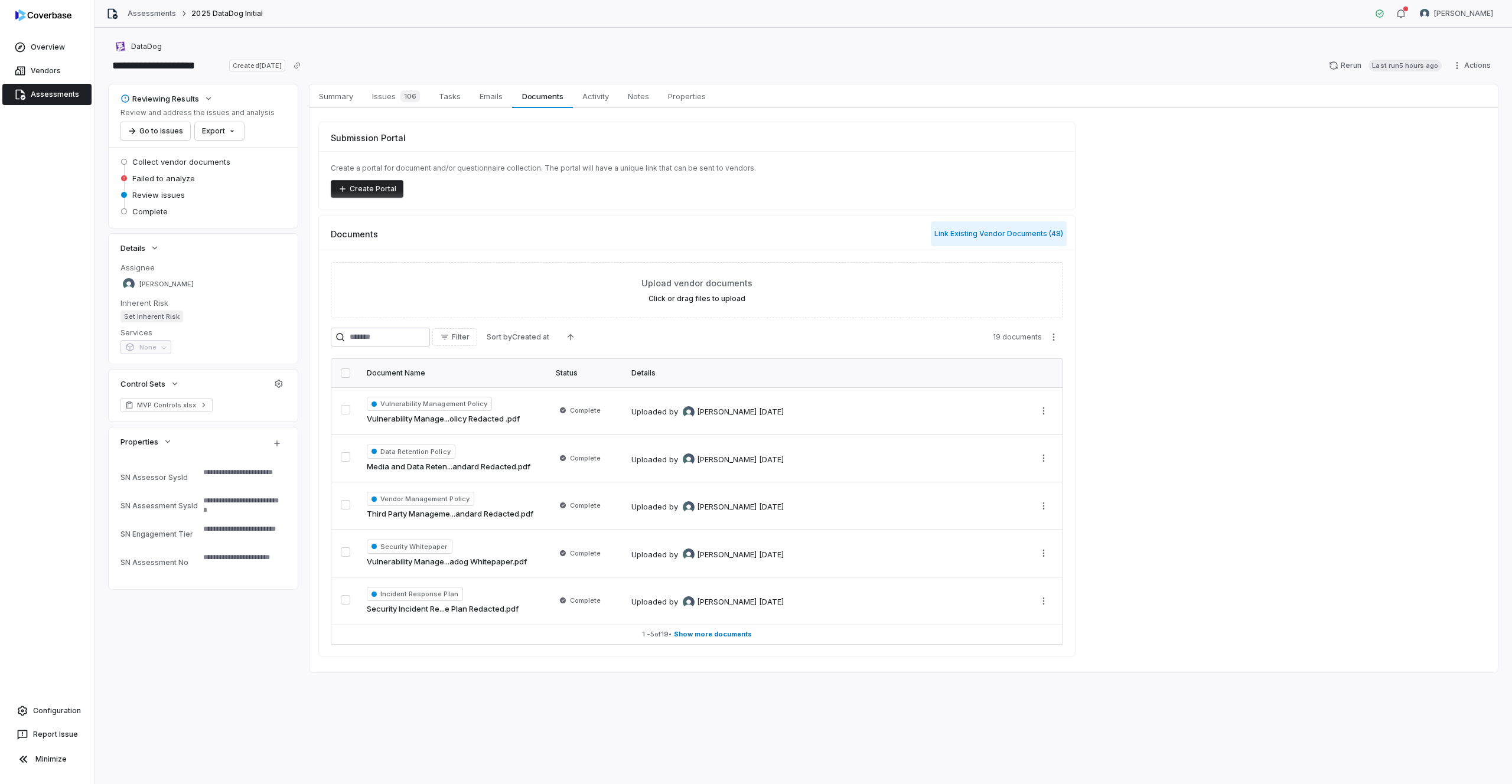
click at [1026, 231] on button "Link Existing Vendor Documents ( 48 )" at bounding box center [999, 233] width 136 height 25
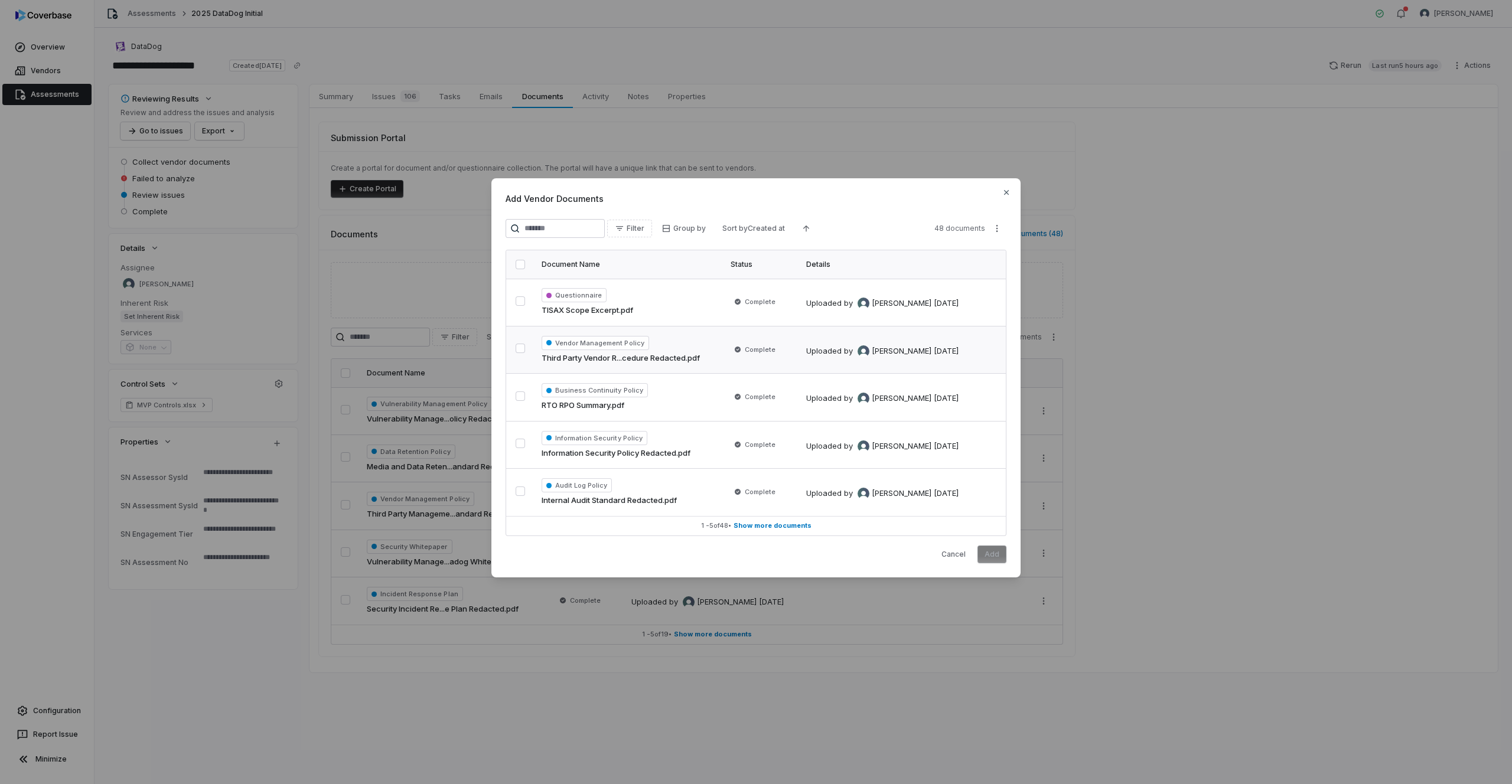
click at [522, 348] on button "button" at bounding box center [520, 348] width 9 height 9
click at [518, 392] on button "button" at bounding box center [520, 396] width 9 height 9
drag, startPoint x: 521, startPoint y: 441, endPoint x: 524, endPoint y: 468, distance: 27.2
click at [521, 443] on button "button" at bounding box center [520, 443] width 9 height 9
click at [519, 491] on button "button" at bounding box center [520, 490] width 9 height 9
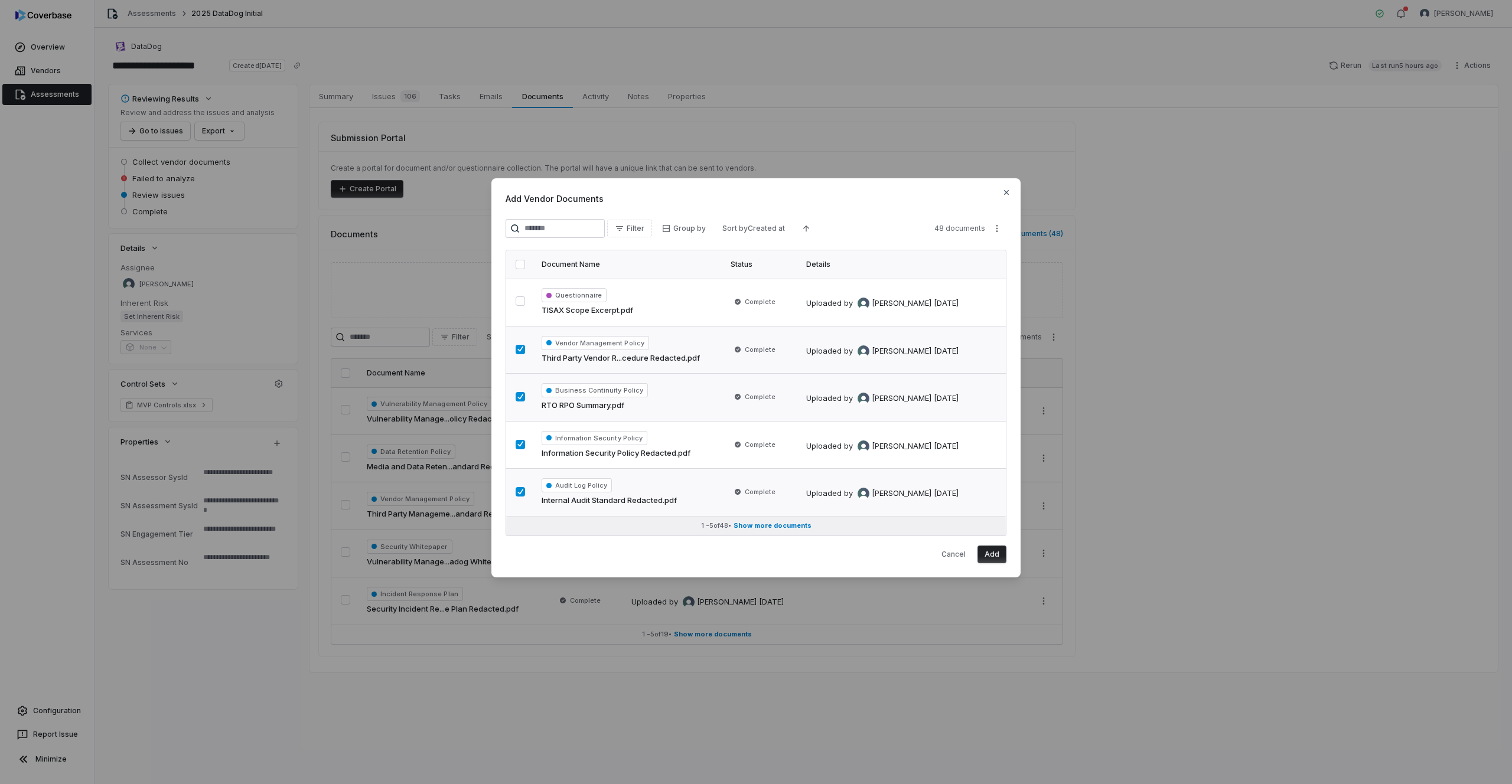
click at [798, 528] on span "Show more documents" at bounding box center [772, 525] width 78 height 9
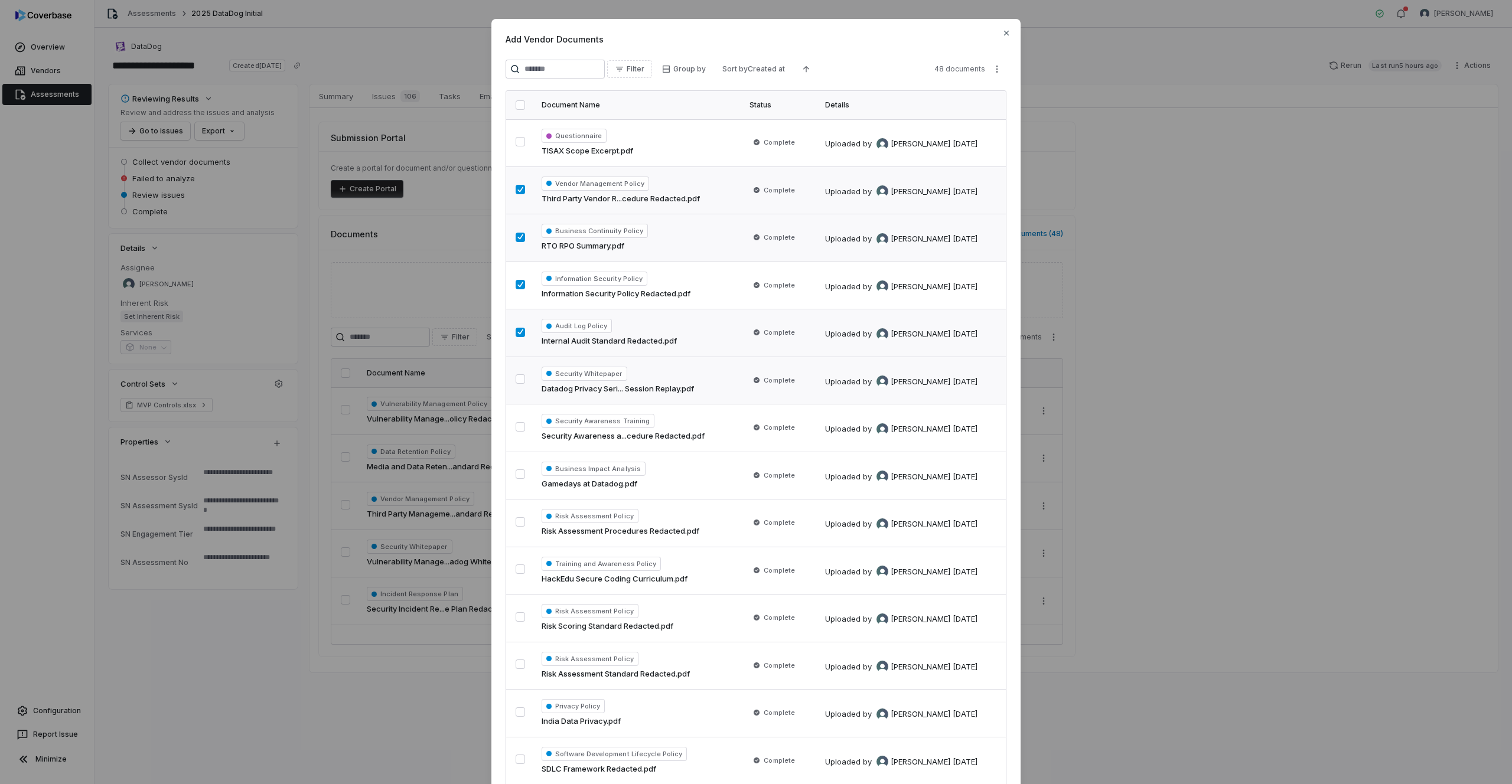
click at [524, 383] on button "button" at bounding box center [520, 378] width 9 height 9
click at [516, 425] on button "button" at bounding box center [520, 427] width 9 height 9
click at [517, 469] on button "button" at bounding box center [520, 474] width 9 height 9
click at [523, 523] on button "button" at bounding box center [520, 521] width 9 height 9
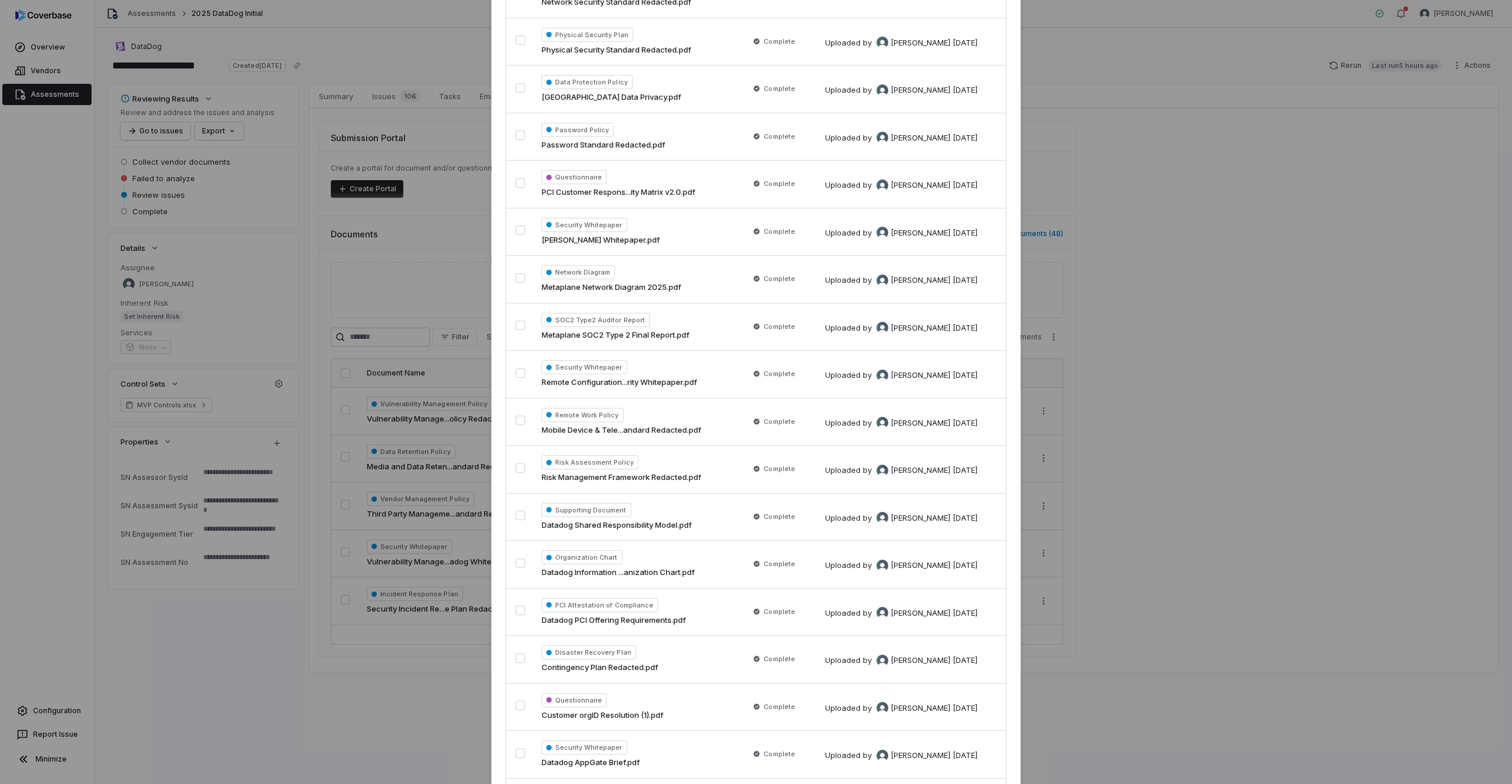
scroll to position [1724, 0]
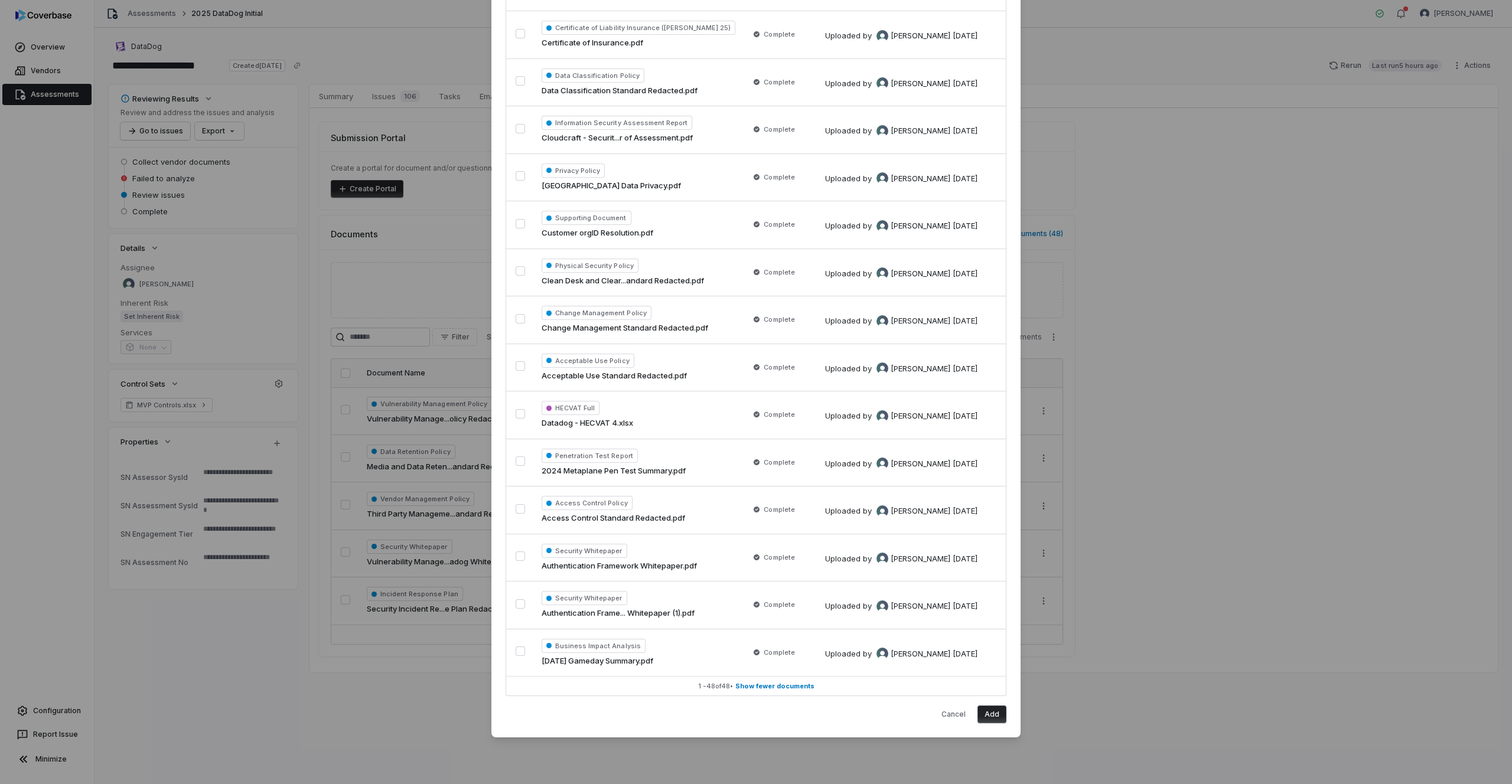
click at [999, 713] on button "Add" at bounding box center [992, 714] width 29 height 18
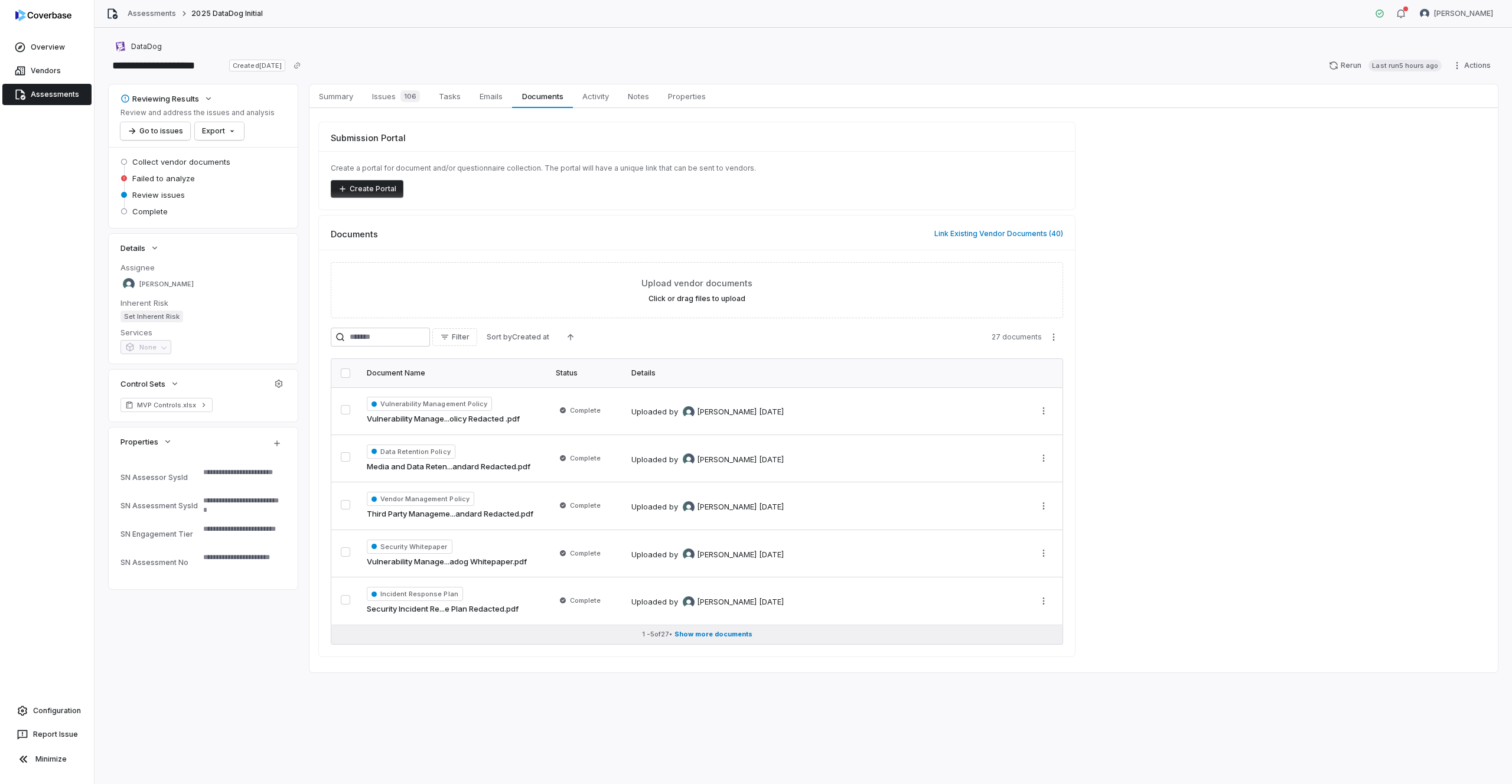
click at [726, 630] on span "Show more documents" at bounding box center [713, 634] width 78 height 9
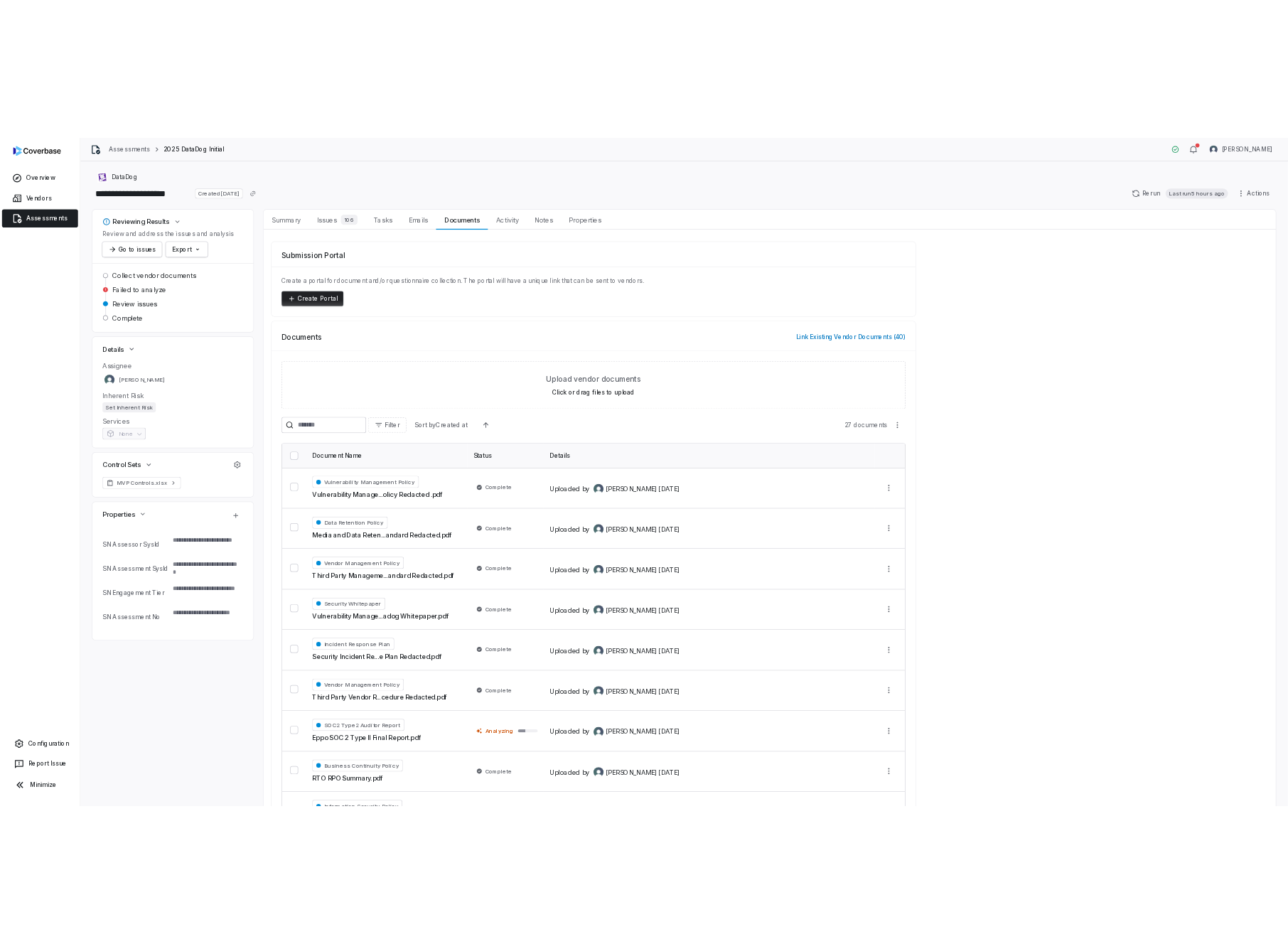
scroll to position [0, 0]
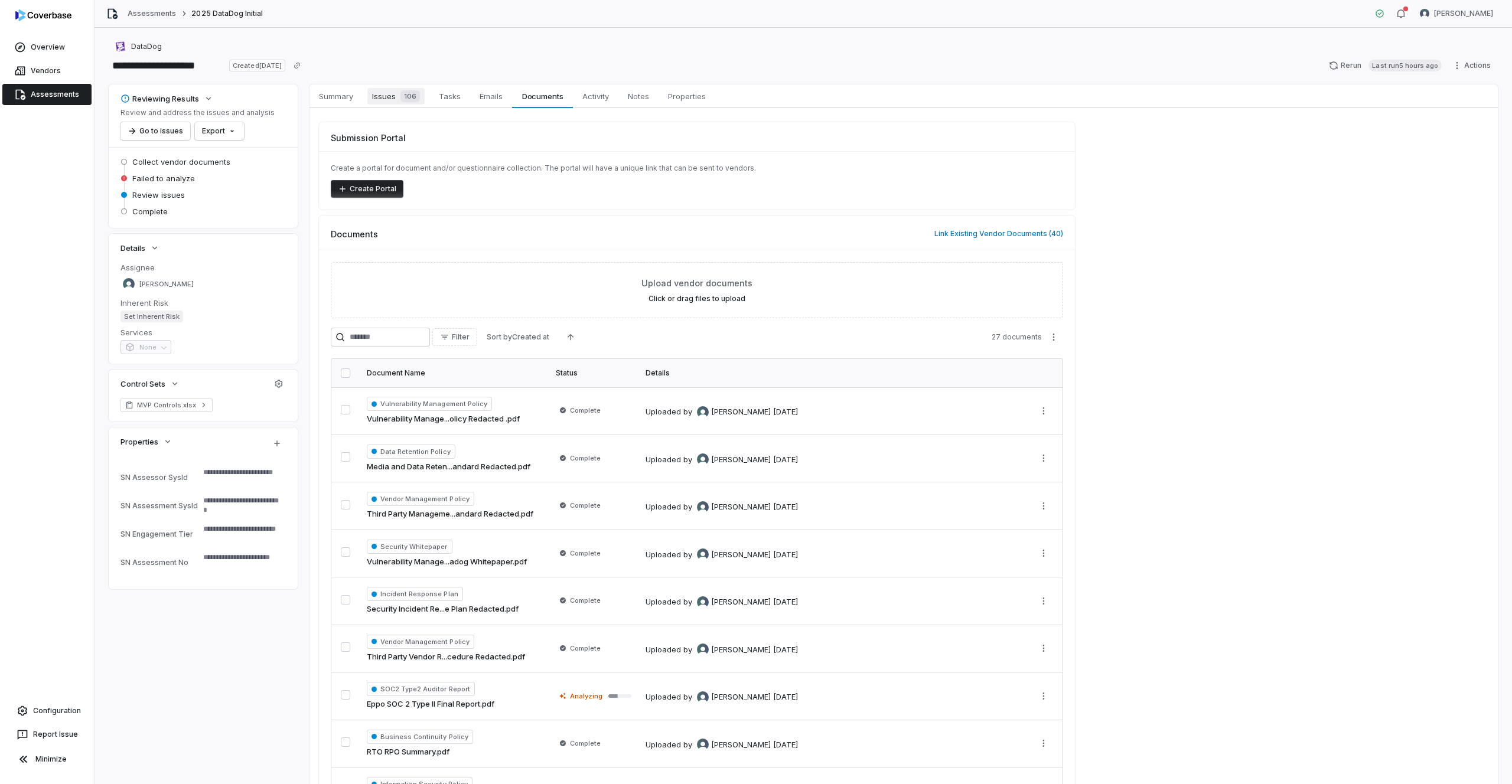
click at [385, 97] on span "Issues 106" at bounding box center [396, 97] width 57 height 17
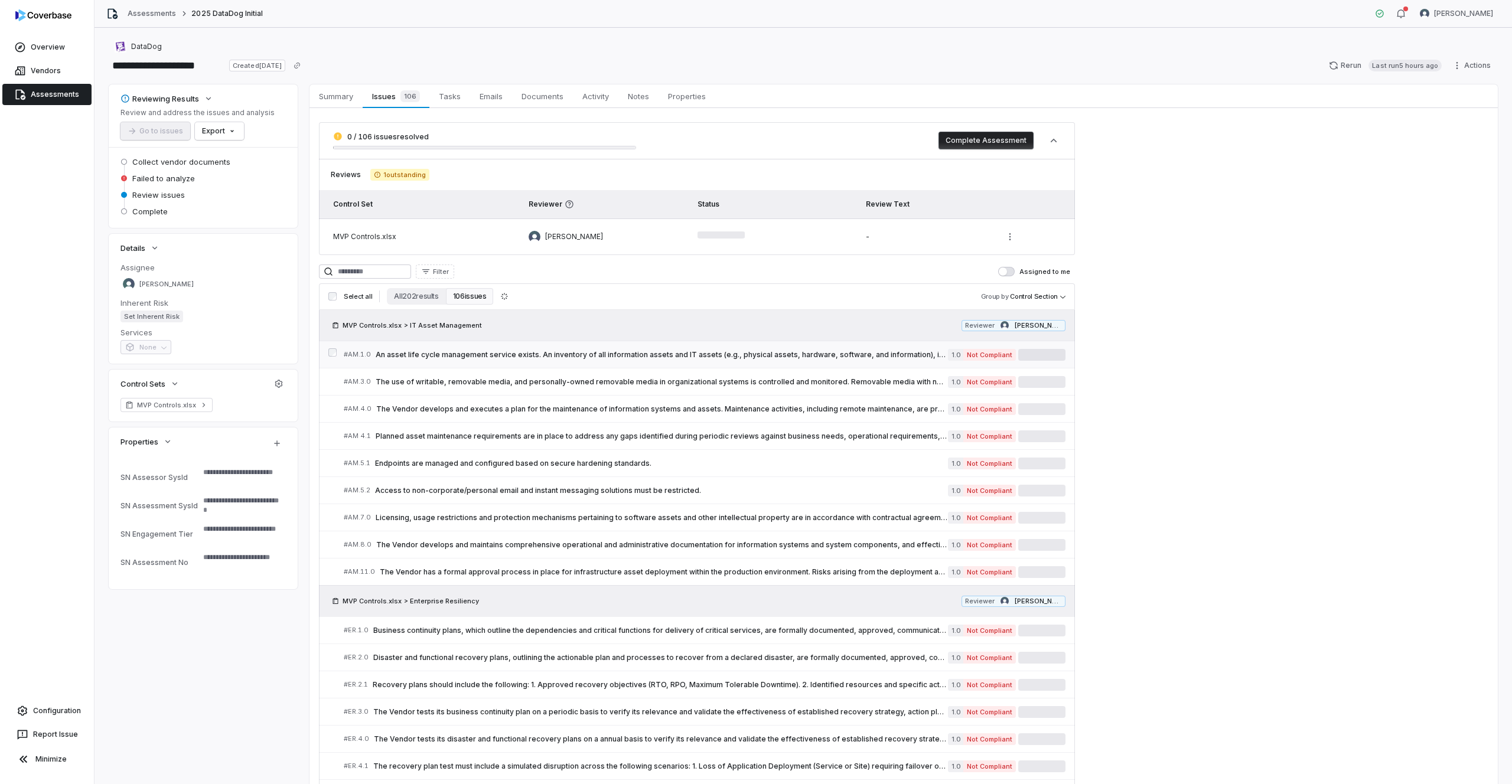
click at [605, 362] on link "# AM.1.0 An asset life cycle management service exists. An inventory of all inf…" at bounding box center [704, 355] width 722 height 27
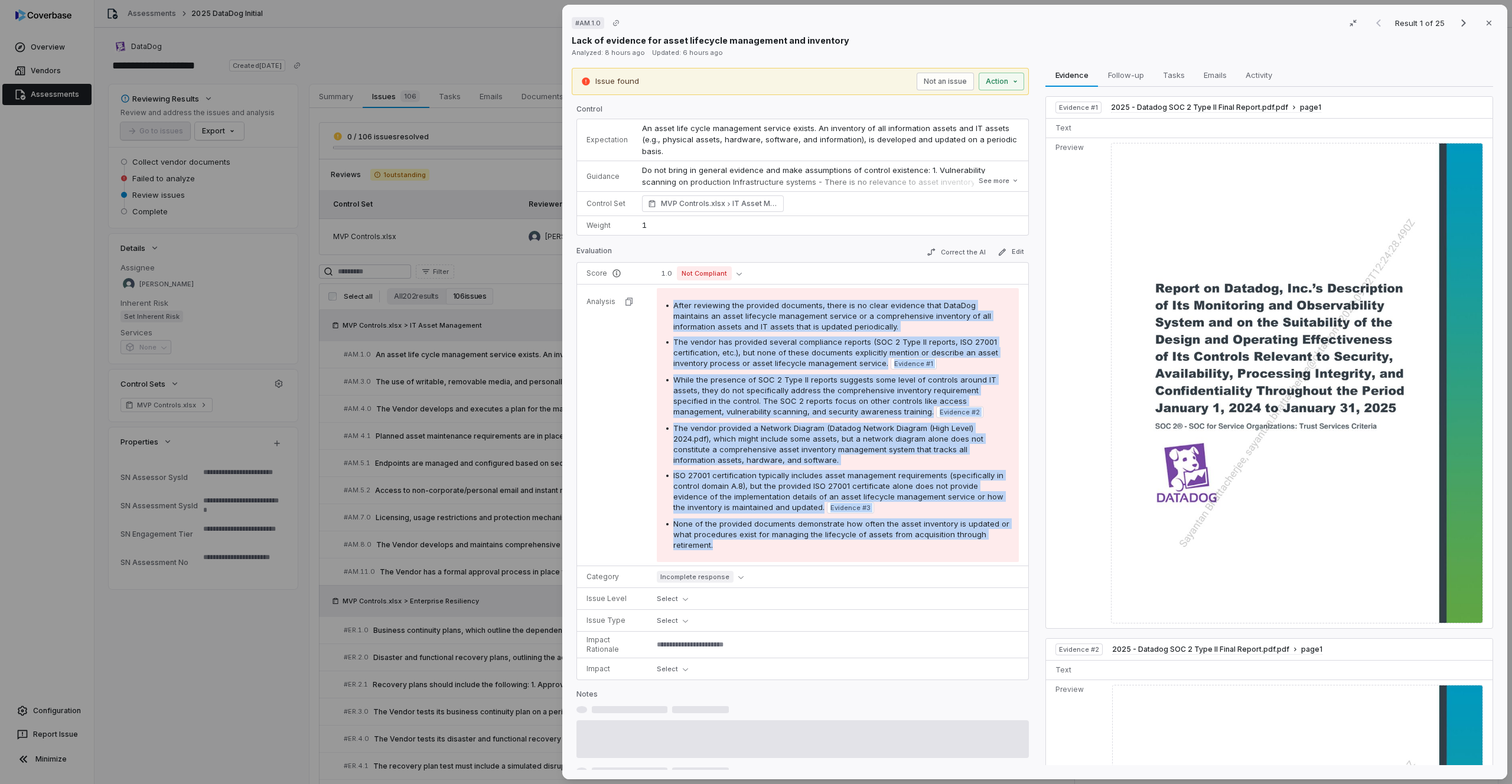
drag, startPoint x: 674, startPoint y: 305, endPoint x: 854, endPoint y: 548, distance: 302.4
click at [854, 548] on div "After reviewing the provided documents, there is no clear evidence that DataDog…" at bounding box center [838, 425] width 343 height 250
click at [839, 546] on div "None of the provided documents demonstrate how often the asset inventory is upd…" at bounding box center [842, 535] width 336 height 32
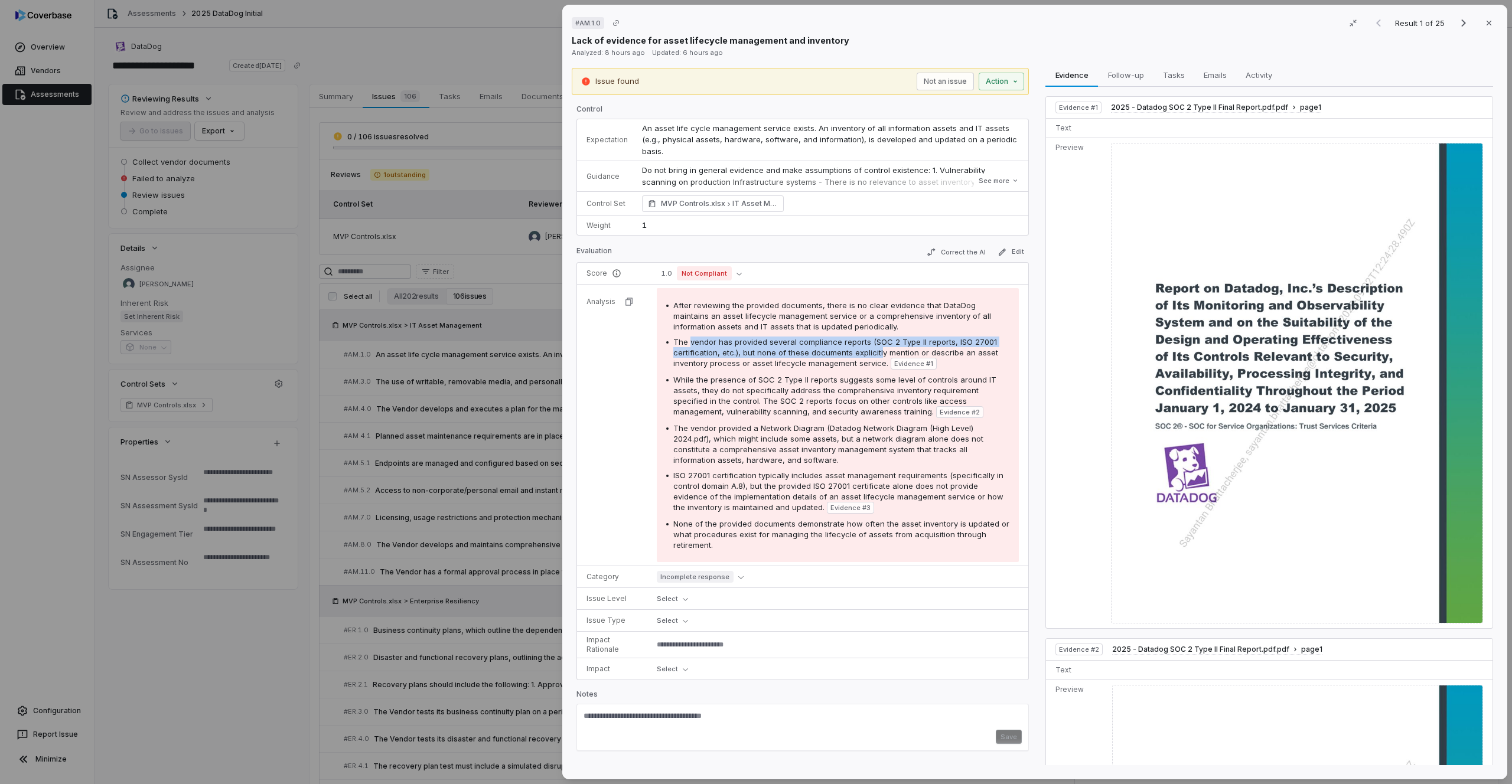
drag, startPoint x: 695, startPoint y: 341, endPoint x: 879, endPoint y: 356, distance: 184.6
click at [878, 355] on span "The vendor has provided several compliance reports (SOC 2 Type II reports, ISO …" at bounding box center [836, 352] width 325 height 31
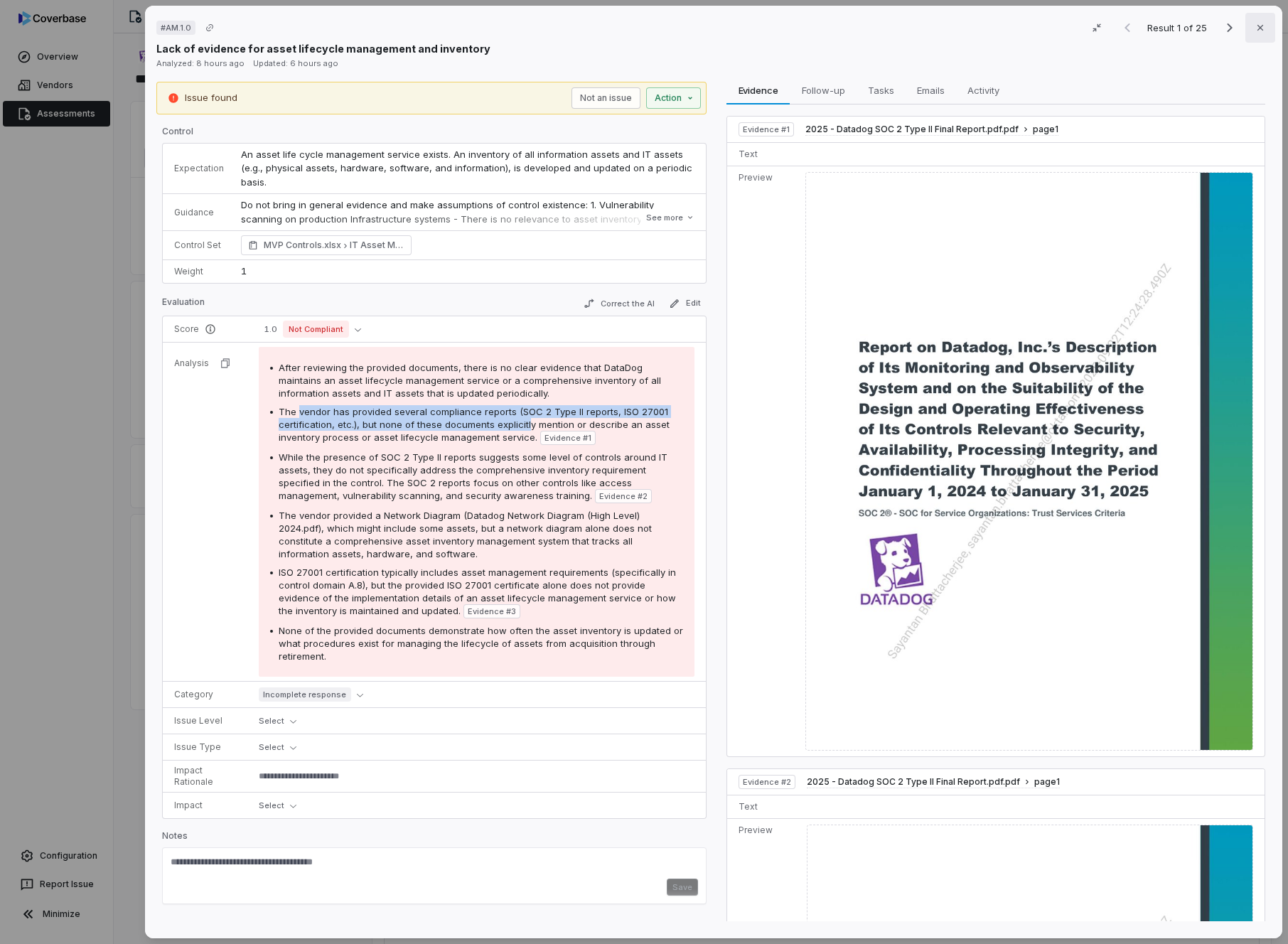
click at [1254, 29] on icon "button" at bounding box center [1259, 27] width 11 height 11
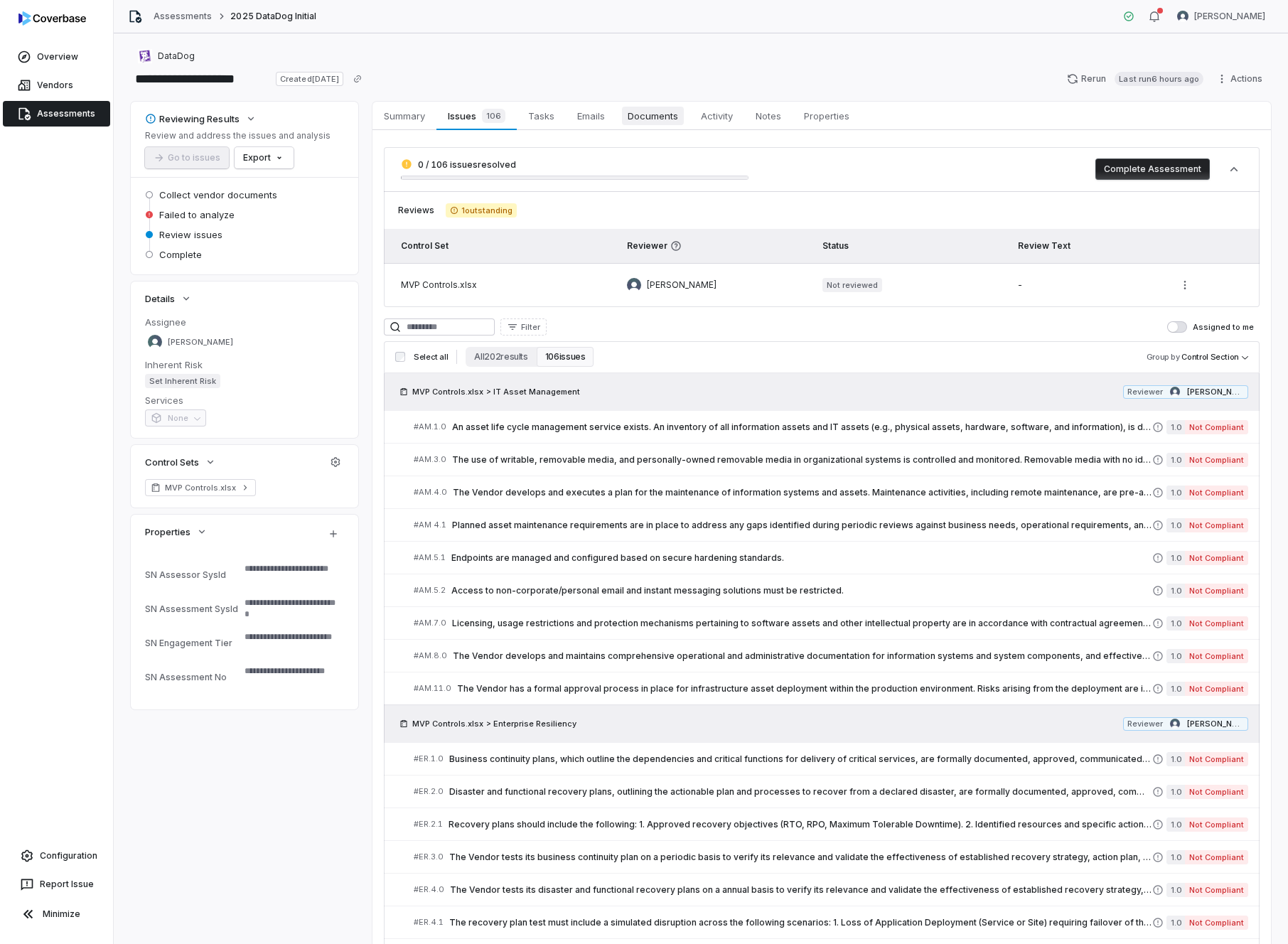
click at [651, 116] on span "Documents" at bounding box center [652, 116] width 62 height 19
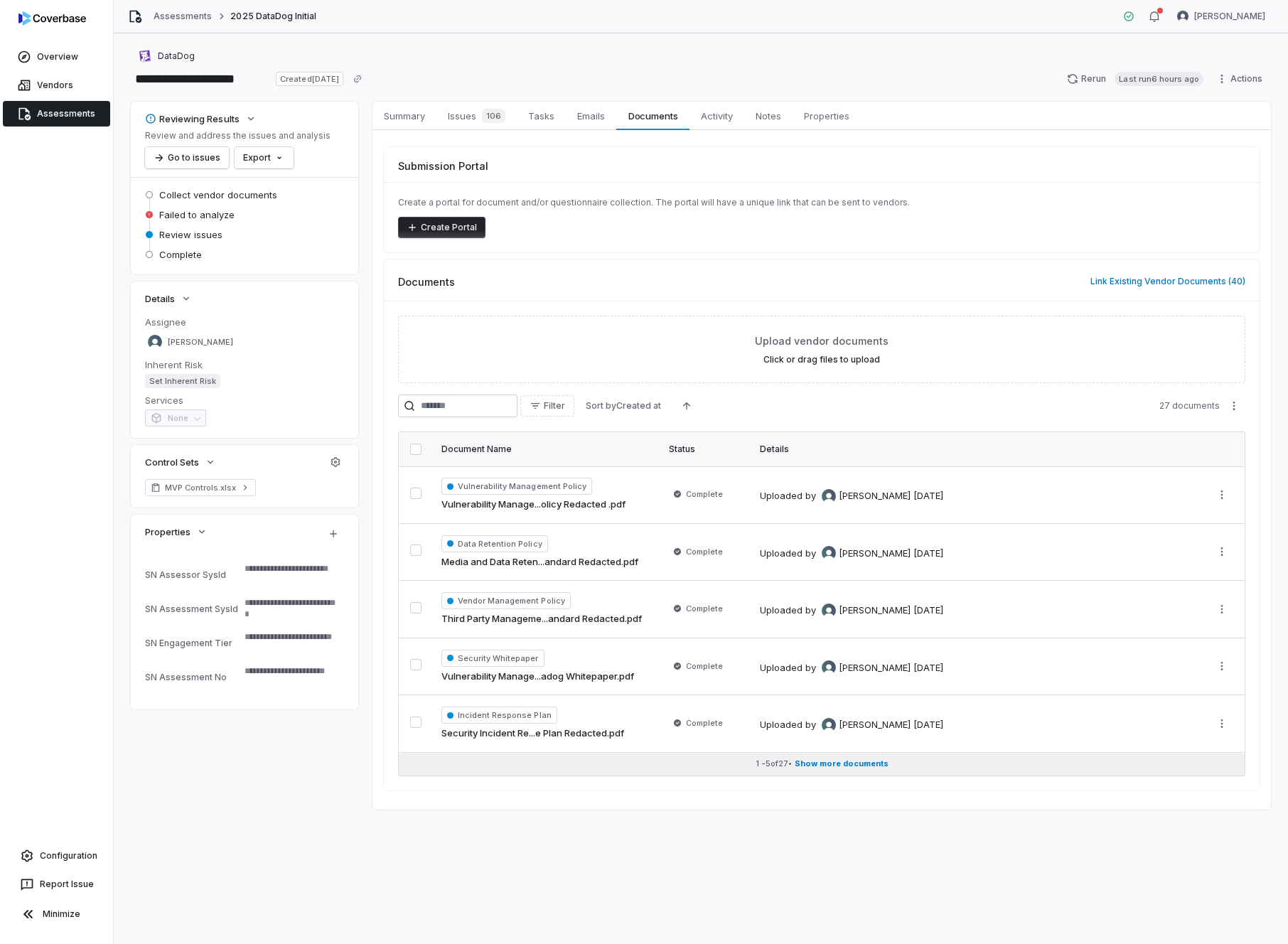
click at [852, 764] on span "Show more documents" at bounding box center [841, 763] width 94 height 11
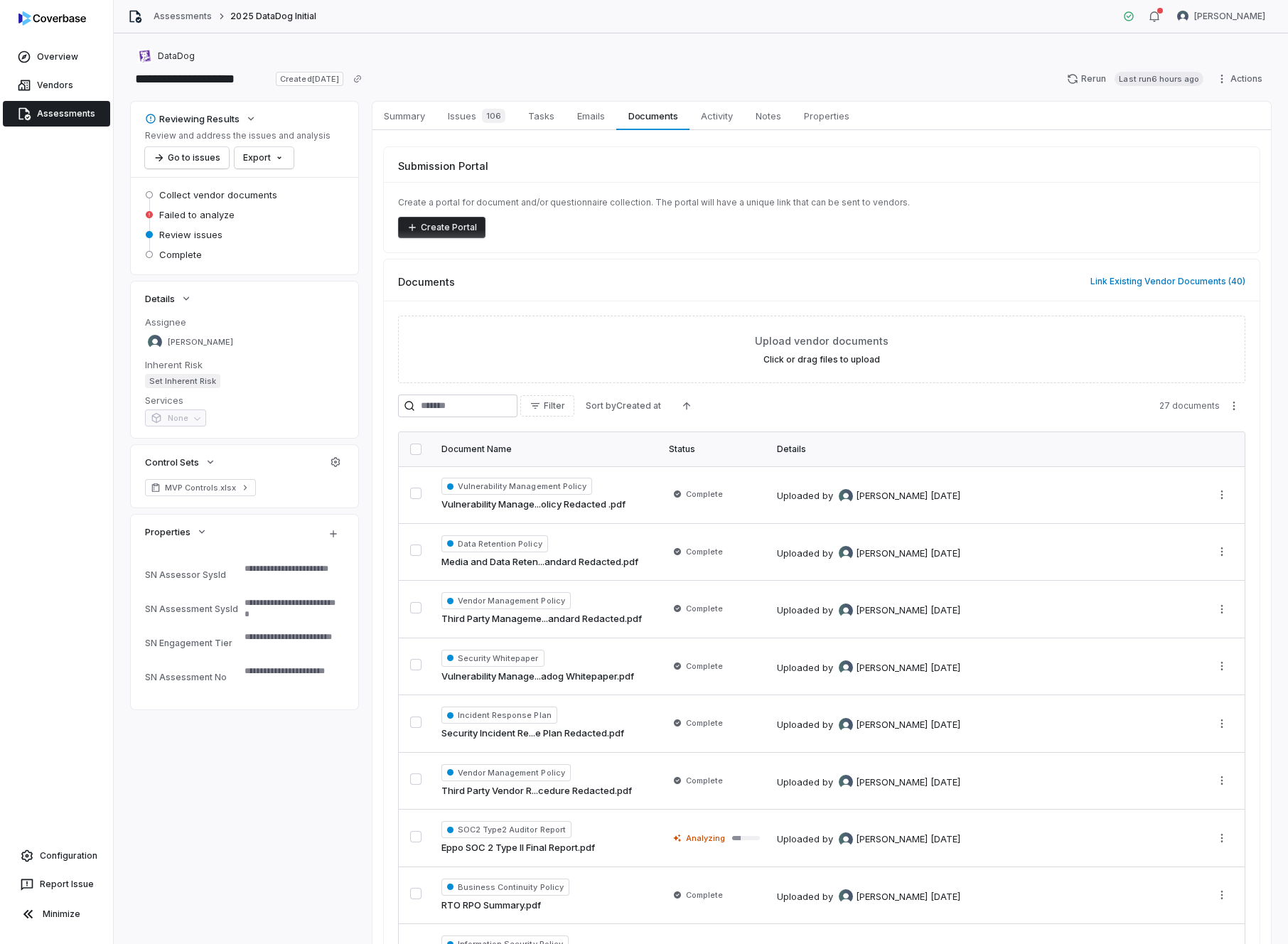
click at [418, 226] on button "Create Portal" at bounding box center [442, 227] width 88 height 21
type textarea "*"
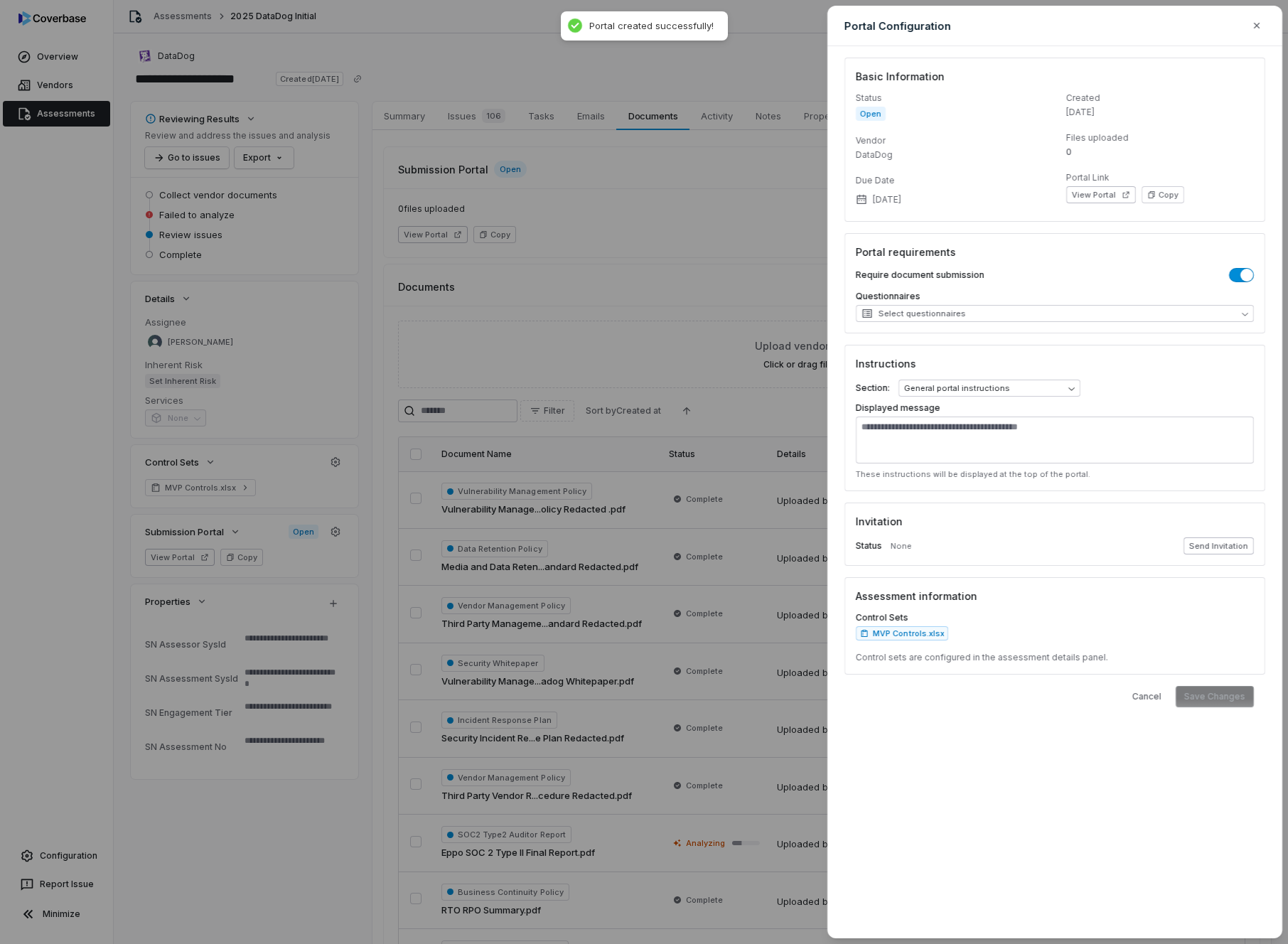
click at [1209, 544] on button "Send Invitation" at bounding box center [1218, 546] width 70 height 17
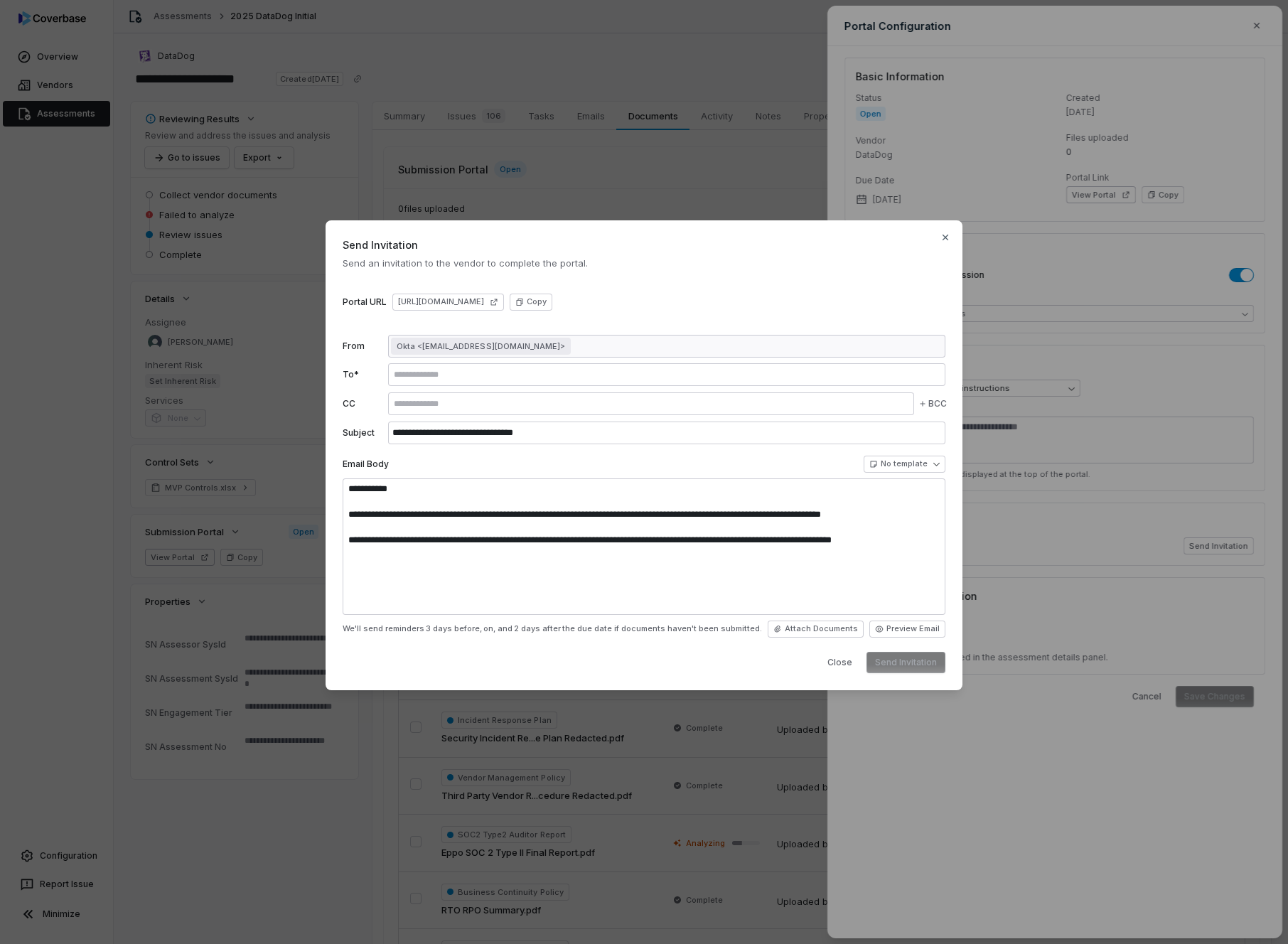
type textarea "**********"
click at [946, 235] on icon "button" at bounding box center [945, 237] width 11 height 11
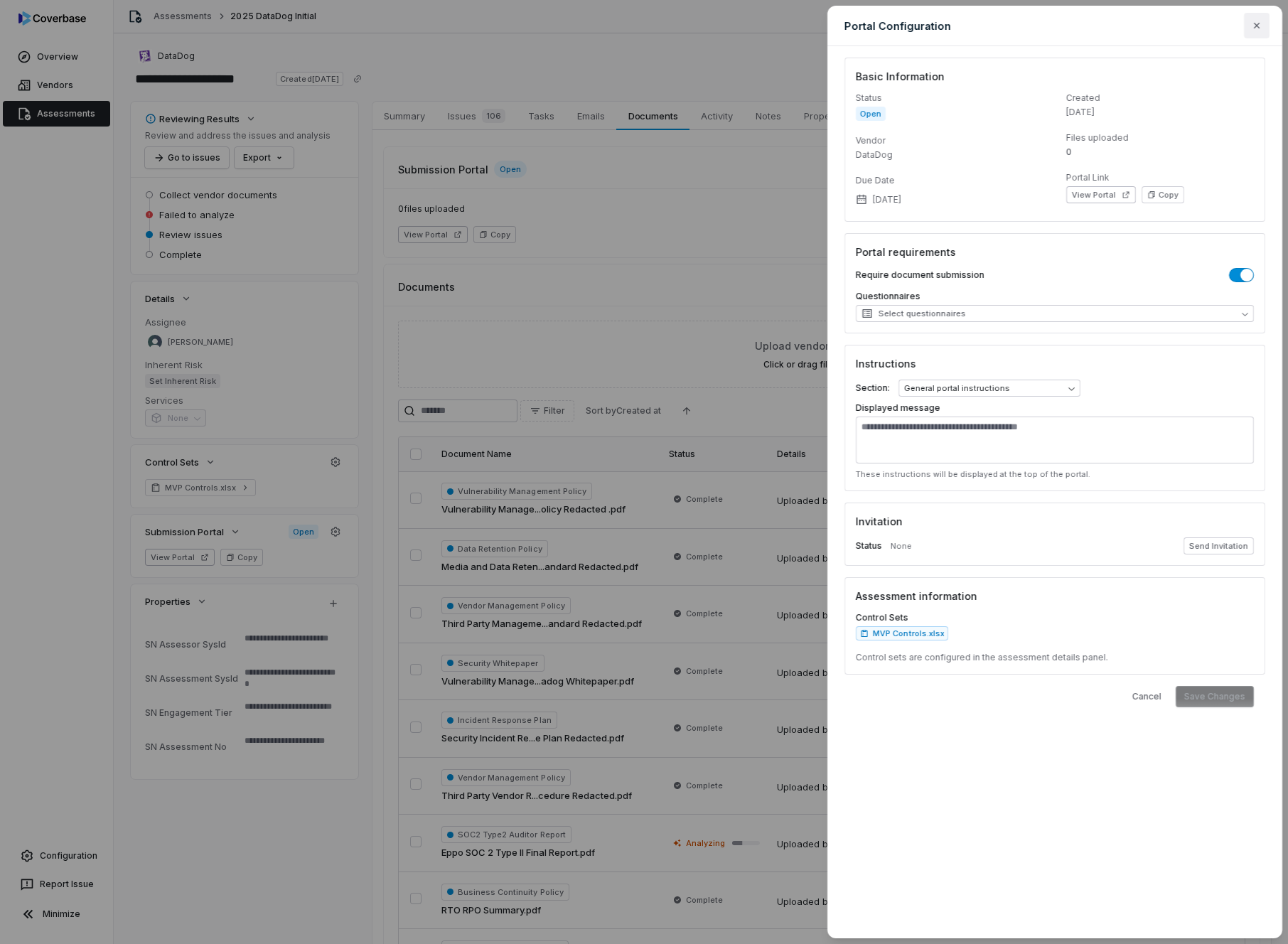
click at [1253, 24] on icon "button" at bounding box center [1256, 25] width 11 height 11
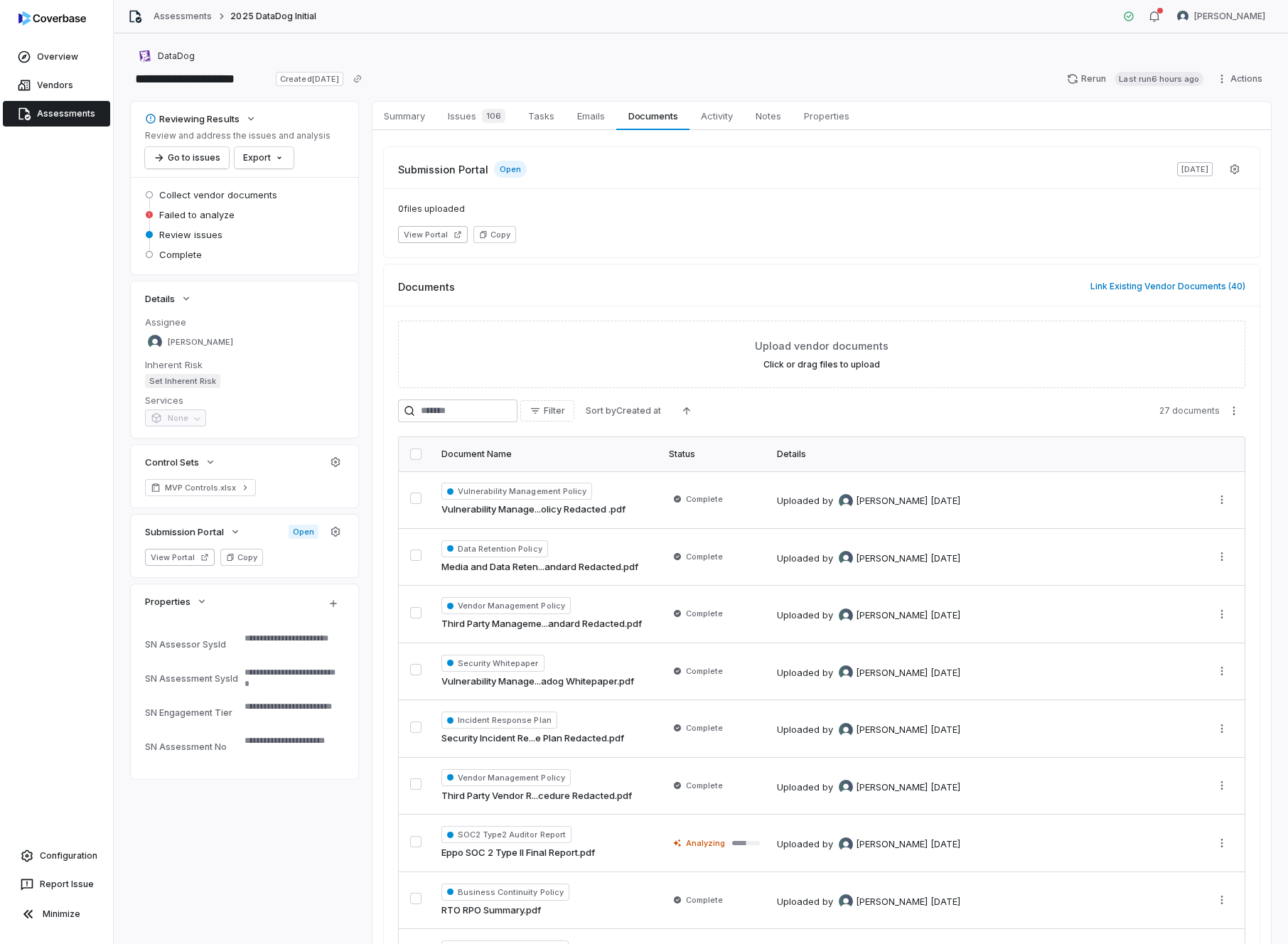
type textarea "*"
